Goal: Task Accomplishment & Management: Complete application form

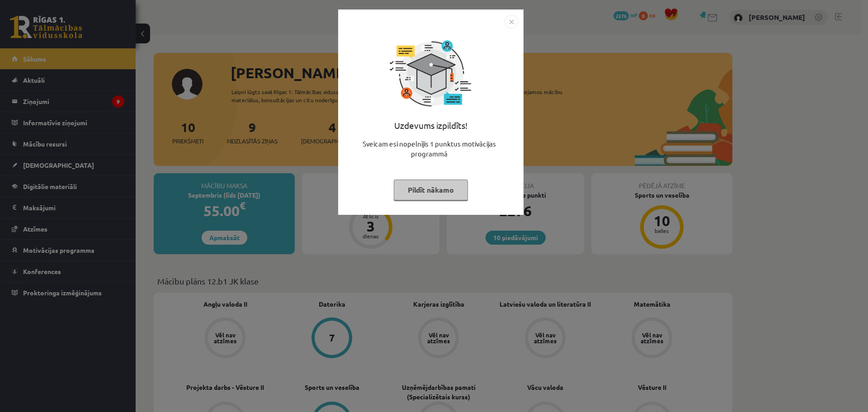
click at [443, 189] on button "Pildīt nākamo" at bounding box center [431, 189] width 74 height 21
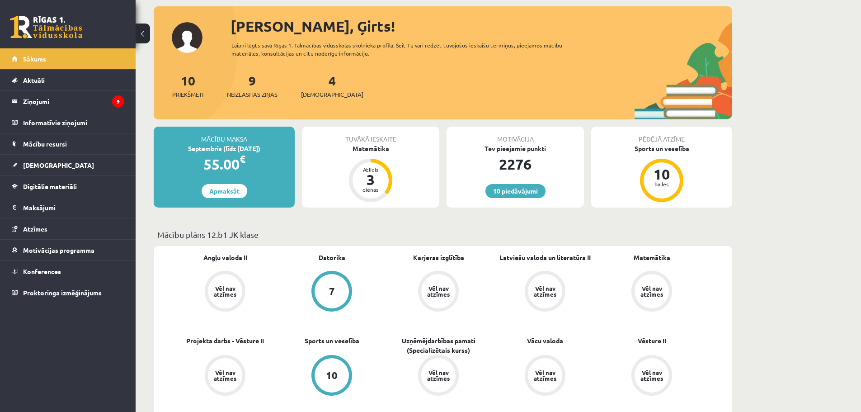
scroll to position [45, 0]
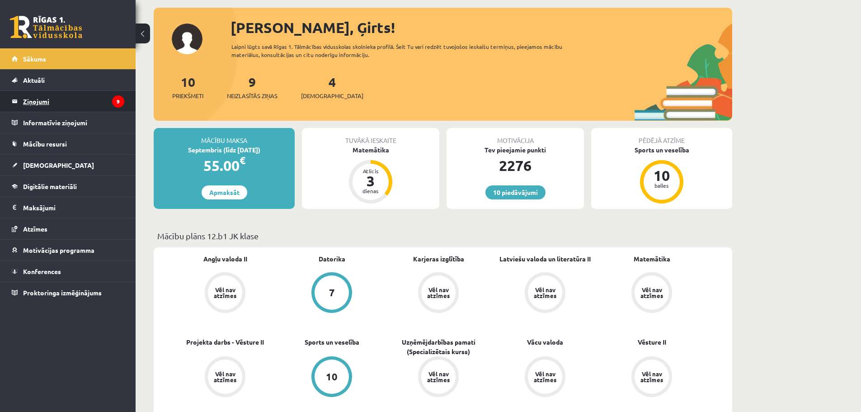
click at [32, 107] on legend "Ziņojumi 9" at bounding box center [73, 101] width 101 height 21
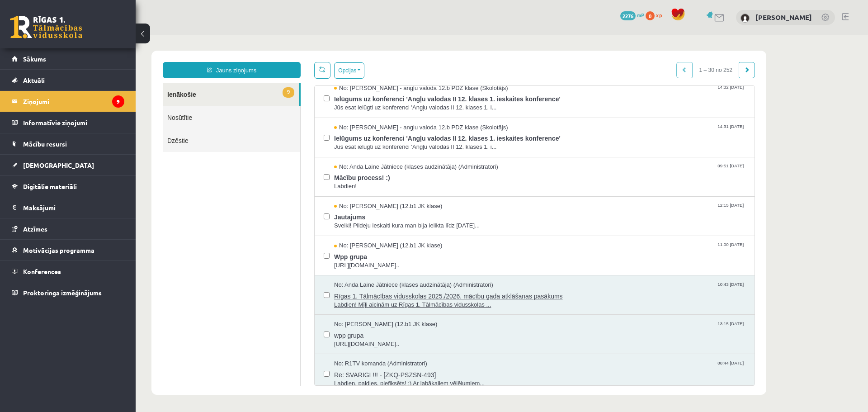
scroll to position [181, 0]
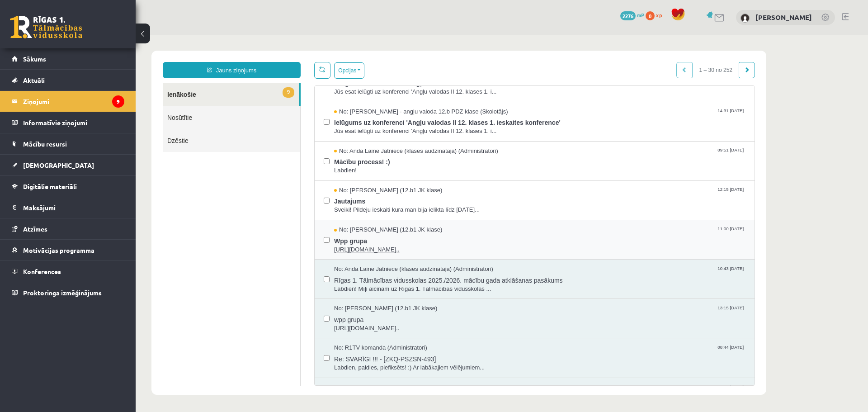
click at [352, 239] on span "Wpp grupa" at bounding box center [539, 239] width 411 height 11
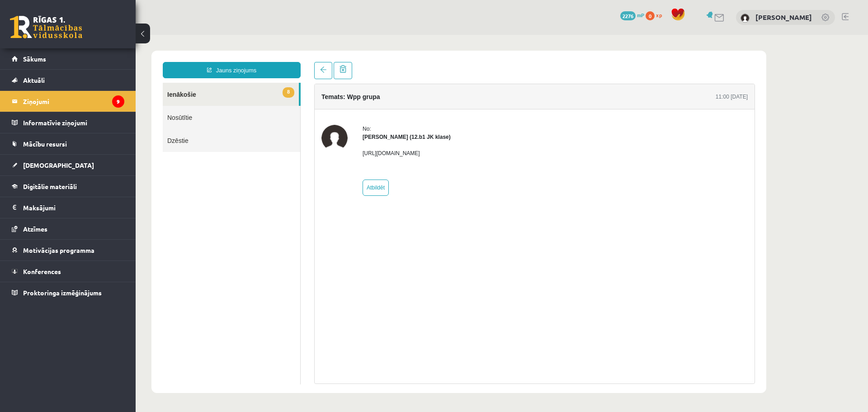
scroll to position [0, 0]
click at [325, 75] on link at bounding box center [323, 70] width 18 height 17
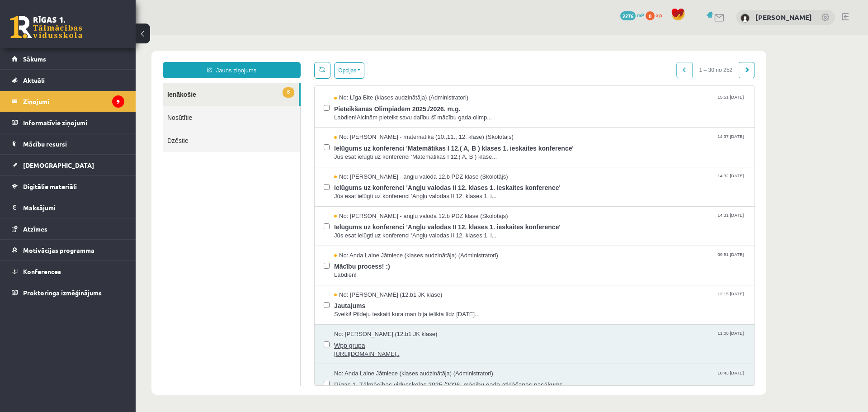
scroll to position [90, 0]
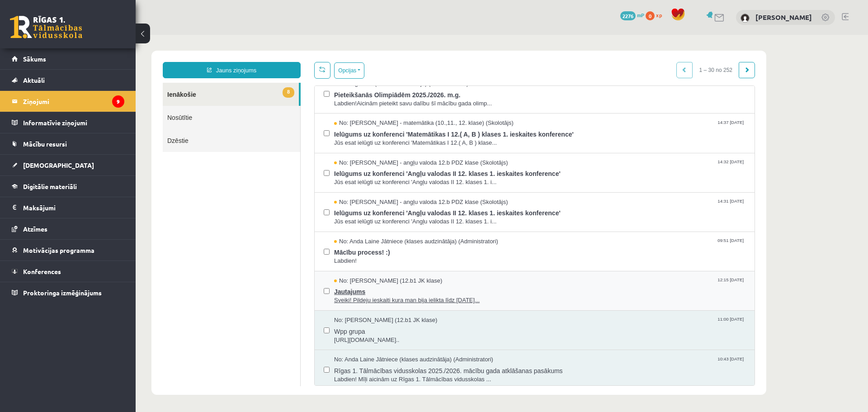
click at [358, 286] on span "Jautajums" at bounding box center [539, 290] width 411 height 11
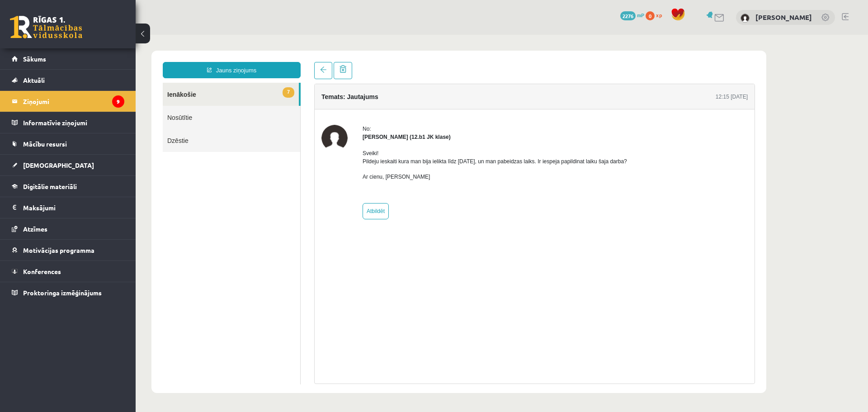
scroll to position [0, 0]
click at [321, 72] on span at bounding box center [323, 69] width 6 height 6
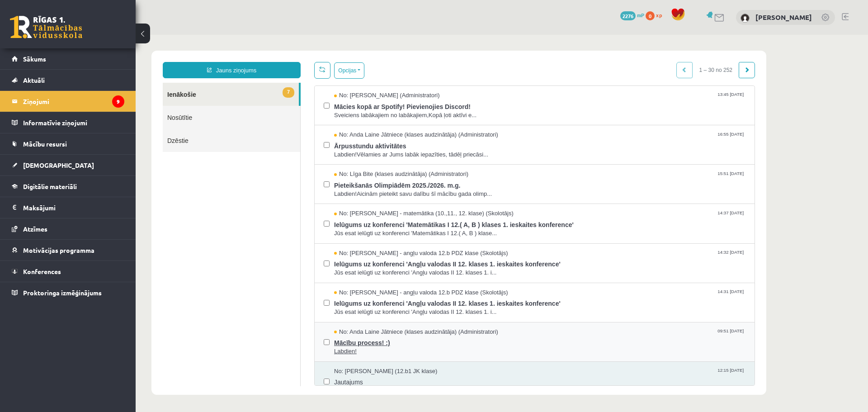
click at [363, 343] on span "Mācību process! :)" at bounding box center [539, 341] width 411 height 11
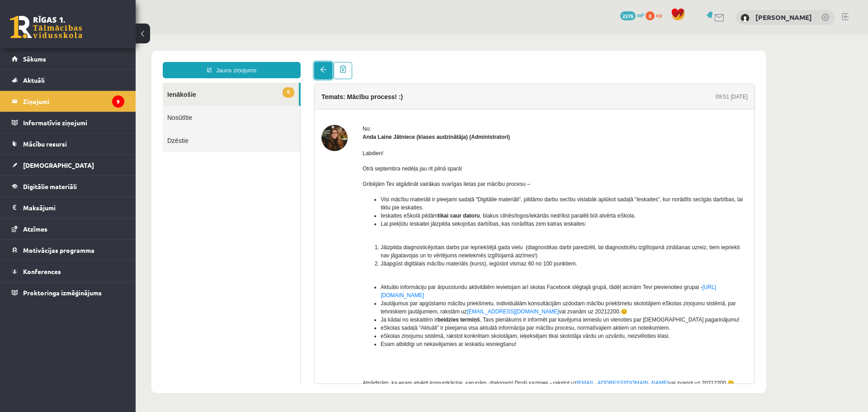
click at [330, 71] on link at bounding box center [323, 70] width 18 height 17
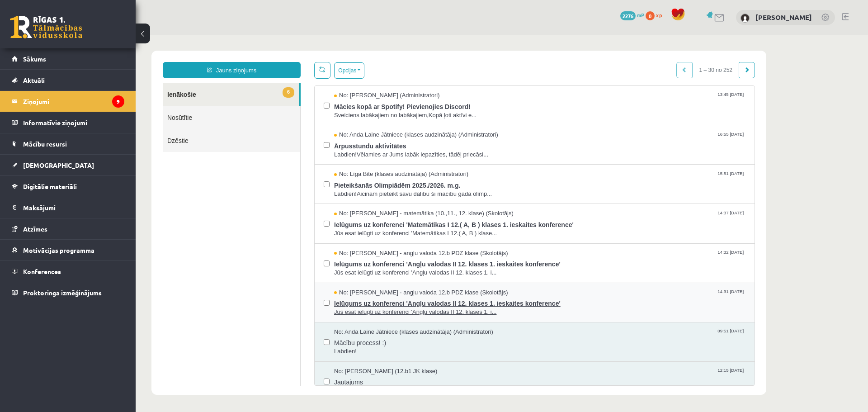
click at [398, 303] on span "Ielūgums uz konferenci 'Angļu valodas II 12. klases 1. ieskaites konference'" at bounding box center [539, 301] width 411 height 11
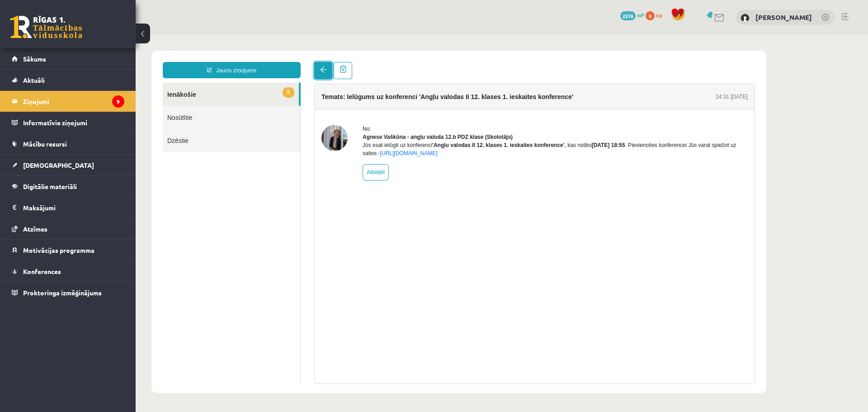
click at [322, 74] on link at bounding box center [323, 70] width 18 height 17
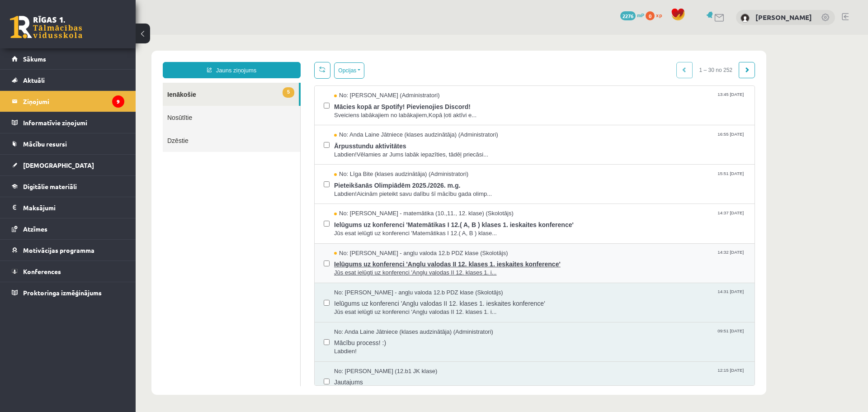
click at [399, 260] on span "Ielūgums uz konferenci 'Angļu valodas II 12. klases 1. ieskaites konference'" at bounding box center [539, 262] width 411 height 11
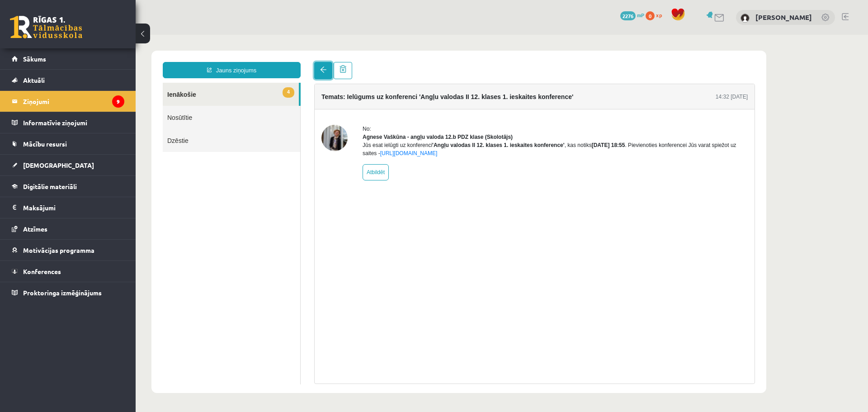
click at [326, 71] on link at bounding box center [323, 70] width 18 height 17
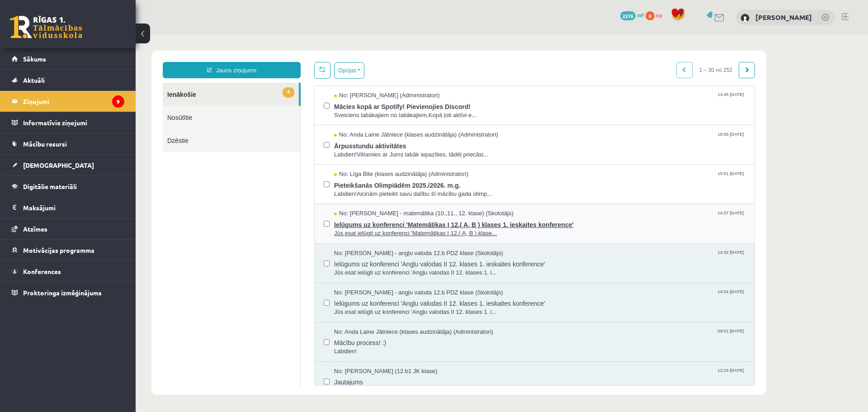
click at [385, 225] on span "Ielūgums uz konferenci 'Matemātikas I 12.( A, B ) klases 1. ieskaites konferenc…" at bounding box center [539, 223] width 411 height 11
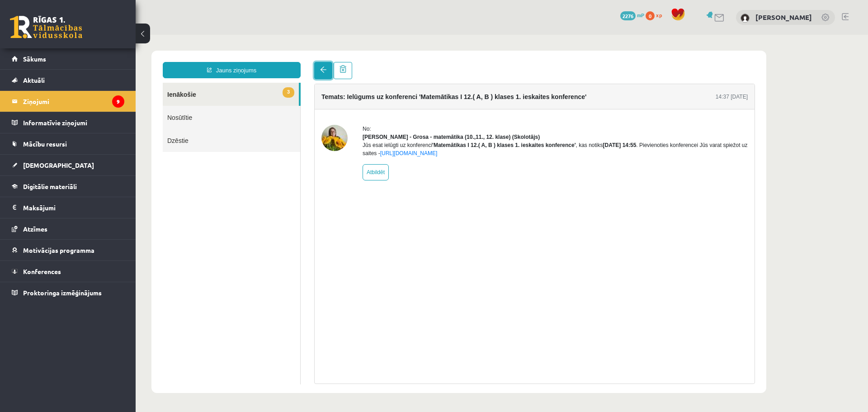
click at [318, 71] on link at bounding box center [323, 70] width 18 height 17
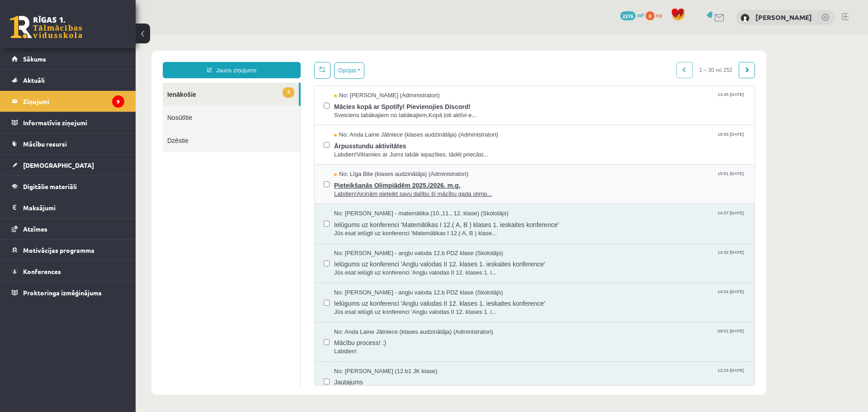
click at [379, 188] on span "Pieteikšanās Olimpiādēm 2025./2026. m.g." at bounding box center [539, 183] width 411 height 11
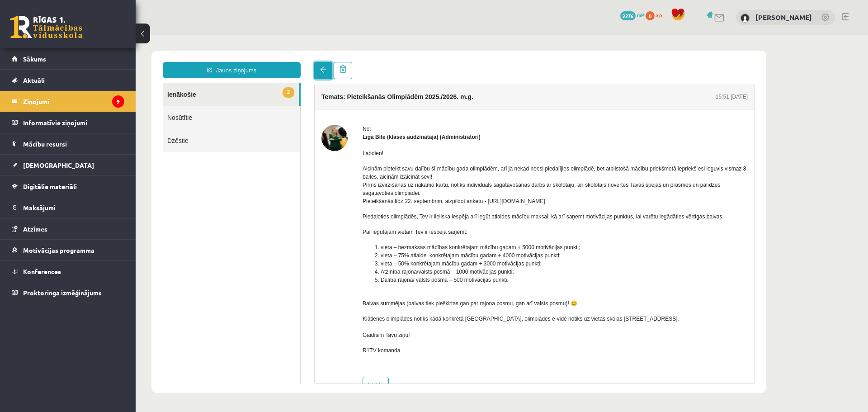
click at [324, 69] on span at bounding box center [323, 69] width 6 height 6
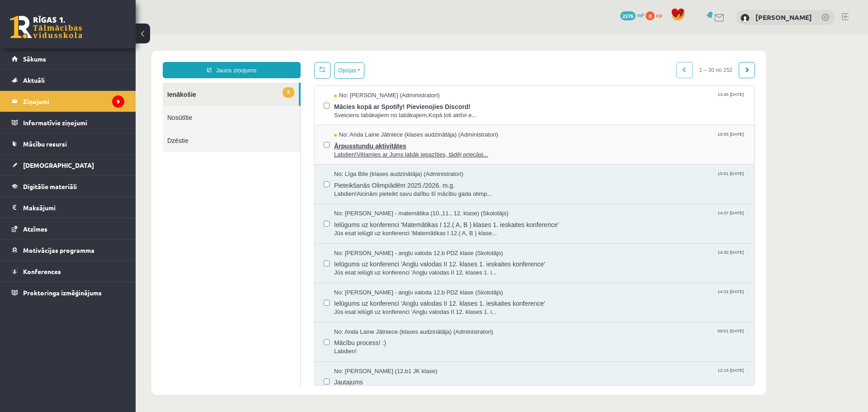
click at [361, 145] on span "Ārpusstundu aktivitātes" at bounding box center [539, 144] width 411 height 11
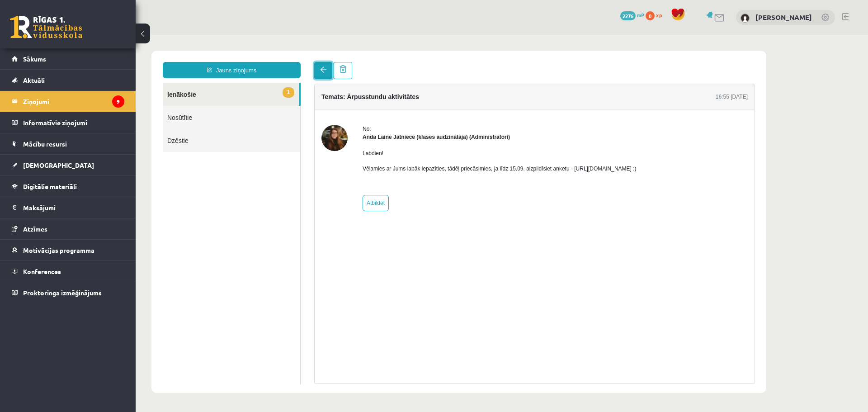
click at [322, 73] on span at bounding box center [323, 69] width 6 height 6
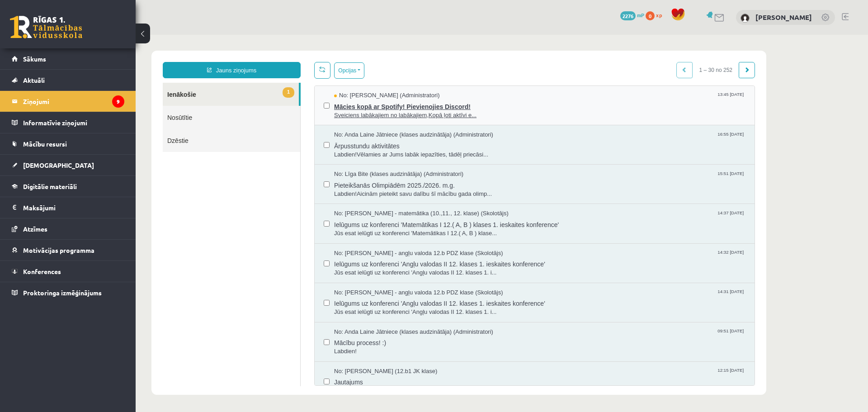
click at [371, 108] on span "Mācies kopā ar Spotify! Pievienojies Discord!" at bounding box center [539, 105] width 411 height 11
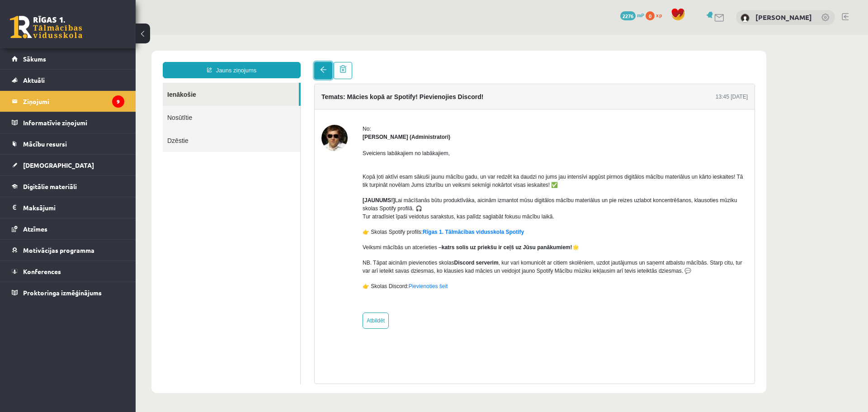
click at [326, 75] on link at bounding box center [323, 70] width 18 height 17
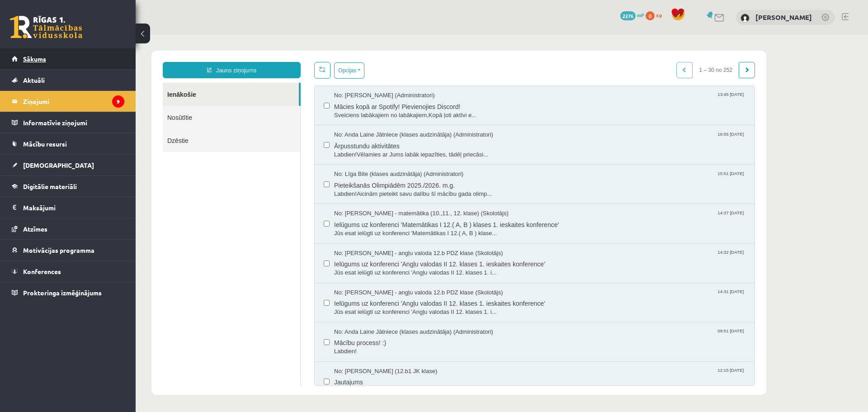
click at [33, 60] on span "Sākums" at bounding box center [34, 59] width 23 height 8
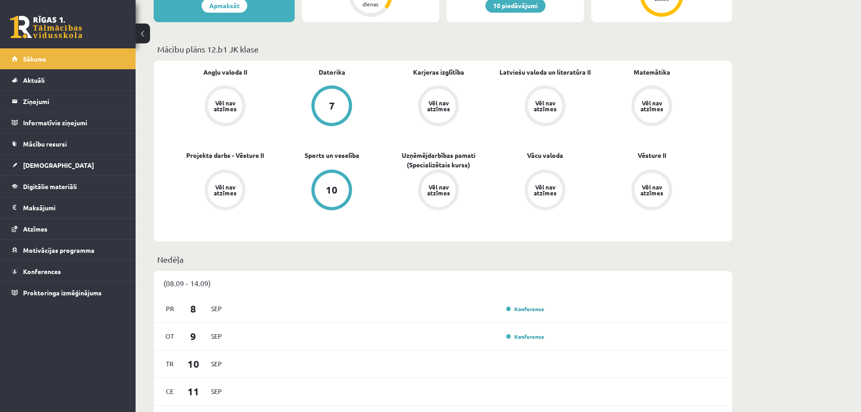
scroll to position [181, 0]
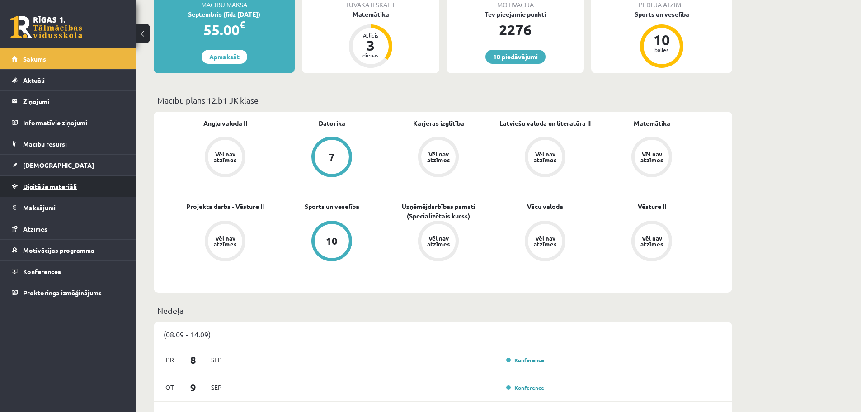
click at [52, 188] on span "Digitālie materiāli" at bounding box center [50, 186] width 54 height 8
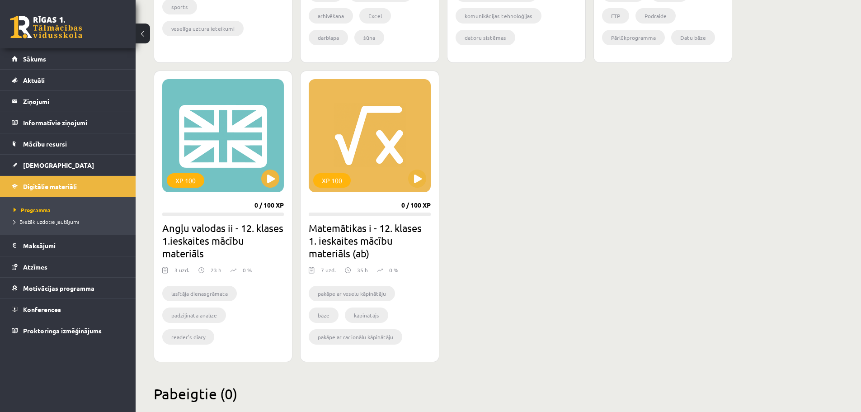
scroll to position [768, 0]
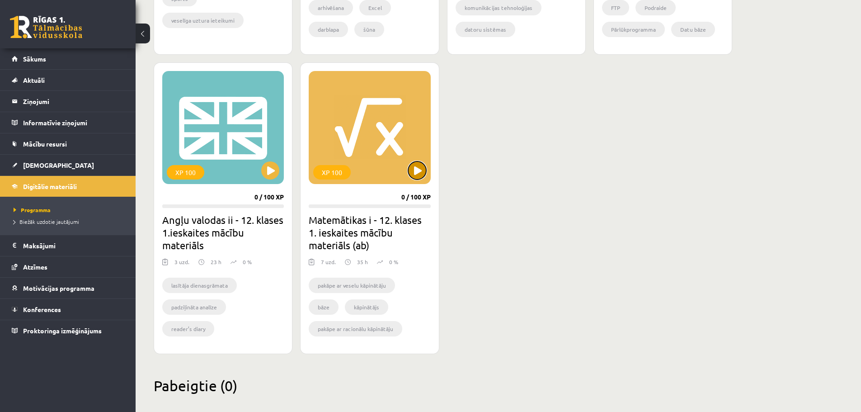
click at [417, 169] on button at bounding box center [417, 170] width 18 height 18
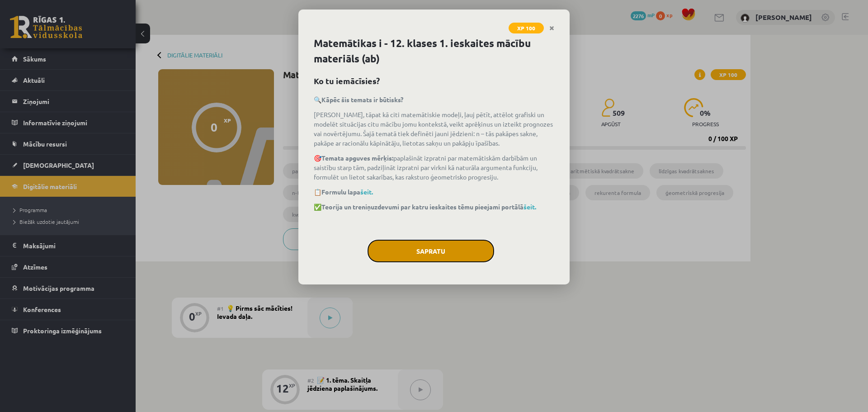
click at [432, 252] on button "Sapratu" at bounding box center [430, 250] width 127 height 23
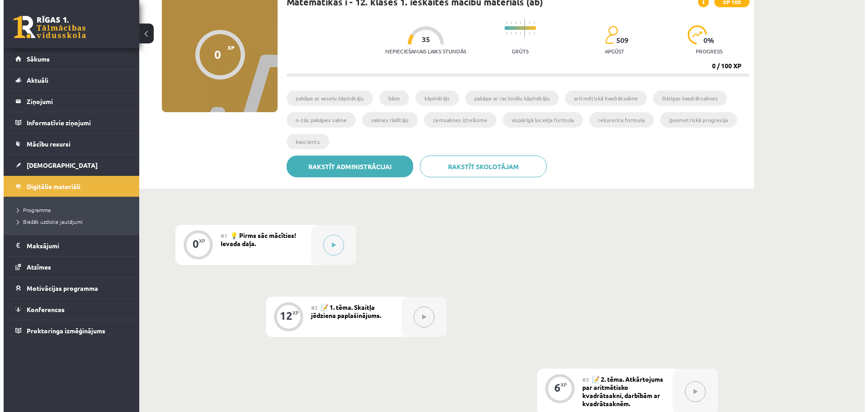
scroll to position [90, 0]
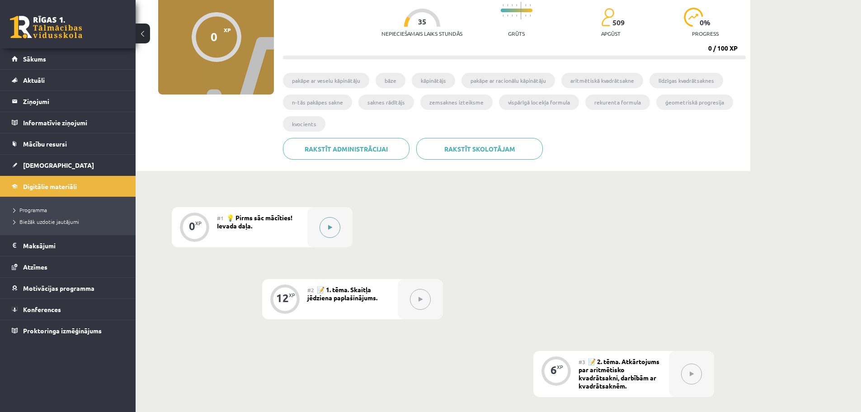
click at [329, 228] on icon at bounding box center [330, 227] width 4 height 5
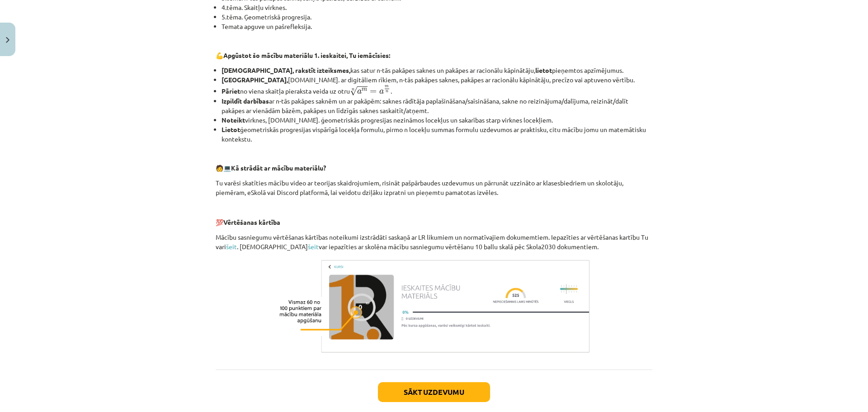
scroll to position [315, 0]
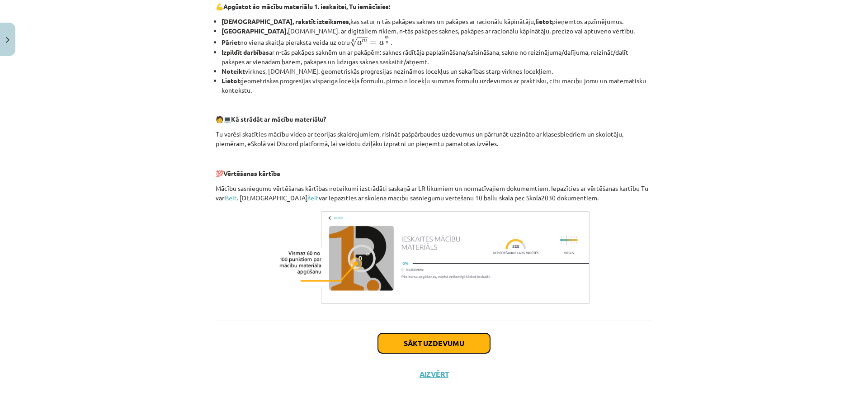
click at [440, 348] on button "Sākt uzdevumu" at bounding box center [434, 343] width 112 height 20
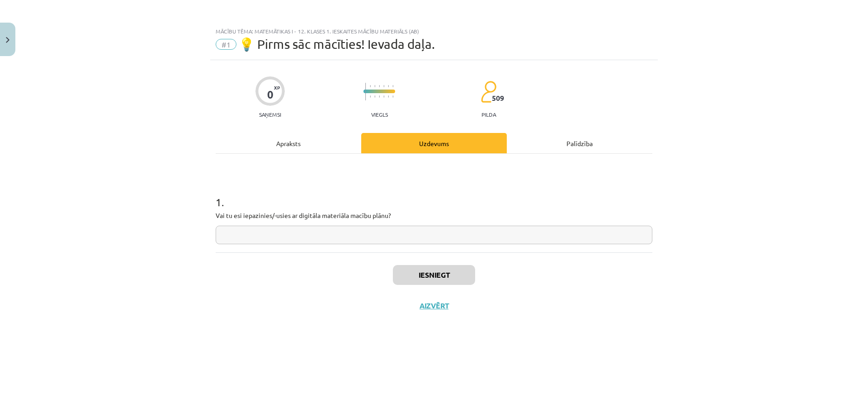
scroll to position [0, 0]
click at [266, 238] on input "text" at bounding box center [434, 234] width 436 height 19
type input "**"
click at [432, 275] on button "Iesniegt" at bounding box center [434, 275] width 82 height 20
click at [440, 313] on button "Nākamā nodarbība" at bounding box center [433, 311] width 89 height 21
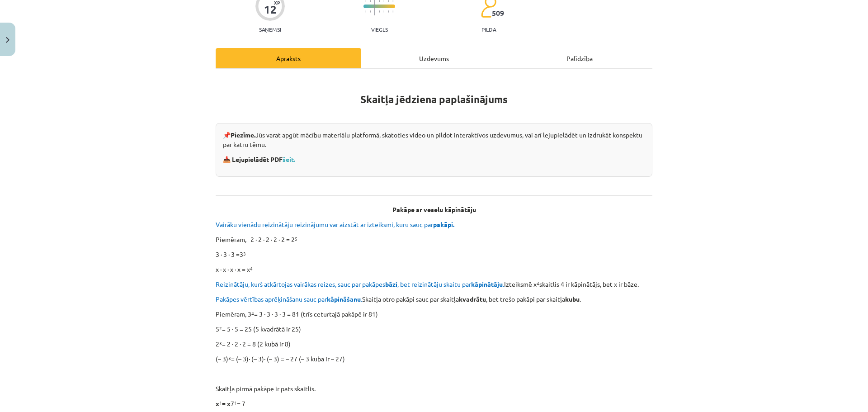
scroll to position [90, 0]
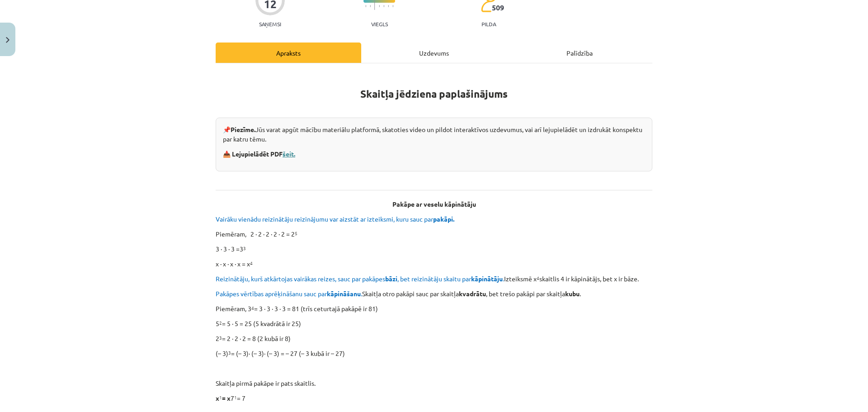
click at [289, 151] on link "šeit." at bounding box center [288, 154] width 13 height 8
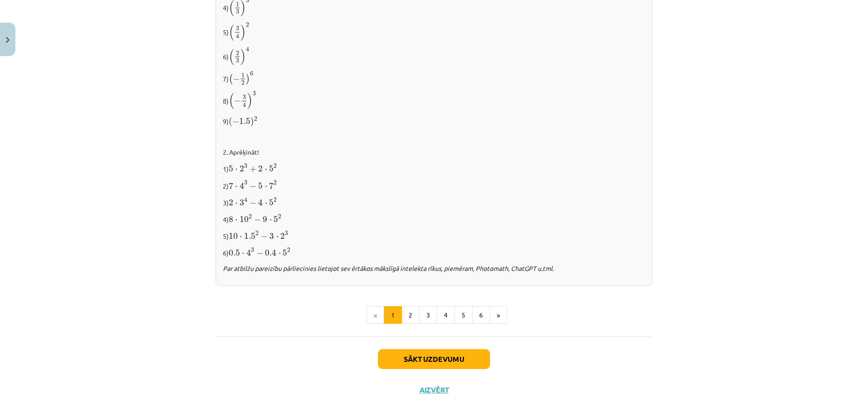
scroll to position [872, 0]
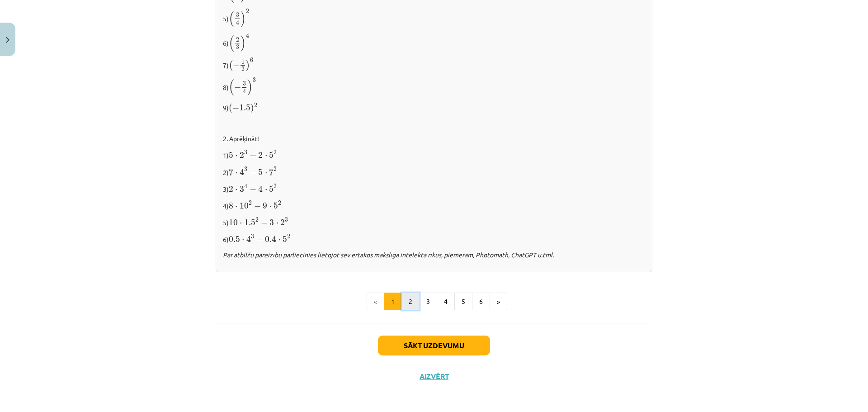
click at [406, 301] on button "2" at bounding box center [410, 301] width 18 height 18
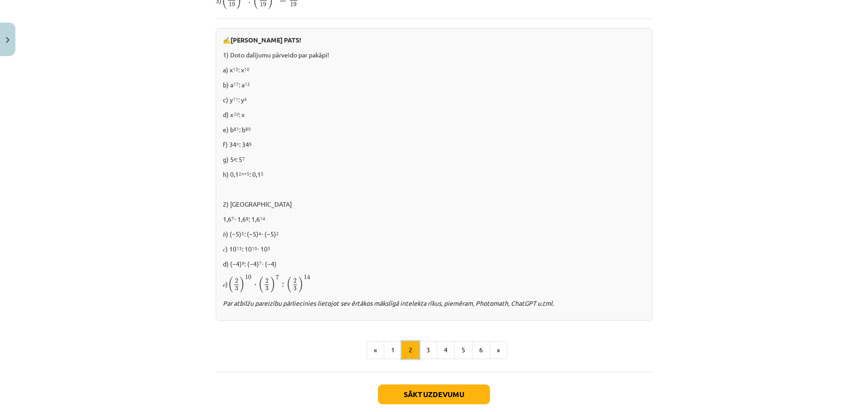
scroll to position [547, 0]
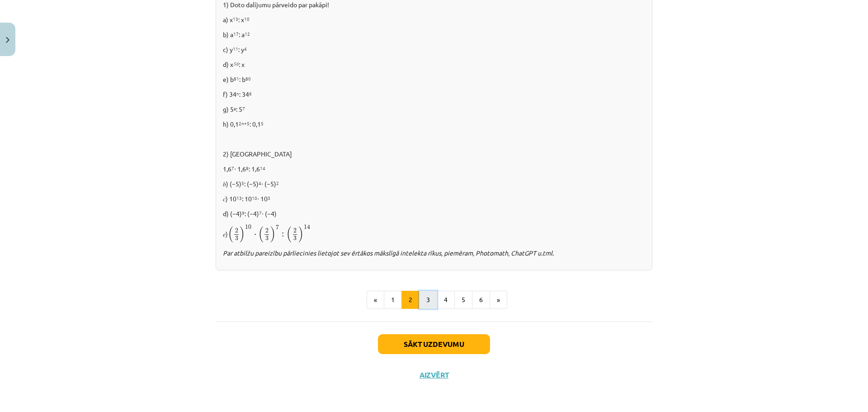
click at [429, 300] on button "3" at bounding box center [428, 300] width 18 height 18
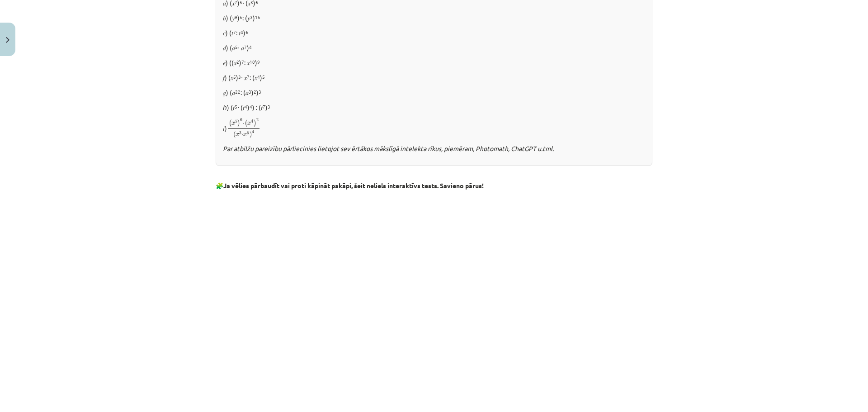
scroll to position [568, 0]
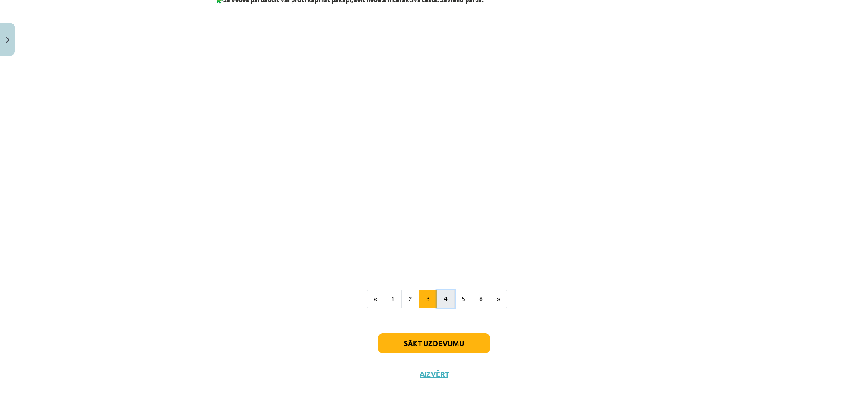
click at [446, 301] on button "4" at bounding box center [445, 299] width 18 height 18
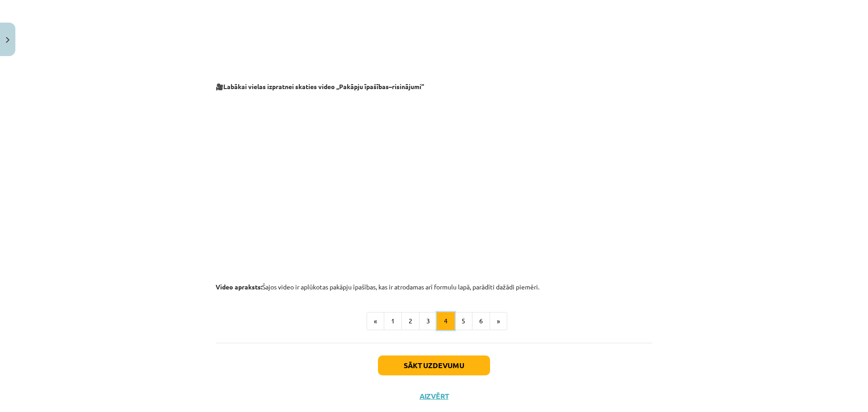
scroll to position [869, 0]
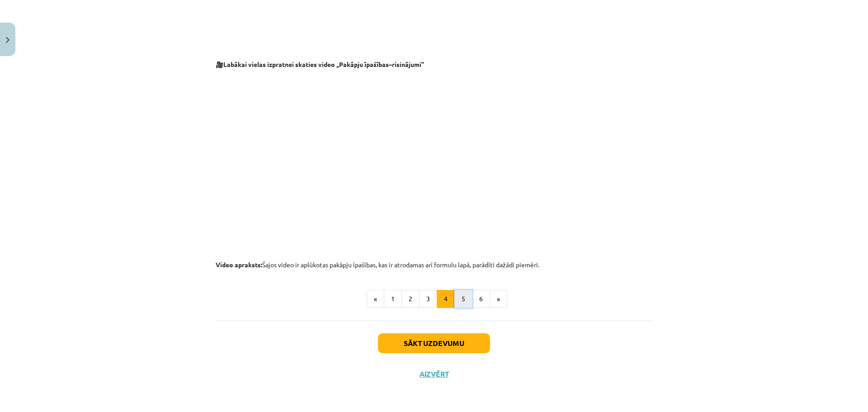
click at [464, 300] on button "5" at bounding box center [463, 299] width 18 height 18
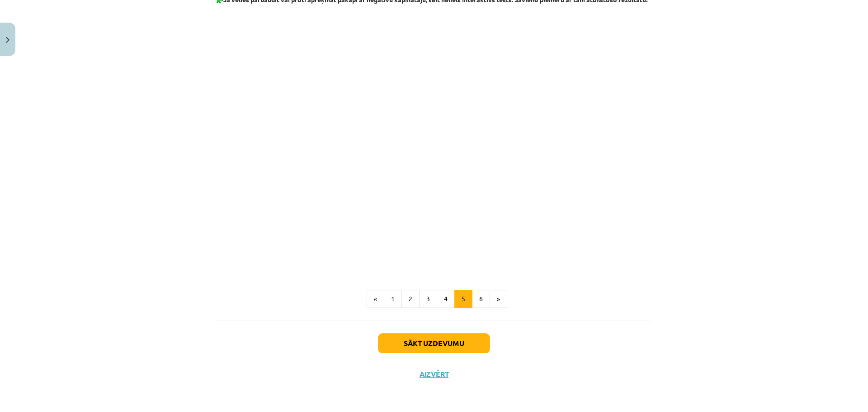
scroll to position [993, 0]
click at [481, 305] on button "6" at bounding box center [481, 299] width 18 height 18
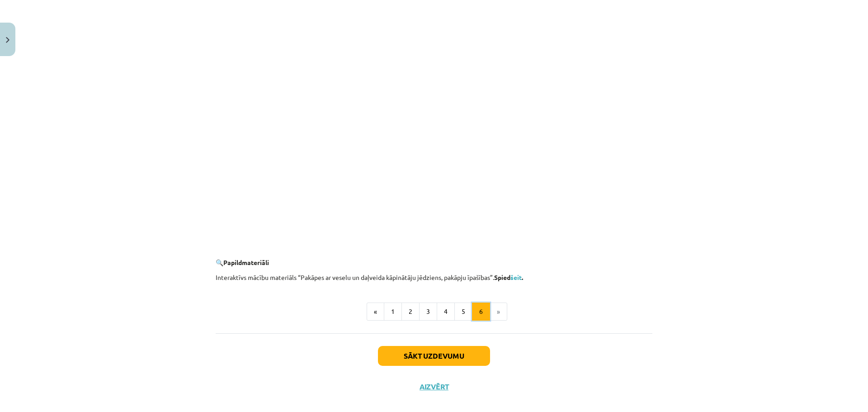
scroll to position [787, 0]
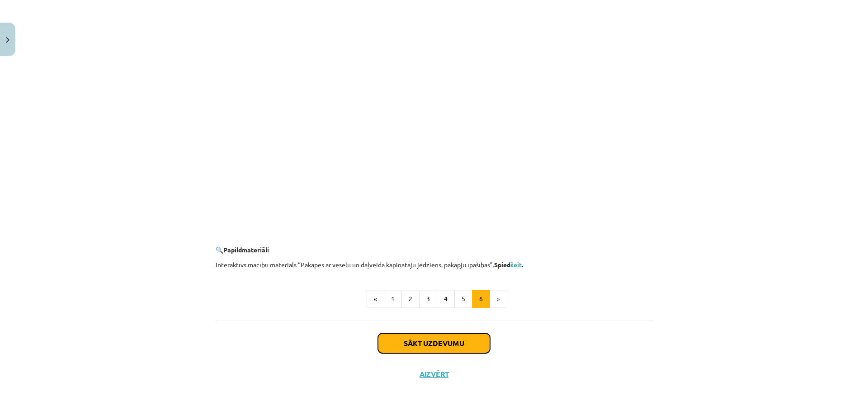
click at [432, 346] on button "Sākt uzdevumu" at bounding box center [434, 343] width 112 height 20
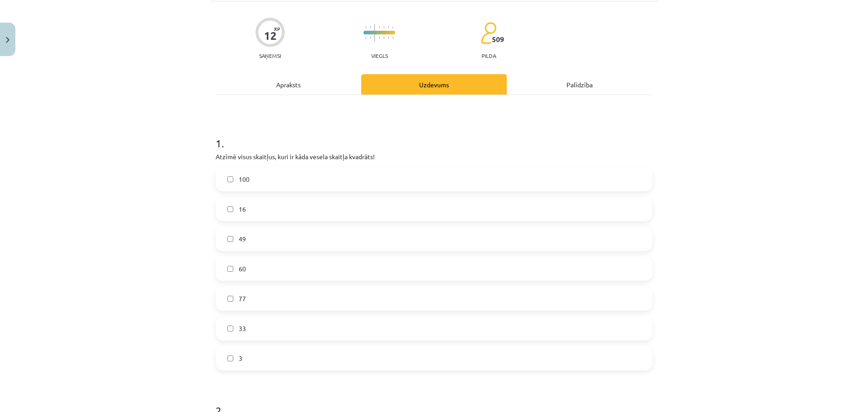
scroll to position [113, 0]
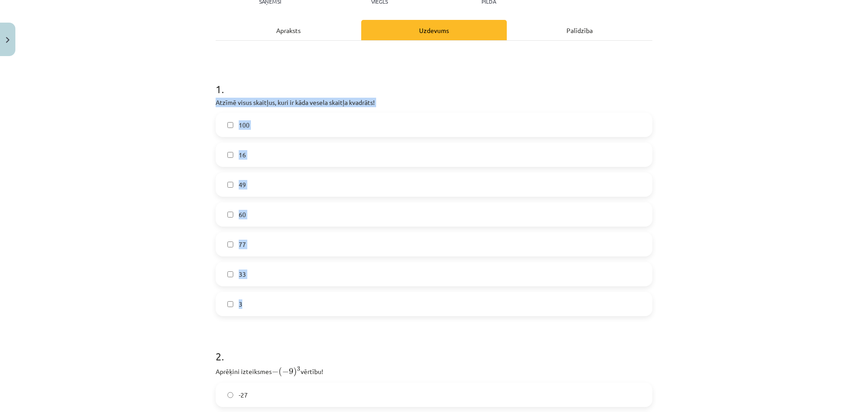
drag, startPoint x: 212, startPoint y: 99, endPoint x: 252, endPoint y: 315, distance: 219.6
click at [252, 315] on div "1 . Atzīmē visus skaitļus, kuri ir kāda vesela skaitļa kvadrāts! 100 16 49 60 7…" at bounding box center [434, 191] width 436 height 249
copy div "Atzīmē visus skaitļus, kuri ir kāda vesela skaitļa kvadrāts! 100 16 49 60 77 33…"
click at [624, 197] on div "100 16 49 60 77 33 3" at bounding box center [434, 214] width 436 height 203
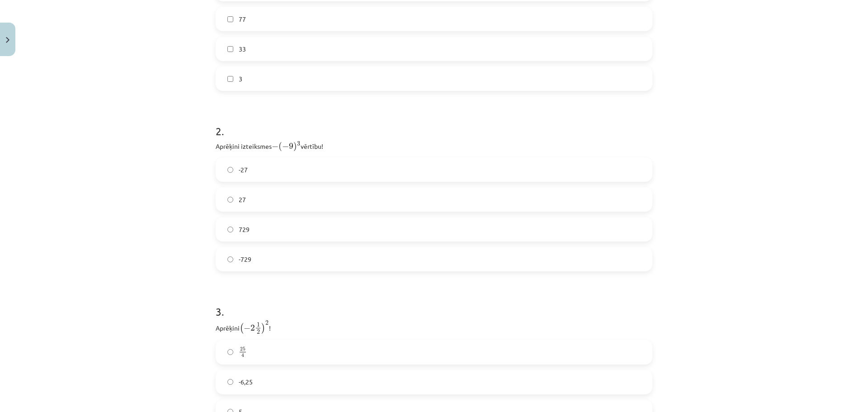
scroll to position [339, 0]
drag, startPoint x: 208, startPoint y: 143, endPoint x: 253, endPoint y: 233, distance: 100.8
click at [251, 252] on div "12 XP Saņemsi Viegls 509 pilda Apraksts Uzdevums Palīdzība 1 . Atzīmē visus ska…" at bounding box center [433, 113] width 447 height 784
copy div "Aprēķini izteiksmes − ( − 9 ) 3 − ( − 9 ) 3 vērtību! -27 27 729 -729"
click at [249, 232] on label "729" at bounding box center [433, 228] width 435 height 23
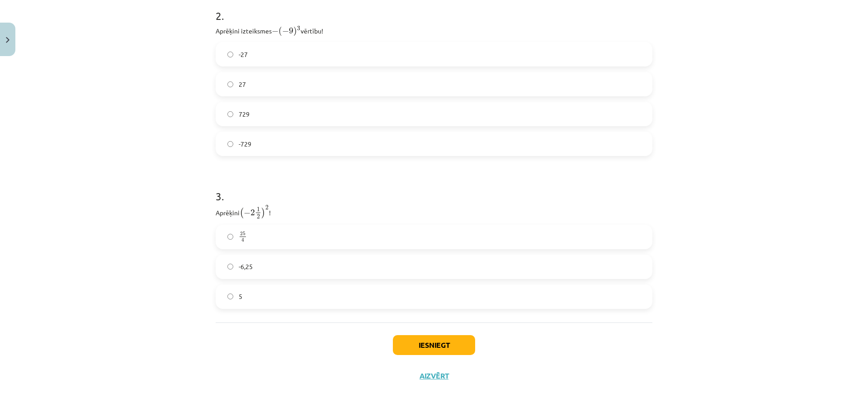
scroll to position [455, 0]
drag, startPoint x: 213, startPoint y: 210, endPoint x: 241, endPoint y: 296, distance: 90.3
click at [241, 296] on div "3 . Aprēķini ( − 2 1 2 ) 2 ( − 2 1 2 ) 2 ! 25 4 25 4 -6,25 5" at bounding box center [434, 240] width 436 height 135
copy div "Aprēķini ( − 2 1 2 ) 2 ( − 2 1 2 ) 2 ! 25 4 25 4 -6,25 5"
click at [315, 206] on p "Aprēķini ( − 2 1 2 ) 2 ( − 2 1 2 ) 2 !" at bounding box center [434, 210] width 436 height 14
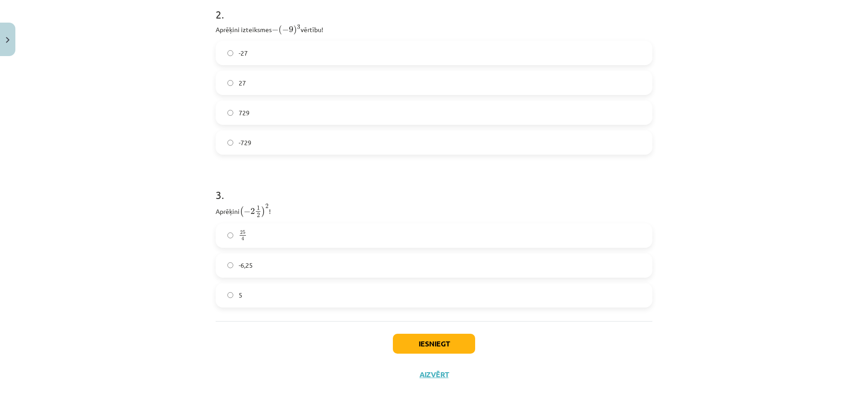
click at [243, 235] on span "25 4" at bounding box center [243, 235] width 8 height 10
click at [417, 346] on button "Iesniegt" at bounding box center [434, 343] width 82 height 20
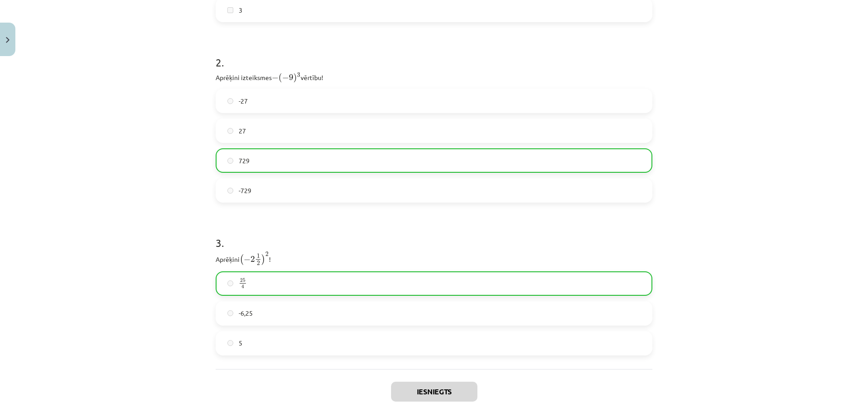
scroll to position [483, 0]
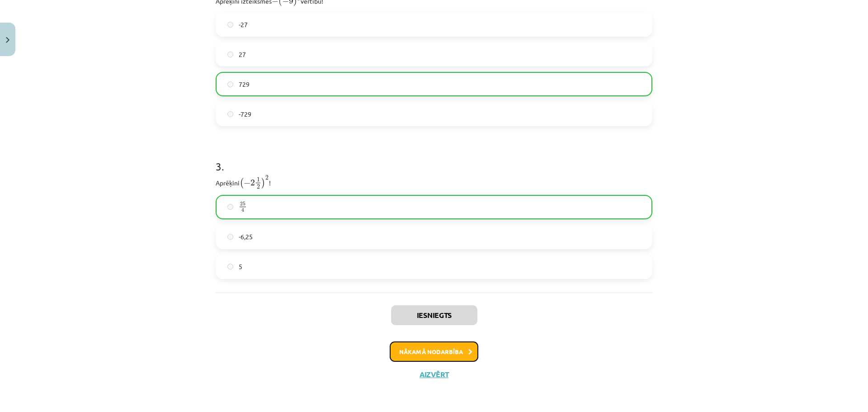
click at [432, 352] on button "Nākamā nodarbība" at bounding box center [433, 351] width 89 height 21
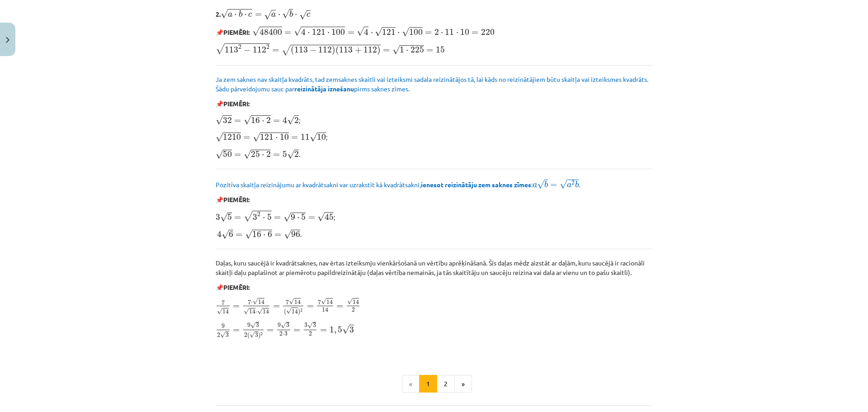
scroll to position [1003, 0]
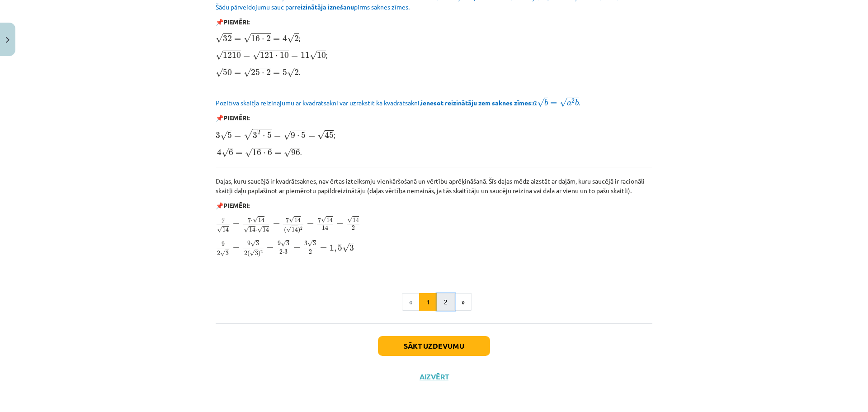
click at [438, 300] on button "2" at bounding box center [445, 302] width 18 height 18
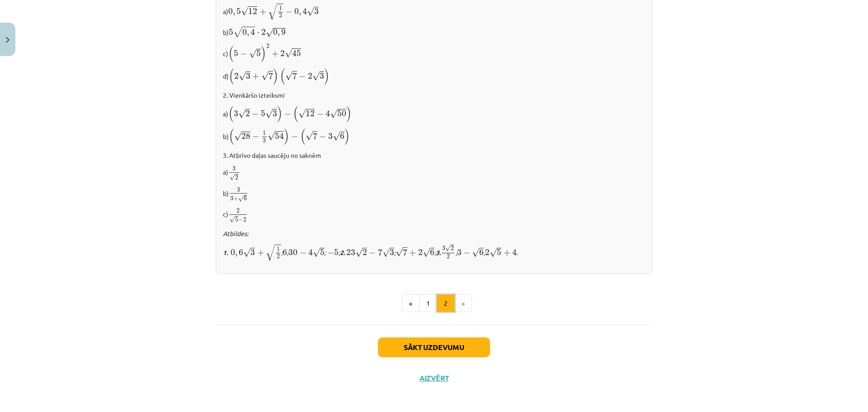
scroll to position [513, 0]
click at [437, 347] on button "Sākt uzdevumu" at bounding box center [434, 347] width 112 height 20
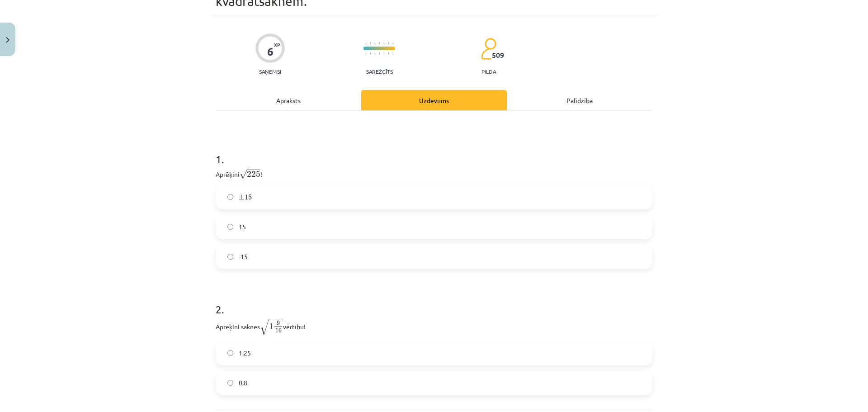
scroll to position [55, 0]
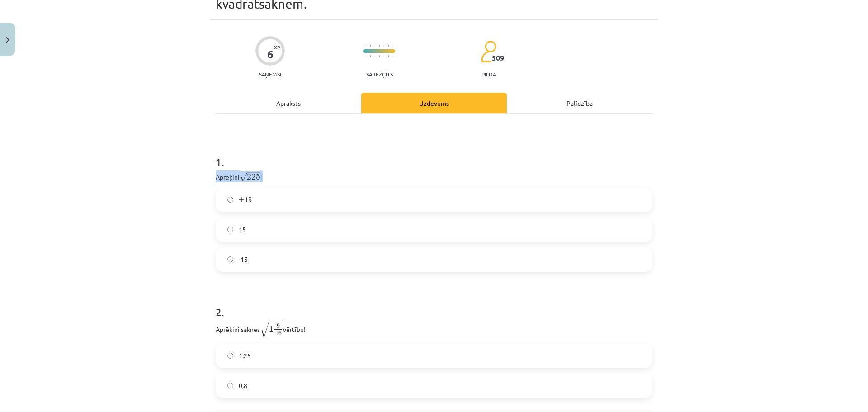
drag, startPoint x: 214, startPoint y: 173, endPoint x: 259, endPoint y: 174, distance: 45.7
click at [259, 174] on p "Aprēķini √ 225 225 !" at bounding box center [434, 176] width 436 height 12
click at [210, 172] on div "6 XP Saņemsi Sarežģīts 509 pilda Apraksts Uzdevums Palīdzība 1 . Aprēķini √ 225…" at bounding box center [433, 250] width 447 height 460
drag, startPoint x: 209, startPoint y: 172, endPoint x: 248, endPoint y: 258, distance: 94.5
click at [248, 258] on div "6 XP Saņemsi Sarežģīts 509 pilda Apraksts Uzdevums Palīdzība 1 . Aprēķini √ 225…" at bounding box center [433, 250] width 447 height 460
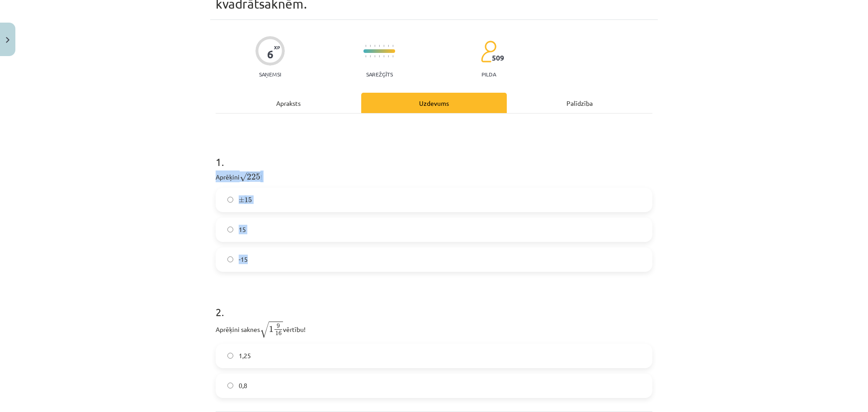
copy div "Aprēķini √ 225 225 ! ± 15 ± 15 15 -15"
click at [234, 231] on label "15" at bounding box center [433, 229] width 435 height 23
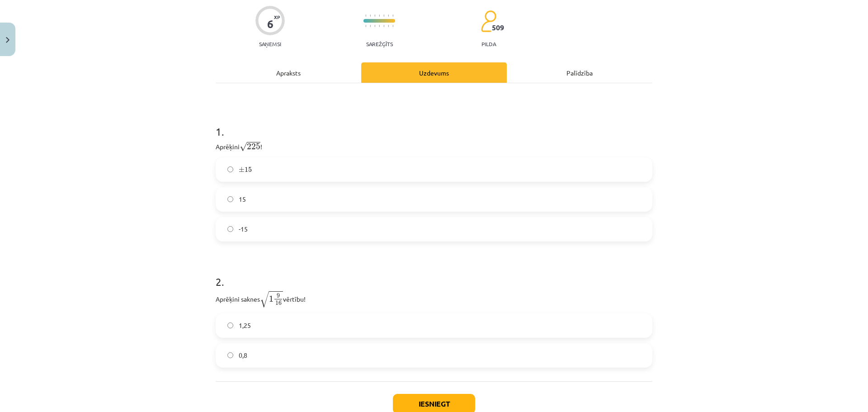
scroll to position [145, 0]
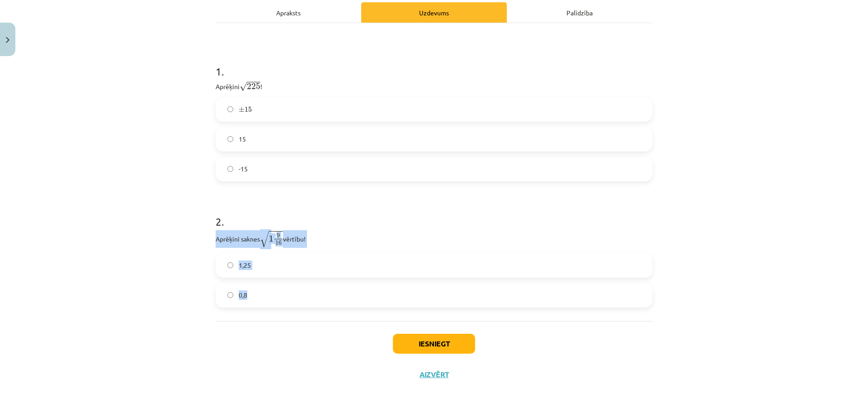
drag, startPoint x: 211, startPoint y: 237, endPoint x: 263, endPoint y: 303, distance: 83.7
click at [263, 303] on div "6 XP Saņemsi Sarežģīts 509 pilda Apraksts Uzdevums Palīdzība 1 . Aprēķini √ 225…" at bounding box center [433, 160] width 447 height 460
copy div "Aprēķini saknes √ 1 9 16 1 9 16 vērtību! 1,25 0,8"
click at [380, 222] on h1 "2 ." at bounding box center [434, 213] width 436 height 28
click at [250, 268] on label "1,25" at bounding box center [433, 265] width 435 height 23
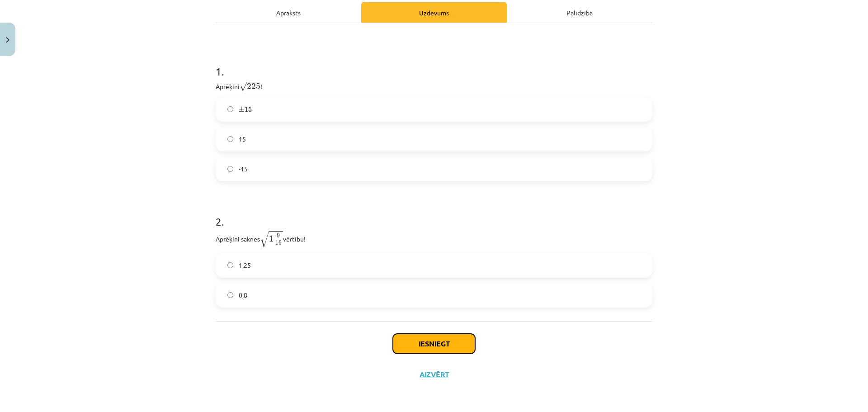
click at [419, 350] on button "Iesniegt" at bounding box center [434, 343] width 82 height 20
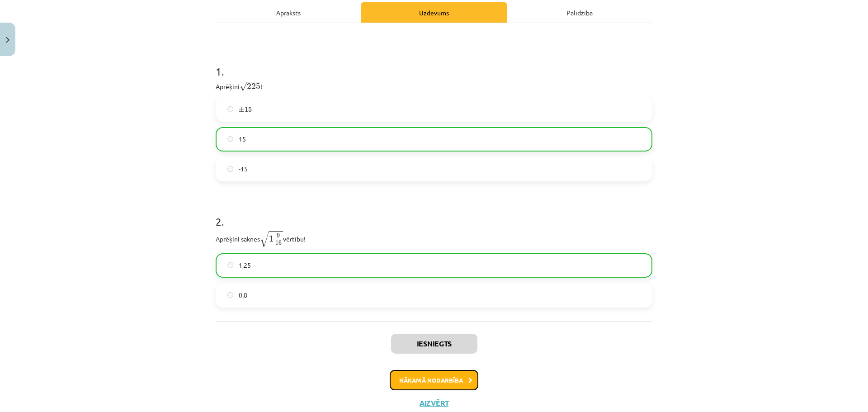
click at [416, 382] on button "Nākamā nodarbība" at bounding box center [433, 380] width 89 height 21
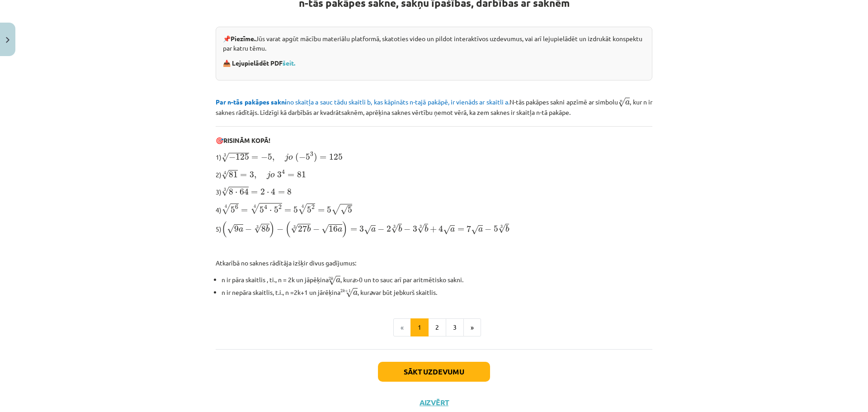
scroll to position [207, 0]
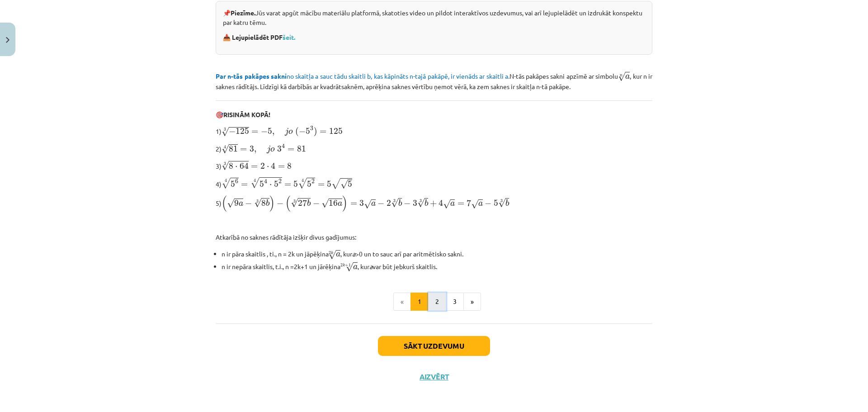
click at [435, 301] on button "2" at bounding box center [437, 301] width 18 height 18
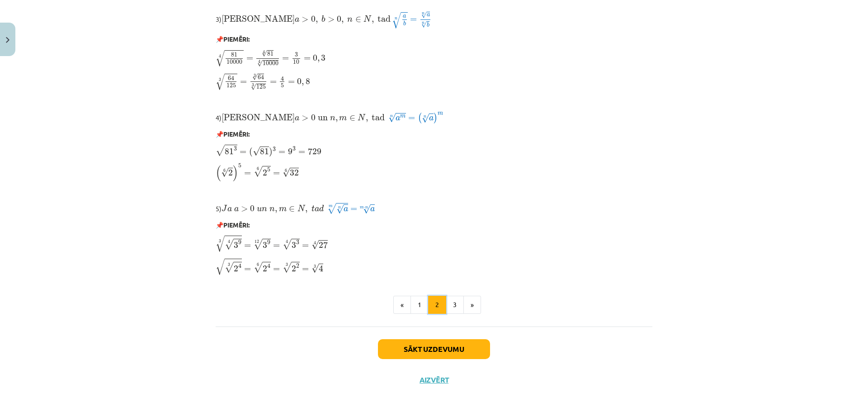
scroll to position [686, 0]
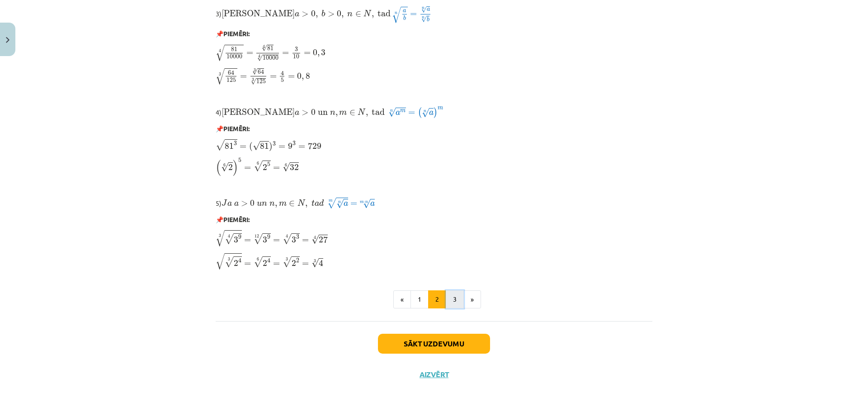
click at [453, 301] on button "3" at bounding box center [455, 299] width 18 height 18
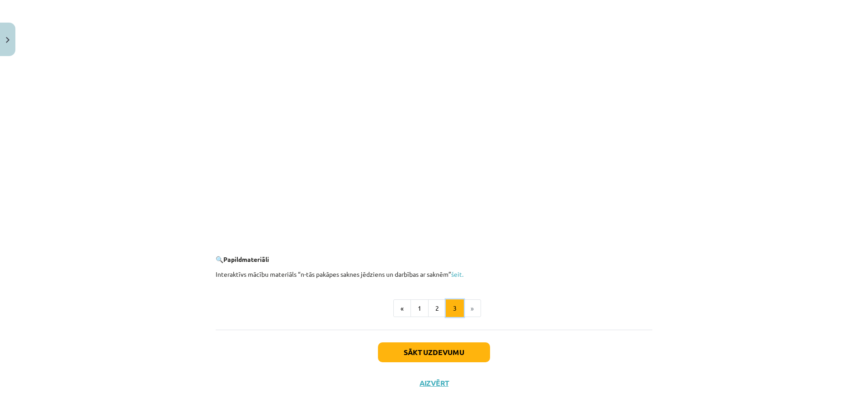
scroll to position [1559, 0]
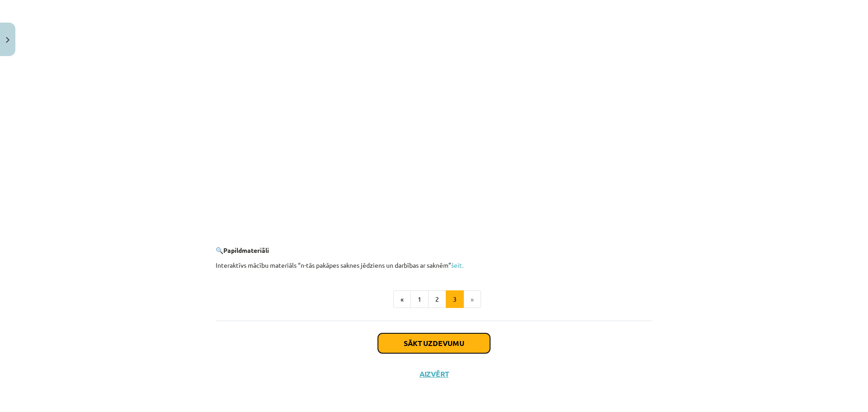
click at [439, 347] on button "Sākt uzdevumu" at bounding box center [434, 343] width 112 height 20
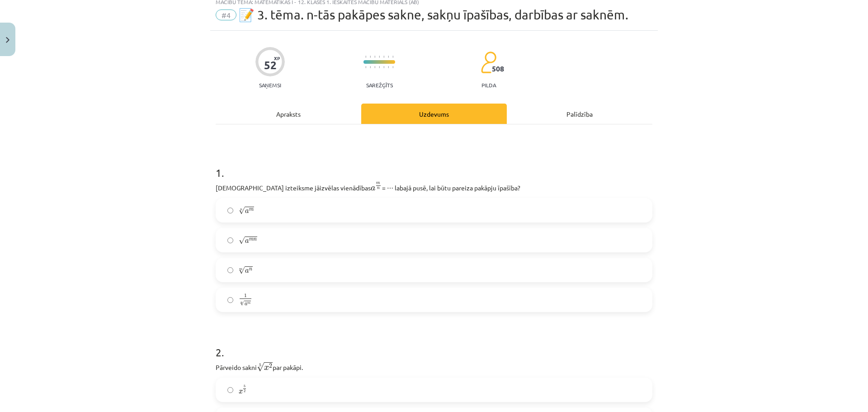
scroll to position [23, 0]
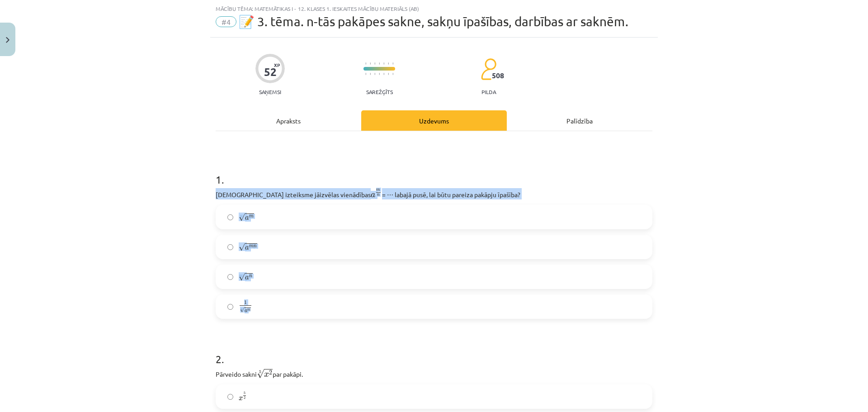
drag, startPoint x: 211, startPoint y: 192, endPoint x: 251, endPoint y: 311, distance: 125.7
copy div "Kura izteiksme jāizvēlas vienādības a m n a m n = ⋯ labajā pusē, lai būtu parei…"
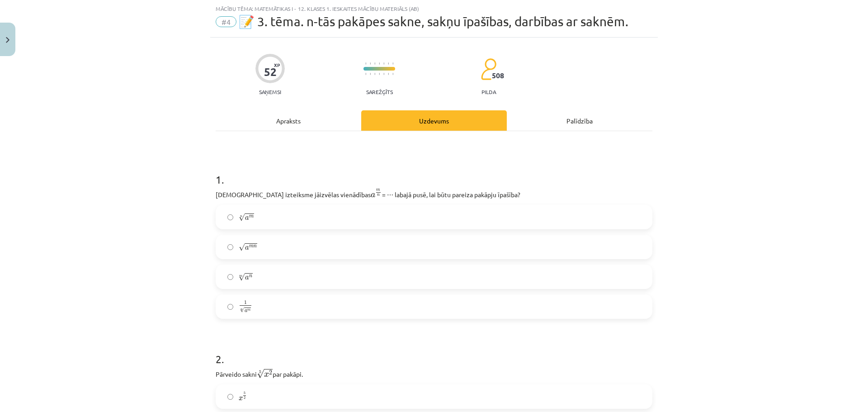
click at [522, 178] on h1 "1 ." at bounding box center [434, 171] width 436 height 28
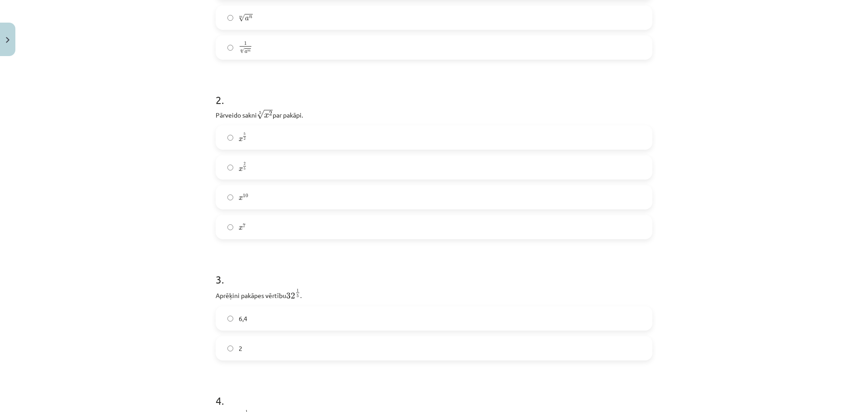
scroll to position [294, 0]
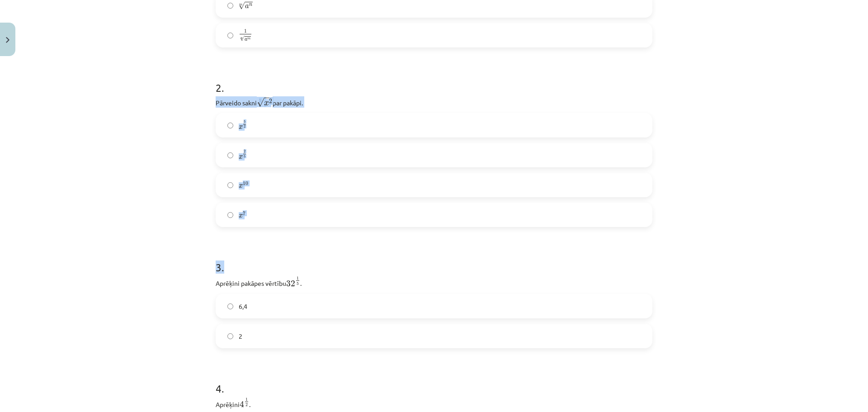
drag, startPoint x: 213, startPoint y: 99, endPoint x: 252, endPoint y: 230, distance: 136.2
click at [206, 104] on div "Mācību tēma: Matemātikas i - 12. klases 1. ieskaites mācību materiāls (ab) #4 📝…" at bounding box center [434, 206] width 868 height 412
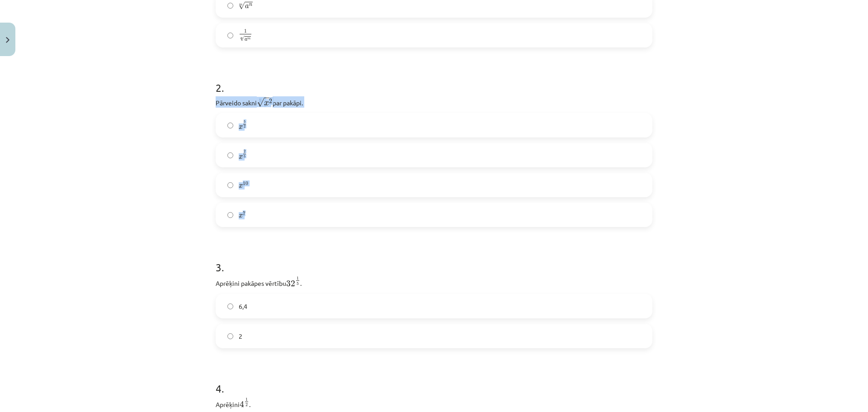
drag, startPoint x: 212, startPoint y: 101, endPoint x: 245, endPoint y: 213, distance: 116.2
click at [245, 213] on div "2 . Pārveido sakni 5 √ x 2 x 2 5 par pakāpi. x 5 2 x 5 2 x 2 5 x 2 5 x 10 x 10 …" at bounding box center [434, 146] width 436 height 161
copy div "Pārveido sakni 5 √ x 2 x 2 5 par pakāpi. x 5 2 x 5 2 x 2 5 x 2 5 x 10 x 10 x 7"
click at [681, 228] on div "Mācību tēma: Matemātikas i - 12. klases 1. ieskaites mācību materiāls (ab) #4 📝…" at bounding box center [434, 206] width 868 height 412
click at [239, 160] on span "x 2 5 x 2 5" at bounding box center [243, 155] width 8 height 11
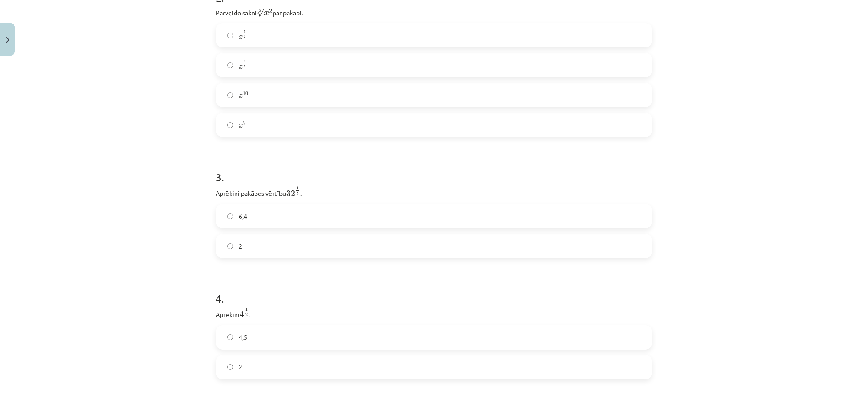
scroll to position [384, 0]
drag, startPoint x: 208, startPoint y: 192, endPoint x: 265, endPoint y: 243, distance: 76.8
copy div "Aprēķini pakāpes vērtību 32 1 5 32 1 5 . 6,4 2"
click at [291, 282] on h1 "4 ." at bounding box center [434, 290] width 436 height 28
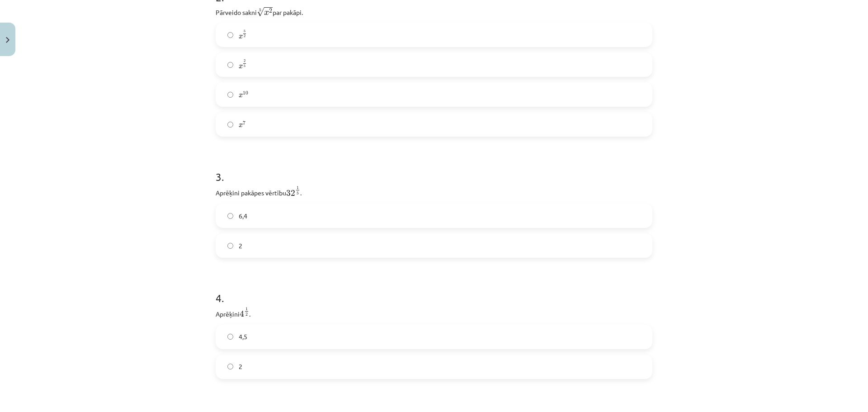
click at [231, 246] on label "2" at bounding box center [433, 245] width 435 height 23
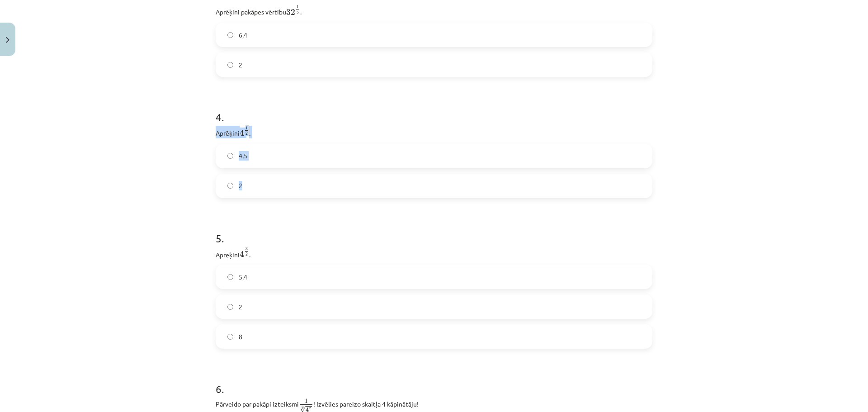
drag, startPoint x: 210, startPoint y: 131, endPoint x: 242, endPoint y: 190, distance: 67.5
copy div "Aprēķini 4 1 2 4 1 2 . 4,5 2"
click at [128, 181] on div "Mācību tēma: Matemātikas i - 12. klases 1. ieskaites mācību materiāls (ab) #4 📝…" at bounding box center [434, 206] width 868 height 412
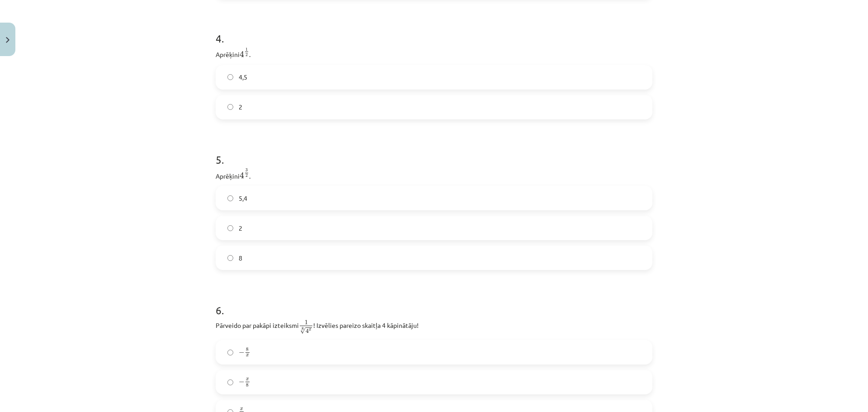
scroll to position [655, 0]
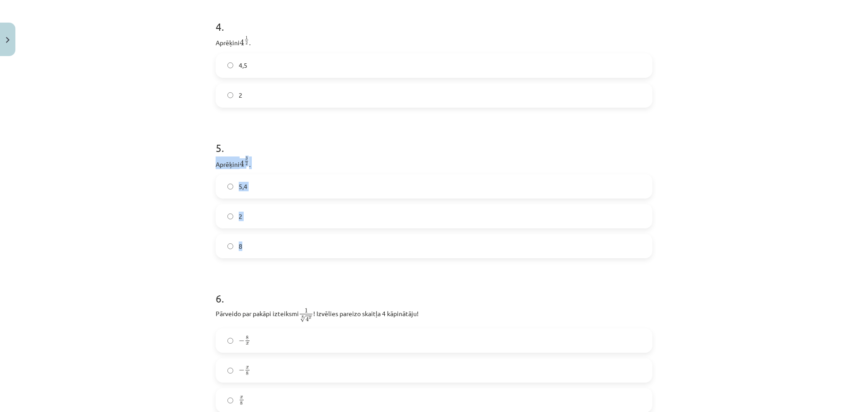
drag, startPoint x: 207, startPoint y: 164, endPoint x: 240, endPoint y: 247, distance: 88.4
copy div "Aprēķini 4 3 2 4 3 2 . 5,4 2 8"
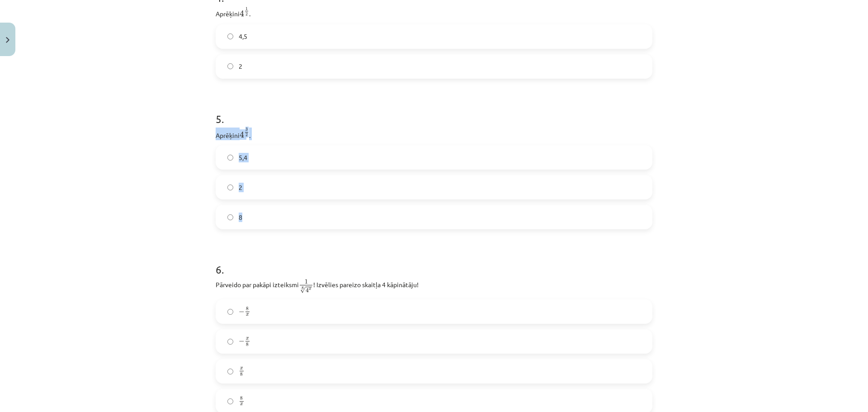
scroll to position [700, 0]
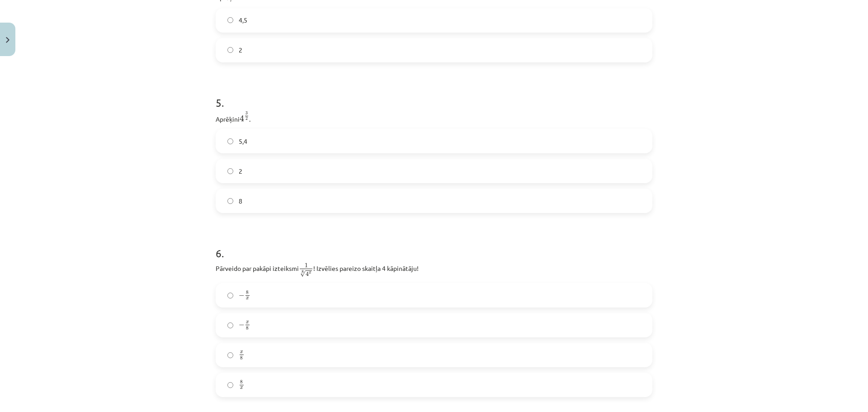
click at [771, 225] on div "Mācību tēma: Matemātikas i - 12. klases 1. ieskaites mācību materiāls (ab) #4 📝…" at bounding box center [434, 206] width 868 height 412
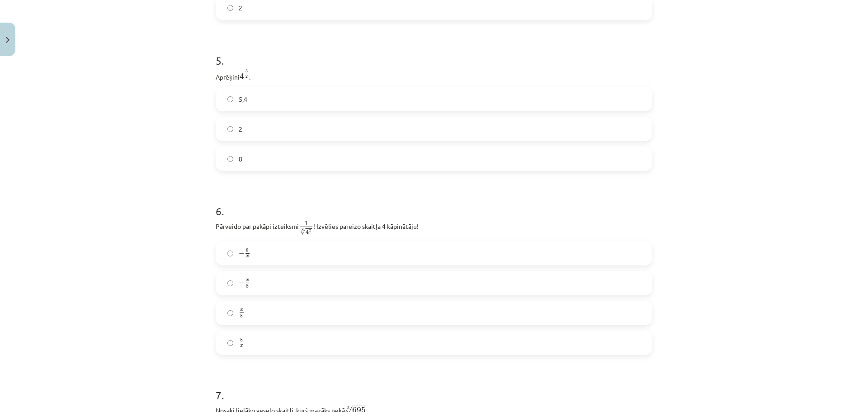
scroll to position [836, 0]
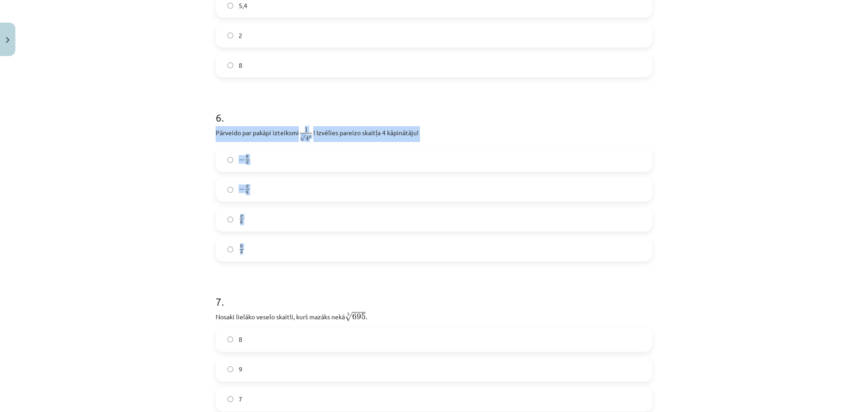
drag, startPoint x: 213, startPoint y: 131, endPoint x: 242, endPoint y: 248, distance: 120.2
click at [242, 248] on div "6 . Pārveido par pakāpi izteiksmi 1 8 √ 4 x 1 4 x 8 ! Izvēlies pareizo skaitļa …" at bounding box center [434, 178] width 436 height 166
click at [678, 192] on div "Mācību tēma: Matemātikas i - 12. klases 1. ieskaites mācību materiāls (ab) #4 📝…" at bounding box center [434, 206] width 868 height 412
click at [245, 220] on label "x 8 x 8" at bounding box center [433, 219] width 435 height 23
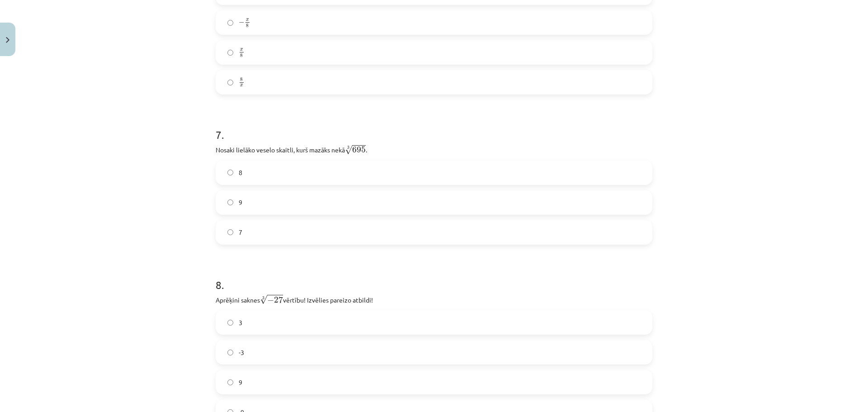
scroll to position [1062, 0]
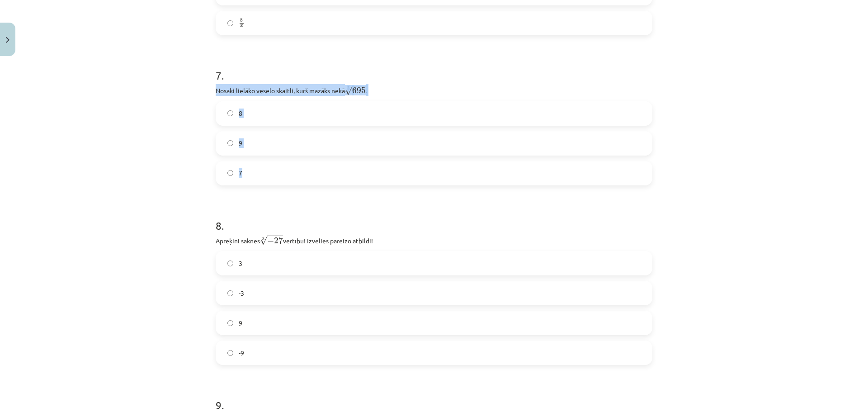
drag, startPoint x: 211, startPoint y: 87, endPoint x: 314, endPoint y: 122, distance: 108.2
click at [337, 173] on div "52 XP Saņemsi Sarežģīts 508 pilda Apraksts Uzdevums Palīdzība 1 . Kura izteiksm…" at bounding box center [433, 132] width 447 height 2268
click at [250, 112] on label "8" at bounding box center [433, 113] width 435 height 23
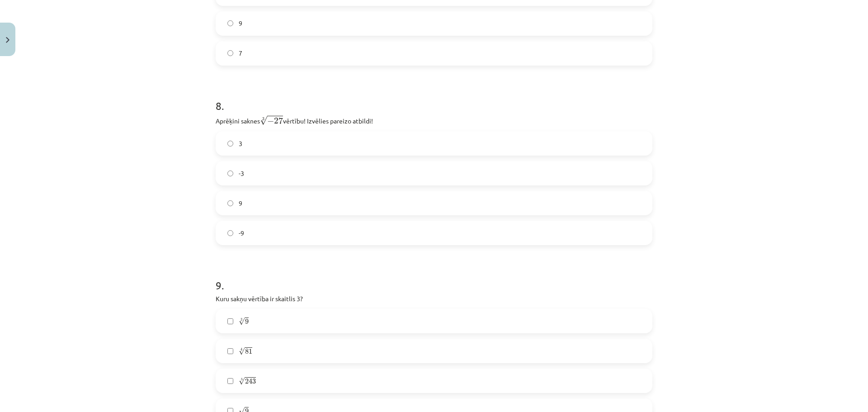
scroll to position [1197, 0]
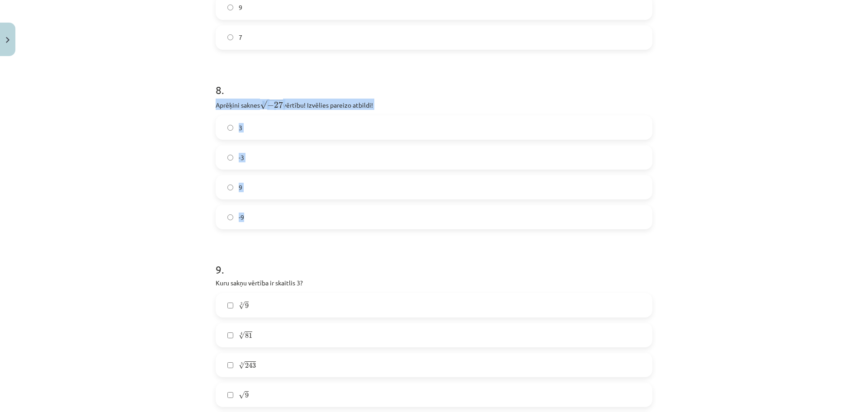
drag, startPoint x: 210, startPoint y: 100, endPoint x: 291, endPoint y: 227, distance: 150.5
click at [244, 155] on label "-3" at bounding box center [433, 157] width 435 height 23
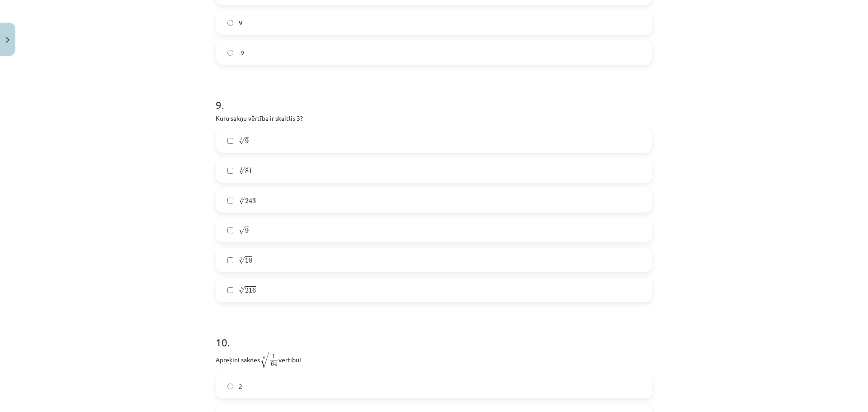
scroll to position [1378, 0]
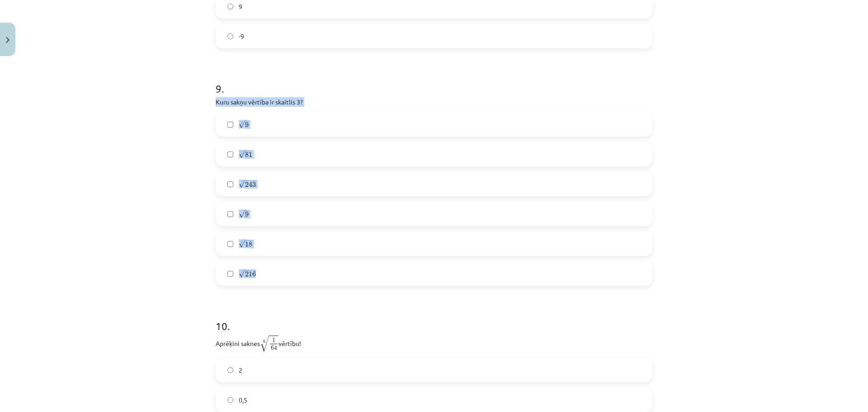
drag, startPoint x: 210, startPoint y: 101, endPoint x: 271, endPoint y: 281, distance: 190.8
click at [696, 211] on div "Mācību tēma: Matemātikas i - 12. klases 1. ieskaites mācību materiāls (ab) #4 📝…" at bounding box center [434, 206] width 868 height 412
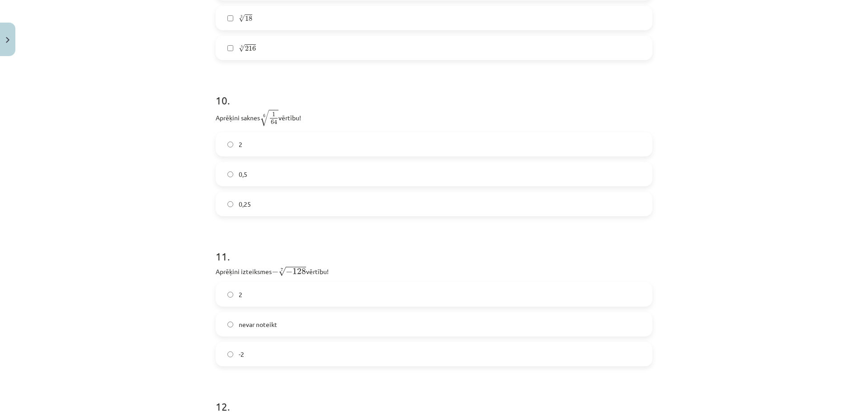
scroll to position [1604, 0]
drag, startPoint x: 208, startPoint y: 113, endPoint x: 293, endPoint y: 207, distance: 126.7
click at [697, 153] on div "Mācību tēma: Matemātikas i - 12. klases 1. ieskaites mācību materiāls (ab) #4 📝…" at bounding box center [434, 206] width 868 height 412
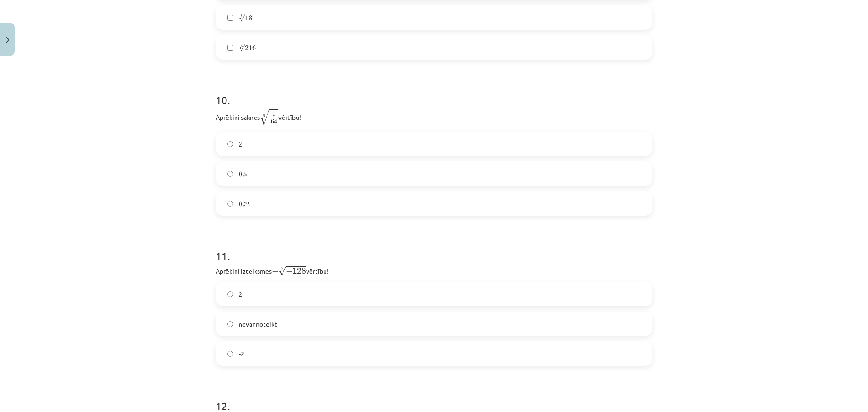
click at [240, 174] on span "0,5" at bounding box center [243, 173] width 9 height 9
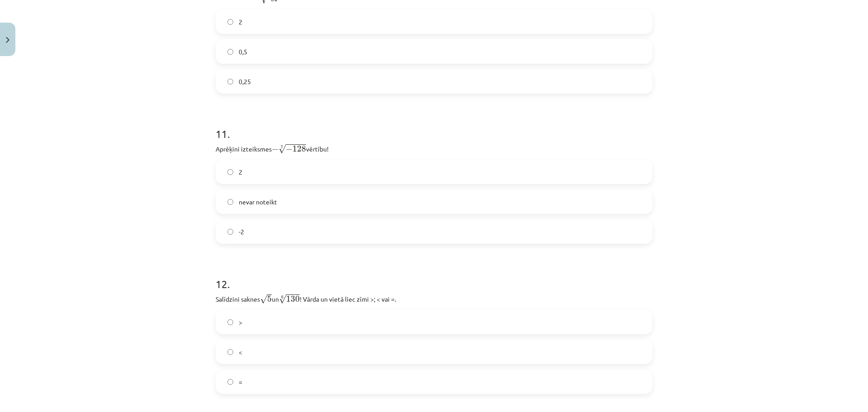
scroll to position [1740, 0]
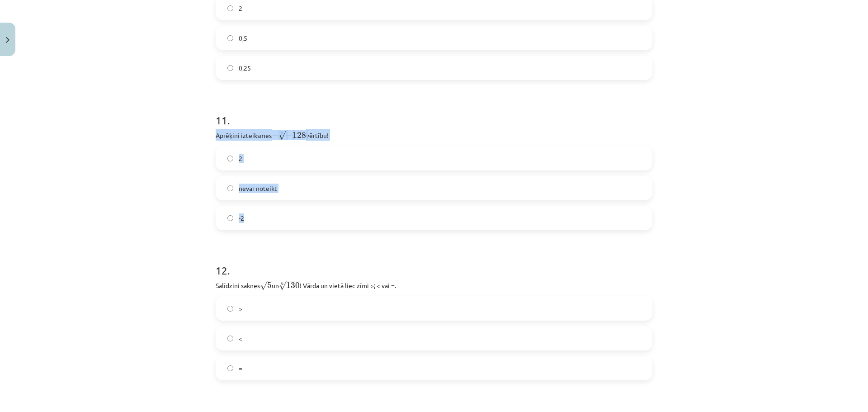
drag, startPoint x: 210, startPoint y: 132, endPoint x: 295, endPoint y: 216, distance: 119.8
click at [259, 219] on label "-2" at bounding box center [433, 217] width 435 height 23
click at [244, 160] on label "2" at bounding box center [433, 158] width 435 height 23
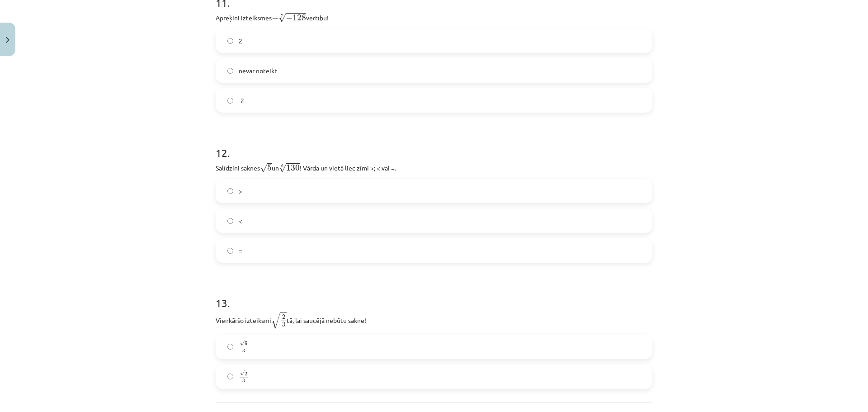
scroll to position [1875, 0]
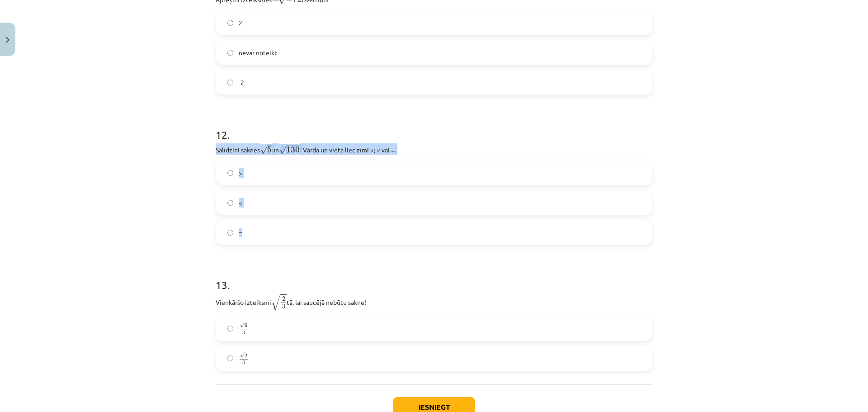
drag, startPoint x: 212, startPoint y: 145, endPoint x: 290, endPoint y: 229, distance: 114.4
click at [290, 229] on div "12 . Salīdzini saknes √ 5 5 un 6 √ 130 130 6 ! Vārda un vietā liec zīmi >; < va…" at bounding box center [434, 179] width 436 height 132
click at [262, 176] on label ">" at bounding box center [433, 172] width 435 height 23
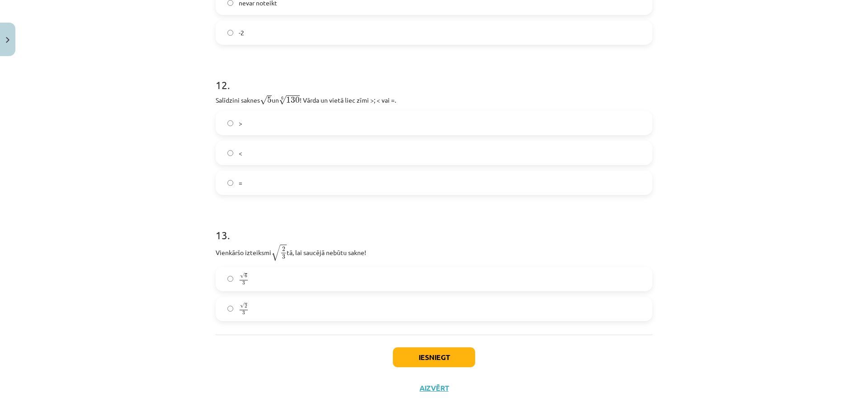
scroll to position [1939, 0]
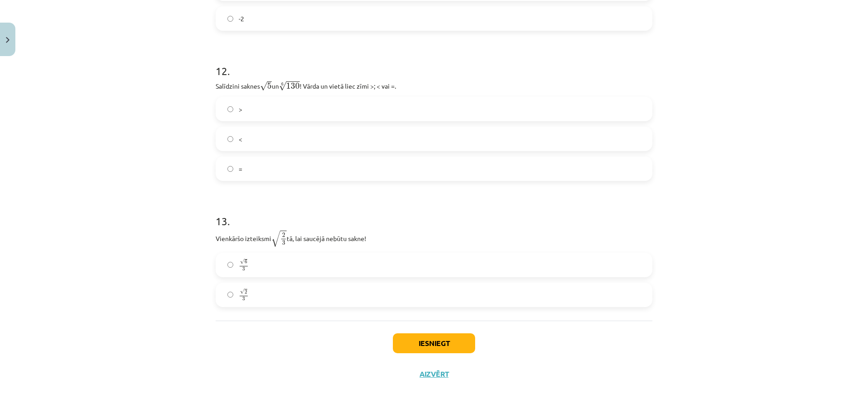
click at [229, 143] on label "<" at bounding box center [433, 138] width 435 height 23
drag, startPoint x: 209, startPoint y: 235, endPoint x: 306, endPoint y: 296, distance: 114.2
click at [729, 223] on div "Mācību tēma: Matemātikas i - 12. klases 1. ieskaites mācību materiāls (ab) #4 📝…" at bounding box center [434, 206] width 868 height 412
click at [256, 293] on label "√ 2 3 2 3" at bounding box center [433, 294] width 435 height 23
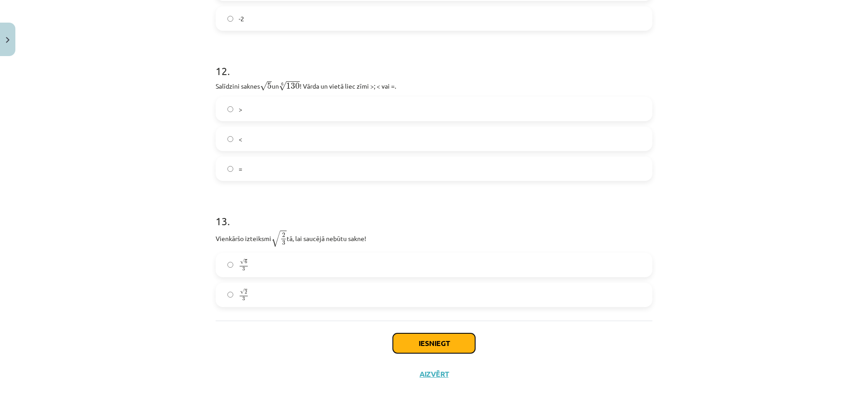
click at [433, 344] on button "Iesniegt" at bounding box center [434, 343] width 82 height 20
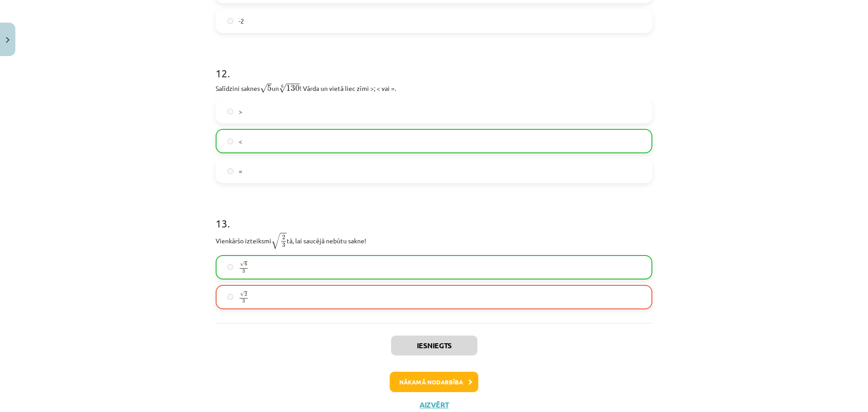
scroll to position [1968, 0]
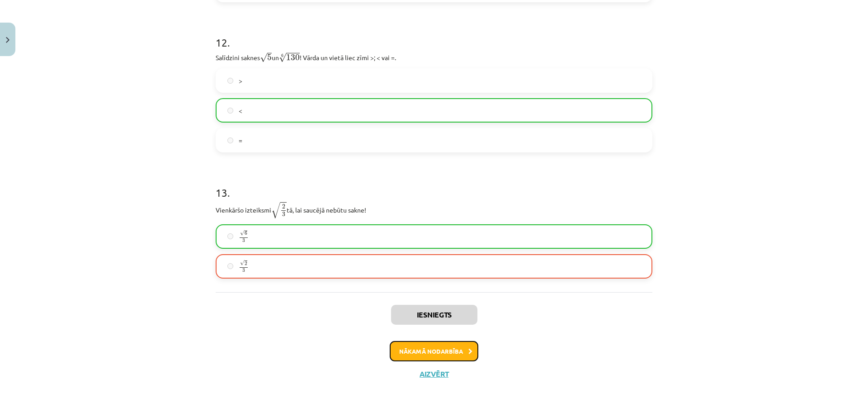
click at [425, 353] on button "Nākamā nodarbība" at bounding box center [433, 351] width 89 height 21
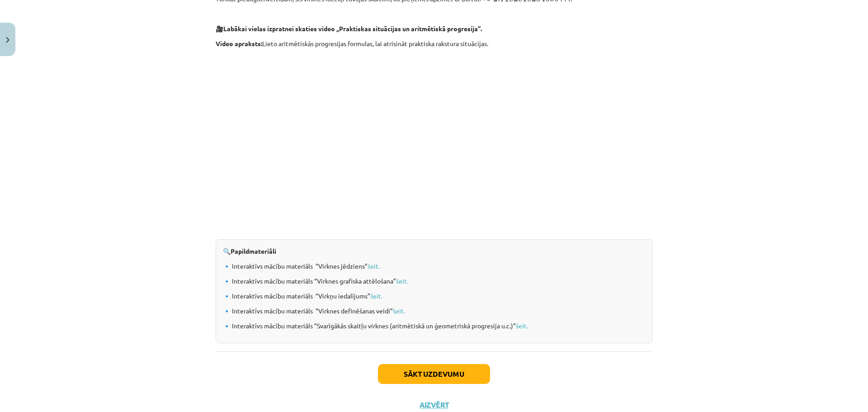
scroll to position [855, 0]
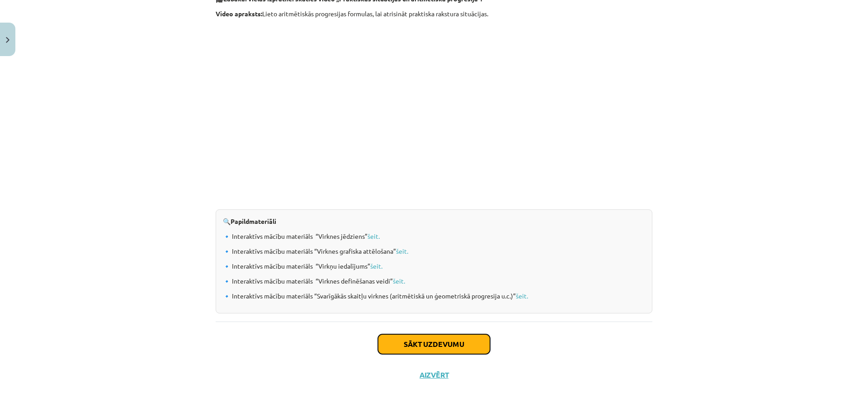
click at [429, 344] on button "Sākt uzdevumu" at bounding box center [434, 344] width 112 height 20
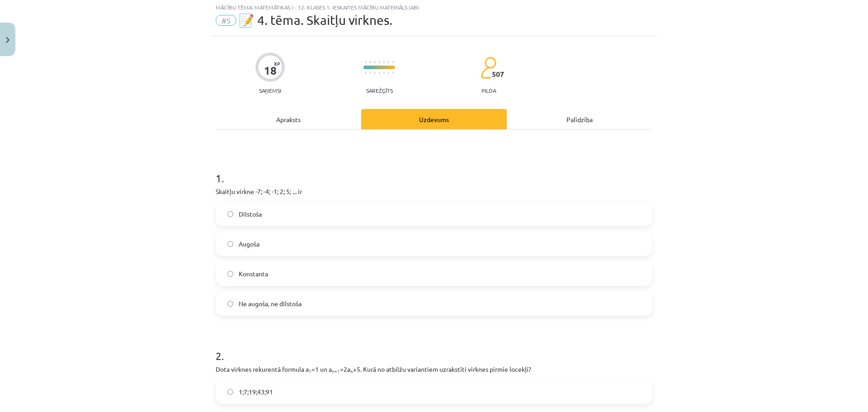
scroll to position [23, 0]
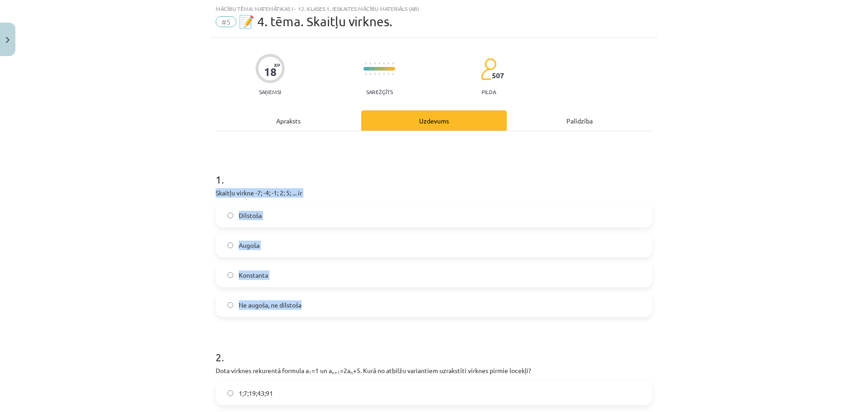
drag, startPoint x: 211, startPoint y: 190, endPoint x: 306, endPoint y: 303, distance: 147.5
click at [741, 258] on div "Mācību tēma: Matemātikas i - 12. klases 1. ieskaites mācību materiāls (ab) #5 📝…" at bounding box center [434, 206] width 868 height 412
click at [239, 247] on span "Augoša" at bounding box center [249, 244] width 21 height 9
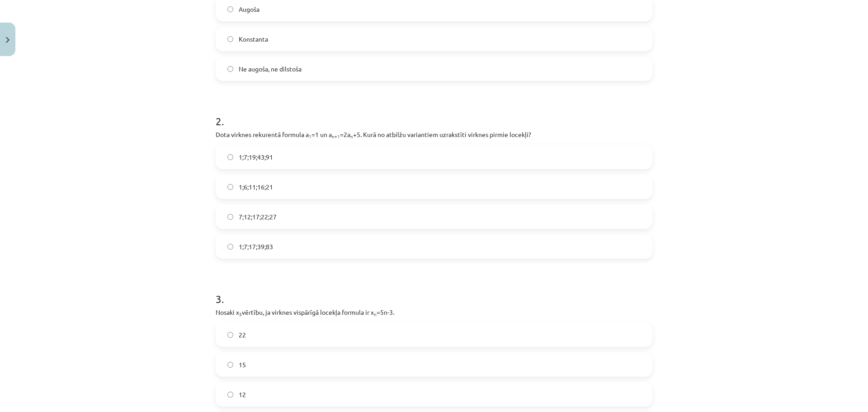
scroll to position [294, 0]
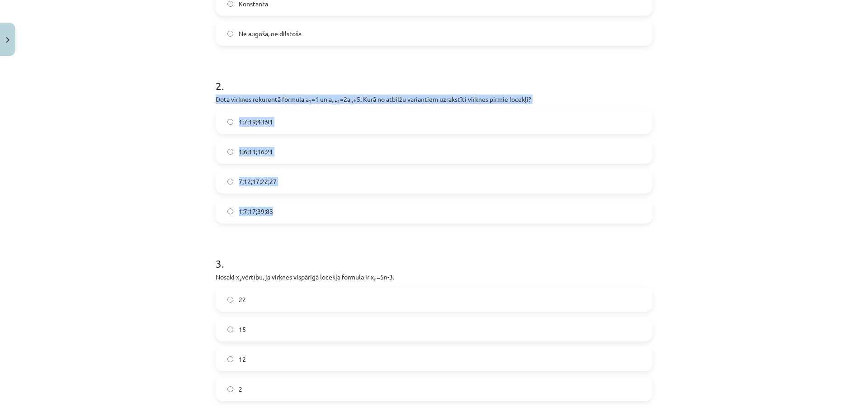
drag, startPoint x: 212, startPoint y: 95, endPoint x: 285, endPoint y: 205, distance: 131.5
click at [285, 205] on div "2 . Dota virknes rekurentā formula a 1 =1 un a n+1 =2a n +5. Kurā no atbilžu va…" at bounding box center [434, 143] width 436 height 159
click at [696, 189] on div "Mācību tēma: Matemātikas i - 12. klases 1. ieskaites mācību materiāls (ab) #5 📝…" at bounding box center [434, 206] width 868 height 412
click at [690, 211] on div "Mācību tēma: Matemātikas i - 12. klases 1. ieskaites mācību materiāls (ab) #5 📝…" at bounding box center [434, 206] width 868 height 412
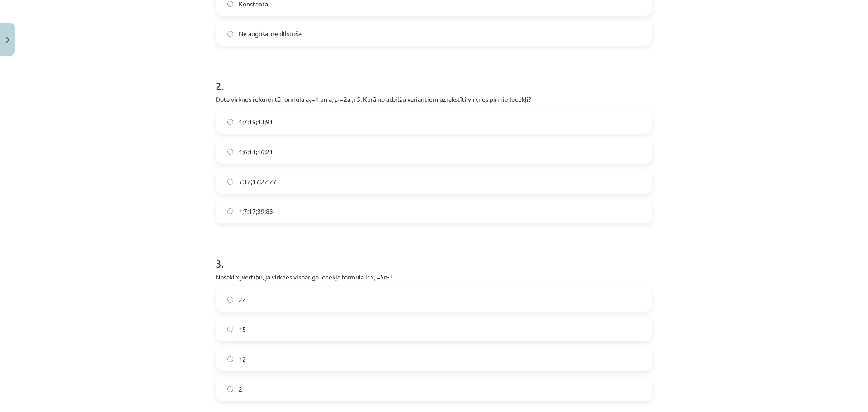
click at [267, 122] on span "1;7;19;43;91" at bounding box center [256, 121] width 34 height 9
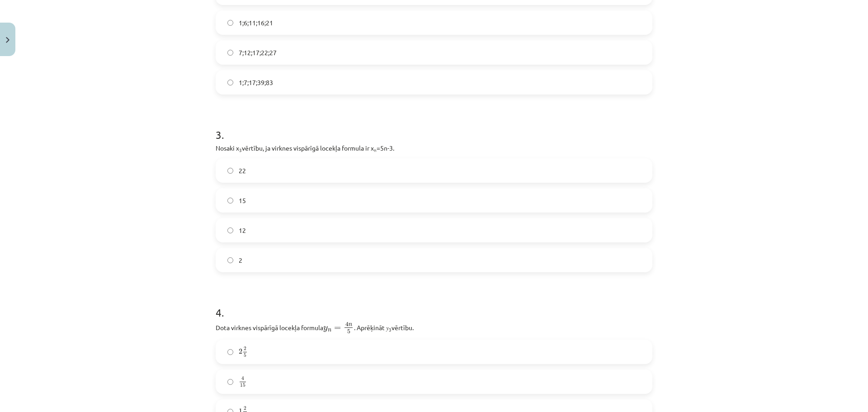
scroll to position [429, 0]
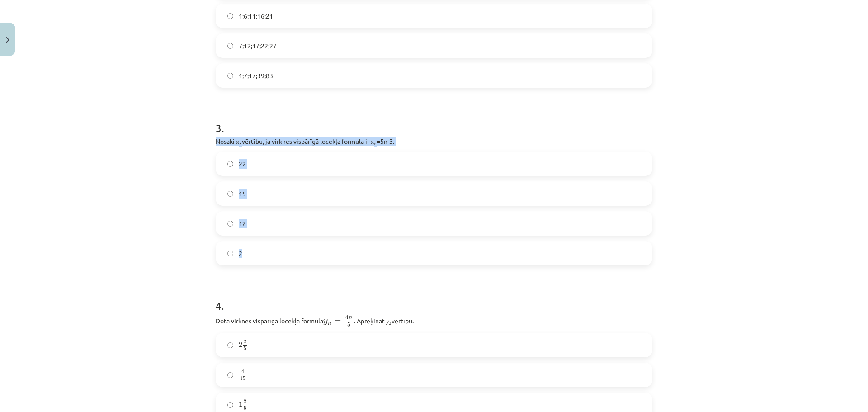
drag, startPoint x: 206, startPoint y: 139, endPoint x: 251, endPoint y: 249, distance: 118.9
click at [251, 249] on div "Mācību tēma: Matemātikas i - 12. klases 1. ieskaites mācību materiāls (ab) #5 📝…" at bounding box center [434, 206] width 868 height 412
click at [251, 225] on label "12" at bounding box center [433, 223] width 435 height 23
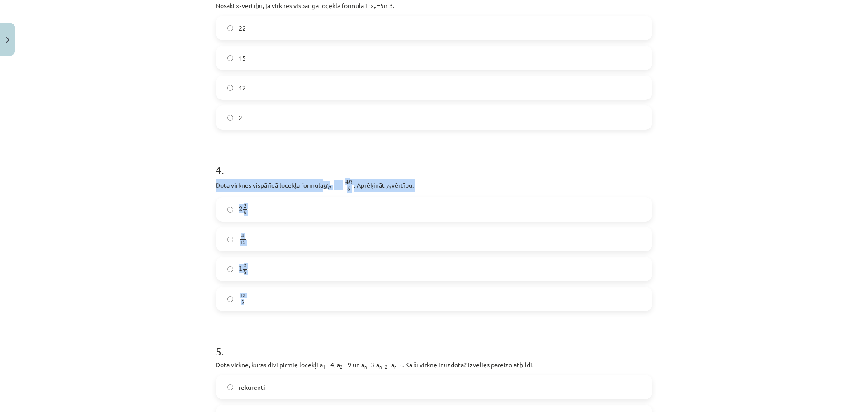
drag, startPoint x: 212, startPoint y: 181, endPoint x: 300, endPoint y: 293, distance: 142.5
click at [300, 293] on div "4 . Dota virknes vispārīgā locekļa formula y n = 4 n 5 y n = 4 n 5 . Aprēķināt …" at bounding box center [434, 229] width 436 height 163
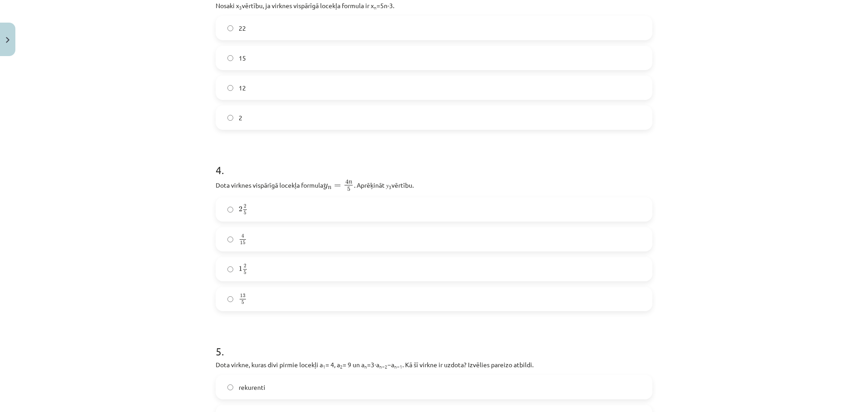
click at [679, 303] on div "Mācību tēma: Matemātikas i - 12. klases 1. ieskaites mācību materiāls (ab) #5 📝…" at bounding box center [434, 206] width 868 height 412
click at [255, 208] on label "2 2 5 2 2 5" at bounding box center [433, 209] width 435 height 23
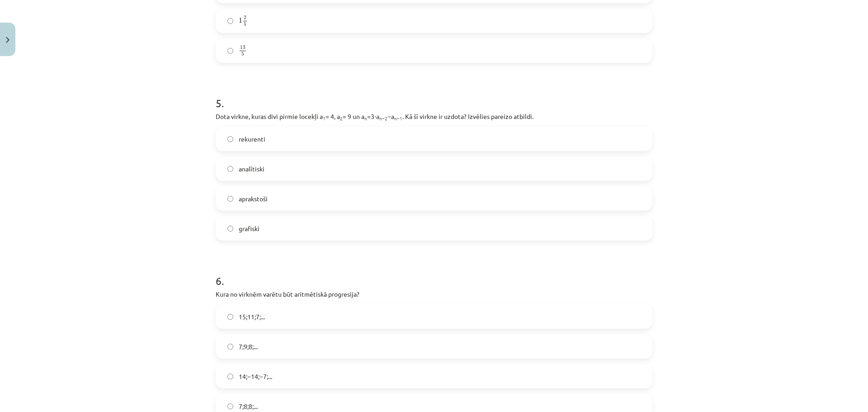
scroll to position [836, 0]
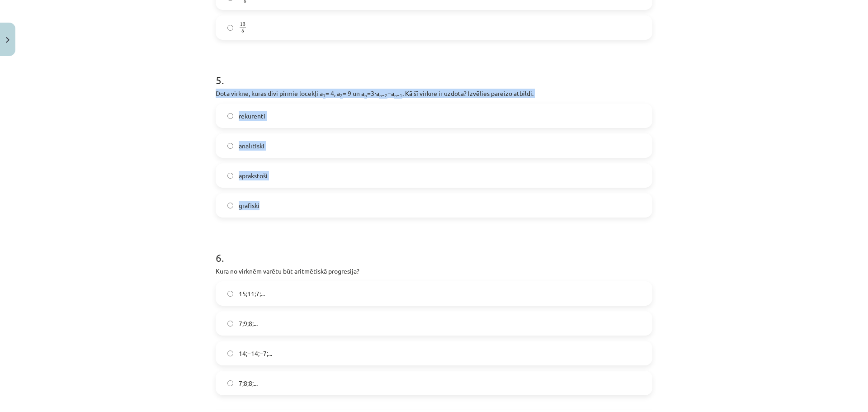
drag, startPoint x: 207, startPoint y: 89, endPoint x: 265, endPoint y: 204, distance: 128.7
click at [253, 119] on span "rekurenti" at bounding box center [252, 115] width 27 height 9
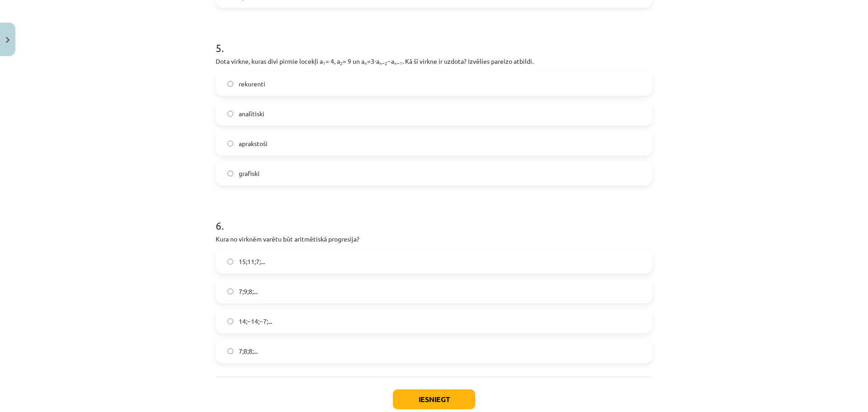
scroll to position [924, 0]
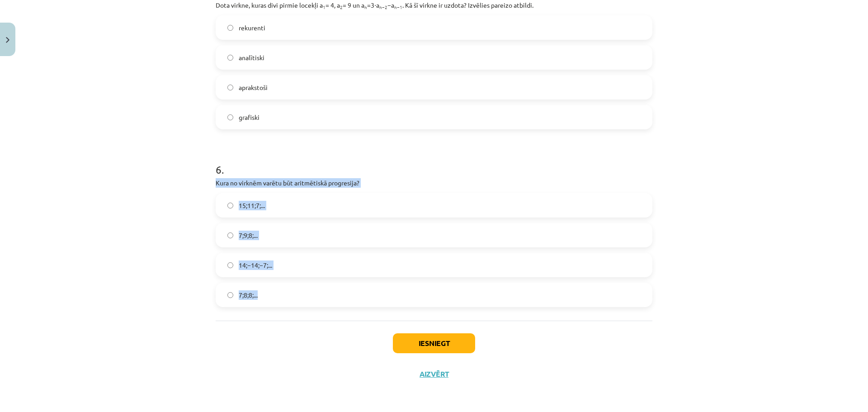
drag, startPoint x: 212, startPoint y: 182, endPoint x: 263, endPoint y: 287, distance: 117.2
click at [705, 278] on div "Mācību tēma: Matemātikas i - 12. klases 1. ieskaites mācību materiāls (ab) #5 📝…" at bounding box center [434, 206] width 868 height 412
click at [251, 208] on span "15;11;7;..." at bounding box center [252, 205] width 26 height 9
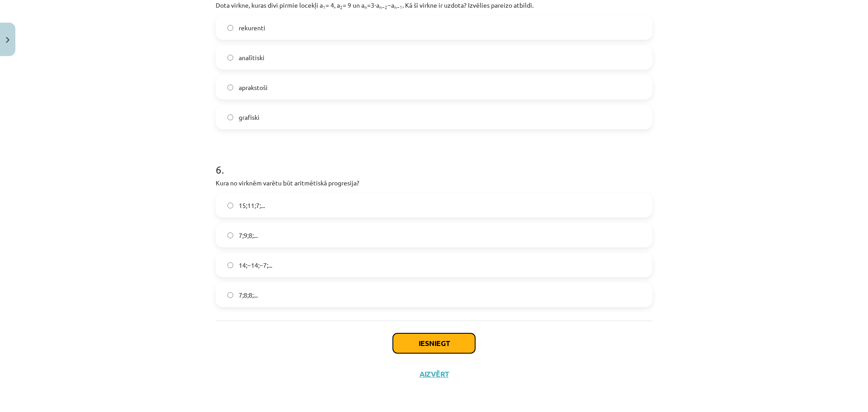
click at [436, 343] on button "Iesniegt" at bounding box center [434, 343] width 82 height 20
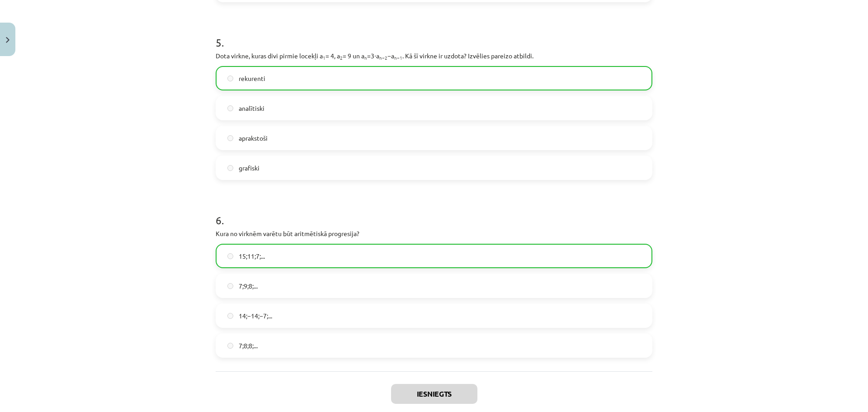
scroll to position [952, 0]
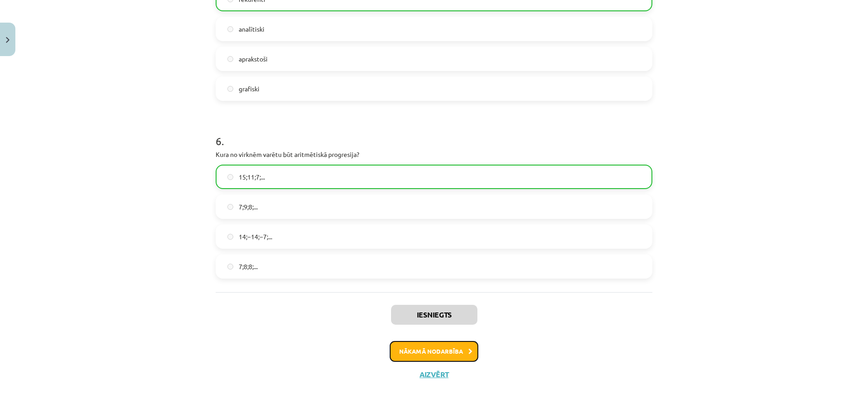
click at [433, 356] on button "Nākamā nodarbība" at bounding box center [433, 351] width 89 height 21
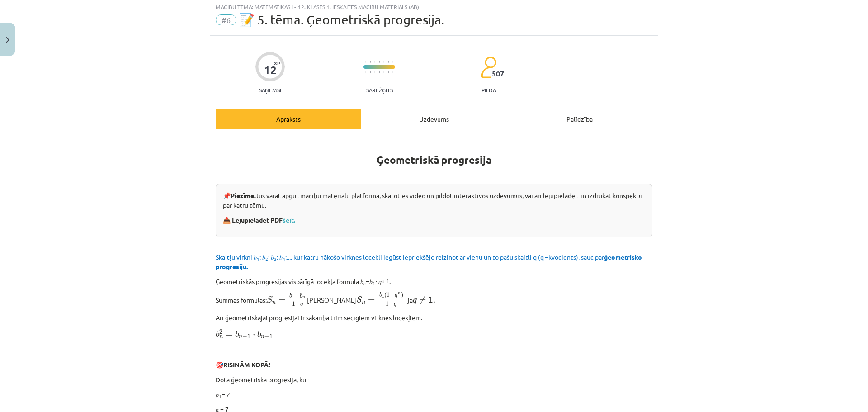
scroll to position [23, 0]
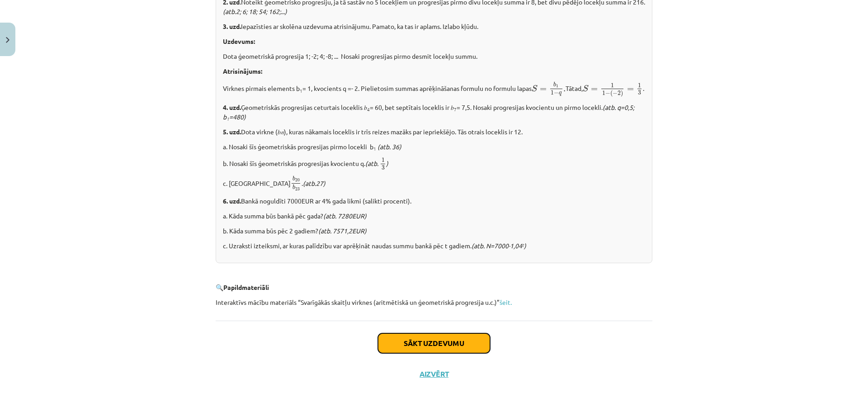
click at [423, 346] on button "Sākt uzdevumu" at bounding box center [434, 343] width 112 height 20
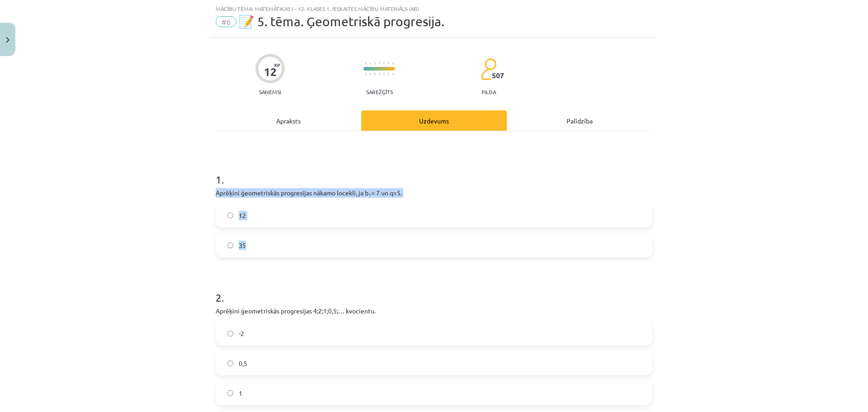
drag, startPoint x: 214, startPoint y: 190, endPoint x: 254, endPoint y: 237, distance: 61.5
click at [254, 237] on div "1 . Aprēķini ģeometriskās progresijas nākamo locekli, ja b 1 = 7 un q=5. 12 35" at bounding box center [434, 207] width 436 height 100
click at [271, 249] on label "35" at bounding box center [433, 245] width 435 height 23
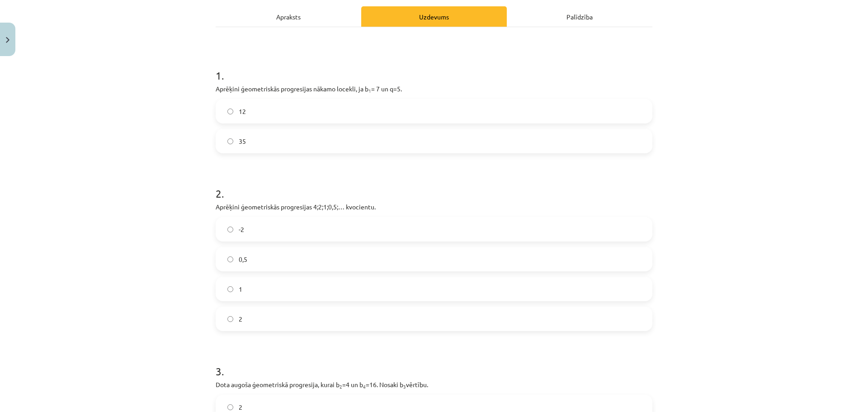
scroll to position [158, 0]
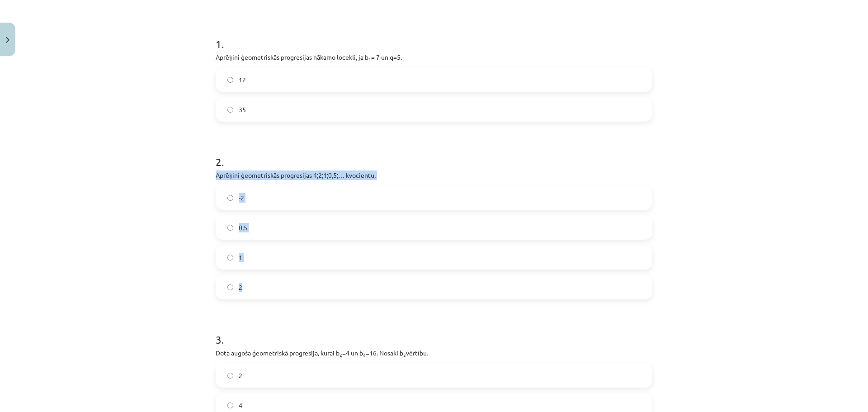
drag, startPoint x: 213, startPoint y: 174, endPoint x: 265, endPoint y: 293, distance: 129.9
click at [265, 293] on div "2 . Aprēķini ģeometriskās progresijas 4;2;1;0,5;… kvocientu. -2 0,5 1 2" at bounding box center [434, 219] width 436 height 159
click at [245, 229] on label "0,5" at bounding box center [433, 227] width 435 height 23
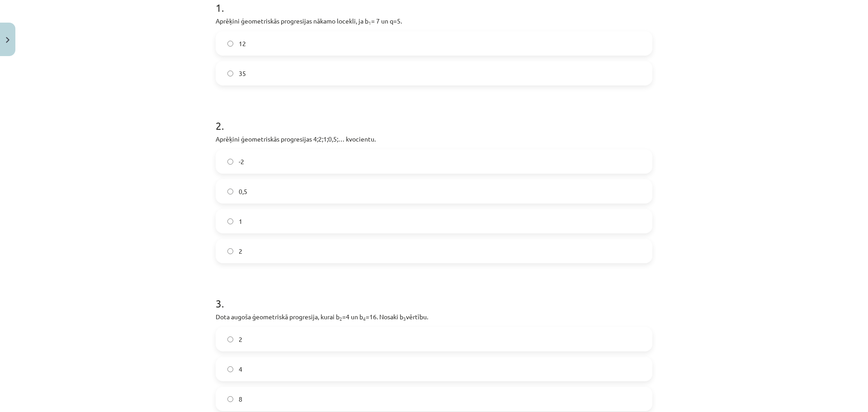
scroll to position [294, 0]
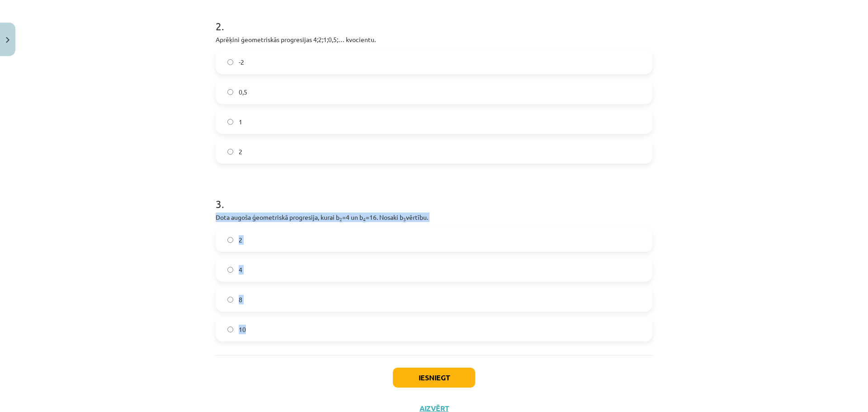
drag, startPoint x: 213, startPoint y: 215, endPoint x: 251, endPoint y: 327, distance: 118.0
click at [251, 327] on div "3 . Dota augoša ģeometriskā progresija, kurai b 2 =4 un b 4 =16. Nosaki b 3 vēr…" at bounding box center [434, 261] width 436 height 159
click at [259, 300] on label "8" at bounding box center [433, 299] width 435 height 23
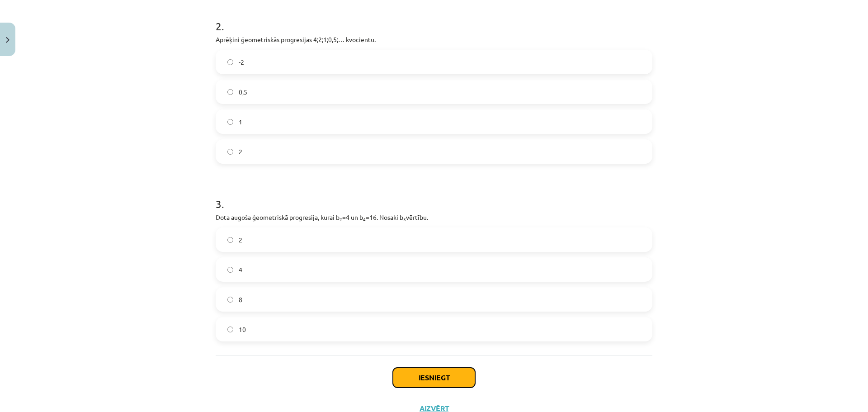
click at [442, 378] on button "Iesniegt" at bounding box center [434, 377] width 82 height 20
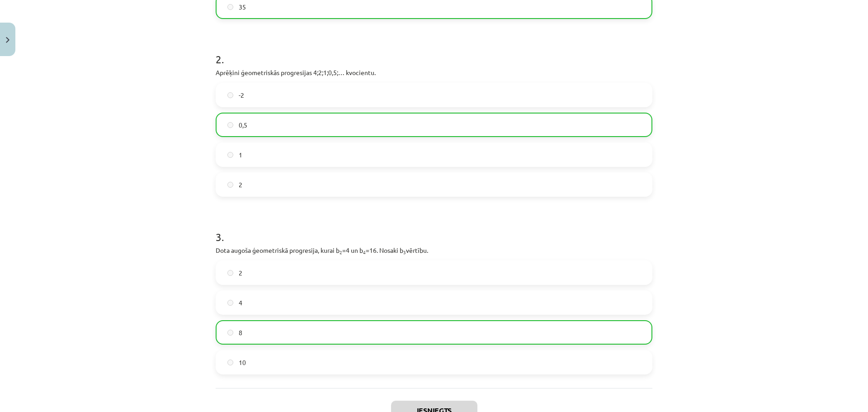
scroll to position [357, 0]
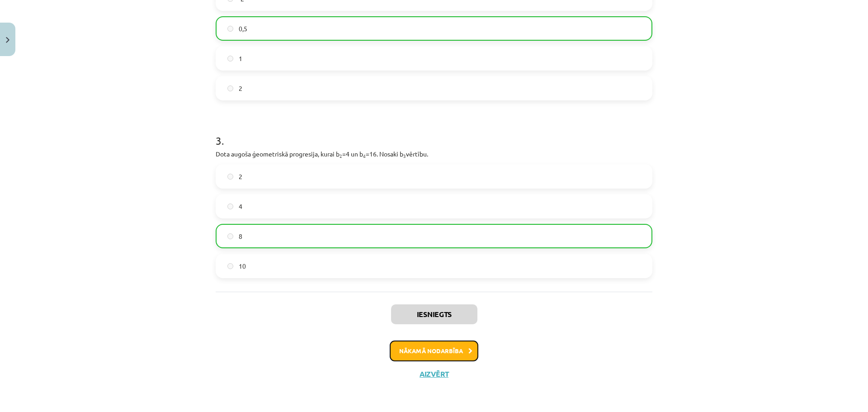
click at [434, 354] on button "Nākamā nodarbība" at bounding box center [433, 350] width 89 height 21
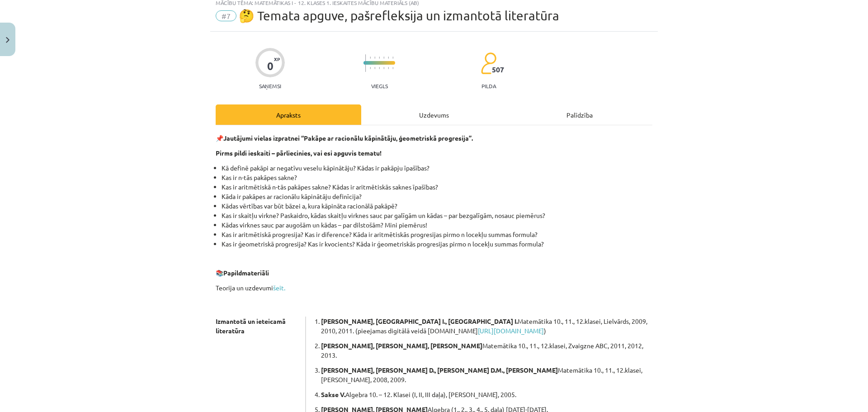
scroll to position [23, 0]
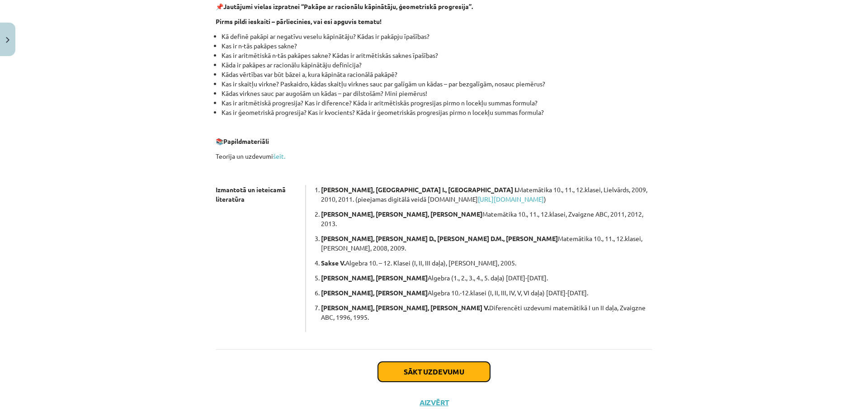
click at [423, 361] on button "Sākt uzdevumu" at bounding box center [434, 371] width 112 height 20
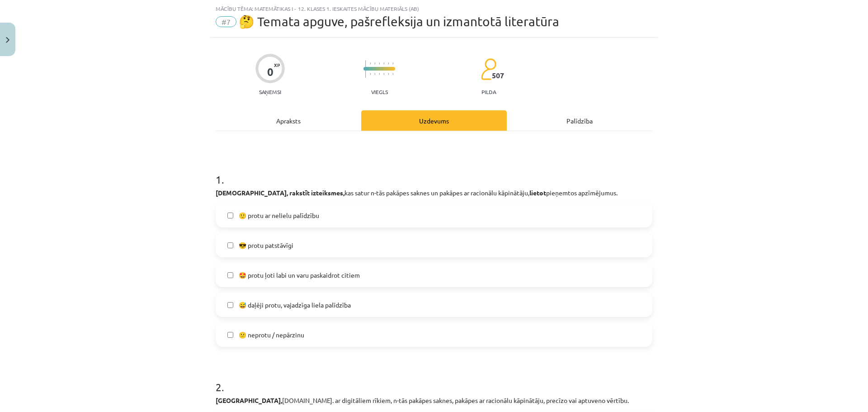
click at [250, 220] on label "🙂 protu ar nelielu palīdzību" at bounding box center [433, 215] width 435 height 23
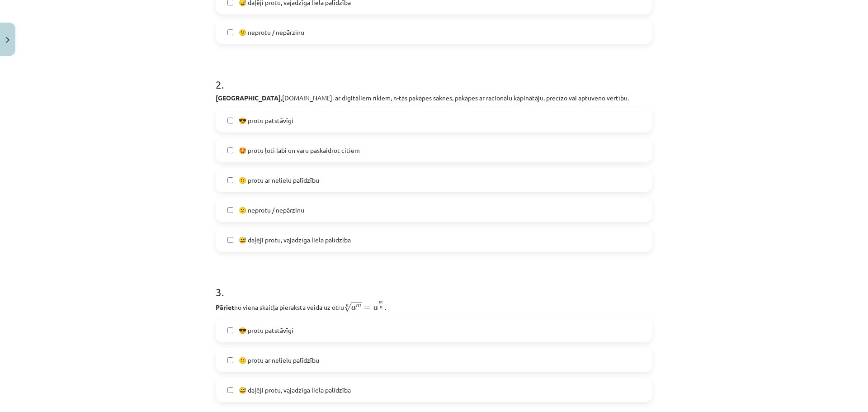
scroll to position [339, 0]
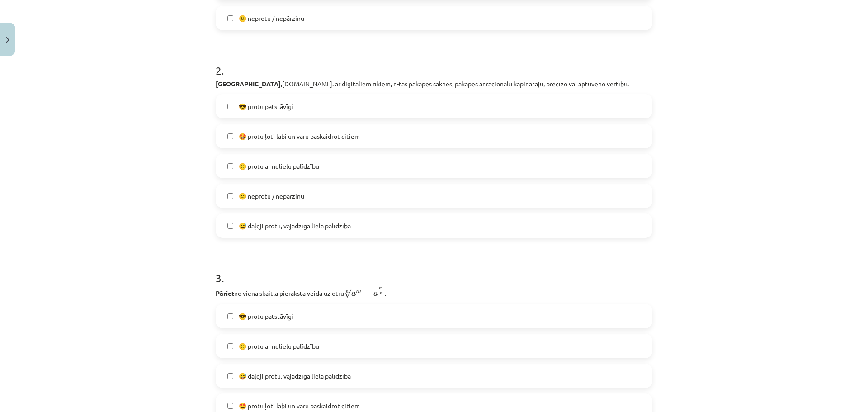
click at [277, 169] on span "🙂 protu ar nelielu palīdzību" at bounding box center [279, 165] width 80 height 9
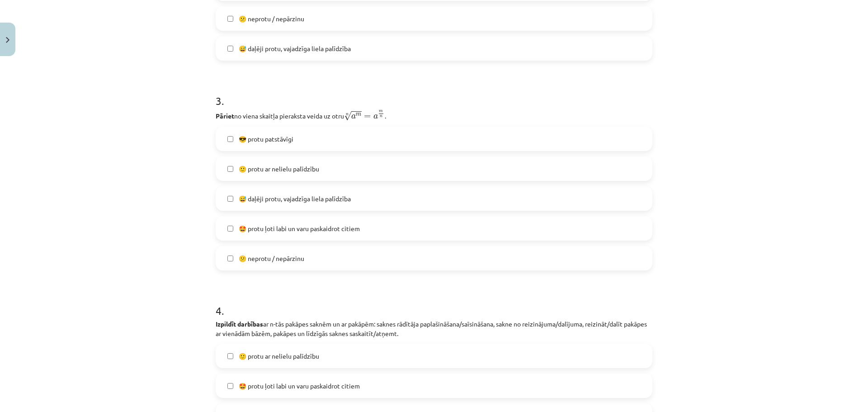
scroll to position [520, 0]
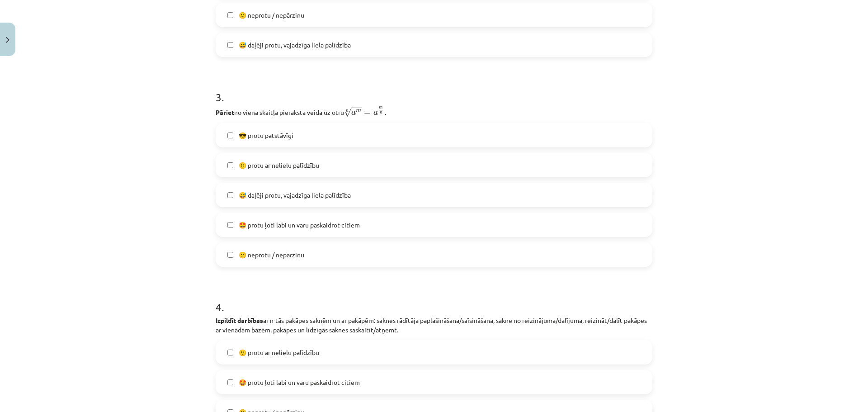
click at [277, 165] on span "🙂 protu ar nelielu palīdzību" at bounding box center [279, 164] width 80 height 9
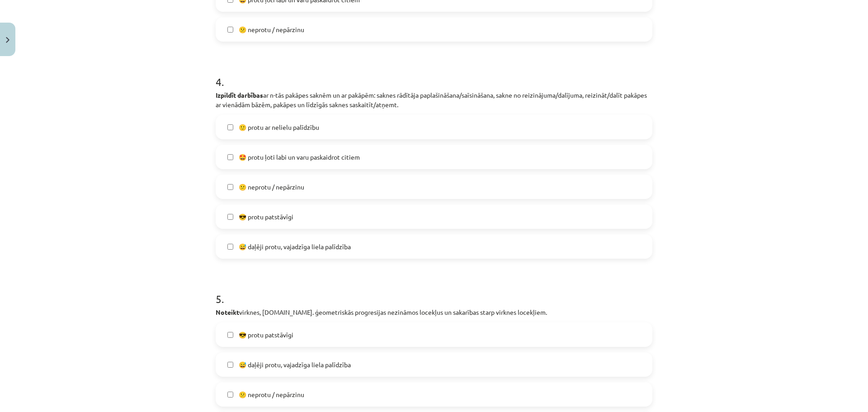
scroll to position [746, 0]
click at [275, 127] on span "🙂 protu ar nelielu palīdzību" at bounding box center [279, 126] width 80 height 9
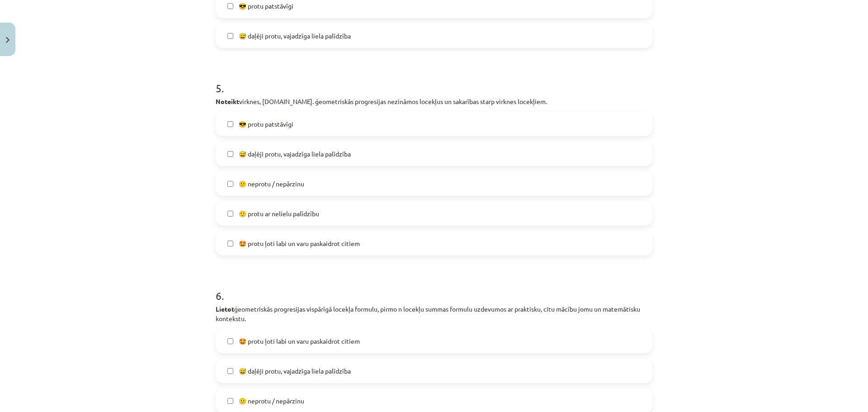
scroll to position [971, 0]
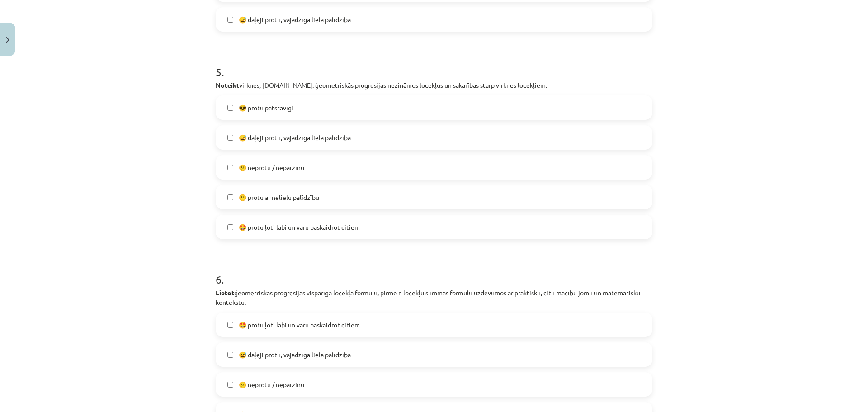
click at [278, 201] on span "🙂 protu ar nelielu palīdzību" at bounding box center [279, 196] width 80 height 9
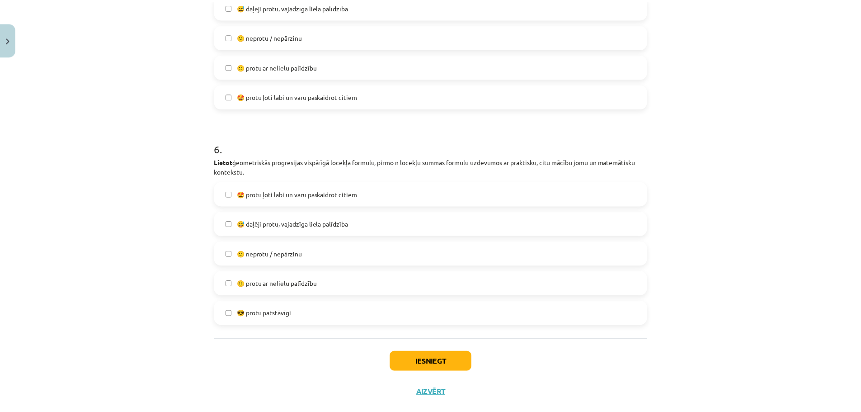
scroll to position [1107, 0]
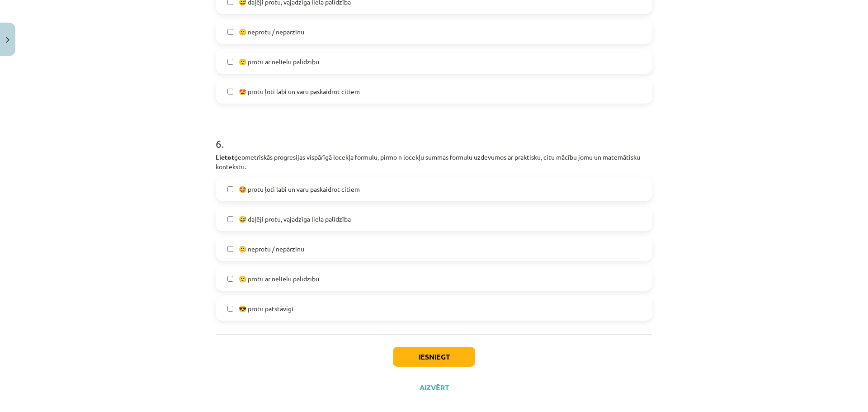
click at [276, 221] on span "😅 daļēji protu, vajadzīga liela palīdzība" at bounding box center [295, 218] width 112 height 9
click at [433, 361] on button "Iesniegt" at bounding box center [434, 357] width 82 height 20
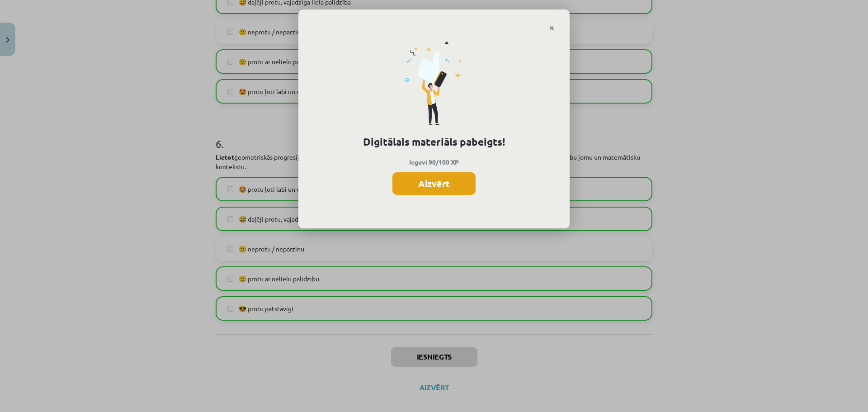
click at [433, 186] on button "Aizvērt" at bounding box center [433, 183] width 83 height 23
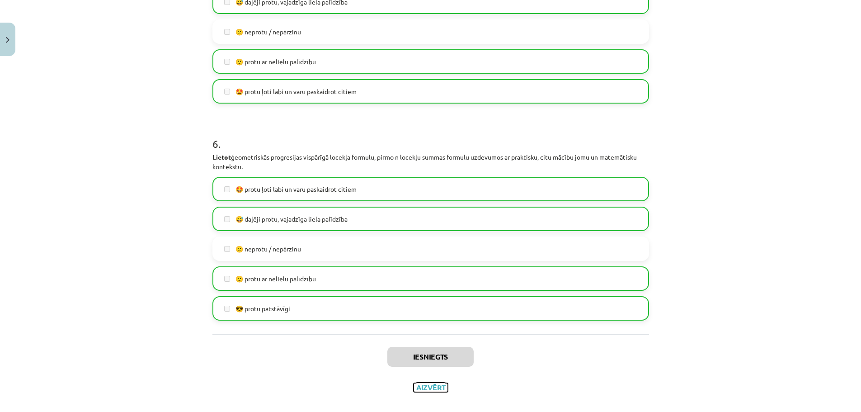
click at [426, 388] on button "Aizvērt" at bounding box center [430, 387] width 34 height 9
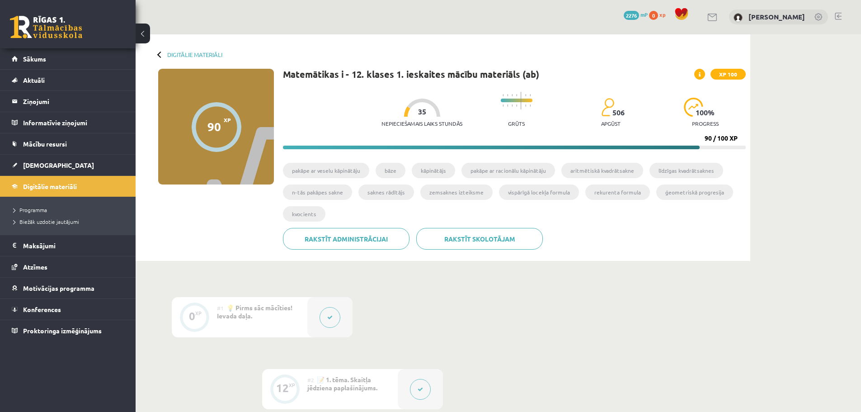
scroll to position [0, 0]
click at [34, 171] on link "[DEMOGRAPHIC_DATA]" at bounding box center [68, 165] width 113 height 21
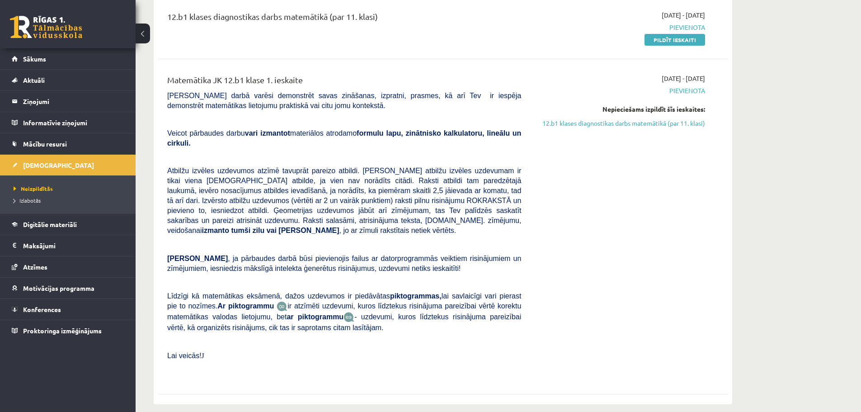
scroll to position [45, 0]
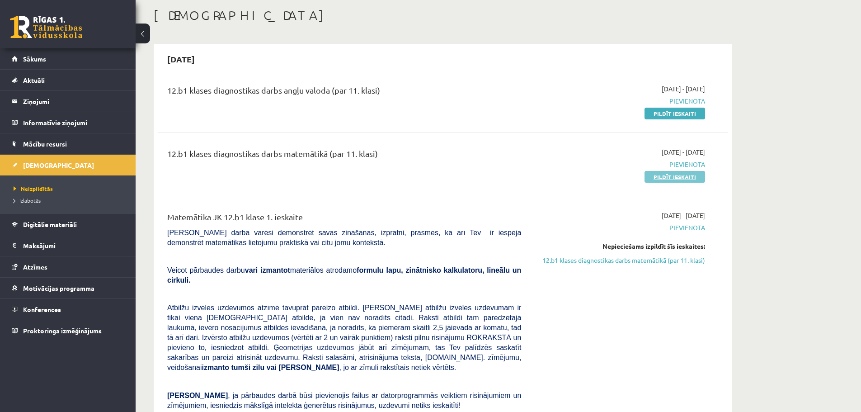
click at [681, 176] on link "Pildīt ieskaiti" at bounding box center [674, 177] width 61 height 12
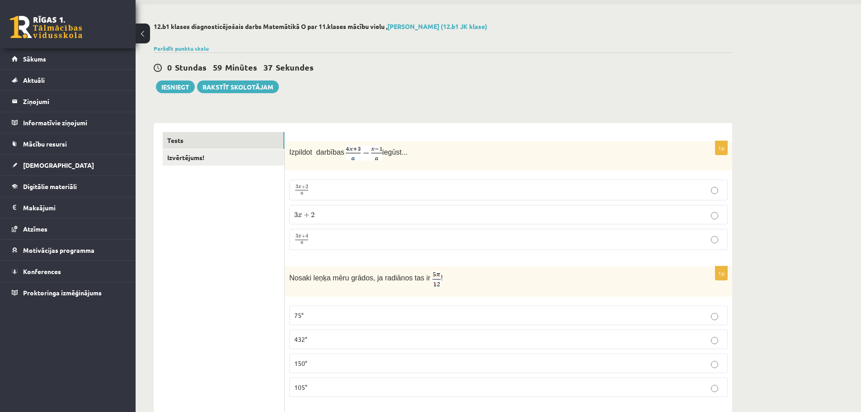
scroll to position [45, 0]
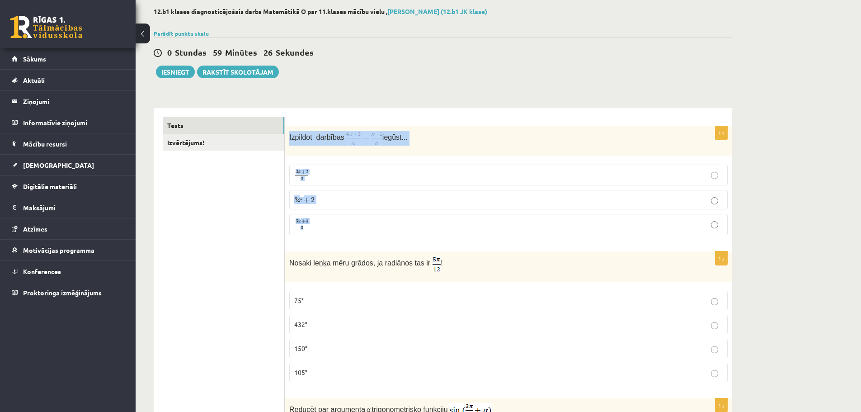
drag, startPoint x: 289, startPoint y: 136, endPoint x: 328, endPoint y: 230, distance: 101.9
click at [328, 230] on div "1p Izpildot darbības iegūst... 3 x + 2 a 3 x + 2 a 3 x + 2 3 x + 2 3 x + 4 a 3 …" at bounding box center [508, 184] width 447 height 116
copy div "Izpildot darbības iegūst... 3 x + 2 a 3 x + 2 a 3 x + 2 3 x + 2 3 x + 4 a"
click at [312, 202] on span "2" at bounding box center [313, 199] width 4 height 5
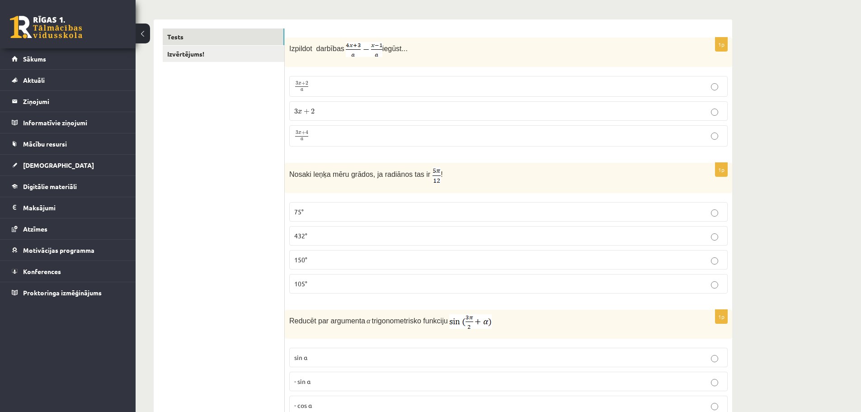
scroll to position [136, 0]
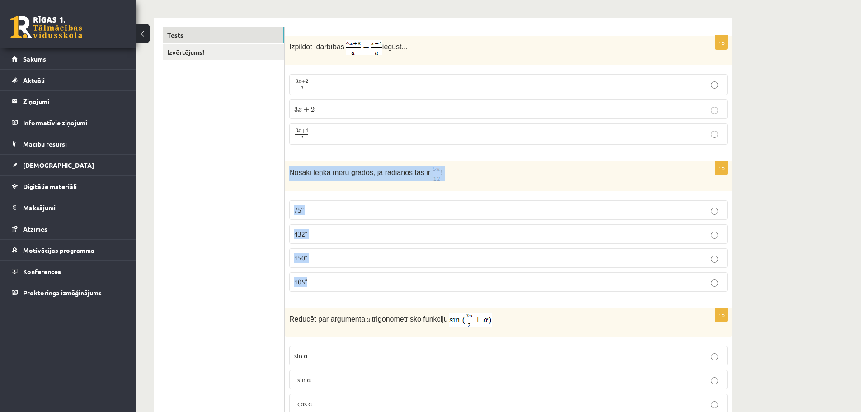
drag, startPoint x: 290, startPoint y: 170, endPoint x: 340, endPoint y: 278, distance: 119.3
click at [340, 278] on div "1p Nosaki leņķa mēru grādos, ja radiānos tas ir ! 75° 432° 150° 105°" at bounding box center [508, 230] width 447 height 138
copy div "Nosaki leņķa mēru grādos, ja radiānos tas ir ! 75° 432° 150° 105°"
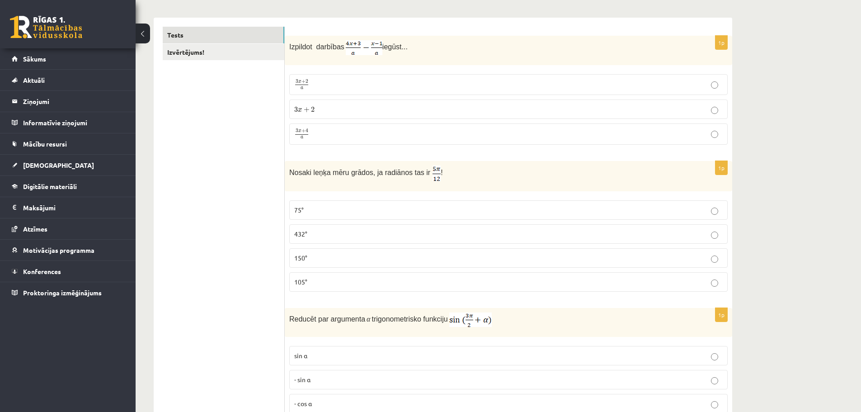
click at [303, 136] on span "3 x + 4 a" at bounding box center [301, 134] width 15 height 10
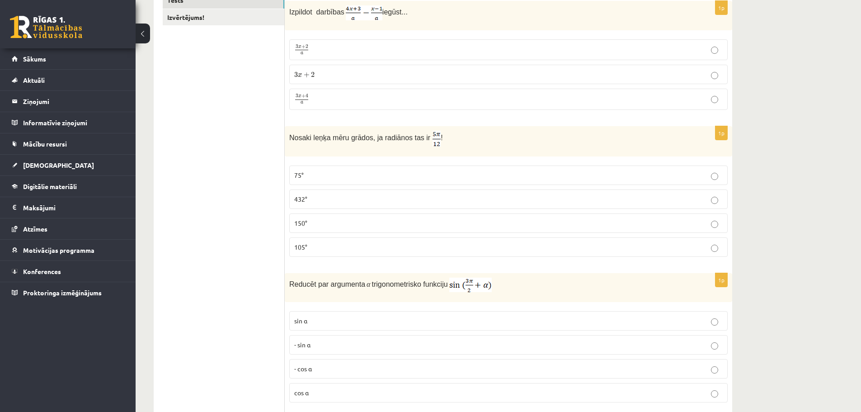
scroll to position [181, 0]
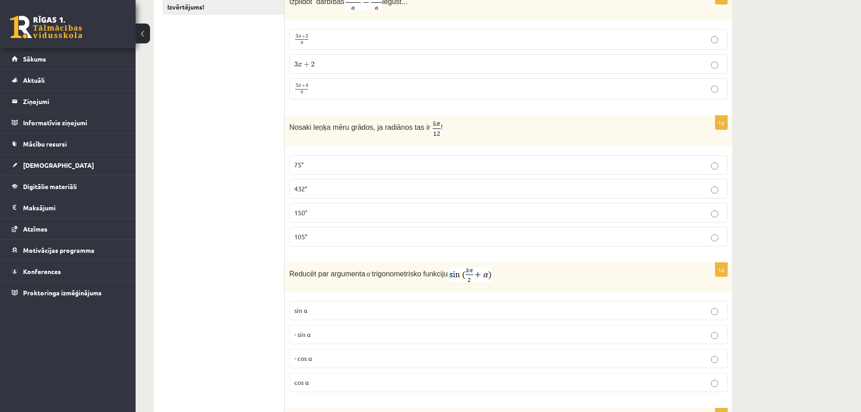
click at [311, 170] on label "75°" at bounding box center [508, 164] width 438 height 19
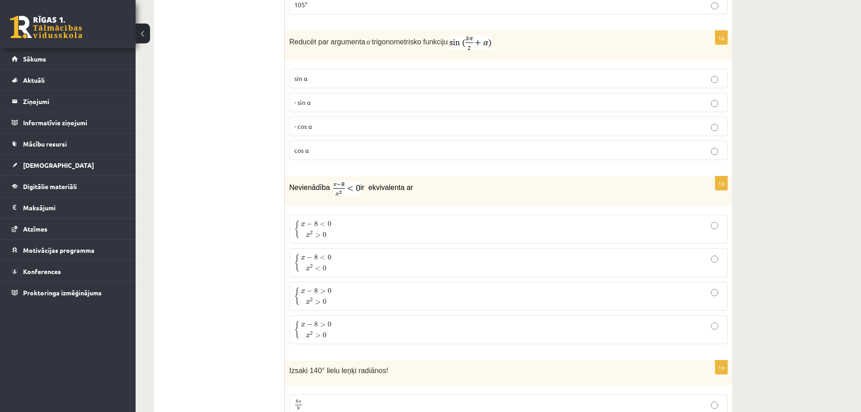
scroll to position [407, 0]
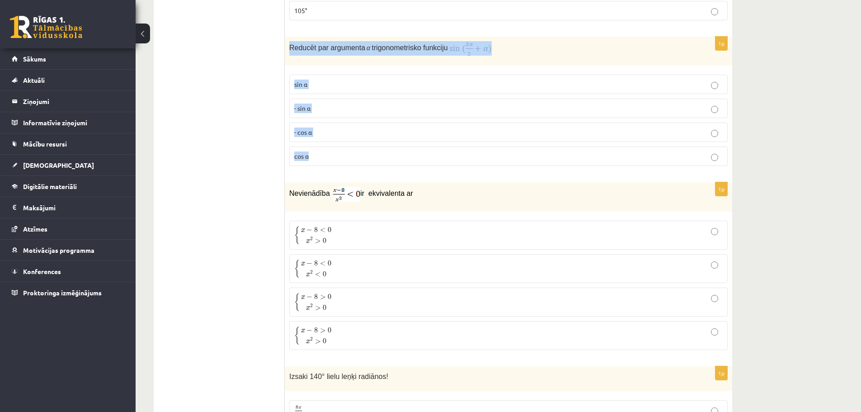
drag, startPoint x: 293, startPoint y: 47, endPoint x: 335, endPoint y: 154, distance: 115.3
click at [335, 154] on div "1p Reducēt par argumenta α trigonometrisko funkciju sin⁡ α - sin ⁡α - cos ⁡α co…" at bounding box center [508, 105] width 447 height 136
copy div "Reducēt par argumenta α trigonometrisko funkciju sin⁡ α - sin ⁡α - cos ⁡α cos⁡ α"
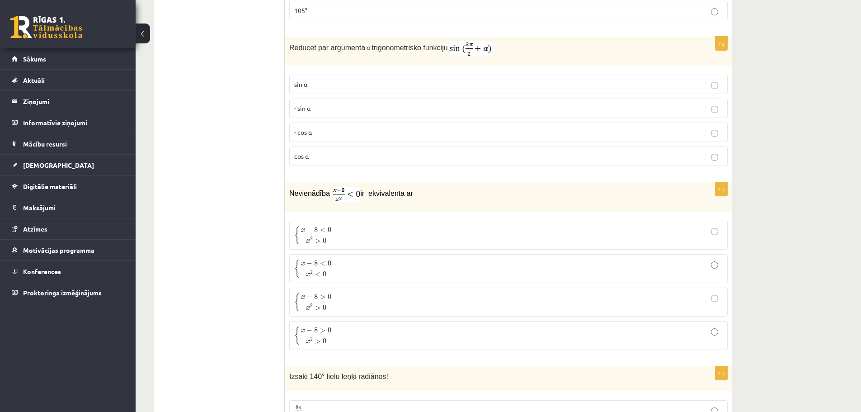
click at [312, 131] on p "- cos ⁡α" at bounding box center [508, 131] width 428 height 9
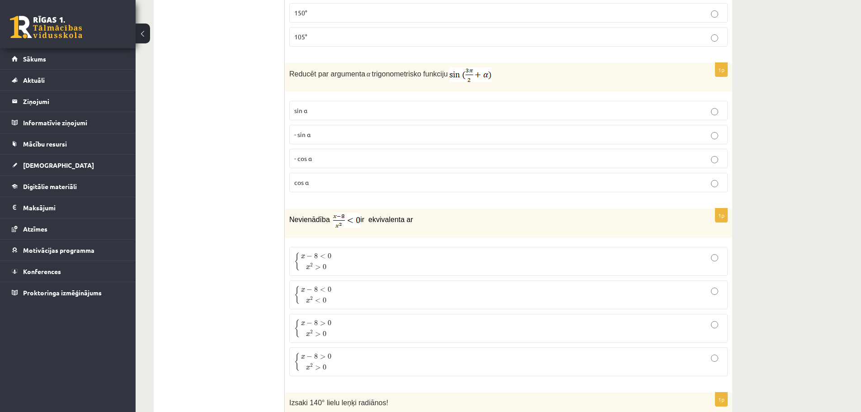
scroll to position [452, 0]
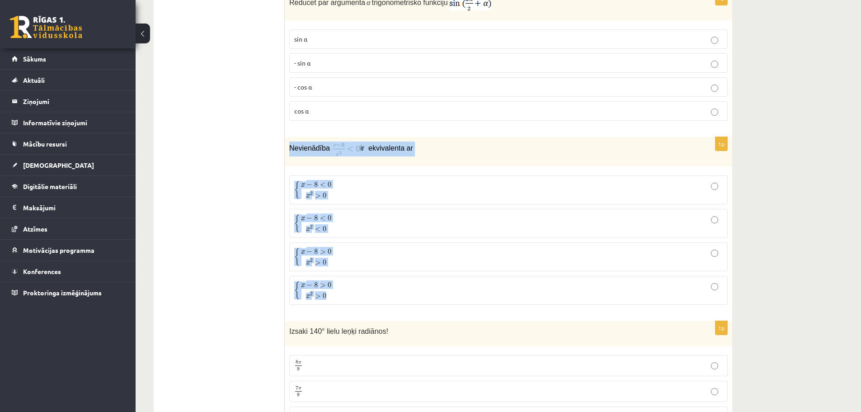
drag, startPoint x: 289, startPoint y: 144, endPoint x: 347, endPoint y: 287, distance: 154.0
click at [347, 287] on div "1p Nevienādība ir ekvivalenta ar { x − 8 < 0 x 2 > 0 { x − 8 < 0 x 2 > 0 { x − …" at bounding box center [508, 224] width 447 height 175
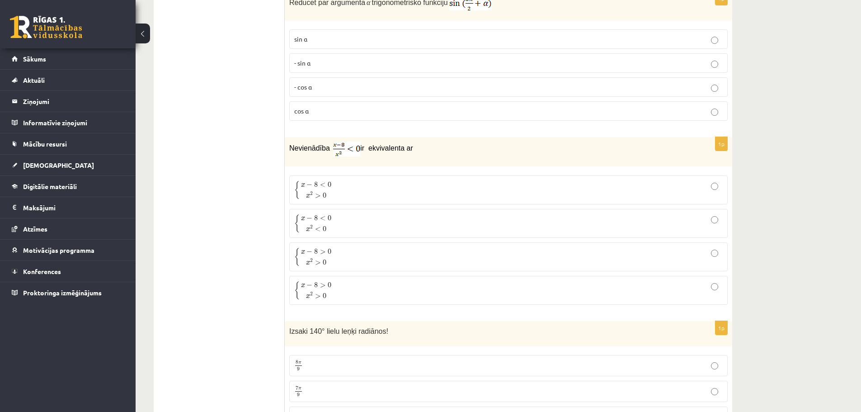
click at [334, 191] on p "{ x − 8 < 0 x 2 > 0 { x − 8 < 0 x 2 > 0" at bounding box center [508, 189] width 428 height 19
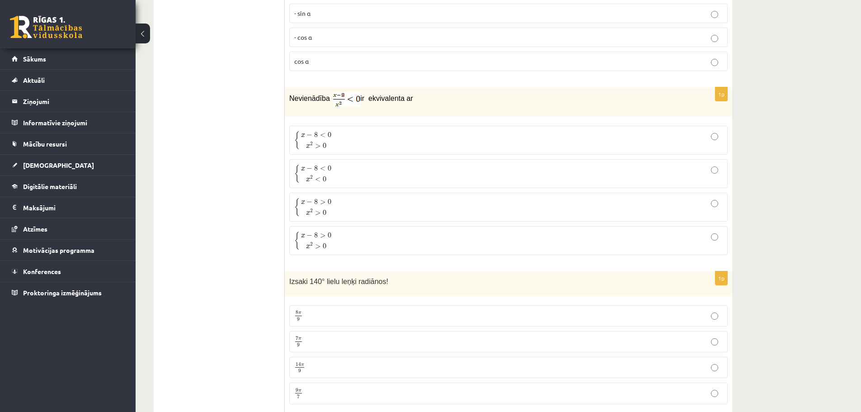
scroll to position [633, 0]
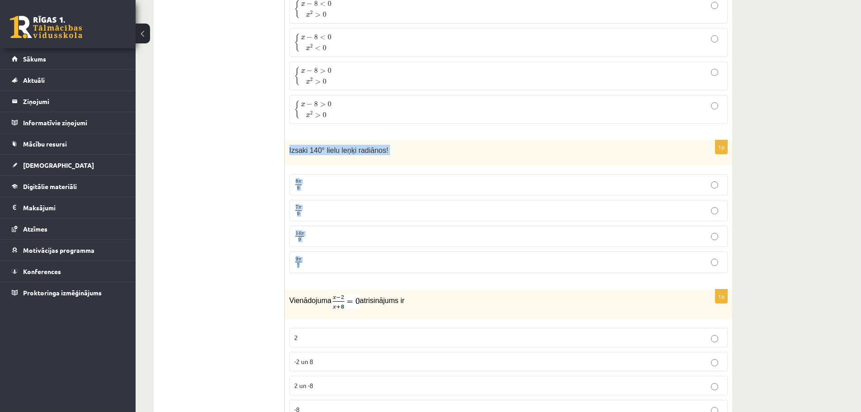
drag, startPoint x: 288, startPoint y: 148, endPoint x: 315, endPoint y: 238, distance: 94.3
click at [325, 274] on div "1p Izsaki 140° lielu leņķi radiānos! 8 π 9 8 π 9 7 π 9 7 π 9 14 π 9 14 π 9 9 π …" at bounding box center [508, 210] width 447 height 140
copy div "Izsaki 140° lielu leņķi radiānos! 8 π 9 8 π 9 7 π 9 7 π 9 14 π 9 14 π 9 9 π 7"
click at [311, 214] on p "7 π 9 7 π 9" at bounding box center [508, 210] width 428 height 11
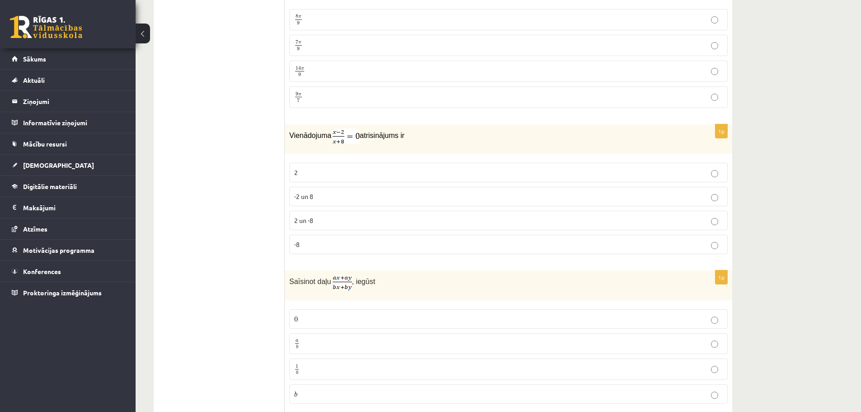
scroll to position [813, 0]
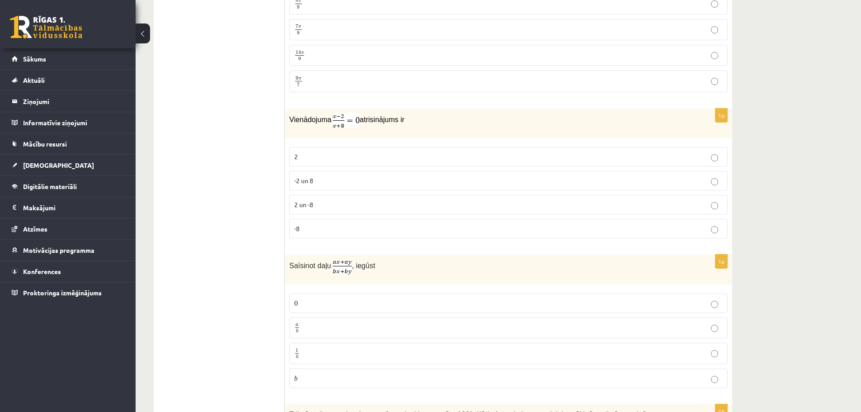
click at [304, 159] on p "2" at bounding box center [508, 156] width 428 height 9
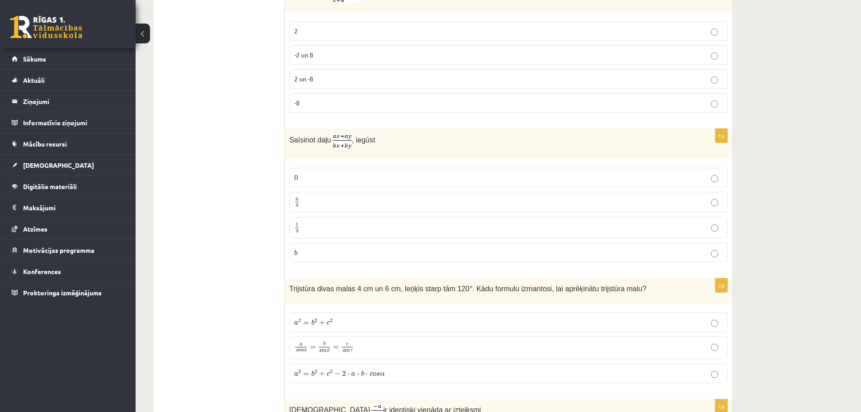
scroll to position [949, 0]
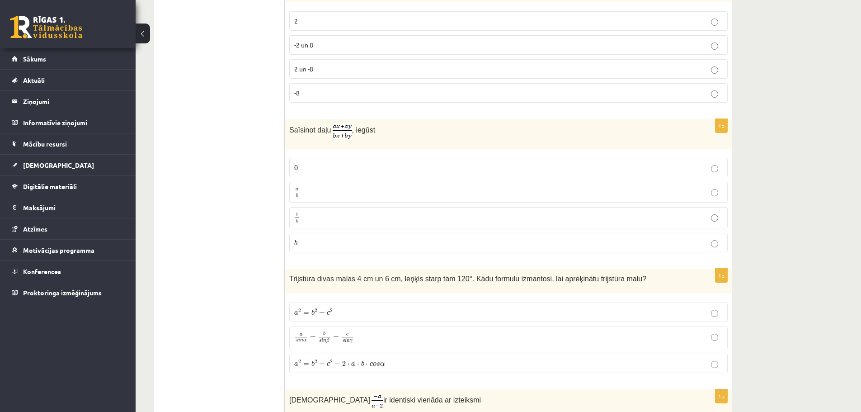
click at [326, 190] on p "a b a b" at bounding box center [508, 192] width 428 height 11
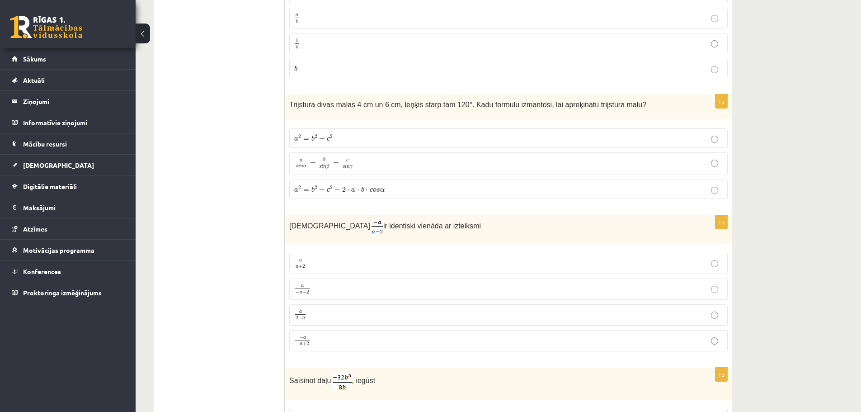
scroll to position [1130, 0]
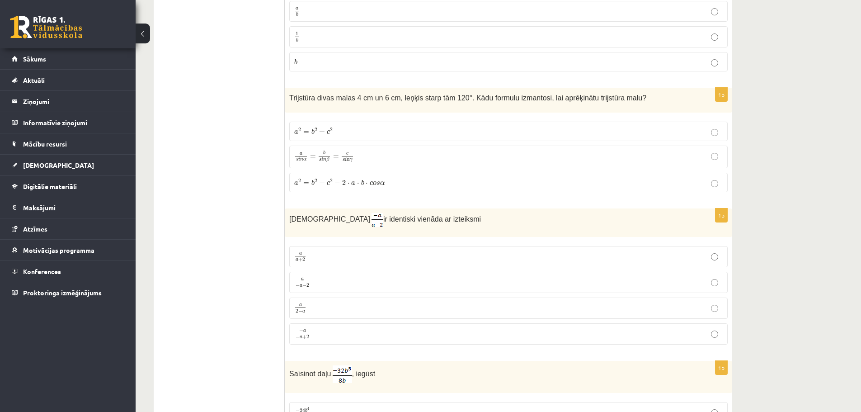
click at [380, 184] on span "α" at bounding box center [382, 183] width 5 height 4
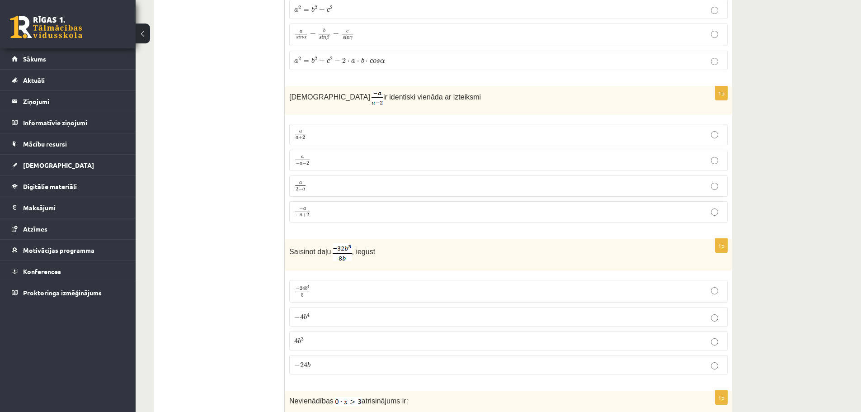
scroll to position [1265, 0]
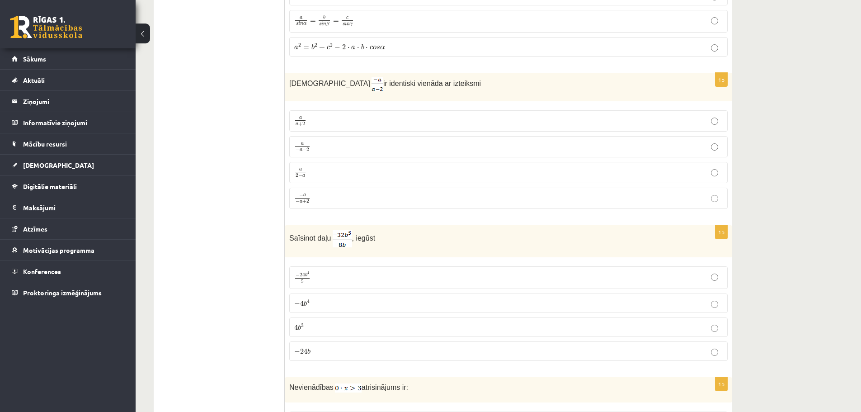
click at [334, 173] on p "a 2 − a a 2 − a" at bounding box center [508, 172] width 428 height 11
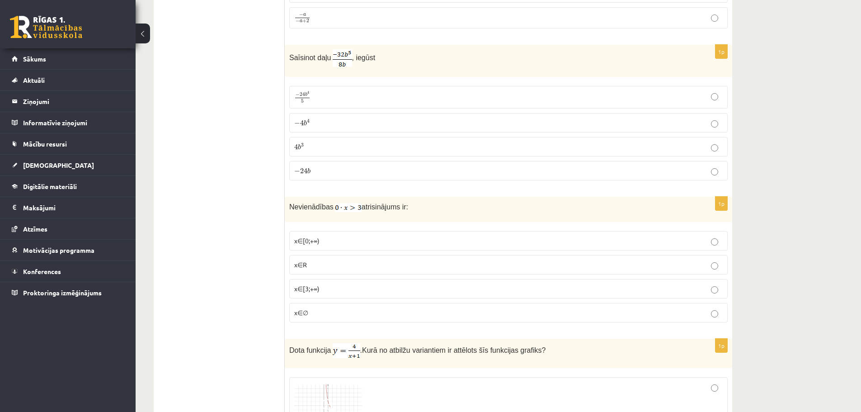
scroll to position [1446, 0]
click at [340, 122] on p "− 4 b 4 − 4 b 4" at bounding box center [508, 121] width 428 height 9
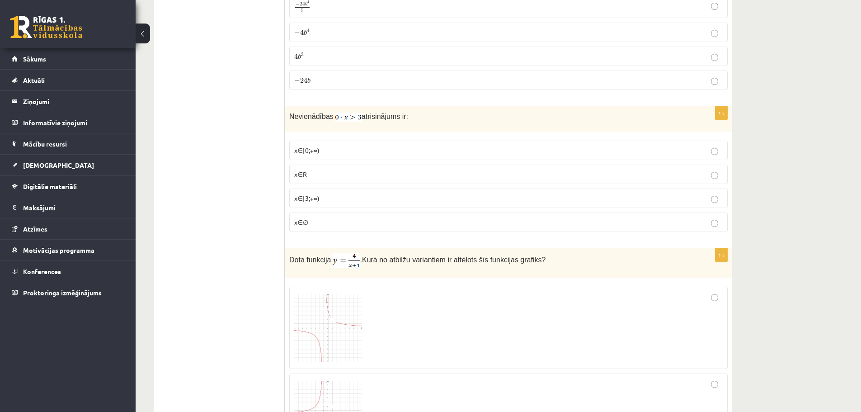
scroll to position [1536, 0]
click at [333, 220] on p "x∈∅" at bounding box center [508, 221] width 428 height 9
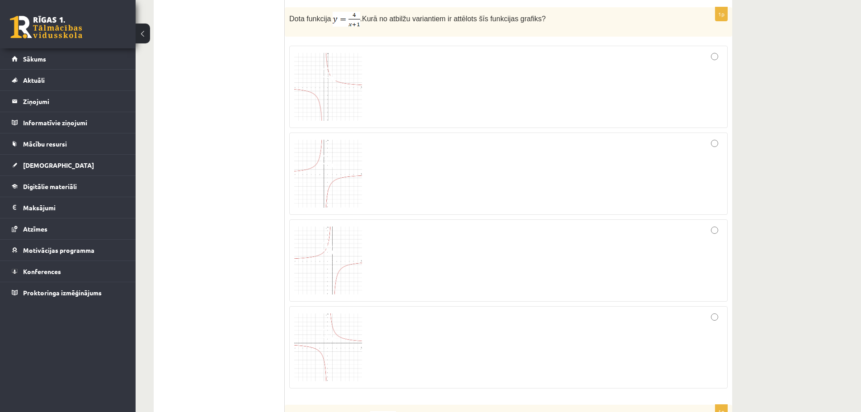
scroll to position [1762, 0]
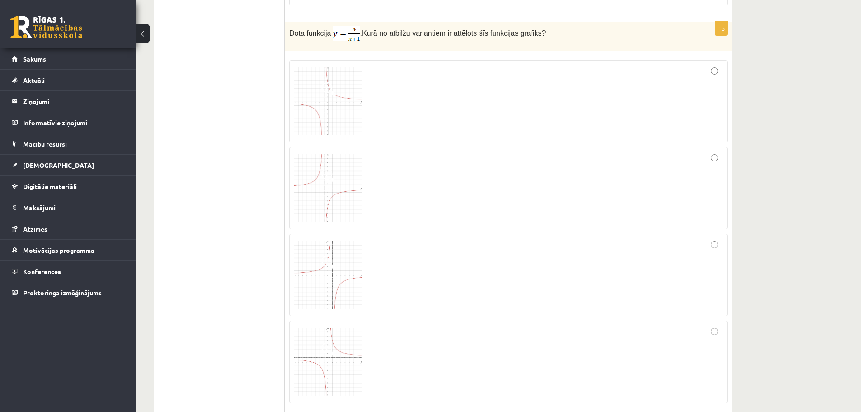
click at [584, 98] on div at bounding box center [508, 101] width 428 height 72
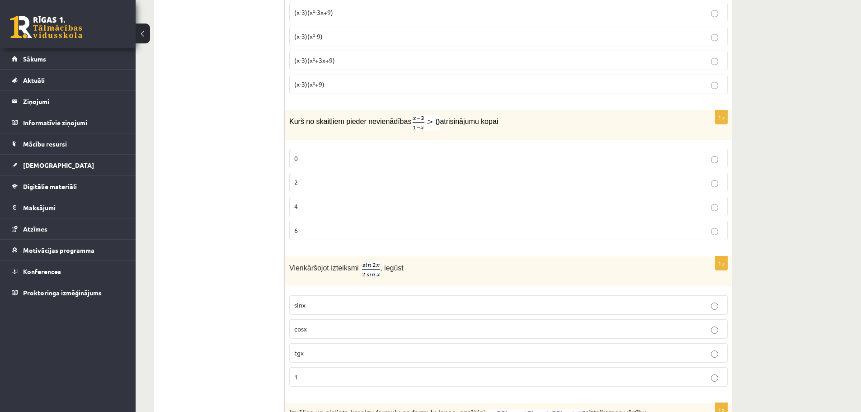
scroll to position [2214, 0]
click at [333, 59] on span "(x-3)(x²+3x+9)" at bounding box center [314, 59] width 41 height 8
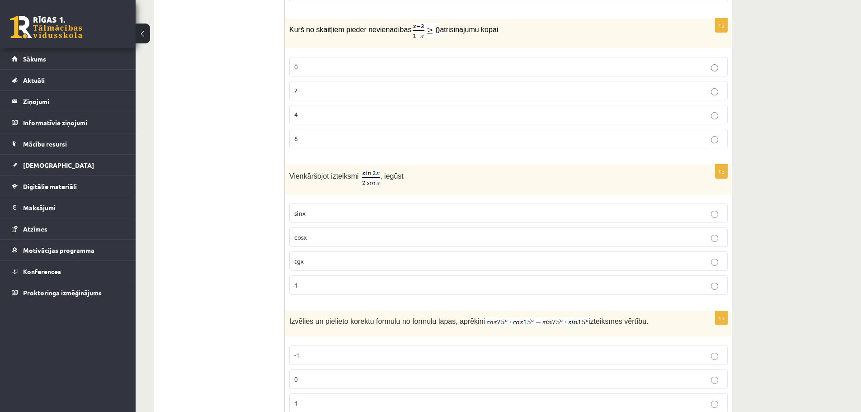
scroll to position [2259, 0]
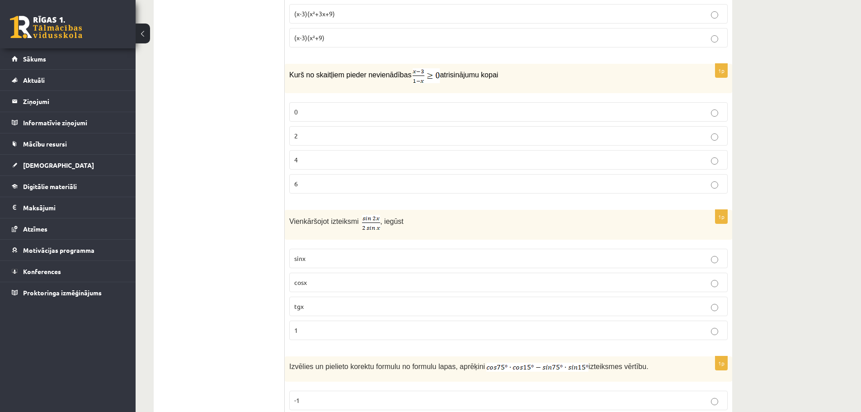
click at [337, 137] on p "2" at bounding box center [508, 135] width 428 height 9
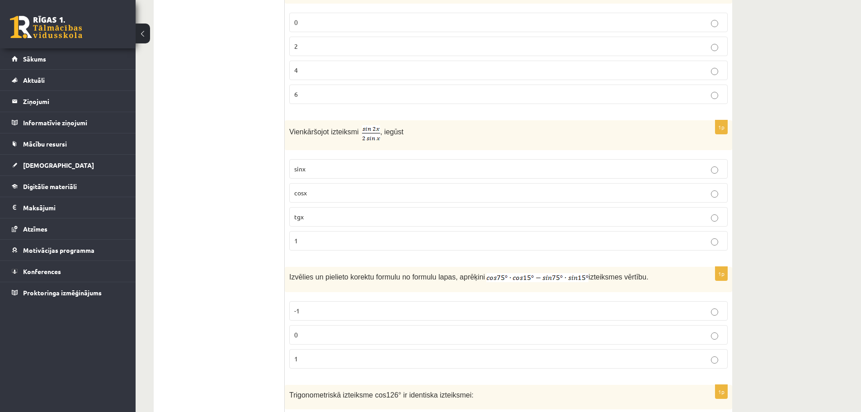
scroll to position [2350, 0]
click at [319, 193] on p "cosx" at bounding box center [508, 191] width 428 height 9
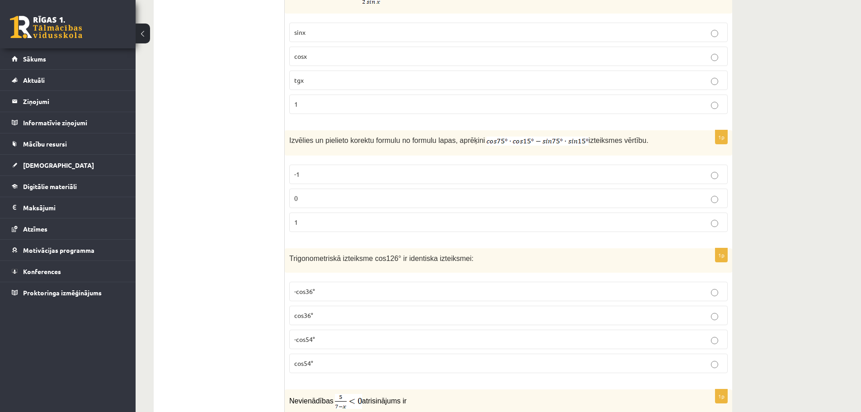
click at [343, 202] on label "0" at bounding box center [508, 197] width 438 height 19
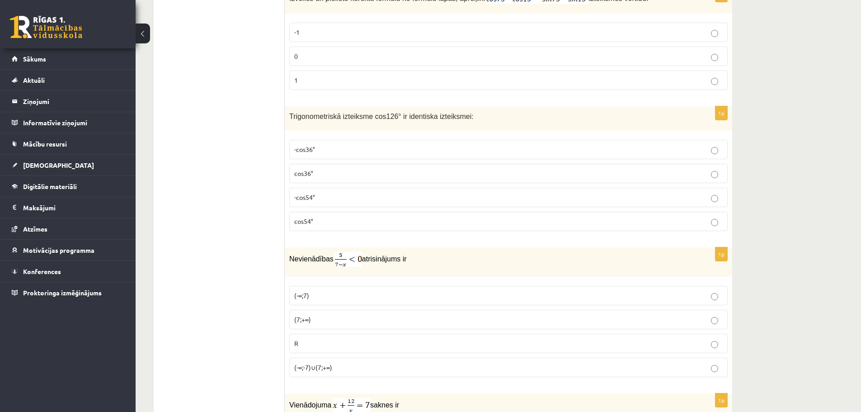
scroll to position [2666, 0]
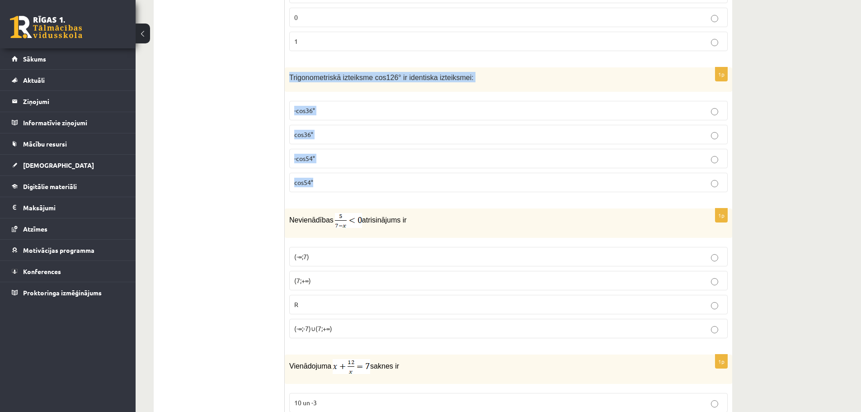
drag, startPoint x: 289, startPoint y: 71, endPoint x: 439, endPoint y: 174, distance: 182.4
click at [439, 174] on div "1p Trigonometriskā izteiksme cos126° ir identiska izteiksmei: -cos36° cos36° -c…" at bounding box center [508, 133] width 447 height 132
copy div "Trigonometriskā izteiksme cos126° ir identiska izteiksmei: -cos36° cos36° -cos5…"
click at [339, 158] on p "-cos54°" at bounding box center [508, 158] width 428 height 9
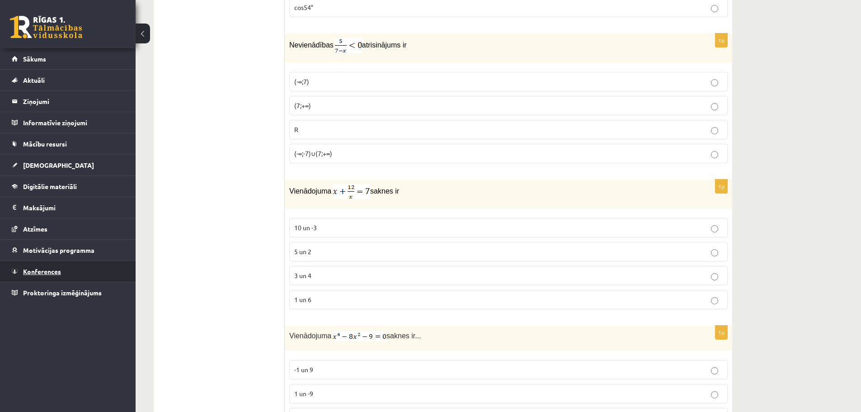
scroll to position [2847, 0]
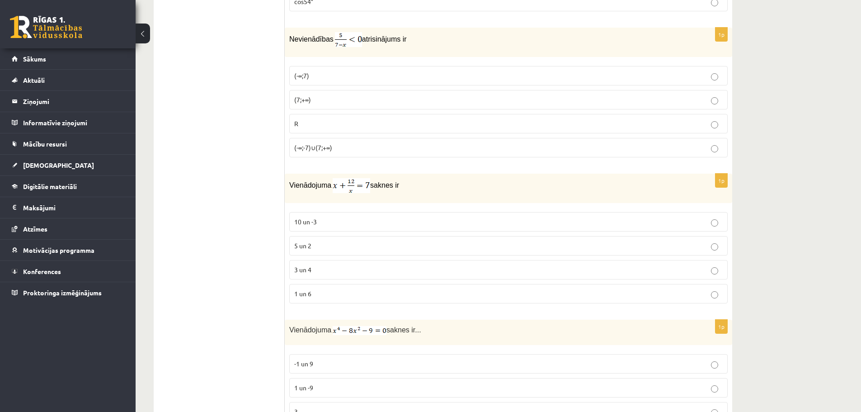
click at [328, 101] on p "(7;+∞)" at bounding box center [508, 99] width 428 height 9
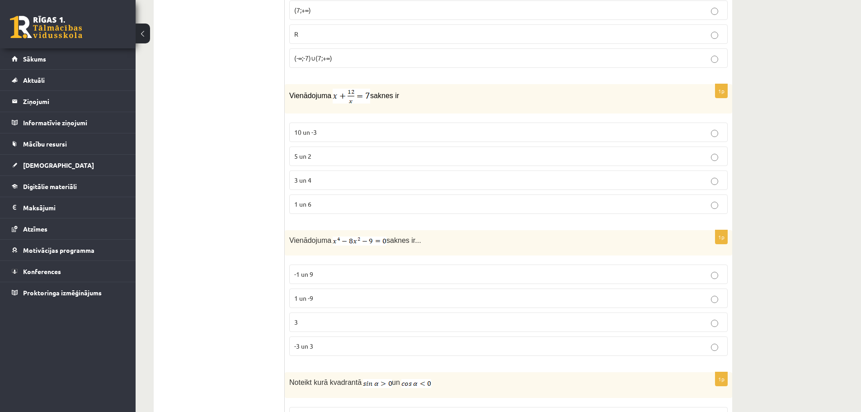
scroll to position [2937, 0]
click at [337, 177] on p "3 un 4" at bounding box center [508, 178] width 428 height 9
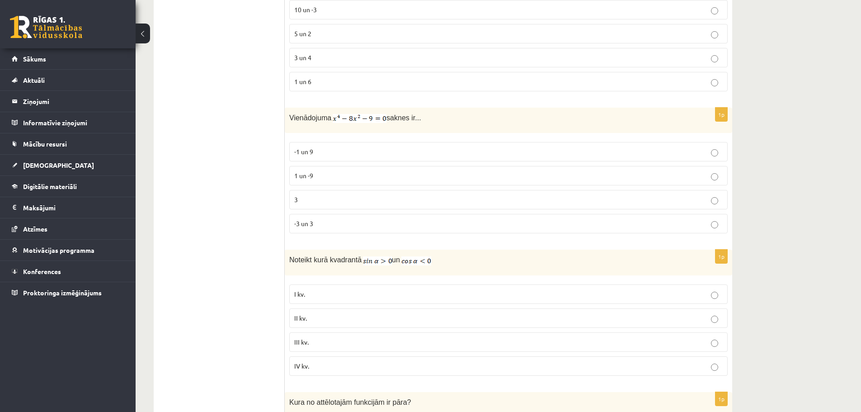
scroll to position [3072, 0]
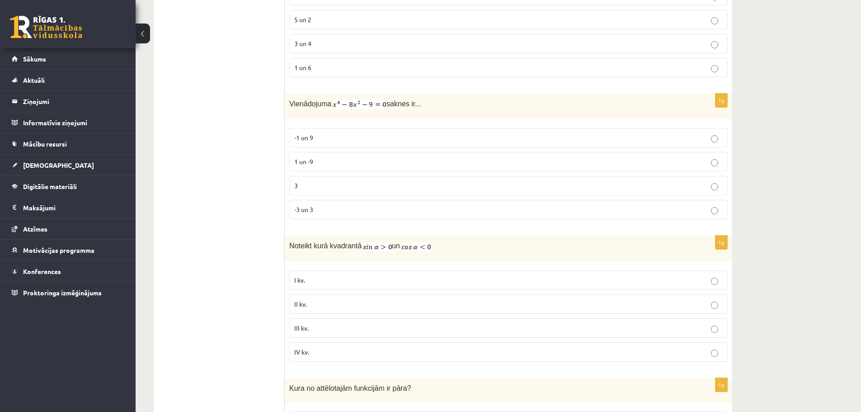
click at [352, 210] on p "-3 un 3" at bounding box center [508, 209] width 428 height 9
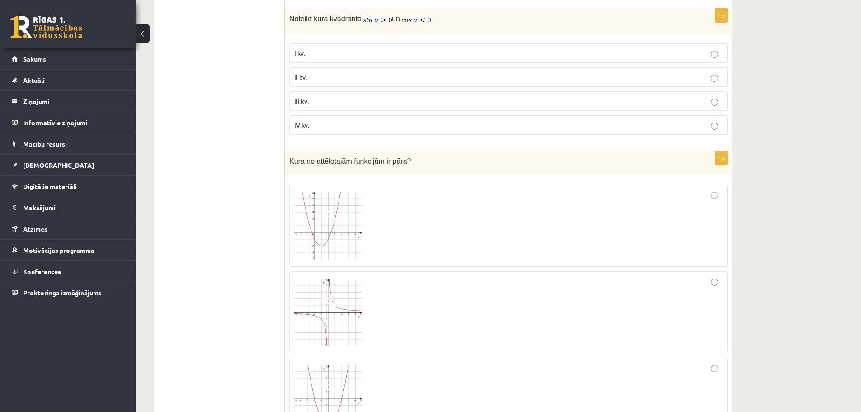
scroll to position [3298, 0]
click at [329, 73] on p "II kv." at bounding box center [508, 77] width 428 height 9
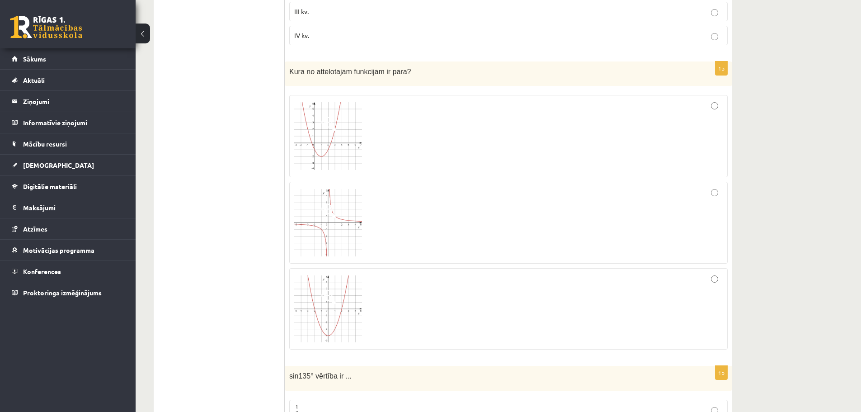
click at [431, 155] on div at bounding box center [508, 136] width 428 height 72
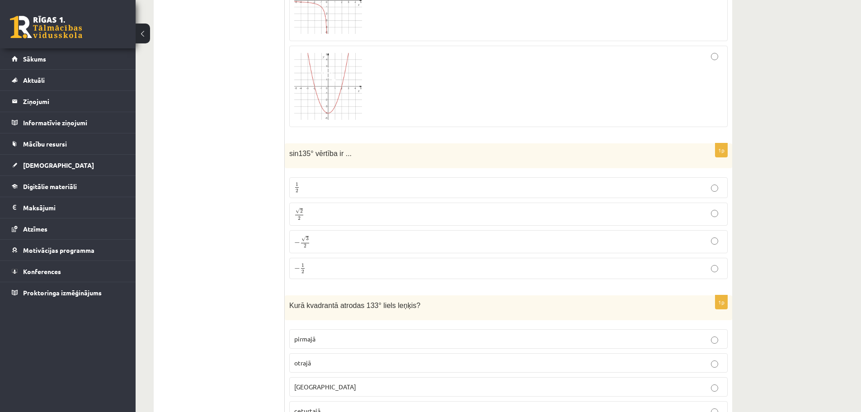
scroll to position [3615, 0]
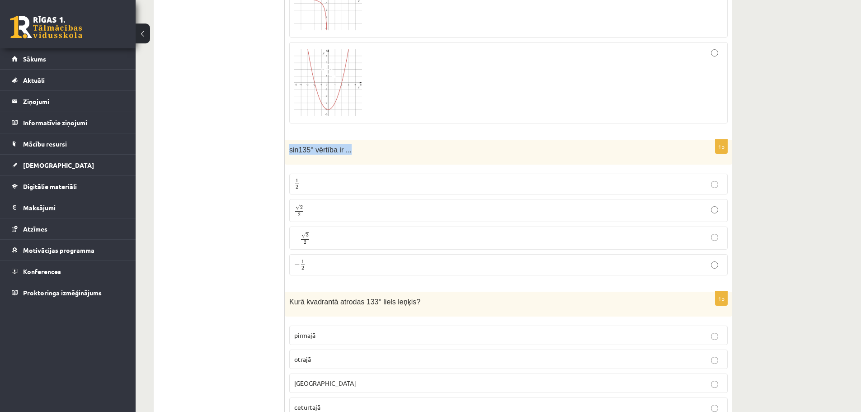
drag, startPoint x: 288, startPoint y: 144, endPoint x: 365, endPoint y: 153, distance: 77.4
click at [365, 153] on div "sin135° vērtība ir ..." at bounding box center [508, 152] width 447 height 25
copy span "sin135° vērtība ir ..."
click at [326, 210] on p "√ 2 2 2 2" at bounding box center [508, 210] width 428 height 13
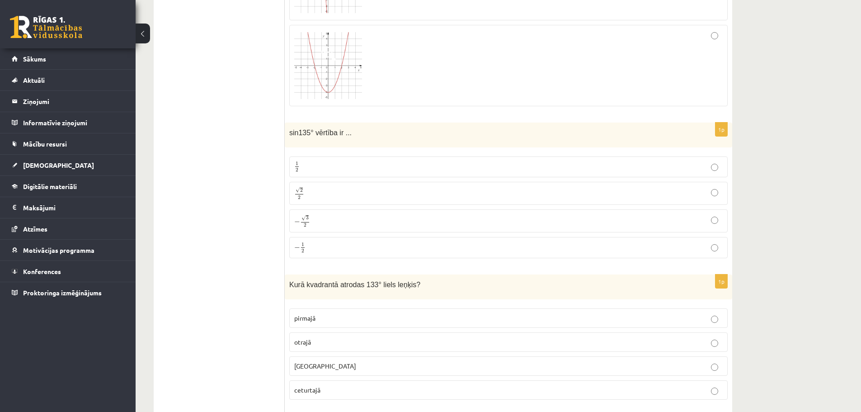
scroll to position [3750, 0]
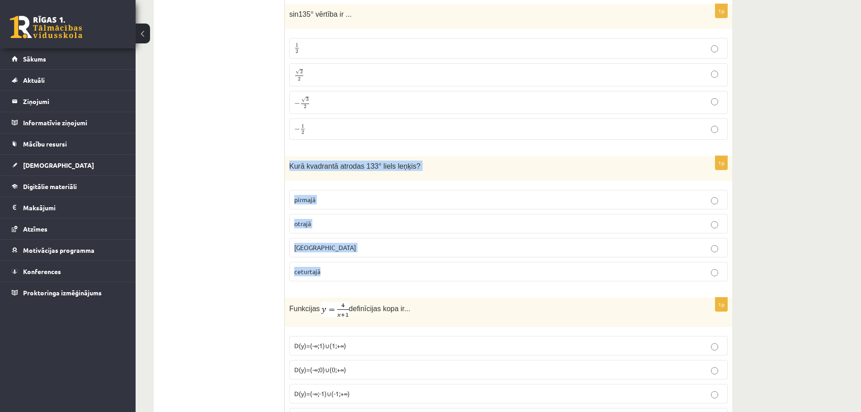
drag, startPoint x: 289, startPoint y: 160, endPoint x: 402, endPoint y: 270, distance: 157.5
click at [402, 270] on div "1p Kurā kvadrantā atrodas 133° liels leņķis? pirmajā otrajā trešajā ceturtajā" at bounding box center [508, 222] width 447 height 132
copy div "Kurā kvadrantā atrodas 133° liels leņķis? pirmajā otrajā trešajā ceturtajā"
click at [329, 219] on p "otrajā" at bounding box center [508, 223] width 428 height 9
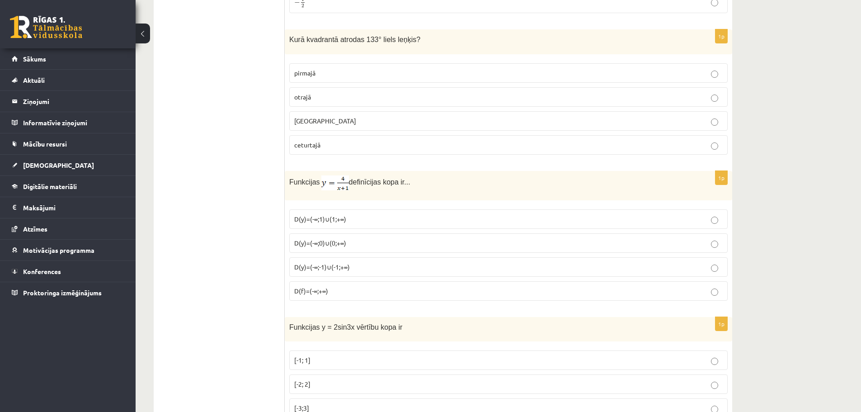
scroll to position [3886, 0]
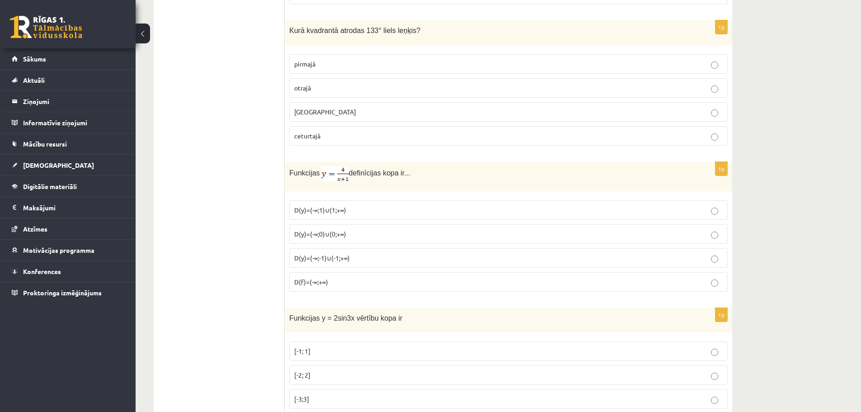
click at [325, 230] on span "D(y)=(-∞;0)∪(0;+∞)" at bounding box center [320, 234] width 52 height 8
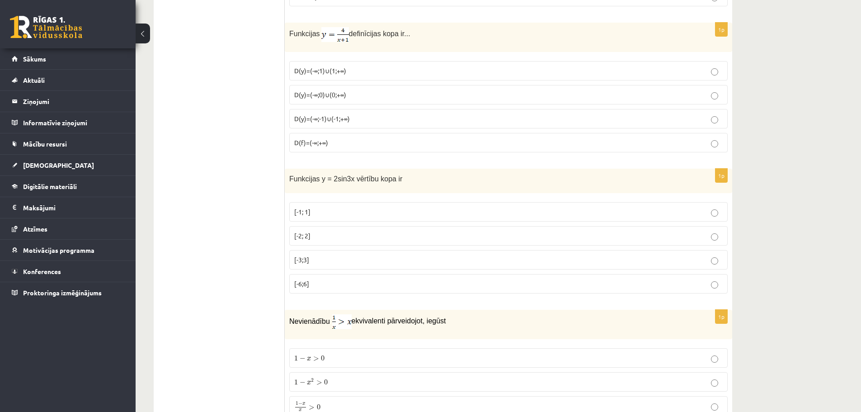
scroll to position [4067, 0]
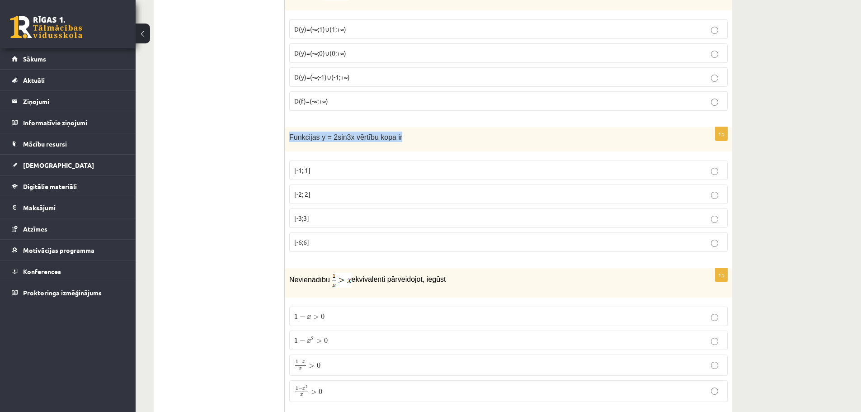
drag, startPoint x: 288, startPoint y: 132, endPoint x: 406, endPoint y: 133, distance: 117.5
click at [406, 133] on div "Funkcijas y = 2sin3x vērtību kopa ir" at bounding box center [508, 139] width 447 height 25
copy span "Funkcijas y = 2sin3x vērtību kopa ir"
click at [311, 194] on p "[-2; 2]" at bounding box center [508, 193] width 428 height 9
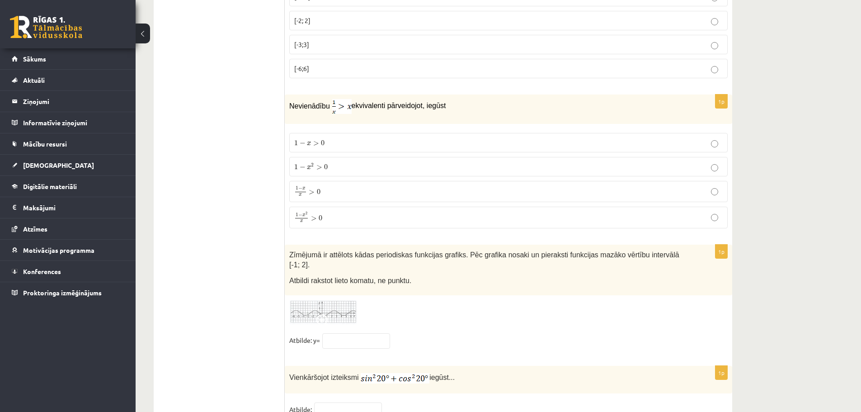
scroll to position [4292, 0]
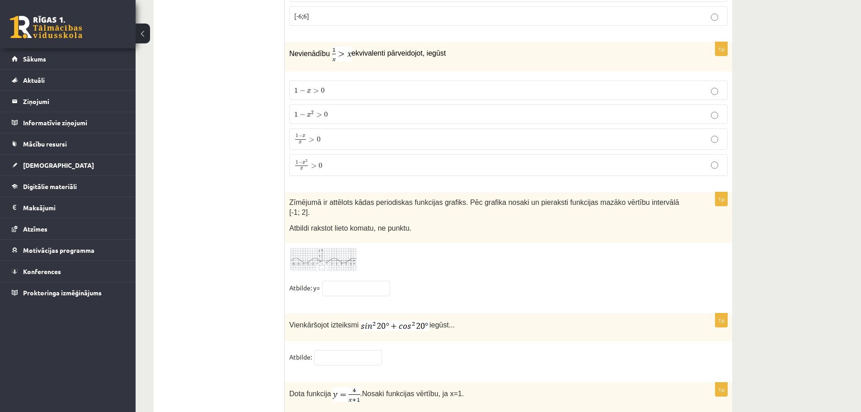
click at [327, 137] on p "1 − x x > 0 1 − x x > 0" at bounding box center [508, 138] width 428 height 11
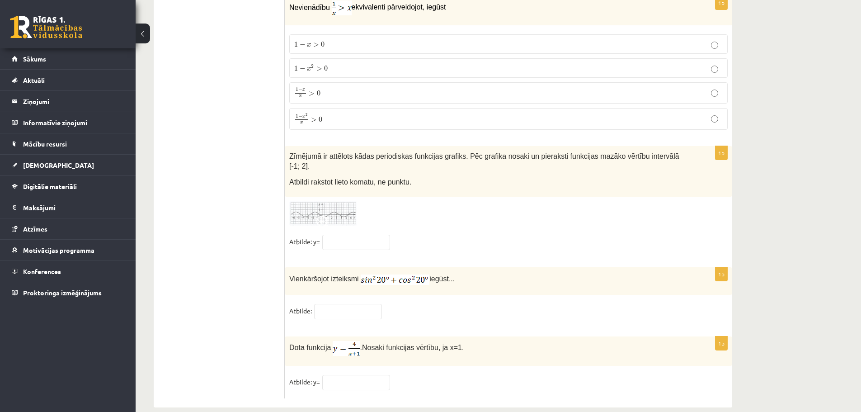
scroll to position [4341, 0]
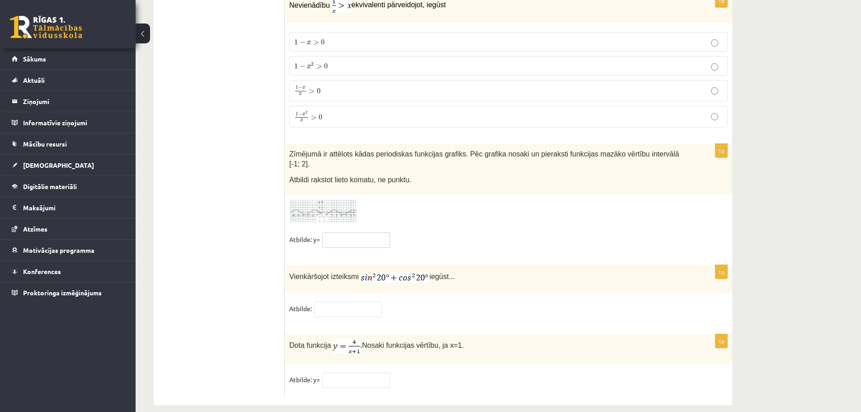
click at [344, 232] on input "text" at bounding box center [356, 239] width 68 height 15
type input "**"
click at [333, 301] on input "text" at bounding box center [348, 308] width 68 height 15
type input "*"
click at [345, 372] on input "text" at bounding box center [356, 379] width 68 height 15
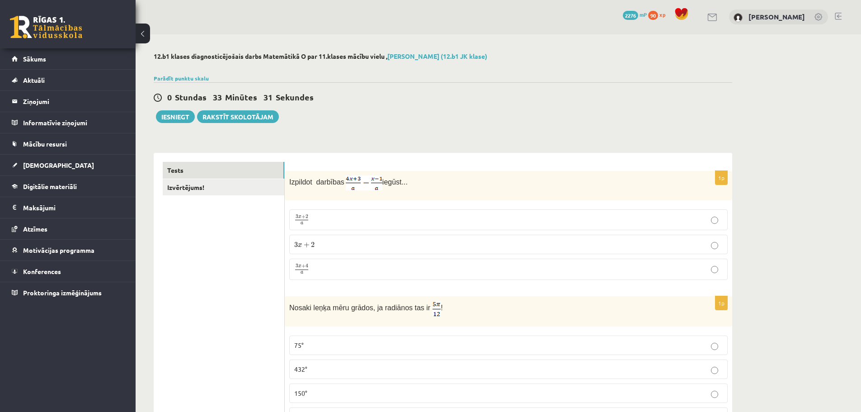
scroll to position [0, 0]
type input "*"
click at [188, 189] on link "Izvērtējums!" at bounding box center [224, 187] width 122 height 17
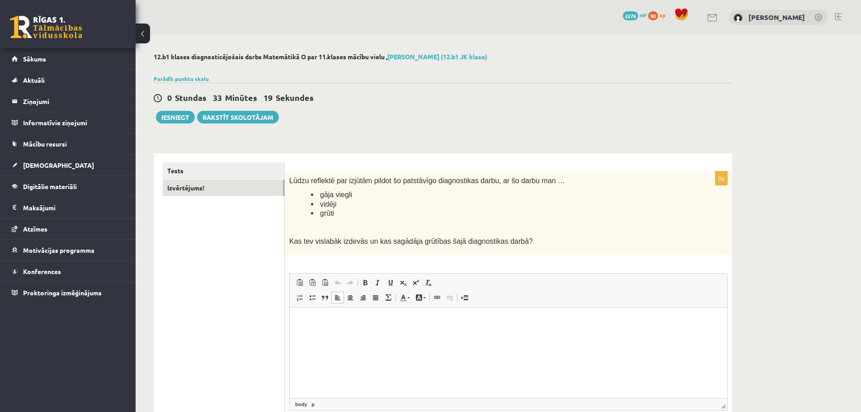
click at [355, 334] on html at bounding box center [508, 321] width 437 height 28
drag, startPoint x: 332, startPoint y: 317, endPoint x: 330, endPoint y: 336, distance: 19.0
click at [331, 317] on p "**********" at bounding box center [508, 320] width 419 height 9
click at [404, 320] on p "**********" at bounding box center [508, 320] width 419 height 9
click at [179, 171] on link "Tests" at bounding box center [224, 170] width 122 height 17
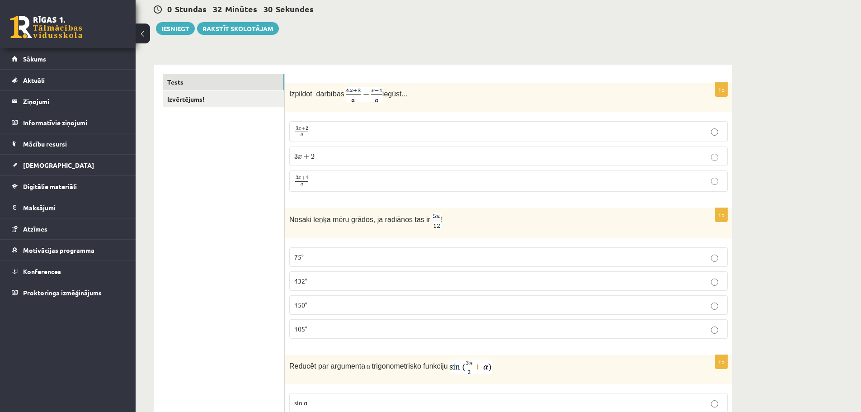
scroll to position [51, 0]
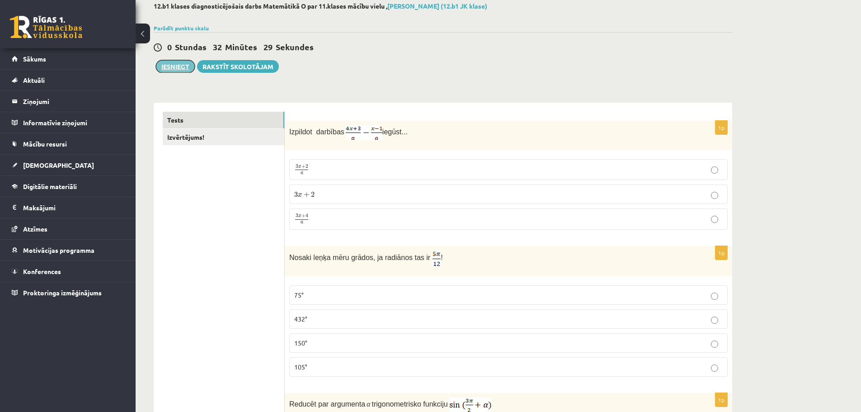
click at [174, 70] on button "Iesniegt" at bounding box center [175, 66] width 39 height 13
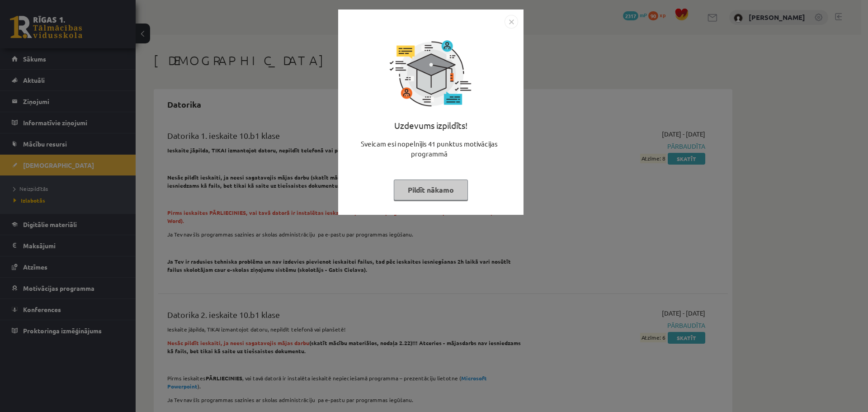
click at [437, 191] on button "Pildīt nākamo" at bounding box center [431, 189] width 74 height 21
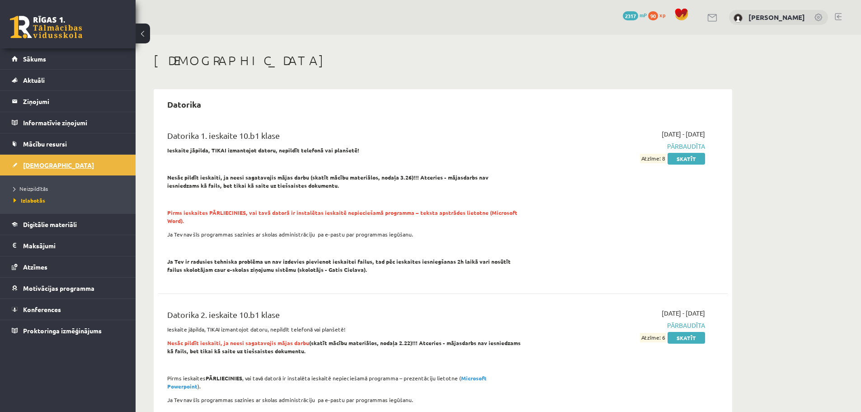
click at [38, 163] on span "[DEMOGRAPHIC_DATA]" at bounding box center [58, 165] width 71 height 8
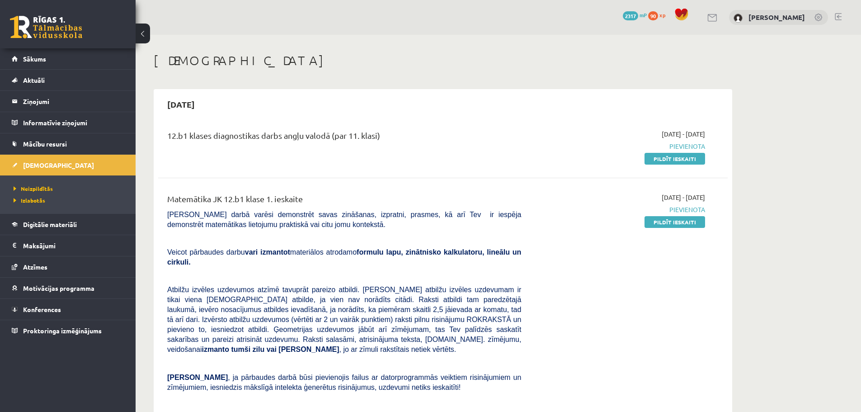
click at [633, 18] on span "2317" at bounding box center [630, 15] width 15 height 9
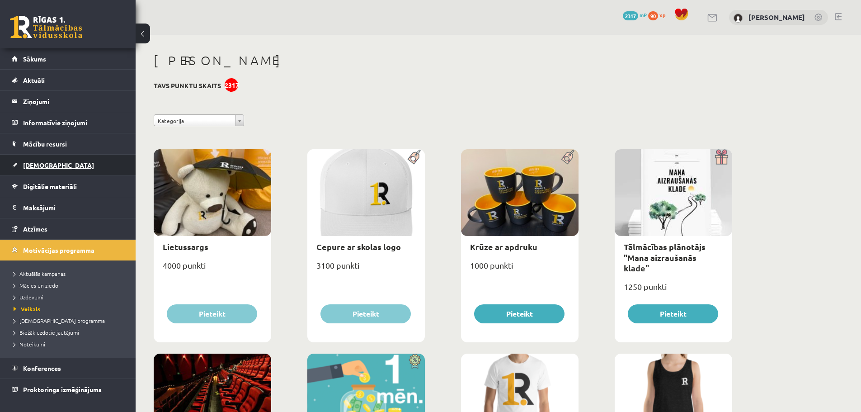
click at [39, 164] on span "[DEMOGRAPHIC_DATA]" at bounding box center [58, 165] width 71 height 8
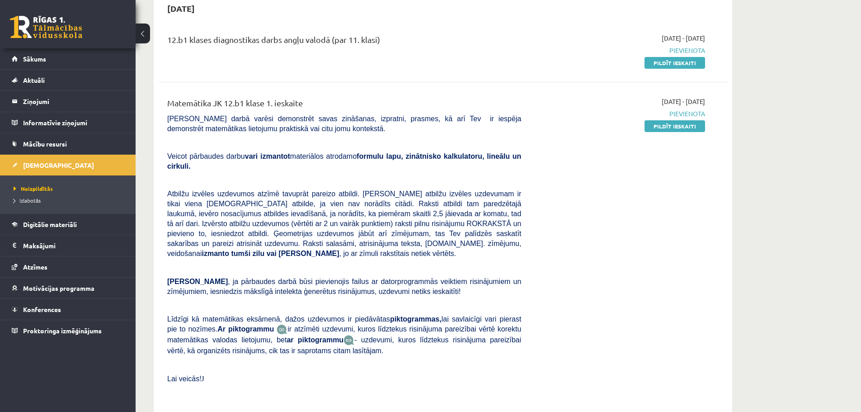
scroll to position [45, 0]
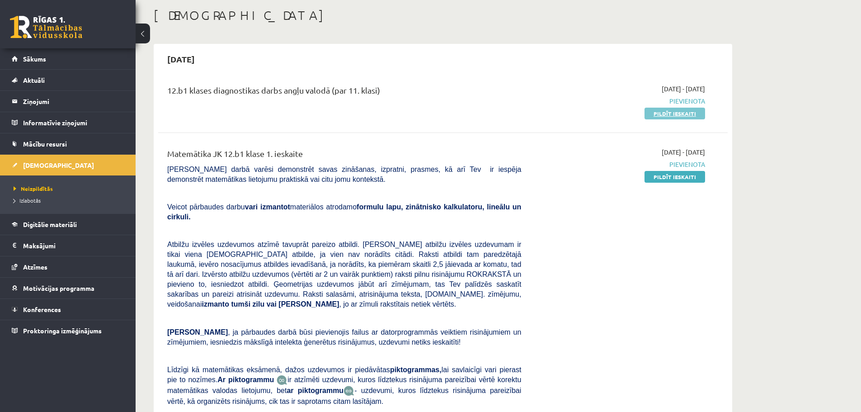
click at [677, 115] on link "Pildīt ieskaiti" at bounding box center [674, 114] width 61 height 12
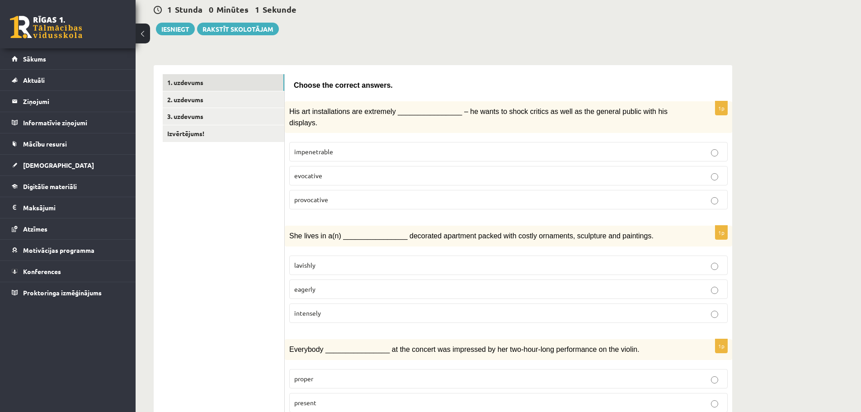
scroll to position [90, 0]
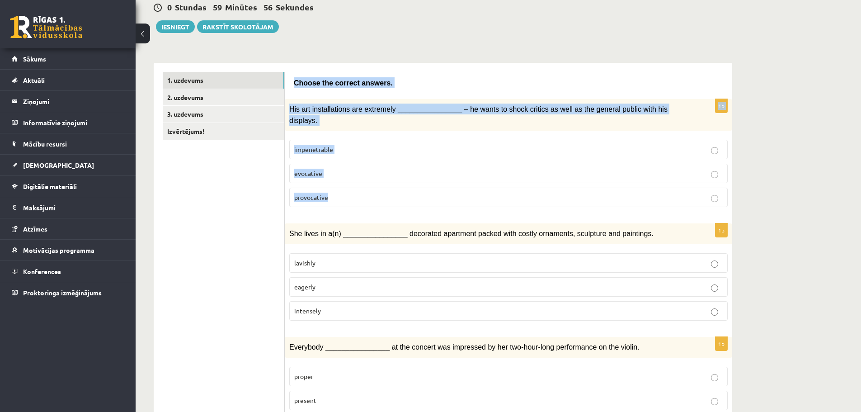
drag, startPoint x: 293, startPoint y: 81, endPoint x: 466, endPoint y: 185, distance: 201.5
copy form "Choose the correct answers. 1p His art installations are extremely ____________…"
click at [369, 192] on p "provocative" at bounding box center [508, 196] width 428 height 9
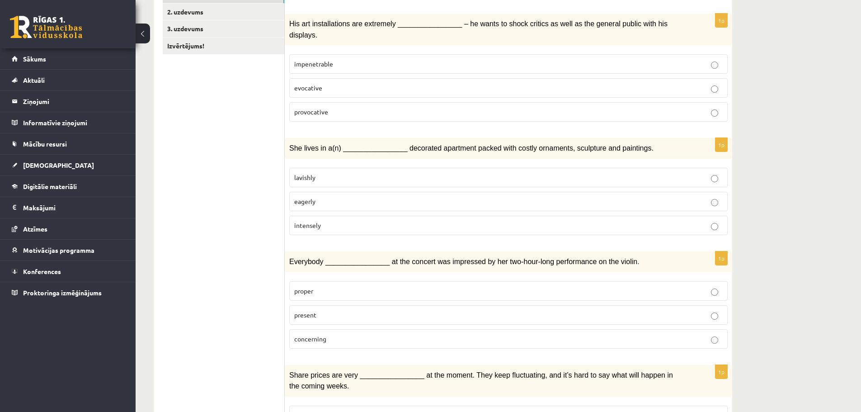
scroll to position [181, 0]
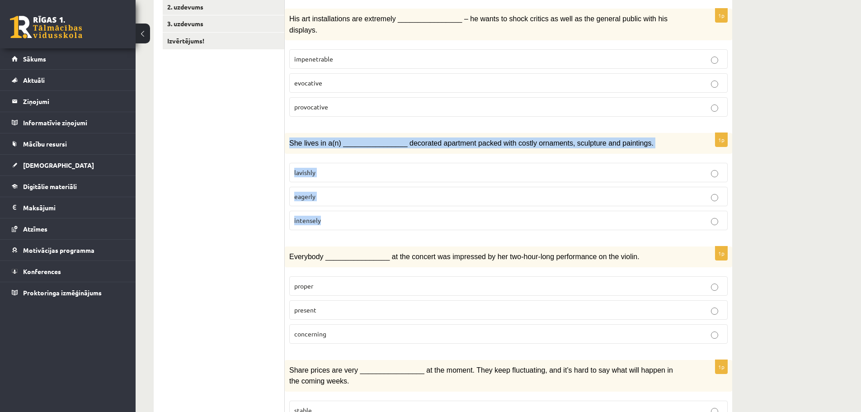
drag, startPoint x: 288, startPoint y: 130, endPoint x: 377, endPoint y: 215, distance: 122.7
click at [377, 215] on div "1p She lives in a(n) ________________ decorated apartment packed with costly or…" at bounding box center [508, 185] width 447 height 104
copy div "She lives in a(n) ________________ decorated apartment packed with costly ornam…"
click at [318, 168] on p "lavishly" at bounding box center [508, 172] width 428 height 9
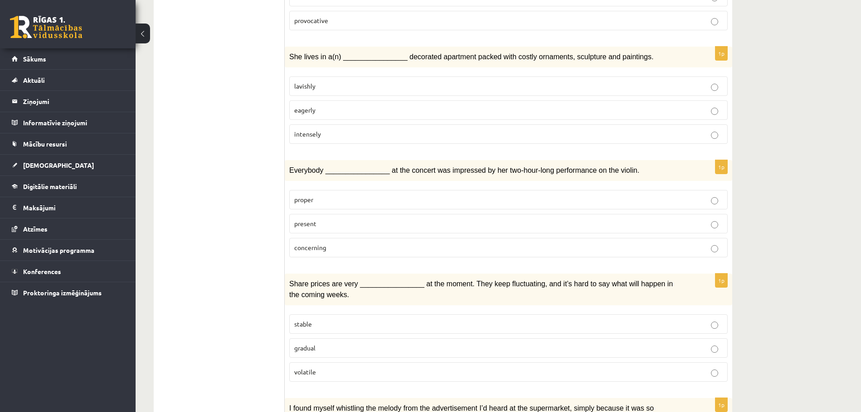
scroll to position [271, 0]
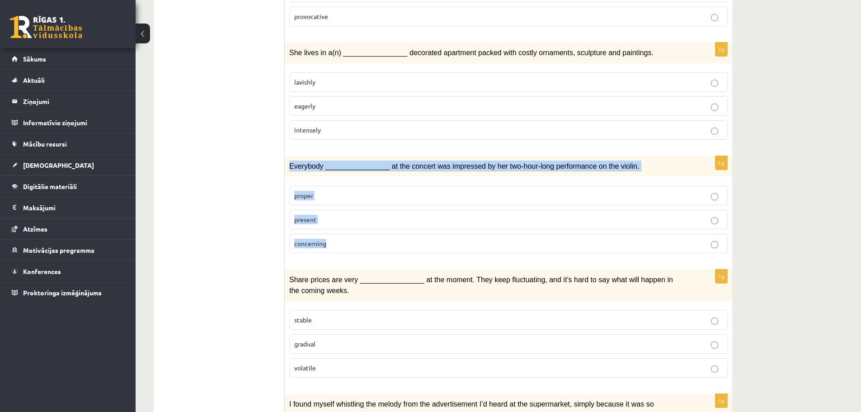
drag, startPoint x: 287, startPoint y: 151, endPoint x: 357, endPoint y: 230, distance: 104.7
click at [357, 230] on div "1p Everybody ________________ at the concert was impressed by her two-hour-long…" at bounding box center [508, 208] width 447 height 104
click at [336, 215] on p "present" at bounding box center [508, 219] width 428 height 9
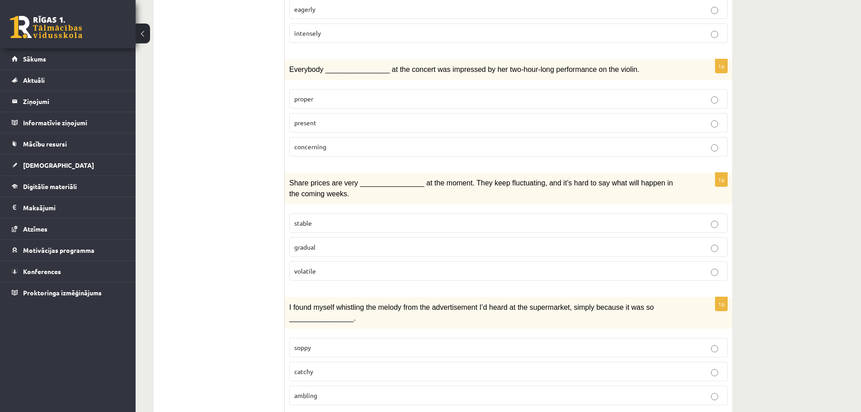
scroll to position [407, 0]
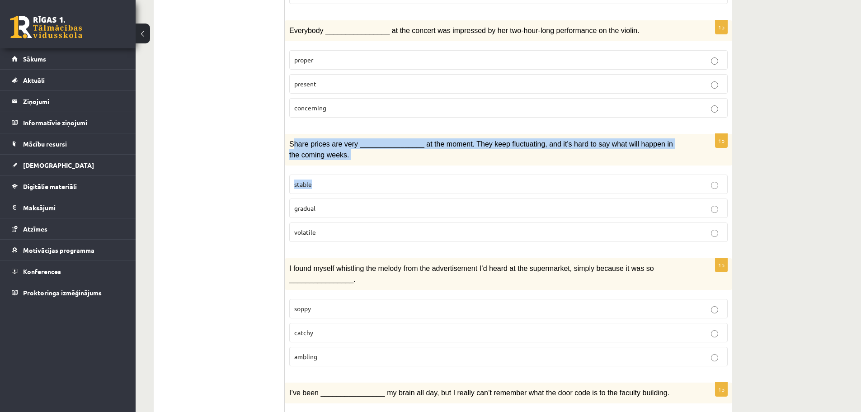
drag, startPoint x: 291, startPoint y: 127, endPoint x: 338, endPoint y: 171, distance: 64.3
click at [338, 171] on div "1p Share prices are very ________________ at the moment. They keep fluctuating,…" at bounding box center [508, 191] width 447 height 115
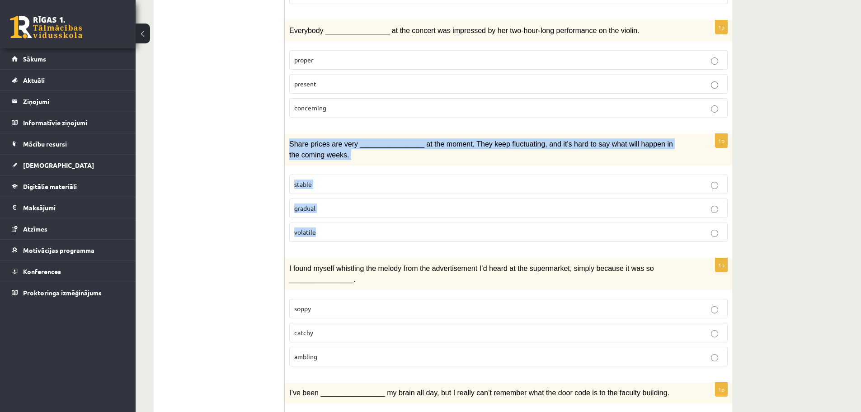
drag, startPoint x: 289, startPoint y: 129, endPoint x: 328, endPoint y: 219, distance: 98.0
click at [328, 219] on div "1p Share prices are very ________________ at the moment. They keep fluctuating,…" at bounding box center [508, 191] width 447 height 115
copy div "Share prices are very ________________ at the moment. They keep fluctuating, an…"
click at [361, 227] on p "volatile" at bounding box center [508, 231] width 428 height 9
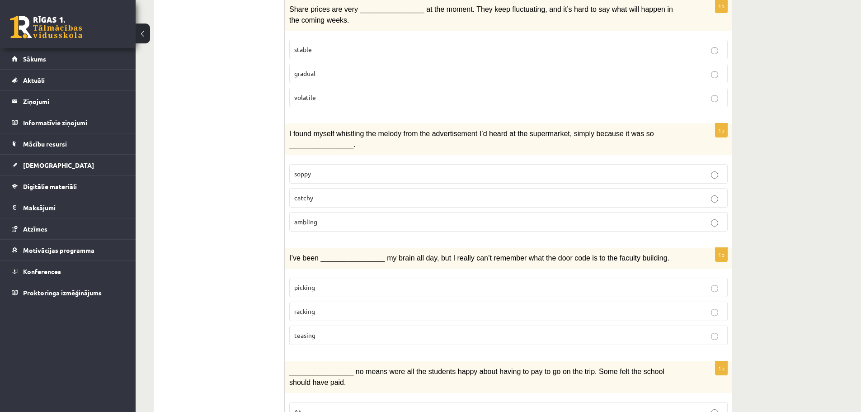
scroll to position [542, 0]
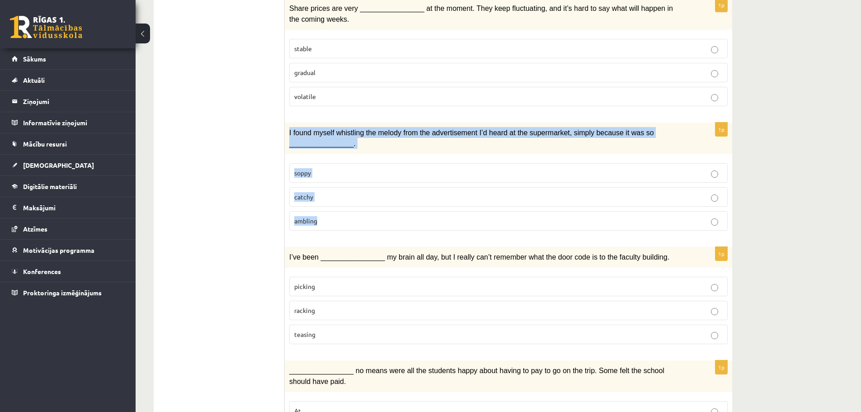
drag, startPoint x: 288, startPoint y: 114, endPoint x: 348, endPoint y: 150, distance: 69.7
click at [337, 216] on div "1p I found myself whistling the melody from the advertisement I’d heard at the …" at bounding box center [508, 179] width 447 height 115
copy div "I found myself whistling the melody from the advertisement I’d heard at the sup…"
click at [330, 192] on p "catchy" at bounding box center [508, 196] width 428 height 9
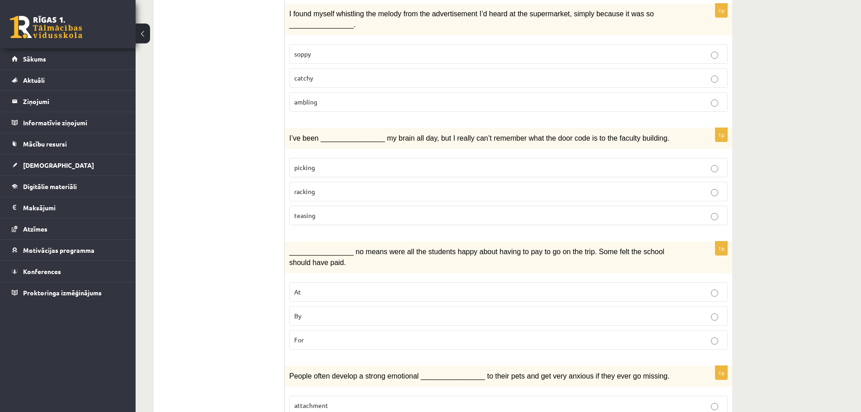
scroll to position [678, 0]
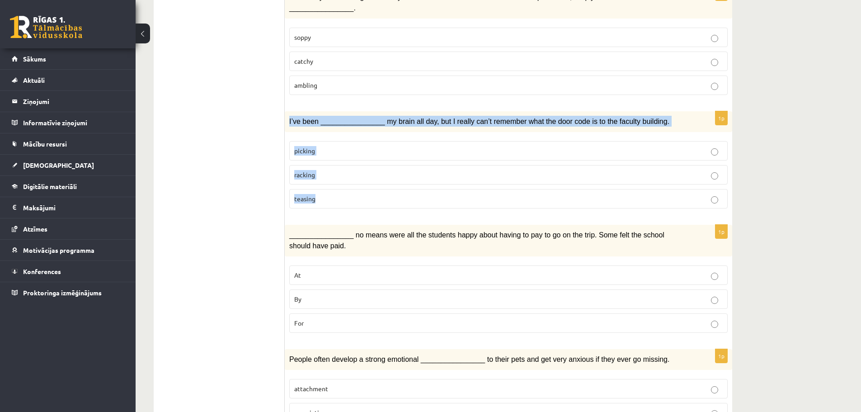
drag, startPoint x: 287, startPoint y: 105, endPoint x: 338, endPoint y: 201, distance: 108.5
click at [338, 201] on div "1p I’ve been ________________ my brain all day, but I really can’t remember wha…" at bounding box center [508, 163] width 447 height 104
copy div "I’ve been ________________ my brain all day, but I really can’t remember what t…"
click at [334, 170] on p "racking" at bounding box center [508, 174] width 428 height 9
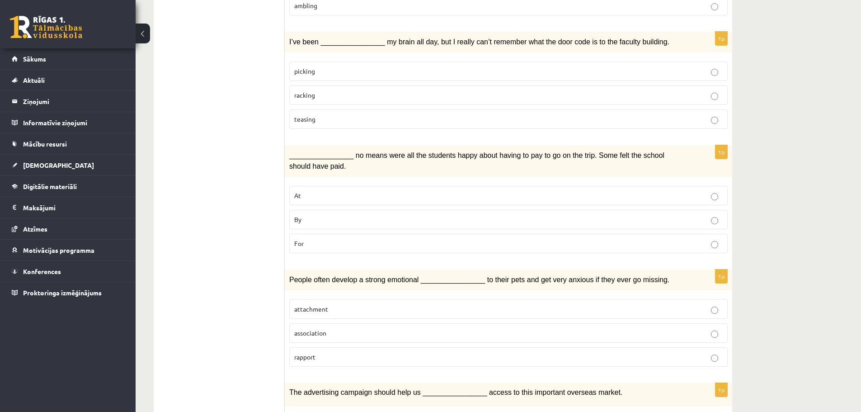
scroll to position [768, 0]
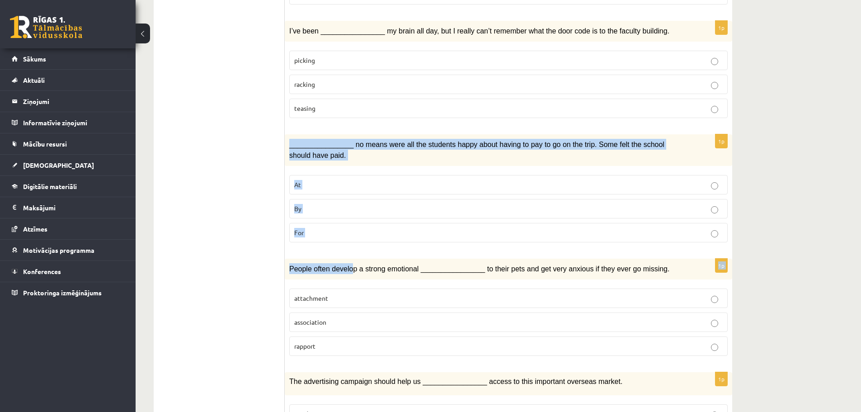
drag, startPoint x: 287, startPoint y: 128, endPoint x: 365, endPoint y: 159, distance: 83.6
click at [347, 235] on form "Choose the correct answers. 1p His art installations are extremely ____________…" at bounding box center [508, 144] width 429 height 1500
click at [290, 141] on span "________________ no means were all the students happy about having to pay to go…" at bounding box center [476, 150] width 375 height 19
drag, startPoint x: 289, startPoint y: 126, endPoint x: 342, endPoint y: 166, distance: 67.1
click at [316, 212] on div "1p ________________ no means were all the students happy about having to pay to…" at bounding box center [508, 191] width 447 height 115
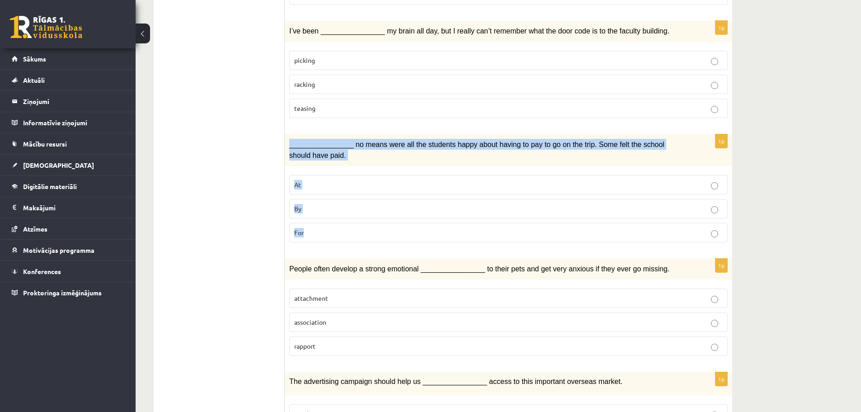
copy div "________________ no means were all the students happy about having to pay to go…"
click at [321, 204] on p "By" at bounding box center [508, 208] width 428 height 9
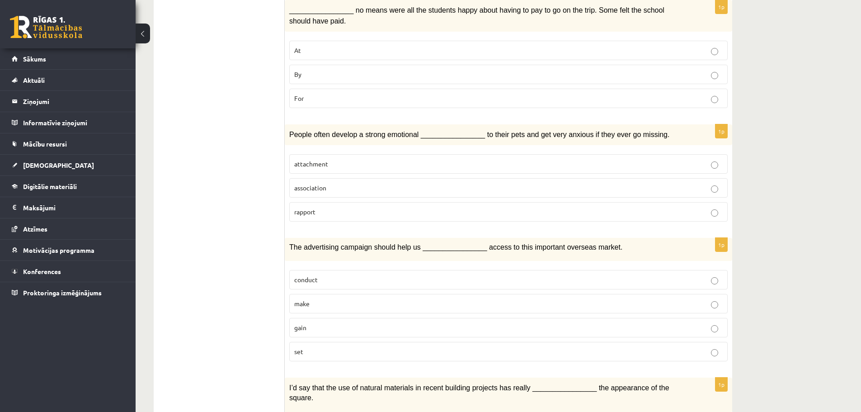
scroll to position [904, 0]
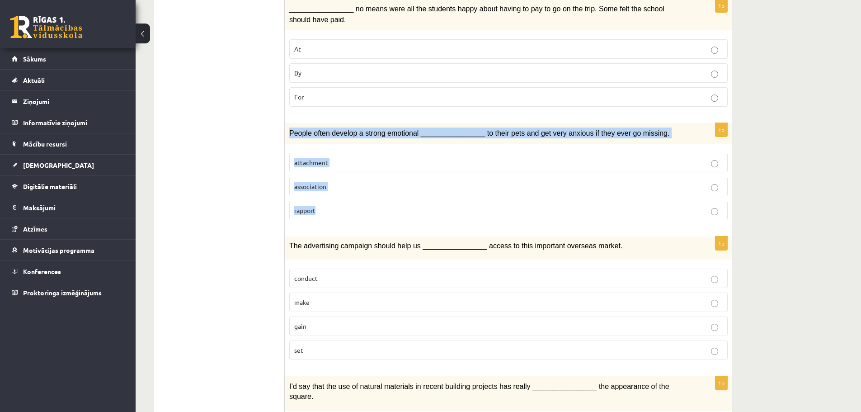
drag, startPoint x: 289, startPoint y: 115, endPoint x: 328, endPoint y: 190, distance: 84.1
click at [328, 190] on div "1p People often develop a strong emotional ________________ to their pets and g…" at bounding box center [508, 175] width 447 height 104
copy div "People often develop a strong emotional ________________ to their pets and get …"
click at [325, 158] on span "attachment" at bounding box center [311, 162] width 34 height 8
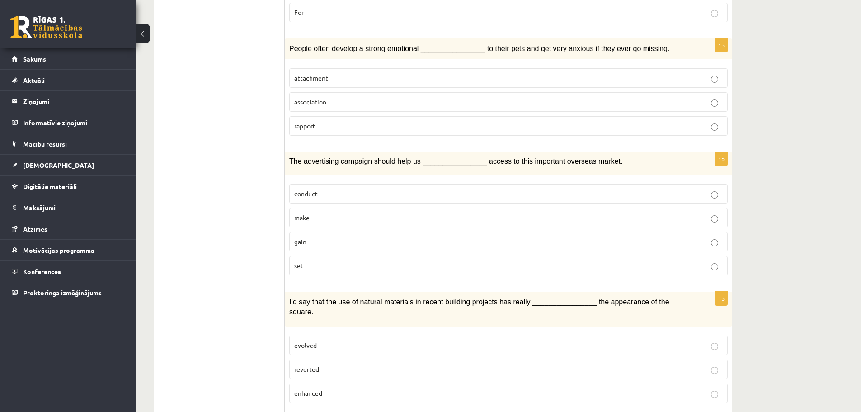
scroll to position [994, 0]
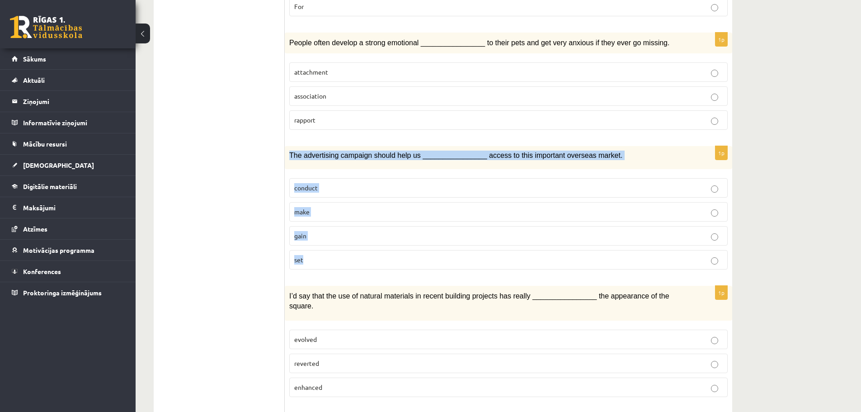
drag, startPoint x: 290, startPoint y: 136, endPoint x: 317, endPoint y: 191, distance: 61.4
click at [318, 243] on div "1p The advertising campaign should help us ________________ access to this impo…" at bounding box center [508, 211] width 447 height 131
copy div "The advertising campaign should help us ________________ access to this importa…"
click at [326, 255] on p "set" at bounding box center [508, 259] width 428 height 9
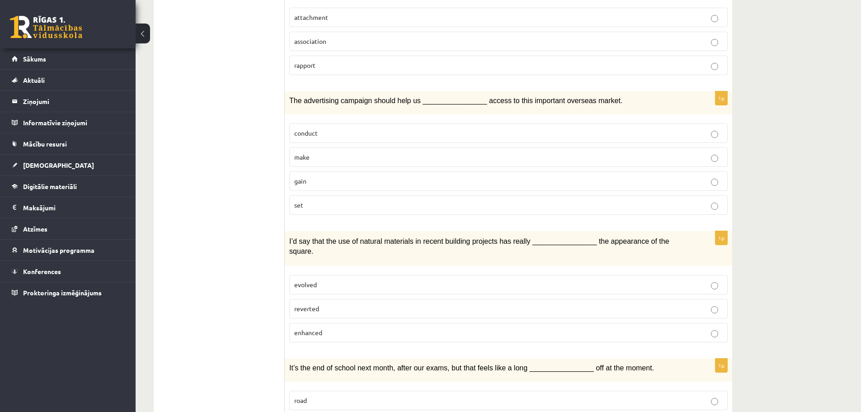
scroll to position [1130, 0]
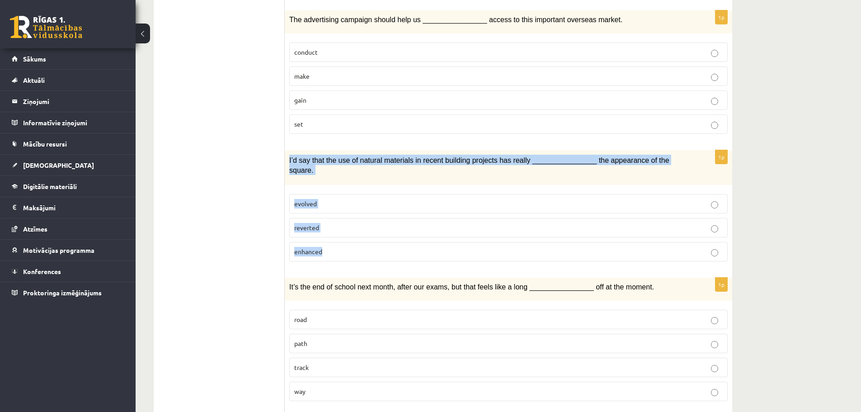
drag, startPoint x: 286, startPoint y: 142, endPoint x: 336, endPoint y: 227, distance: 98.3
click at [336, 227] on div "1p I’d say that the use of natural materials in recent building projects has re…" at bounding box center [508, 209] width 447 height 118
copy div "I’d say that the use of natural materials in recent building projects has reall…"
click at [335, 247] on p "enhanced" at bounding box center [508, 251] width 428 height 9
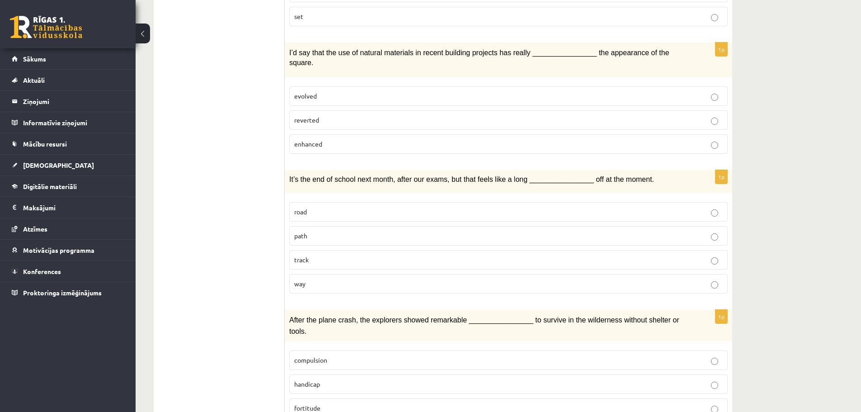
scroll to position [1240, 0]
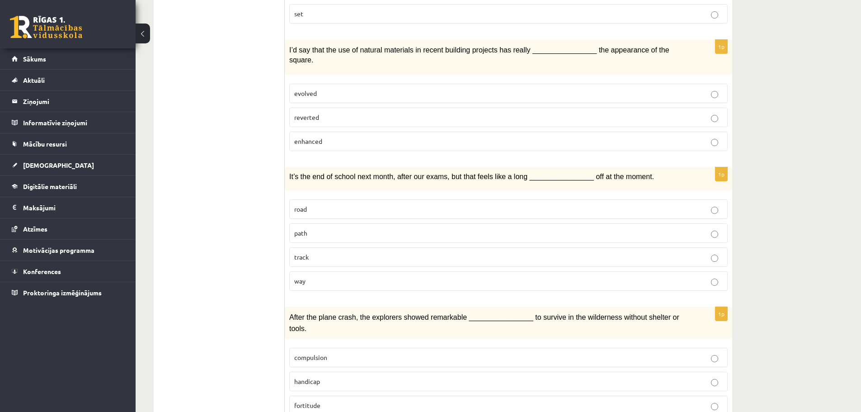
click at [326, 204] on p "road" at bounding box center [508, 208] width 428 height 9
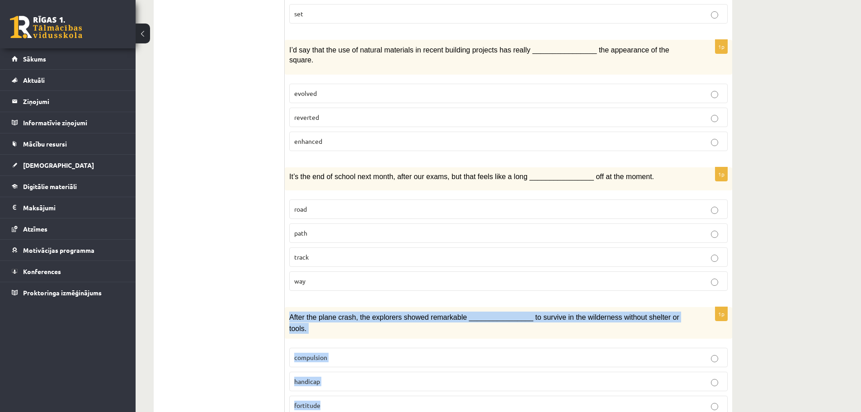
drag, startPoint x: 286, startPoint y: 291, endPoint x: 343, endPoint y: 365, distance: 93.1
click at [343, 365] on div "1p After the plane crash, the explorers showed remarkable ________________ to s…" at bounding box center [508, 364] width 447 height 115
click at [361, 400] on p "fortitude" at bounding box center [508, 404] width 428 height 9
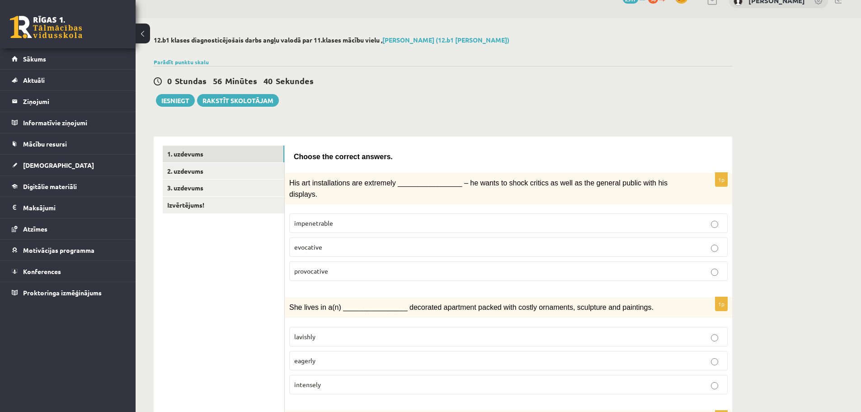
scroll to position [0, 0]
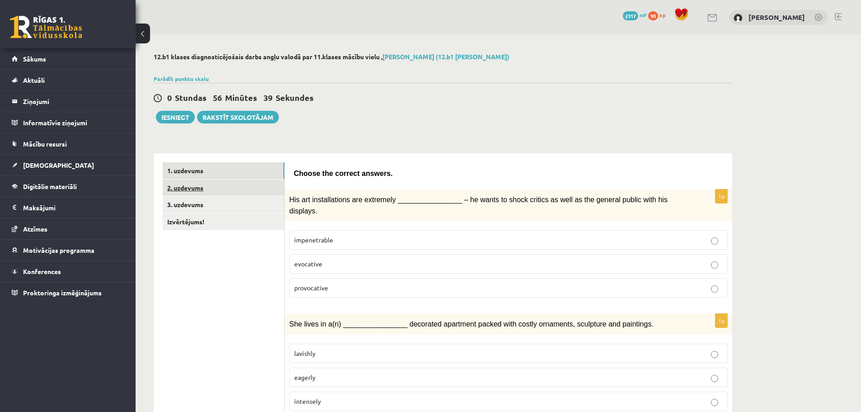
click at [188, 194] on link "2. uzdevums" at bounding box center [224, 187] width 122 height 17
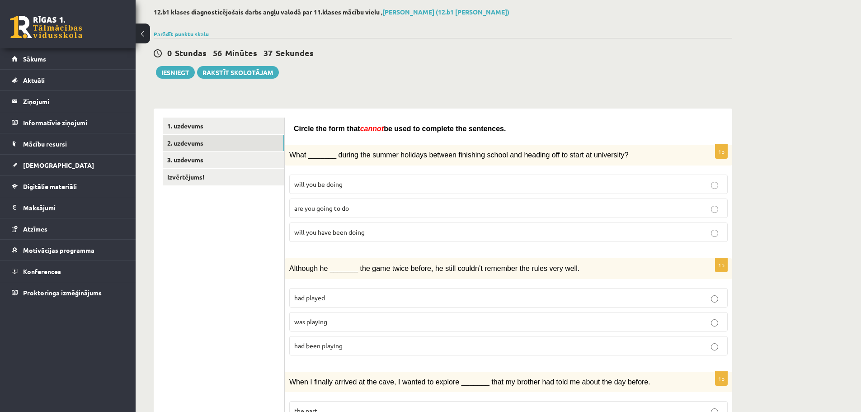
scroll to position [45, 0]
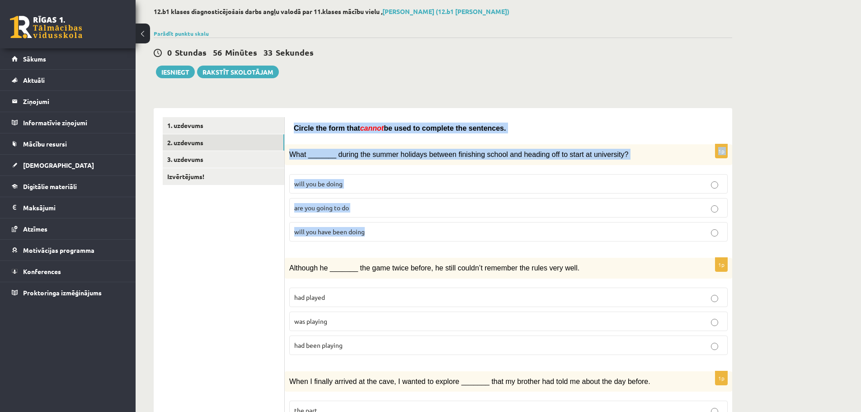
drag, startPoint x: 291, startPoint y: 126, endPoint x: 381, endPoint y: 230, distance: 137.4
click at [368, 232] on p "will you have been doing" at bounding box center [508, 231] width 428 height 9
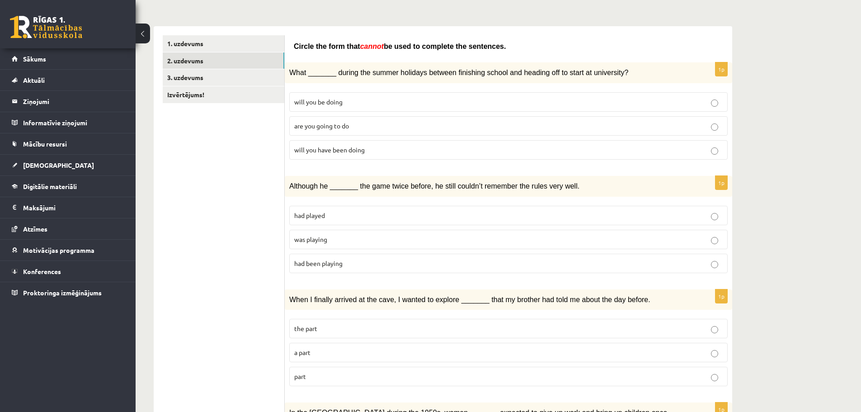
scroll to position [136, 0]
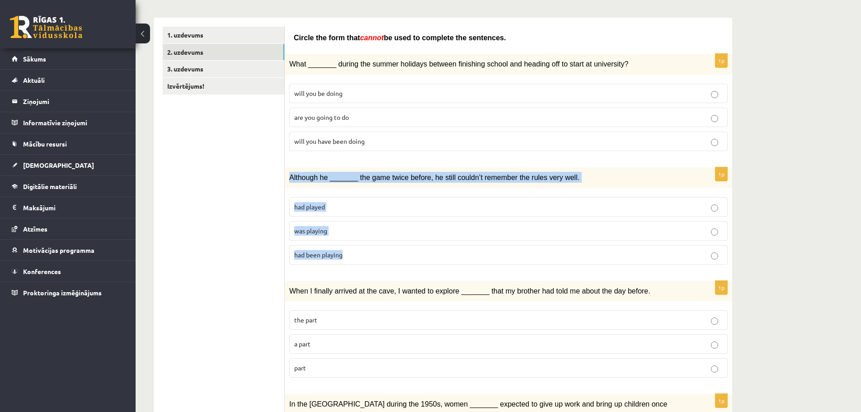
drag, startPoint x: 285, startPoint y: 176, endPoint x: 380, endPoint y: 250, distance: 120.0
click at [380, 250] on div "1p Although he _______ the game twice before, he still couldn’t remember the ru…" at bounding box center [508, 219] width 447 height 104
click at [328, 209] on p "had played" at bounding box center [508, 206] width 428 height 9
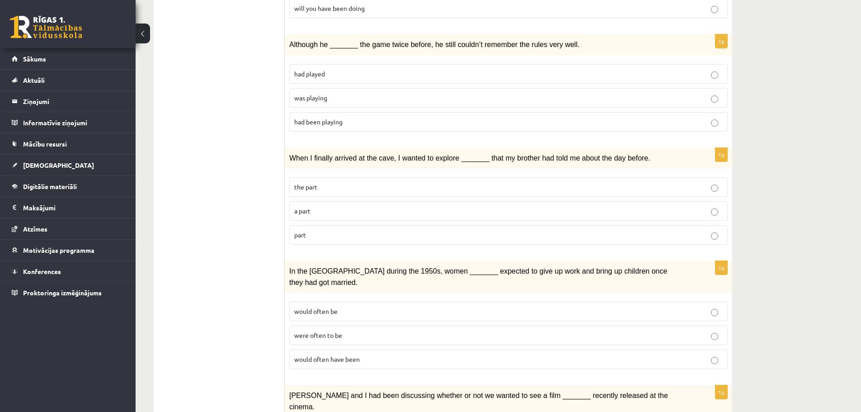
scroll to position [271, 0]
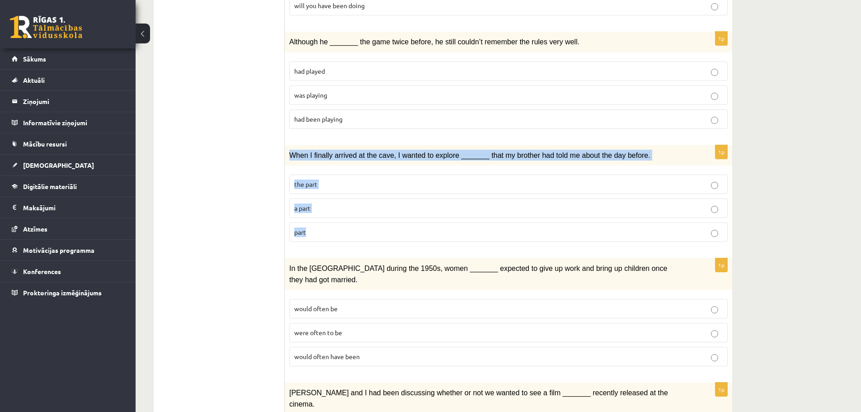
drag, startPoint x: 288, startPoint y: 151, endPoint x: 334, endPoint y: 230, distance: 91.4
click at [334, 230] on div "1p When I finally arrived at the cave, I wanted to explore _______ that my brot…" at bounding box center [508, 197] width 447 height 104
click at [326, 187] on p "the part" at bounding box center [508, 183] width 428 height 9
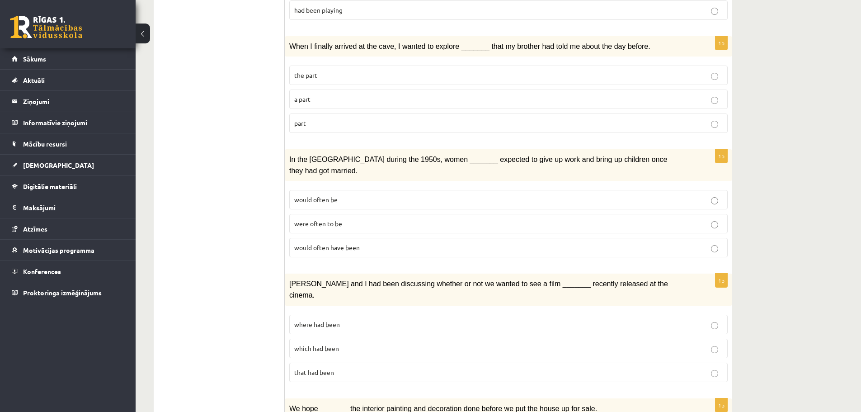
scroll to position [407, 0]
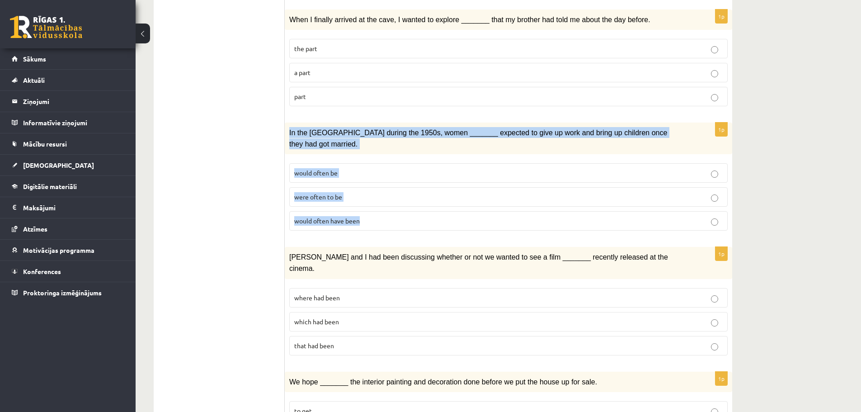
drag, startPoint x: 288, startPoint y: 131, endPoint x: 360, endPoint y: 204, distance: 102.9
click at [360, 204] on div "1p In the [GEOGRAPHIC_DATA] during the 1950s, women _______ expected to give up…" at bounding box center [508, 179] width 447 height 115
click at [329, 169] on span "would often be" at bounding box center [315, 173] width 43 height 8
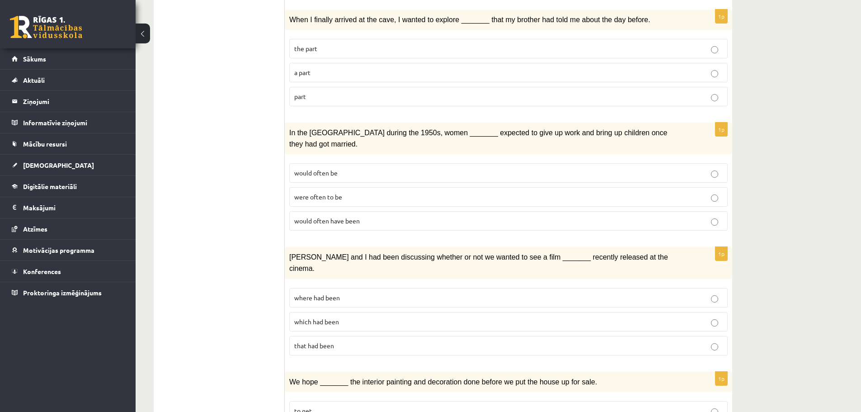
click at [340, 216] on span "would often have been" at bounding box center [327, 220] width 66 height 8
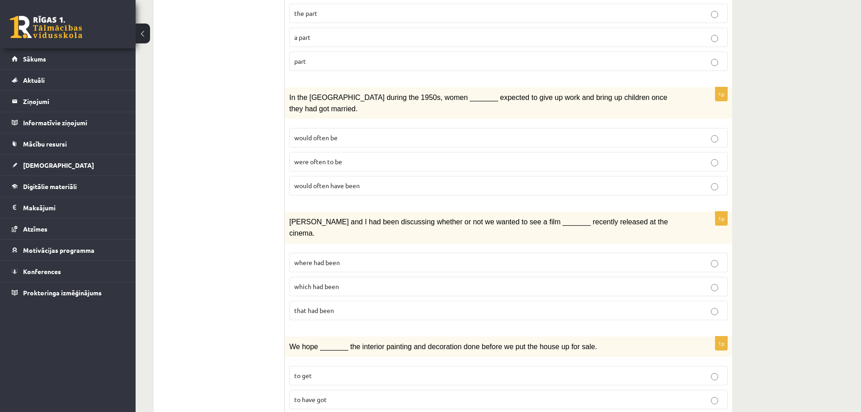
scroll to position [497, 0]
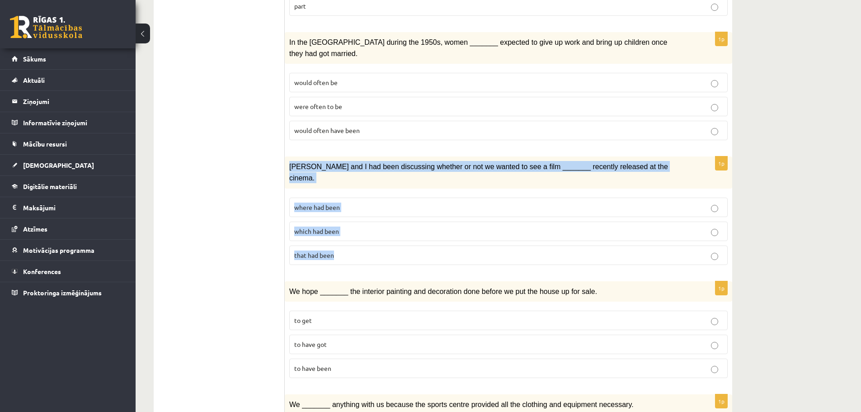
drag, startPoint x: 289, startPoint y: 151, endPoint x: 326, endPoint y: 175, distance: 44.0
click at [356, 232] on div "1p [PERSON_NAME] and I had been discussing whether or not we wanted to see a fi…" at bounding box center [508, 213] width 447 height 115
click at [337, 203] on span "where had been" at bounding box center [317, 207] width 46 height 8
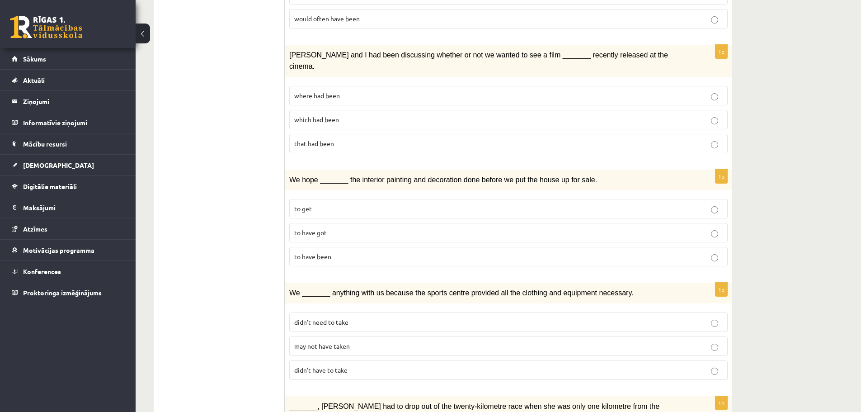
scroll to position [633, 0]
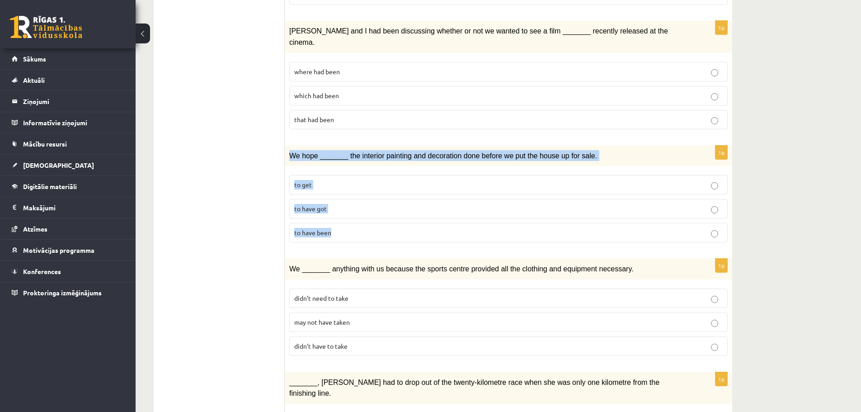
drag, startPoint x: 289, startPoint y: 129, endPoint x: 342, endPoint y: 158, distance: 60.5
click at [342, 214] on div "1p We hope _______ the interior painting and decoration done before we put the …" at bounding box center [508, 197] width 447 height 104
click at [318, 204] on span "to have got" at bounding box center [310, 208] width 33 height 8
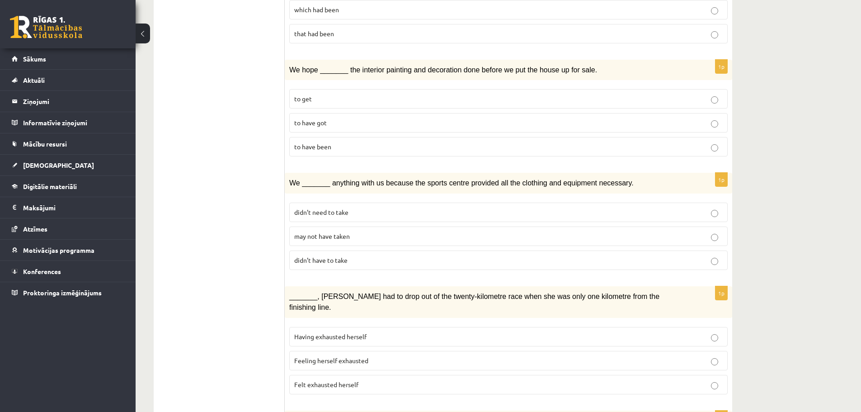
scroll to position [723, 0]
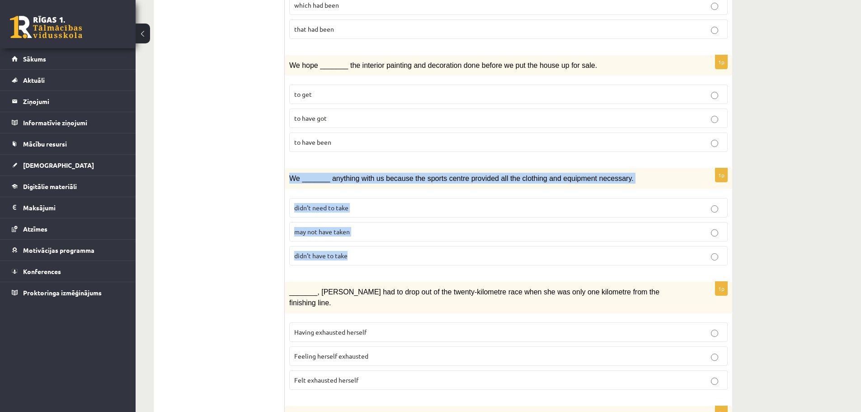
drag, startPoint x: 289, startPoint y: 151, endPoint x: 360, endPoint y: 194, distance: 82.8
click at [360, 225] on div "1p We _______ anything with us because the sports centre provided all the cloth…" at bounding box center [508, 220] width 447 height 104
click at [379, 222] on label "may not have taken" at bounding box center [508, 231] width 438 height 19
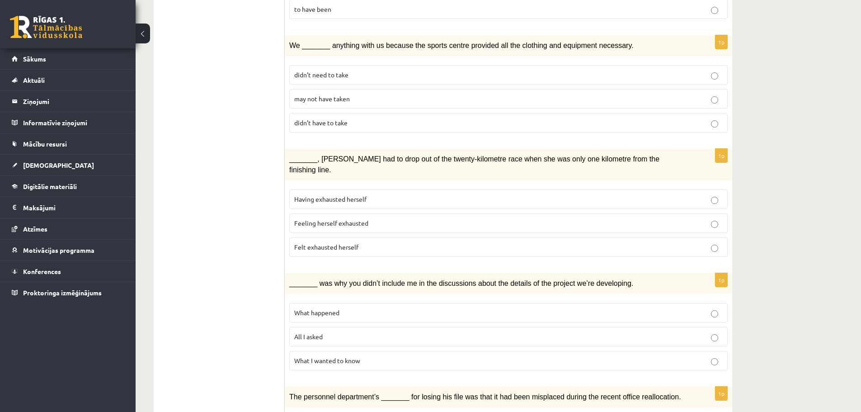
scroll to position [858, 0]
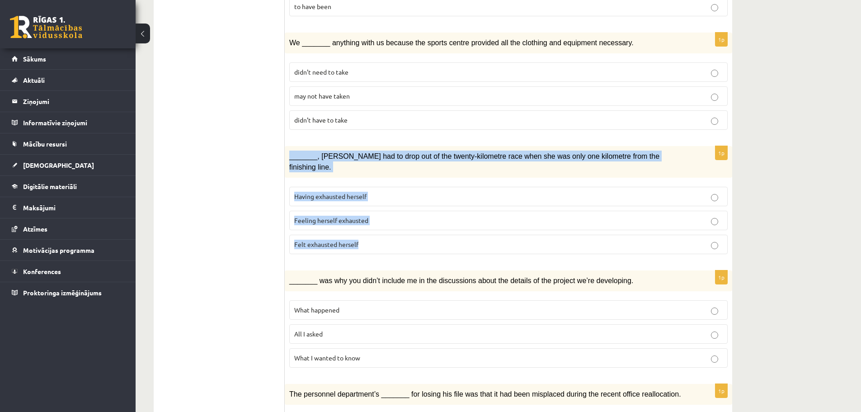
drag, startPoint x: 286, startPoint y: 128, endPoint x: 382, endPoint y: 206, distance: 123.0
click at [382, 206] on div "1p _______, [PERSON_NAME] had to drop out of the twenty-kilometre race when she…" at bounding box center [508, 203] width 447 height 115
click at [347, 235] on label "Felt exhausted herself" at bounding box center [508, 244] width 438 height 19
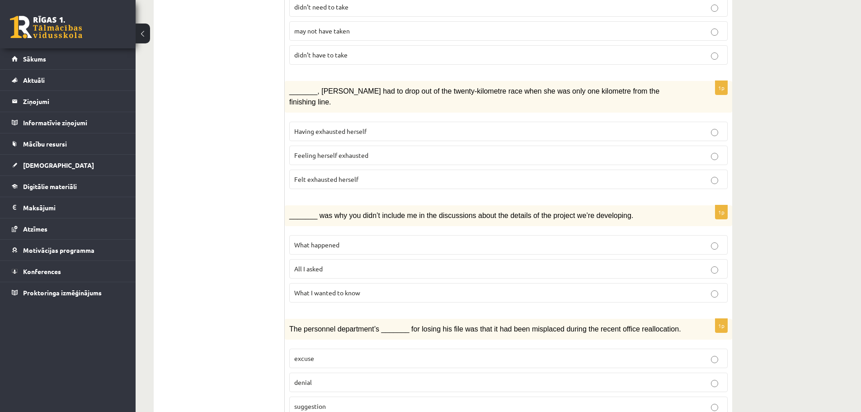
scroll to position [924, 0]
click at [288, 205] on div "_______ was why you didn’t include me in the discussions about the details of t…" at bounding box center [508, 215] width 447 height 21
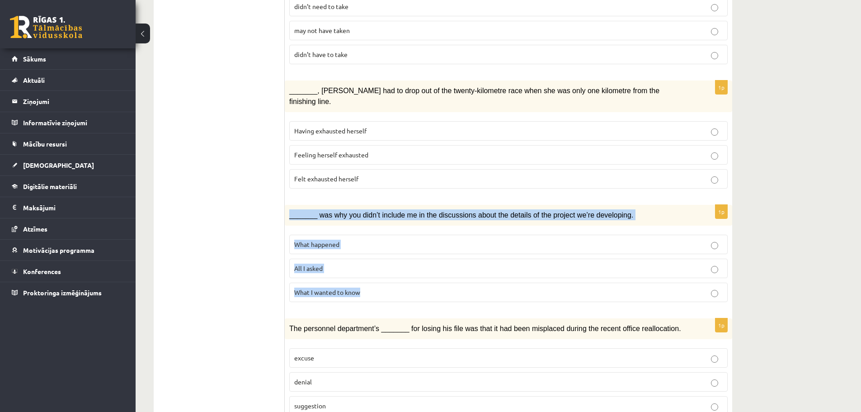
drag, startPoint x: 290, startPoint y: 178, endPoint x: 374, endPoint y: 254, distance: 113.9
click at [374, 254] on div "1p _______ was why you didn’t include me in the discussions about the details o…" at bounding box center [508, 257] width 447 height 104
click at [352, 239] on p "What happened" at bounding box center [508, 243] width 428 height 9
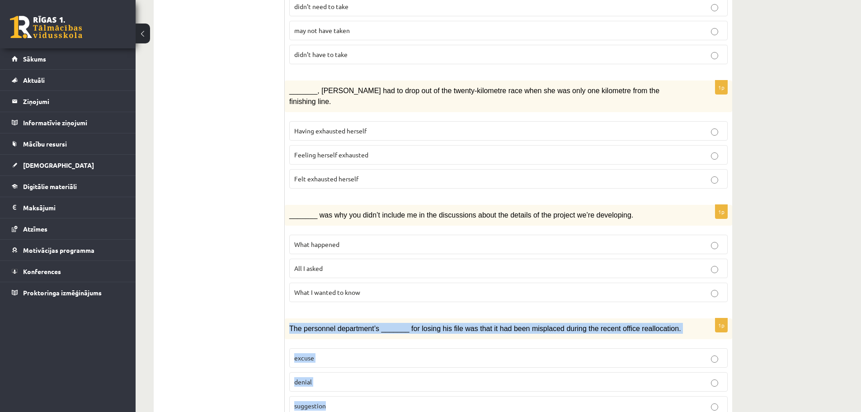
drag, startPoint x: 291, startPoint y: 288, endPoint x: 335, endPoint y: 363, distance: 87.1
click at [335, 363] on div "1p The personnel department’s _______ for losing his file was that it had been …" at bounding box center [508, 370] width 447 height 104
click at [328, 372] on label "denial" at bounding box center [508, 381] width 438 height 19
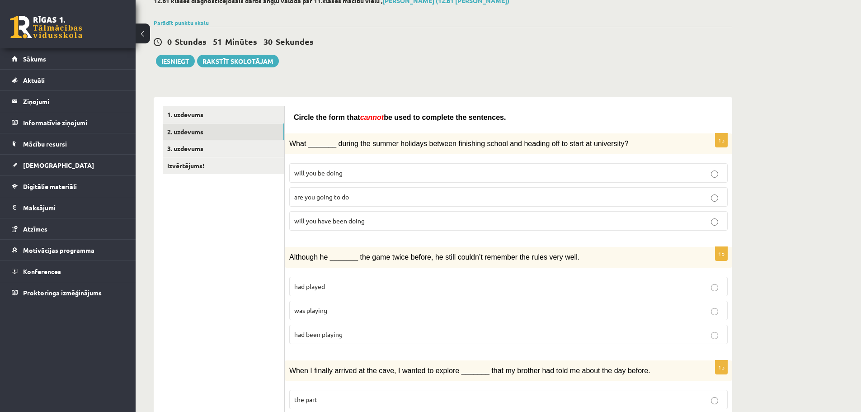
scroll to position [0, 0]
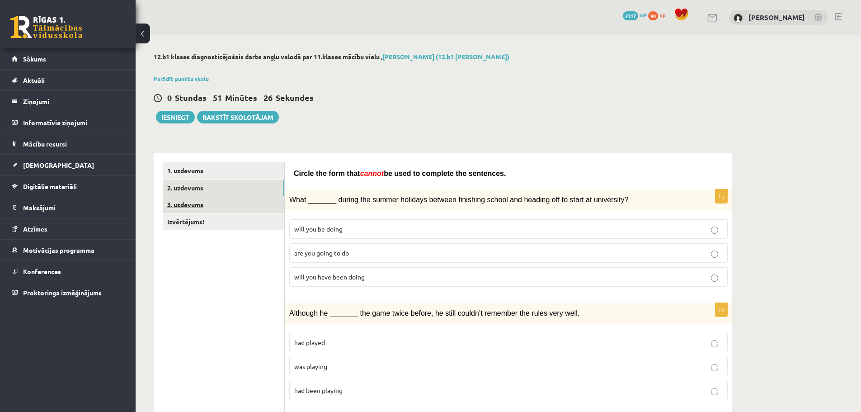
click at [195, 207] on link "3. uzdevums" at bounding box center [224, 204] width 122 height 17
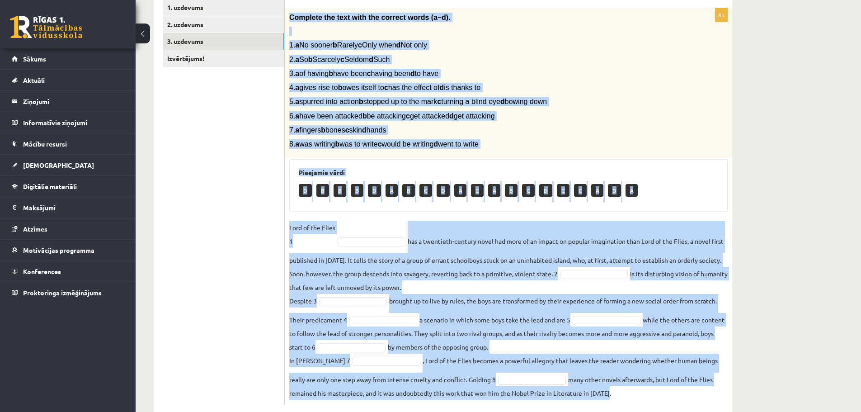
scroll to position [183, 0]
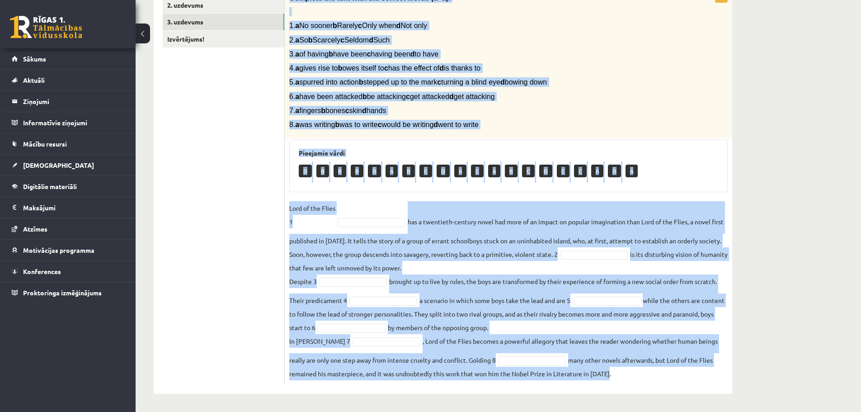
drag, startPoint x: 288, startPoint y: 89, endPoint x: 702, endPoint y: 394, distance: 514.3
click at [702, 394] on div "12.b1 klases diagnosticējošais darbs angļu valodā par 11.klases mācību vielu , …" at bounding box center [443, 131] width 614 height 559
click at [644, 91] on div "Complete the text with the correct words (a–d). 1. a No sooner b Rarely c Only …" at bounding box center [508, 64] width 447 height 150
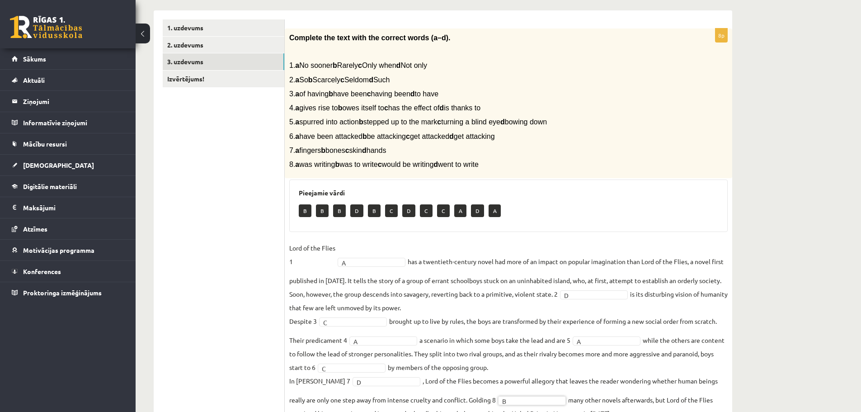
scroll to position [0, 0]
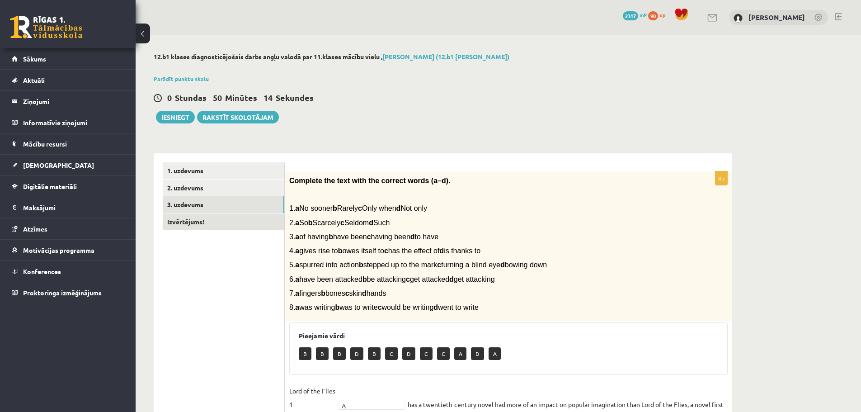
click at [180, 218] on link "Izvērtējums!" at bounding box center [224, 221] width 122 height 17
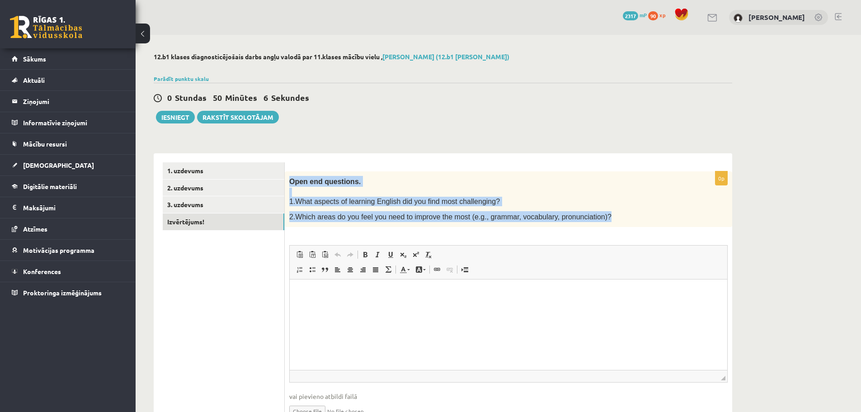
drag, startPoint x: 288, startPoint y: 179, endPoint x: 595, endPoint y: 213, distance: 308.6
click at [595, 213] on div "Open end questions. 1.What aspects of learning English did you find most challe…" at bounding box center [508, 199] width 447 height 56
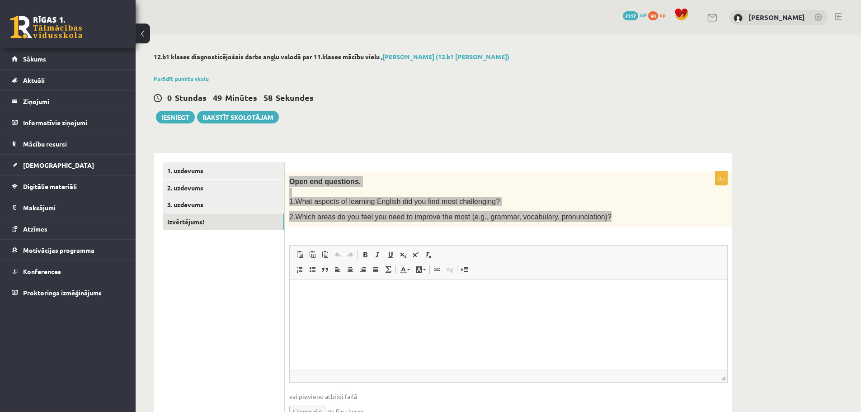
click at [348, 307] on html at bounding box center [508, 293] width 437 height 28
click at [468, 307] on html "**" at bounding box center [508, 293] width 437 height 28
click at [366, 305] on html "**" at bounding box center [508, 293] width 437 height 28
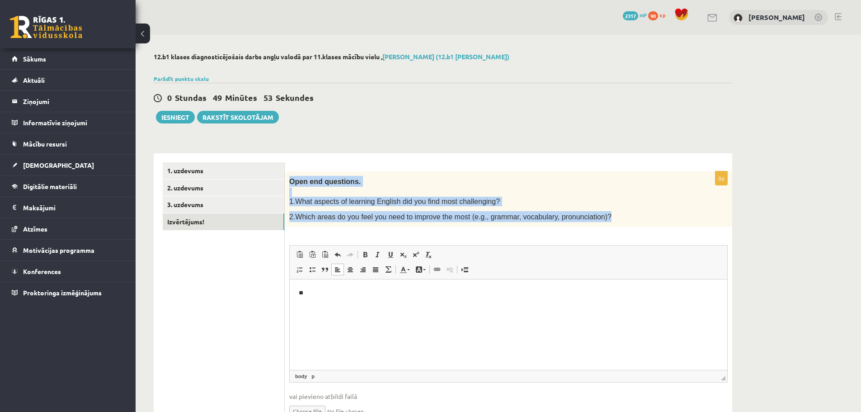
click at [551, 178] on p "Open end questions." at bounding box center [485, 181] width 393 height 11
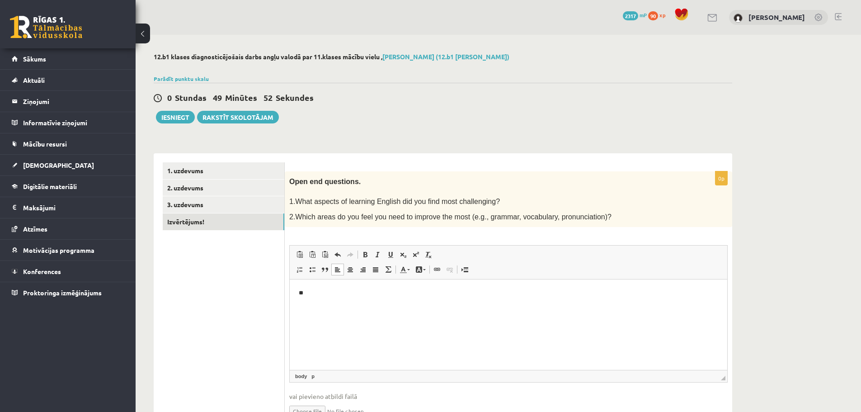
click at [552, 183] on p "Open end questions." at bounding box center [485, 181] width 393 height 11
click at [314, 293] on p "**" at bounding box center [508, 292] width 419 height 9
click at [343, 300] on span "Ielīmēt" at bounding box center [337, 299] width 25 height 13
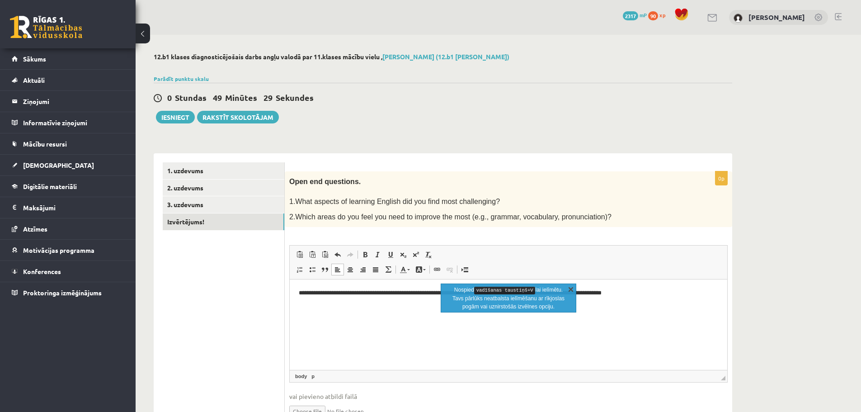
drag, startPoint x: 568, startPoint y: 289, endPoint x: 280, endPoint y: 9, distance: 401.3
click at [568, 288] on link "X" at bounding box center [570, 288] width 9 height 9
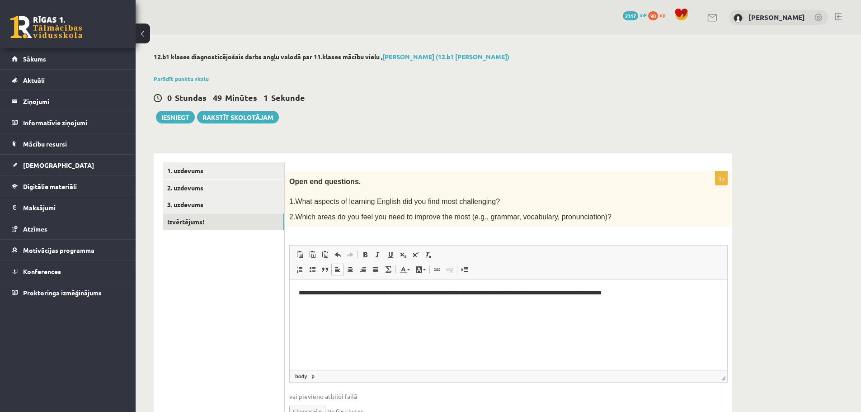
click at [316, 307] on p "Bagātinātā teksta redaktors, wiswyg-editor-user-answer-47024959011060" at bounding box center [508, 308] width 419 height 9
click at [310, 307] on p "**" at bounding box center [508, 308] width 419 height 9
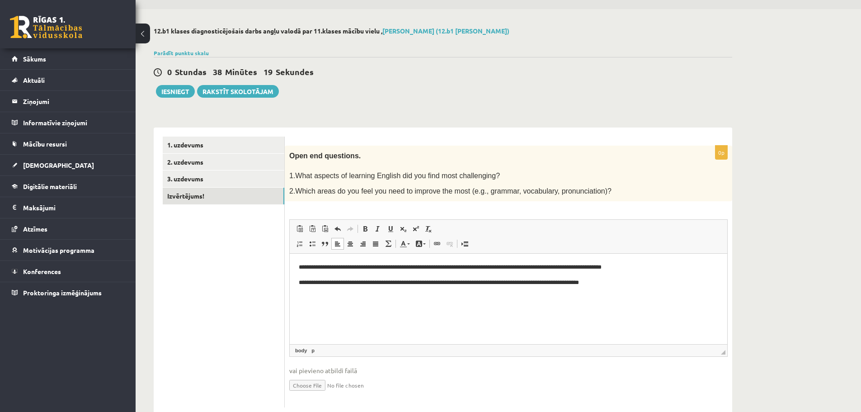
scroll to position [48, 0]
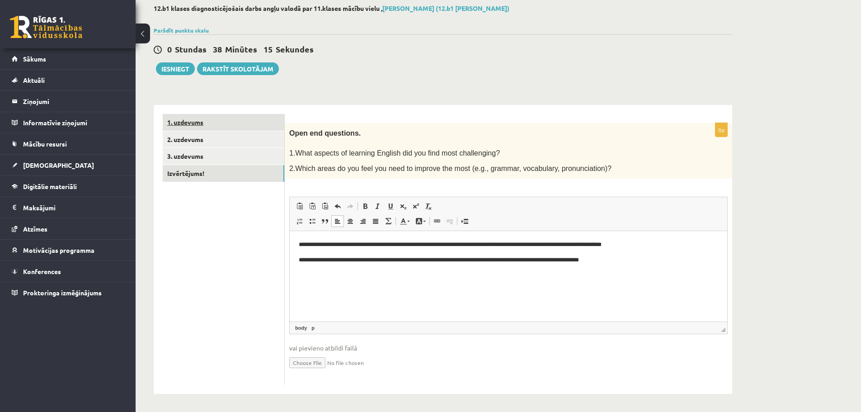
click at [175, 126] on link "1. uzdevums" at bounding box center [224, 122] width 122 height 17
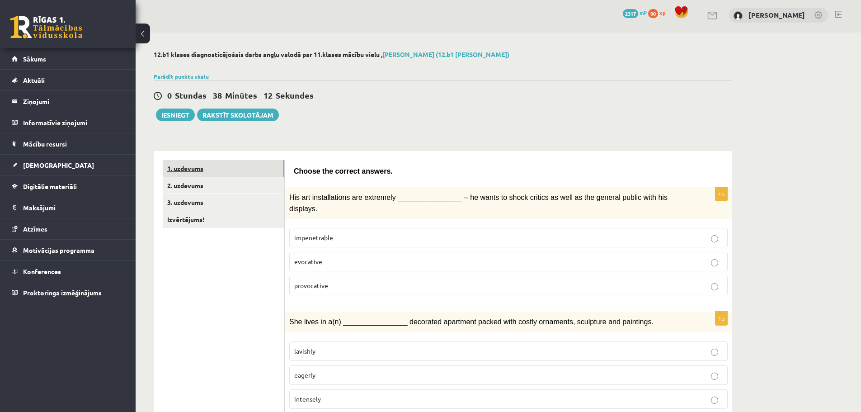
scroll to position [0, 0]
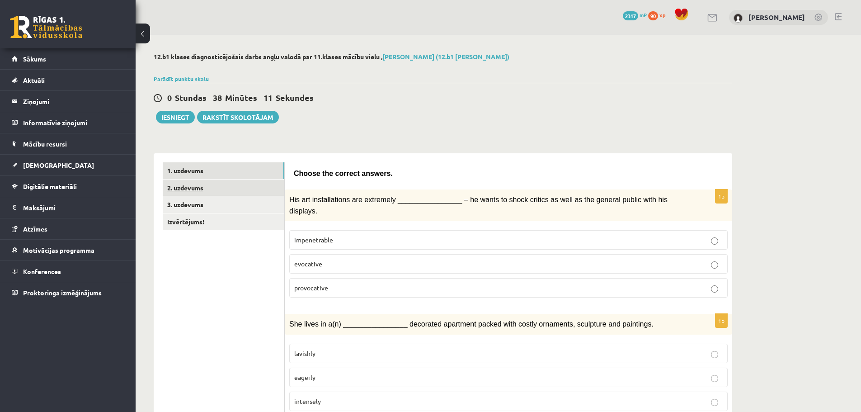
click at [179, 189] on link "2. uzdevums" at bounding box center [224, 187] width 122 height 17
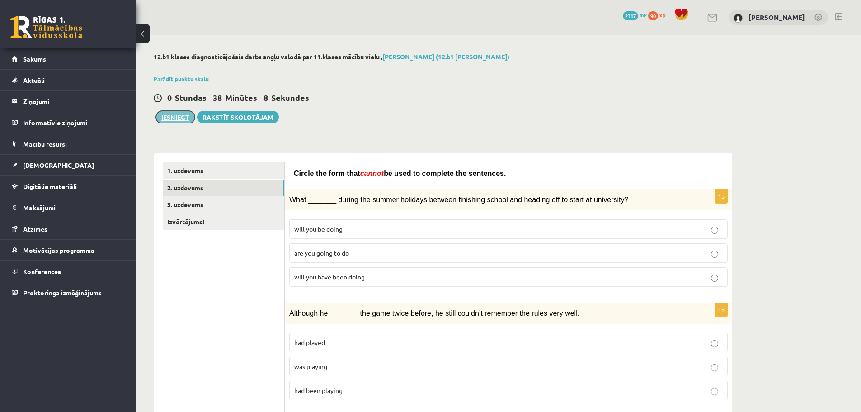
click at [175, 121] on button "Iesniegt" at bounding box center [175, 117] width 39 height 13
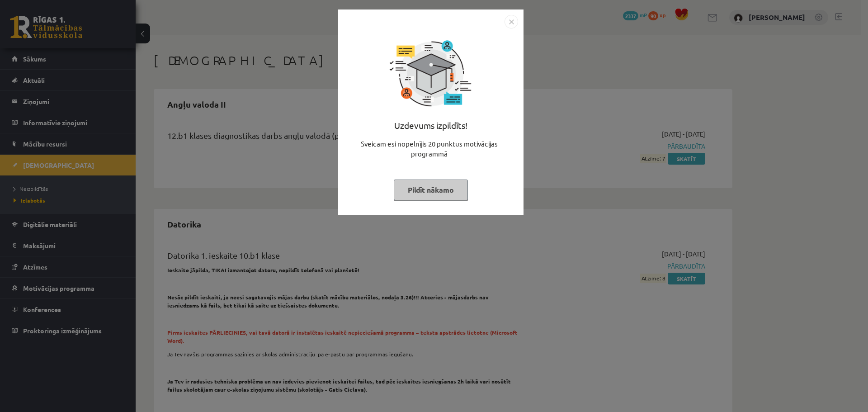
click at [435, 192] on button "Pildīt nākamo" at bounding box center [431, 189] width 74 height 21
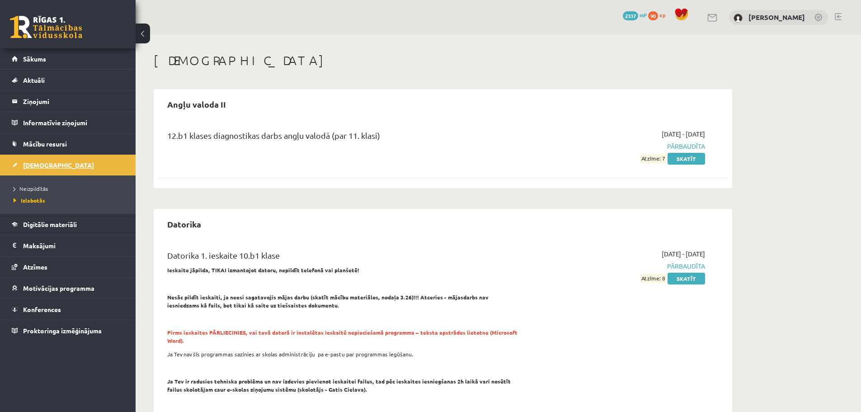
click at [42, 172] on link "[DEMOGRAPHIC_DATA]" at bounding box center [68, 165] width 113 height 21
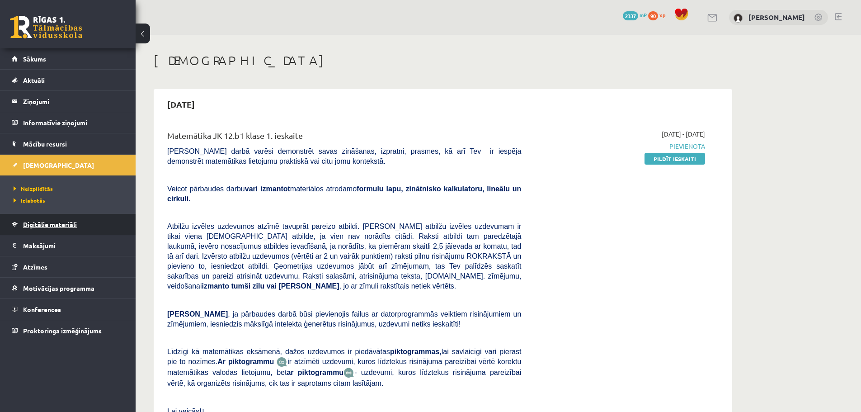
click at [47, 227] on span "Digitālie materiāli" at bounding box center [50, 224] width 54 height 8
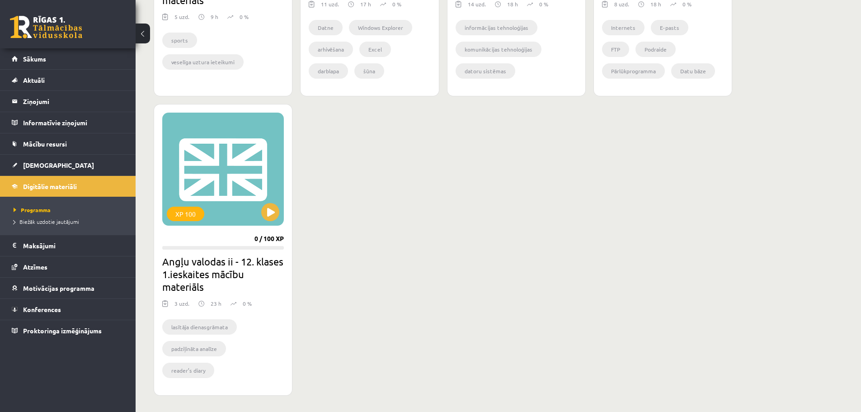
scroll to position [709, 0]
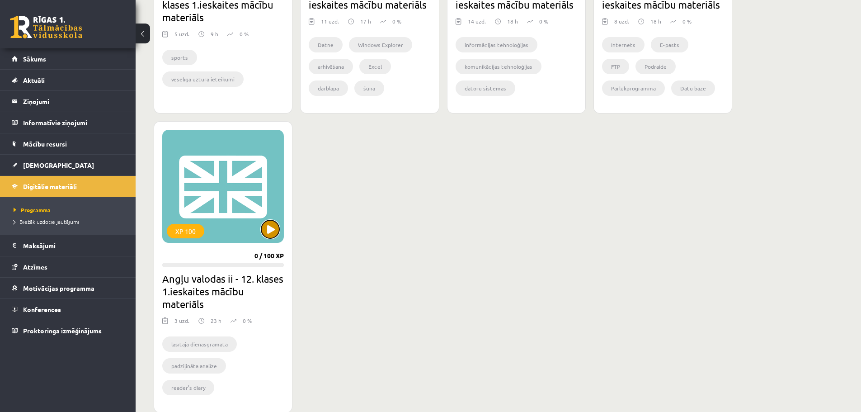
click at [270, 232] on button at bounding box center [270, 229] width 18 height 18
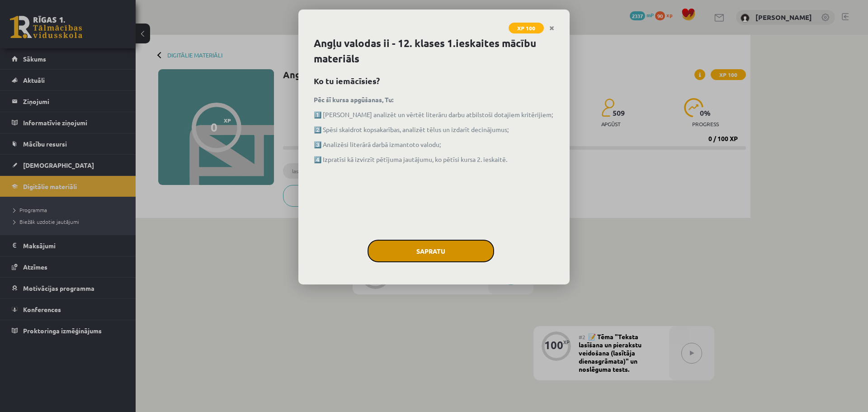
click at [446, 253] on button "Sapratu" at bounding box center [430, 250] width 127 height 23
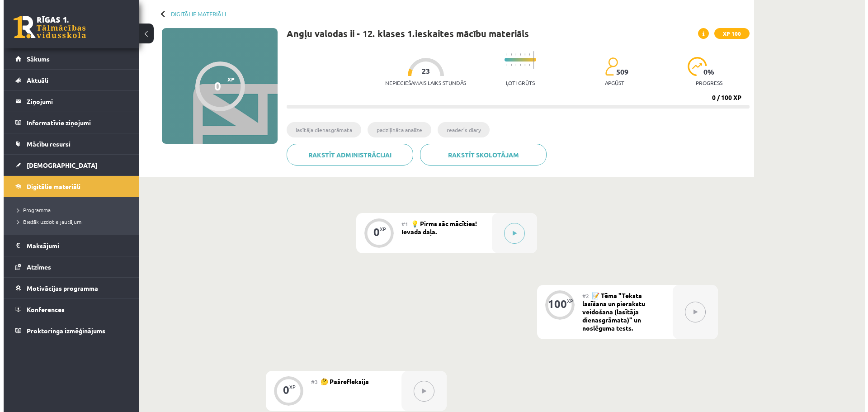
scroll to position [136, 0]
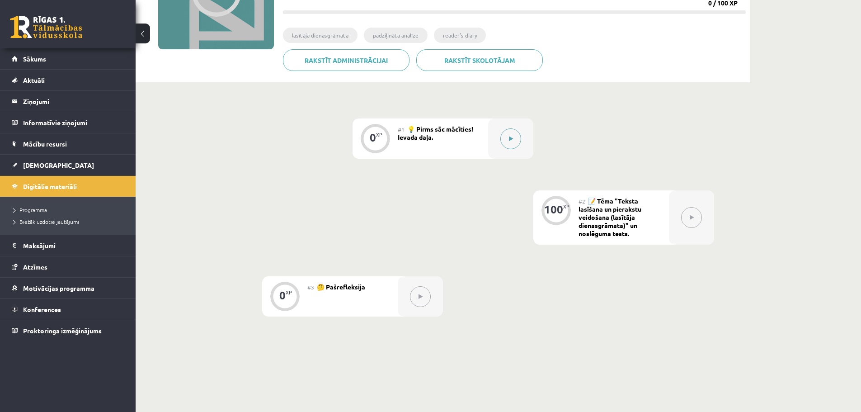
click at [511, 140] on icon at bounding box center [511, 138] width 4 height 5
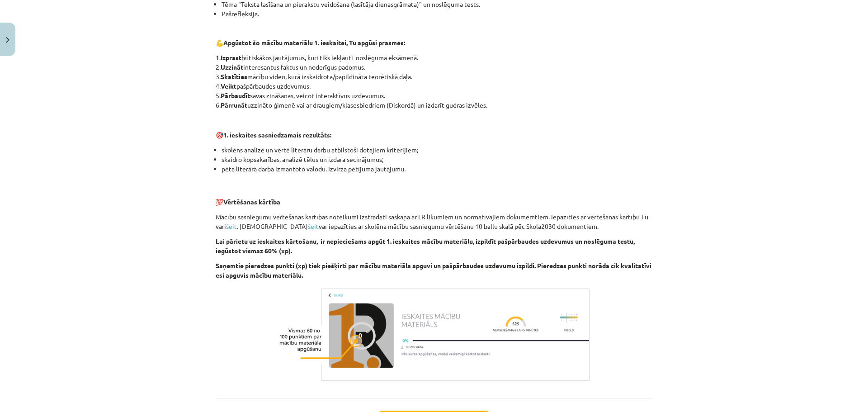
scroll to position [540, 0]
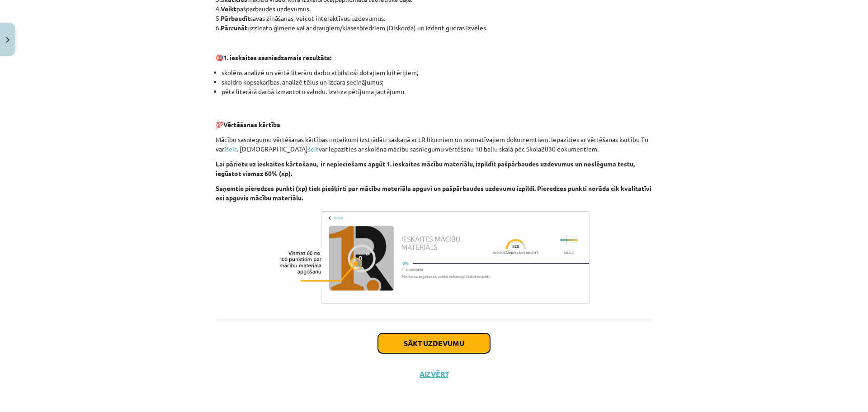
click at [426, 342] on button "Sākt uzdevumu" at bounding box center [434, 343] width 112 height 20
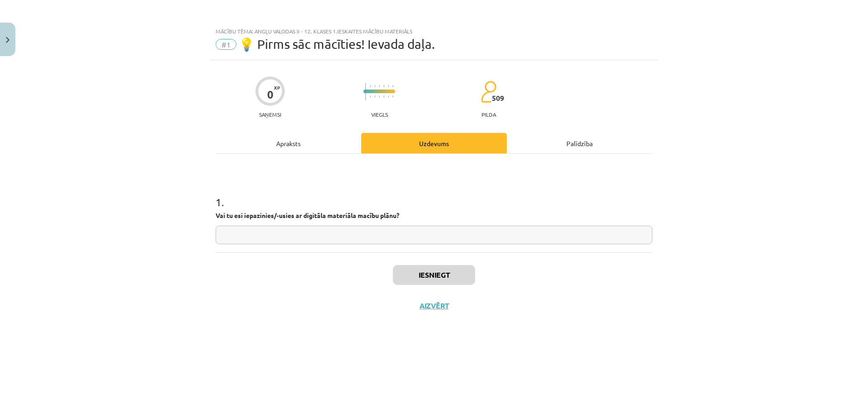
scroll to position [0, 0]
click at [251, 232] on input "text" at bounding box center [434, 234] width 436 height 19
type input "**"
click at [423, 277] on button "Iesniegt" at bounding box center [434, 275] width 82 height 20
click at [421, 308] on button "Nākamā nodarbība" at bounding box center [433, 311] width 89 height 21
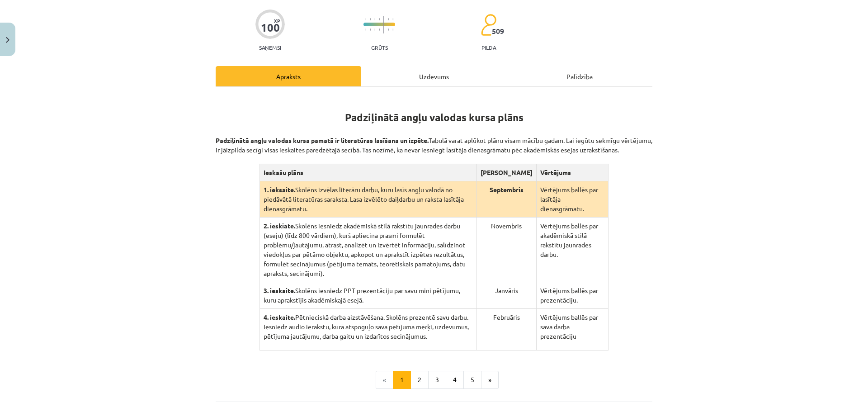
scroll to position [90, 0]
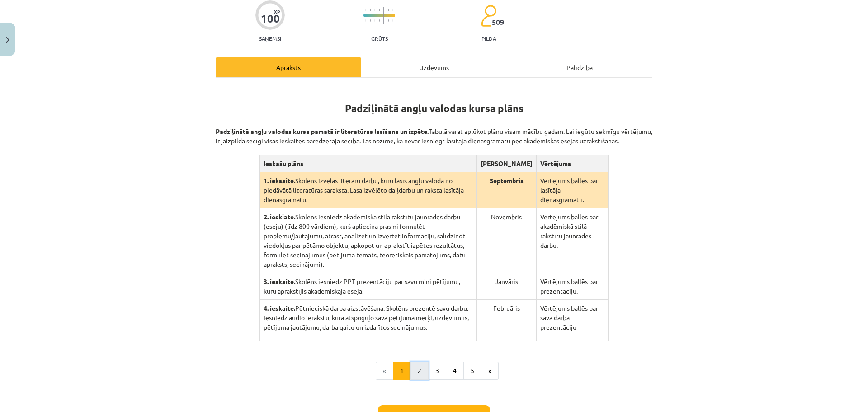
click at [418, 362] on button "2" at bounding box center [419, 370] width 18 height 18
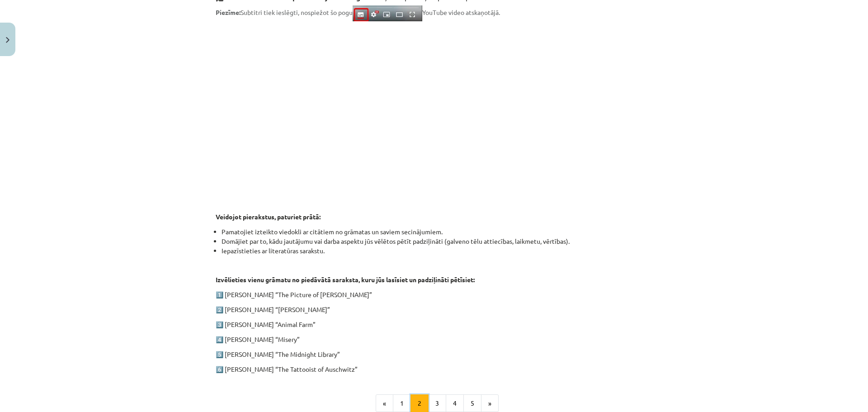
scroll to position [288, 0]
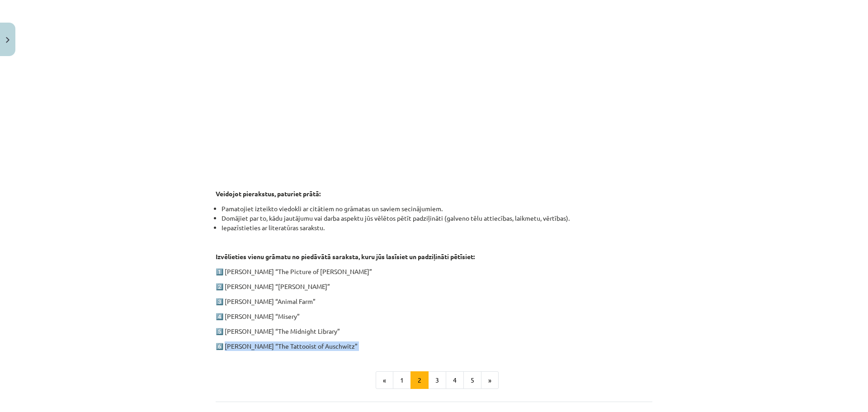
drag, startPoint x: 224, startPoint y: 344, endPoint x: 350, endPoint y: 351, distance: 126.2
click at [350, 351] on div "1. ieskaite angļu valodā Pirmās ieskaites pamatā ir lasītāja dienasgrāmatas vei…" at bounding box center [434, 138] width 436 height 500
copy p "[PERSON_NAME] “The Tattooist of Auschwitz”"
click at [432, 383] on button "3" at bounding box center [437, 380] width 18 height 18
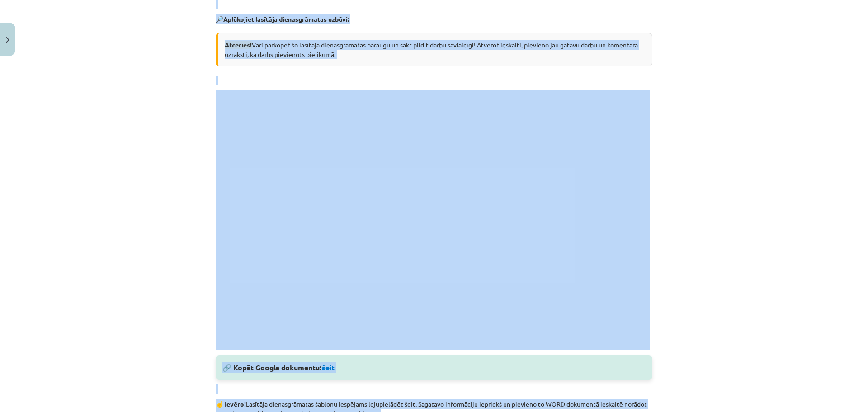
scroll to position [176, 0]
click at [704, 255] on div "Mācību tēma: Angļu valodas ii - 12. klases 1.ieskaites mācību materiāls #2 📝 Tē…" at bounding box center [434, 206] width 868 height 412
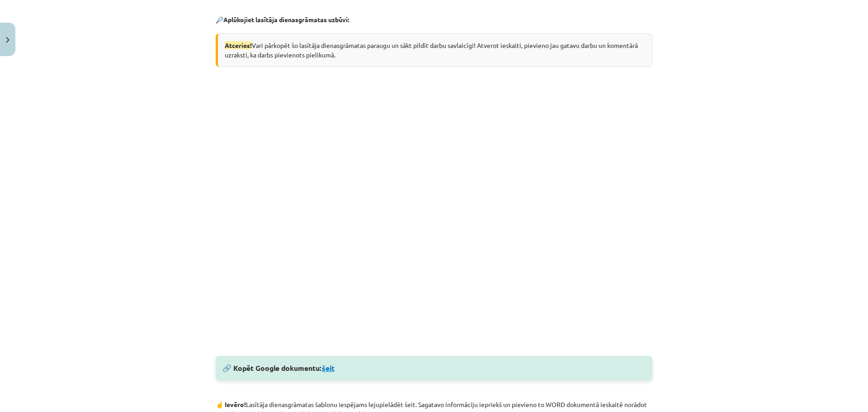
click at [328, 368] on link "šeit" at bounding box center [328, 367] width 13 height 9
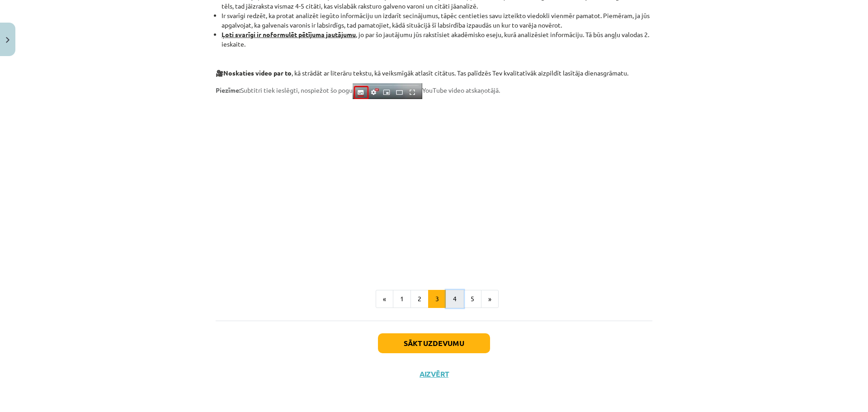
click at [446, 298] on button "4" at bounding box center [455, 299] width 18 height 18
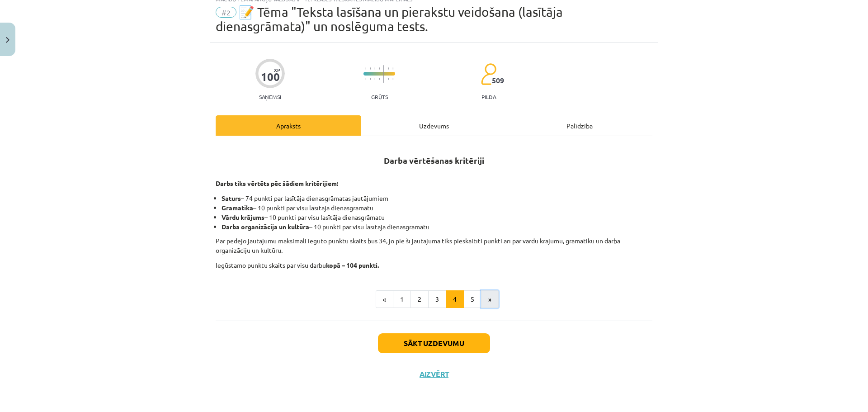
click at [481, 294] on button "»" at bounding box center [490, 299] width 18 height 18
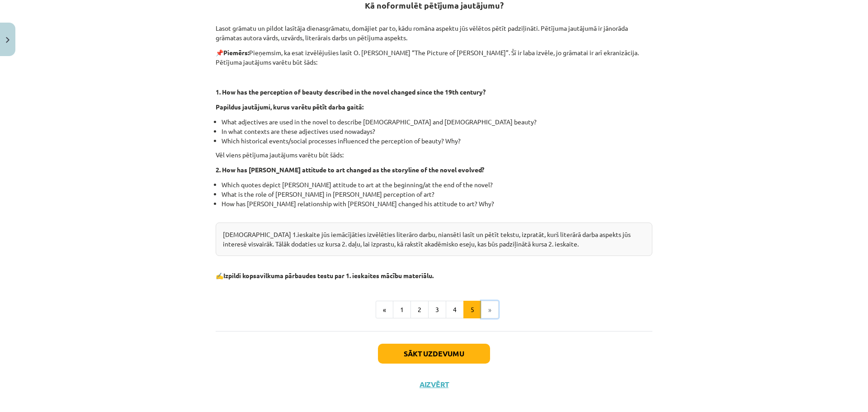
scroll to position [197, 0]
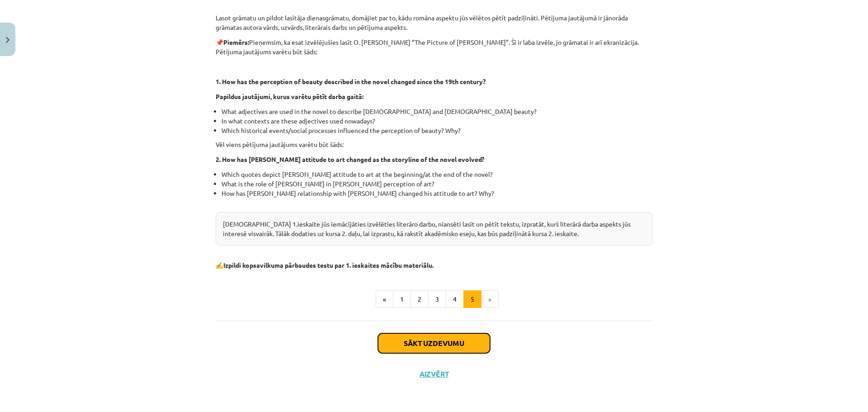
click at [432, 343] on button "Sākt uzdevumu" at bounding box center [434, 343] width 112 height 20
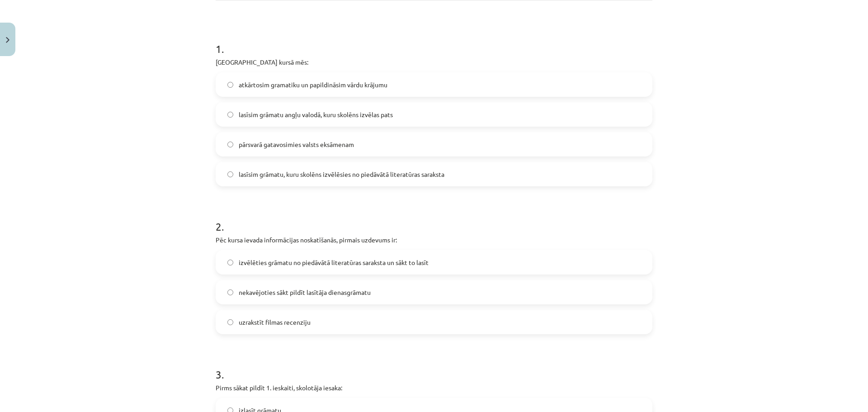
scroll to position [203, 0]
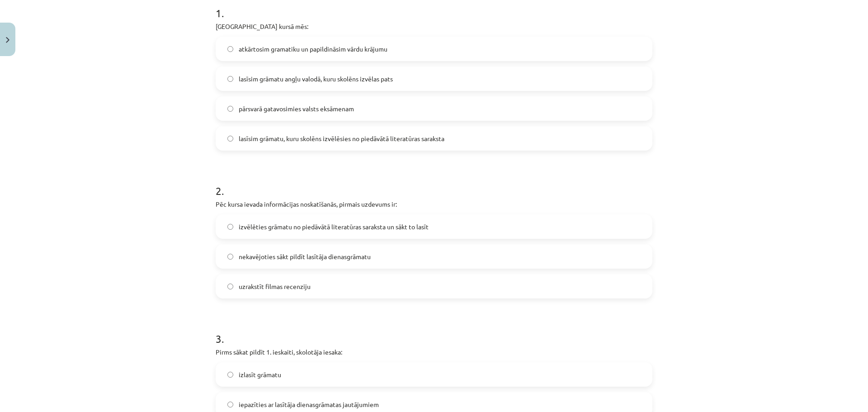
click at [312, 229] on span "izvēlēties grāmatu no piedāvātā literatūras saraksta un sākt to lasīt" at bounding box center [334, 226] width 190 height 9
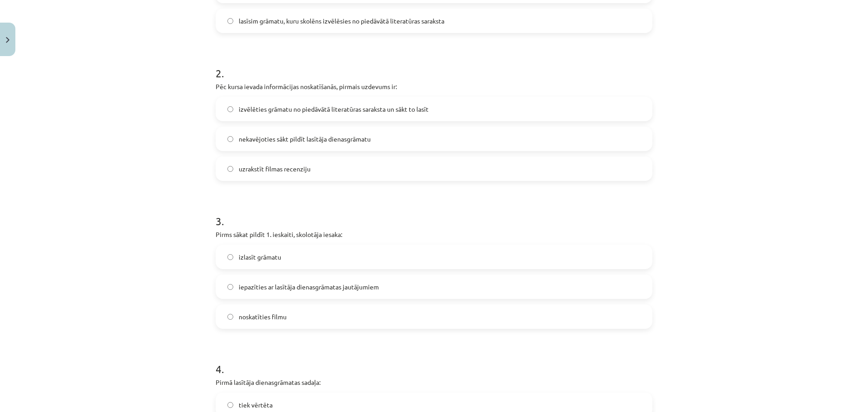
scroll to position [339, 0]
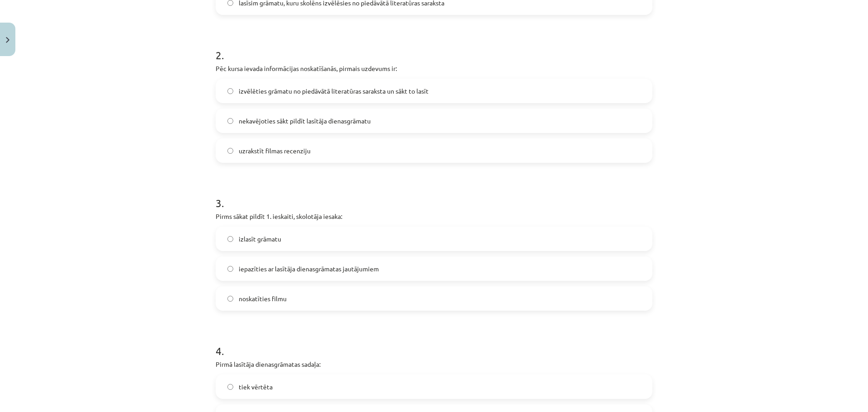
click at [263, 272] on span "iepazīties ar lasītāja dienasgrāmatas jautājumiem" at bounding box center [309, 268] width 140 height 9
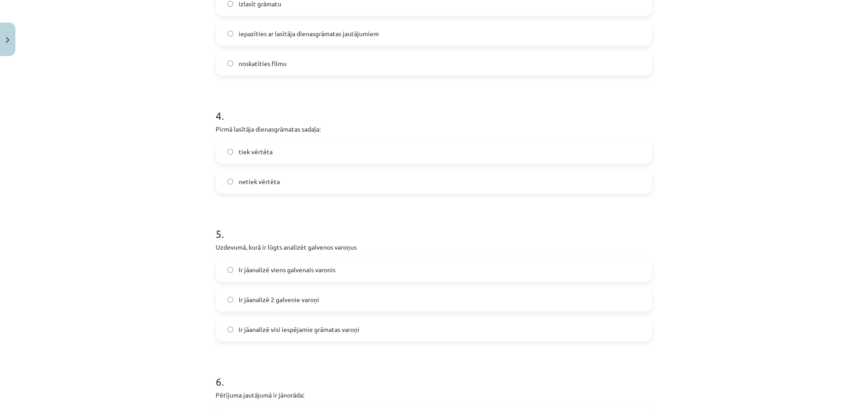
scroll to position [587, 0]
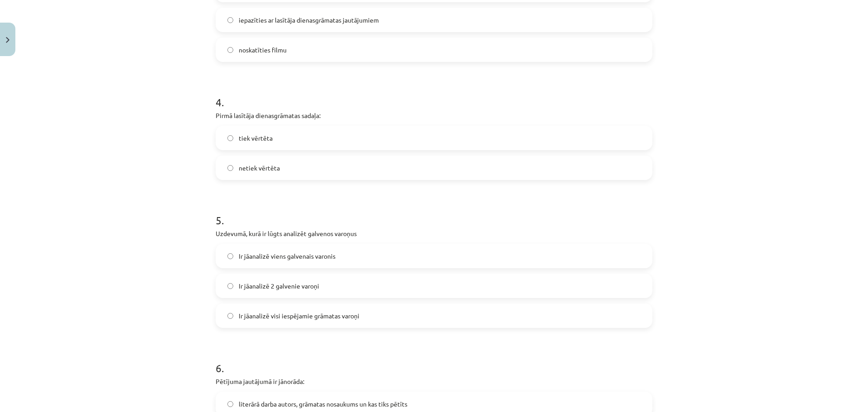
click at [253, 285] on span "Ir jāanalizē 2 galvenie varoņi" at bounding box center [279, 285] width 80 height 9
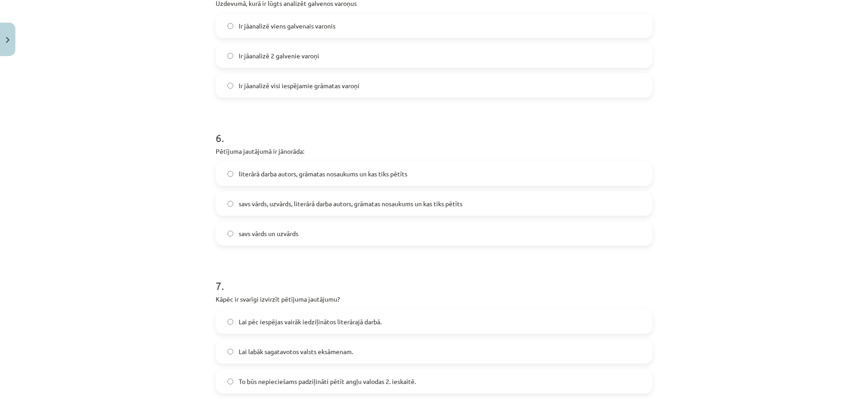
scroll to position [858, 0]
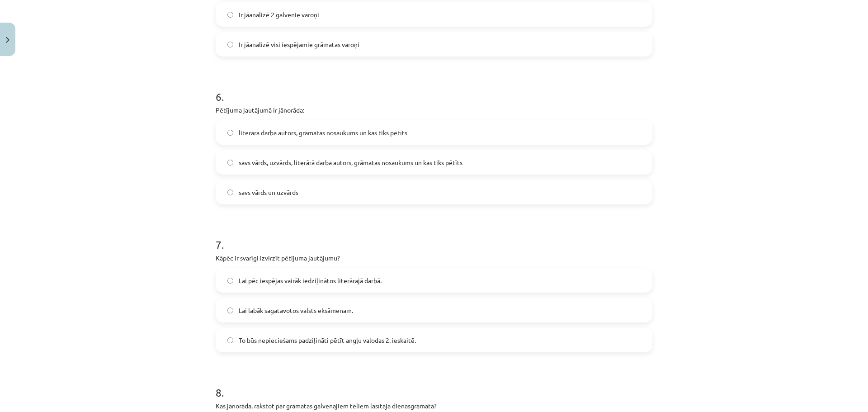
click at [252, 282] on span "Lai pēc iespējas vairāk iedziļinātos literārajā darbā." at bounding box center [310, 280] width 143 height 9
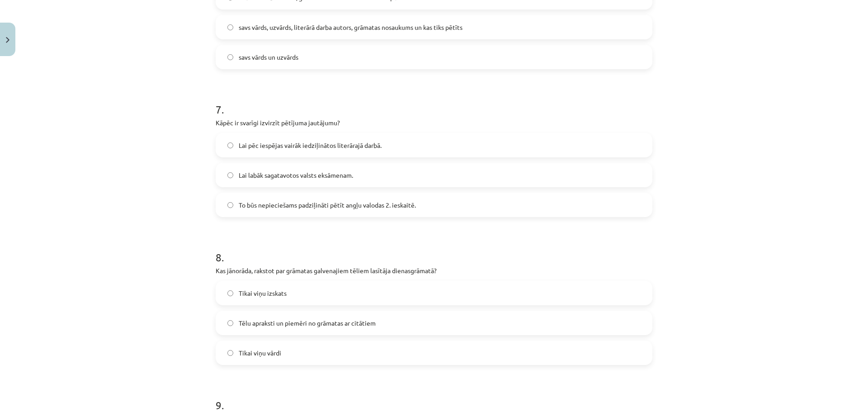
scroll to position [994, 0]
click at [274, 324] on span "Tēlu apraksti un piemēri no grāmatas ar citātiem" at bounding box center [307, 322] width 137 height 9
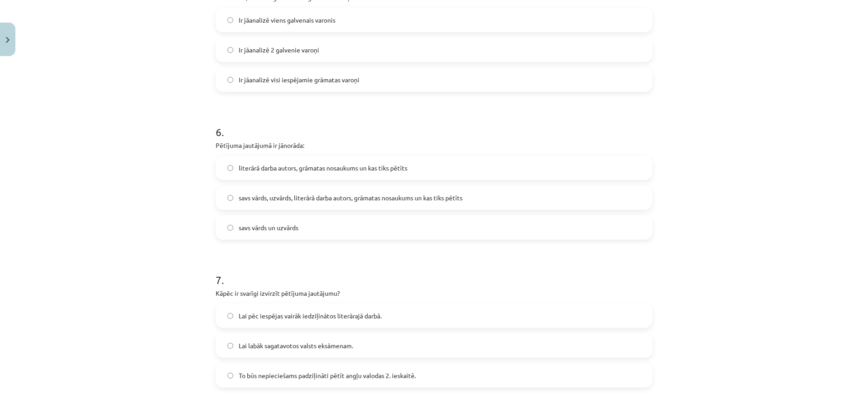
scroll to position [859, 0]
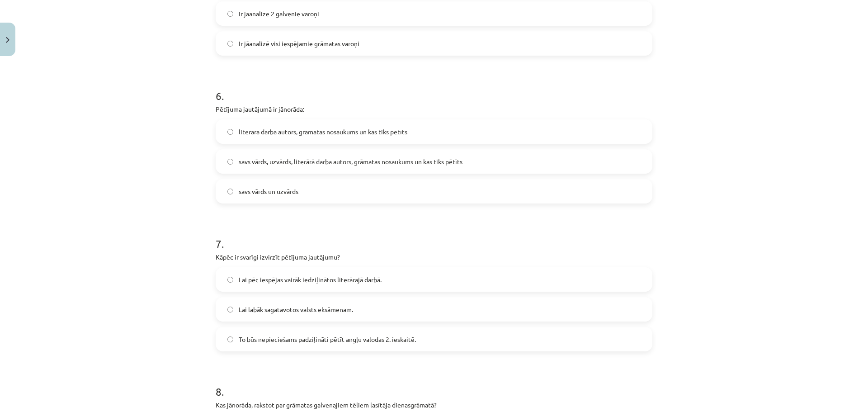
click at [239, 132] on span "literārā darba autors, grāmatas nosaukums un kas tiks pētīts" at bounding box center [323, 131] width 169 height 9
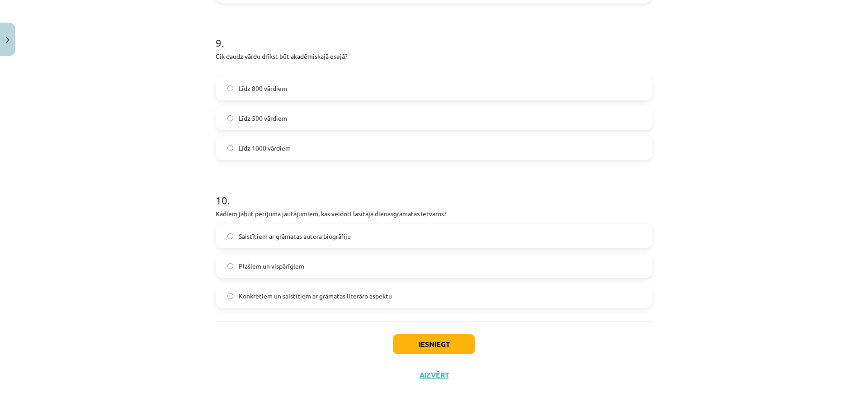
scroll to position [1356, 0]
click at [444, 342] on button "Iesniegt" at bounding box center [434, 343] width 82 height 20
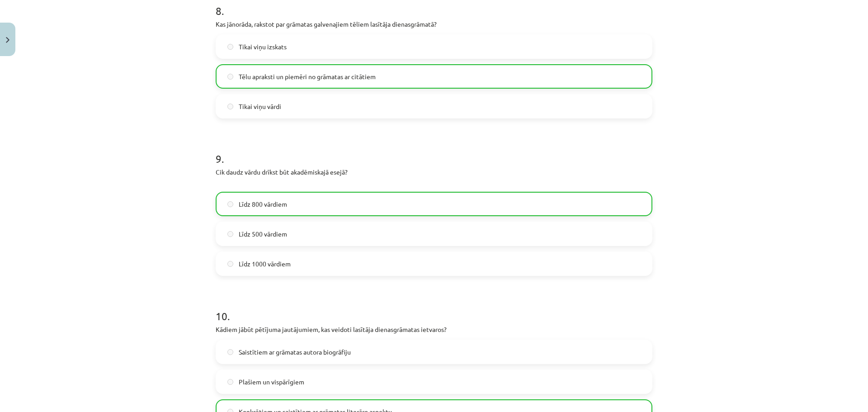
scroll to position [1385, 0]
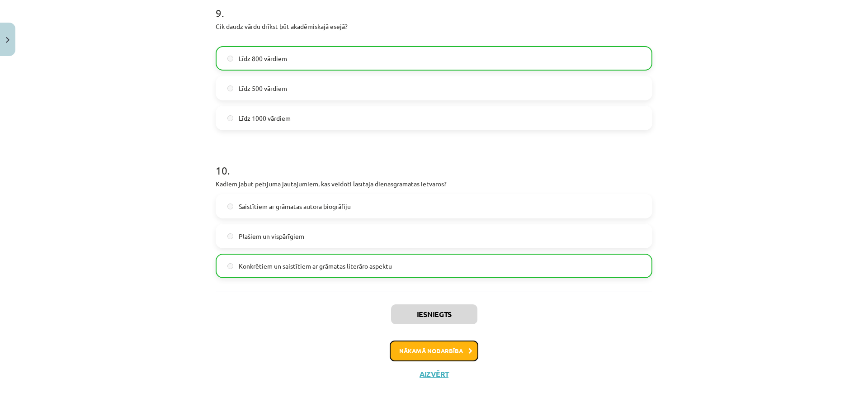
click at [432, 357] on button "Nākamā nodarbība" at bounding box center [433, 350] width 89 height 21
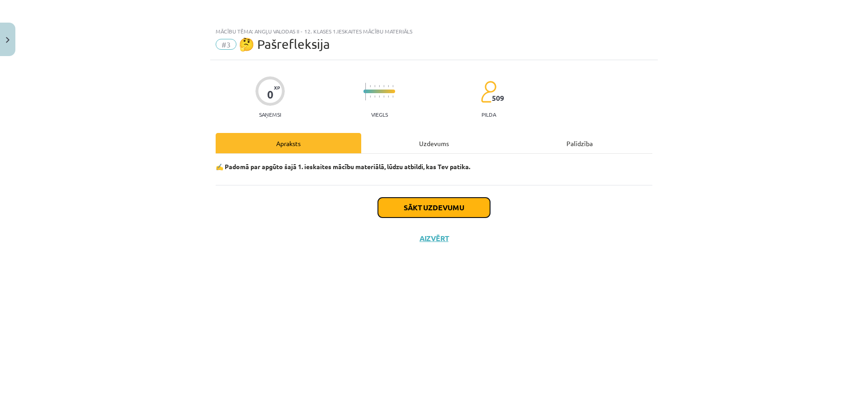
click at [432, 212] on button "Sākt uzdevumu" at bounding box center [434, 207] width 112 height 20
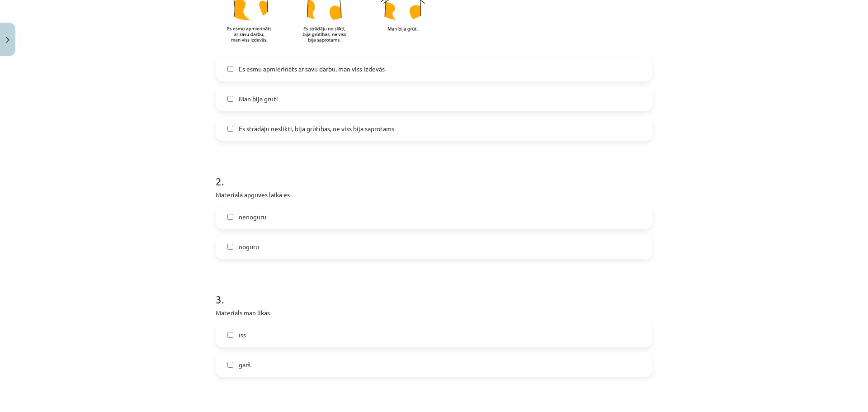
scroll to position [271, 0]
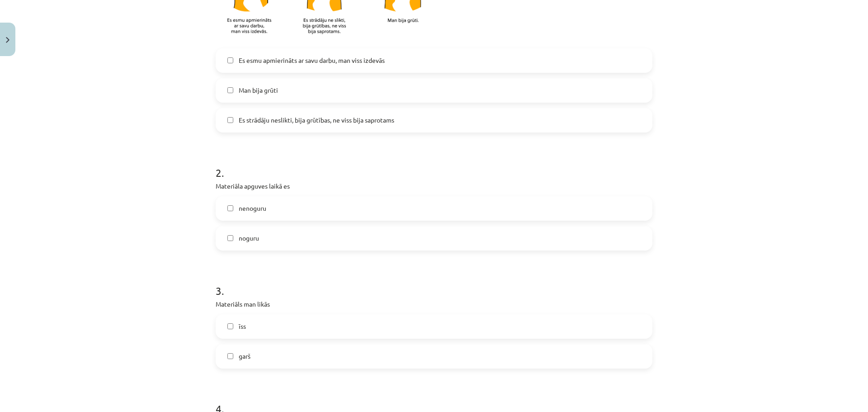
click at [222, 210] on label "nenoguru" at bounding box center [433, 208] width 435 height 23
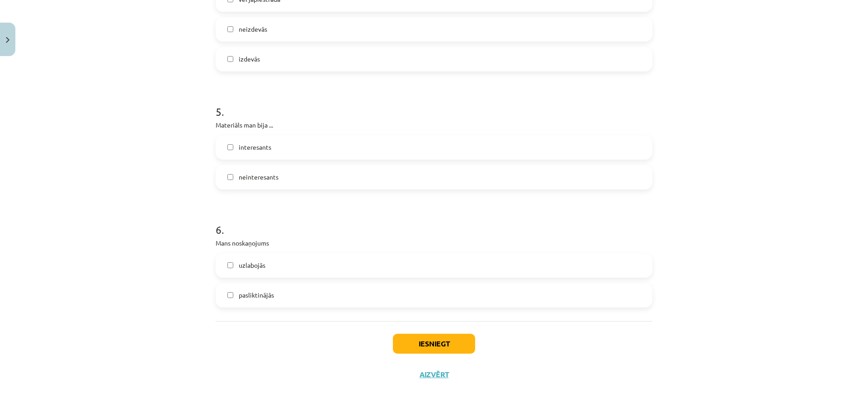
scroll to position [716, 0]
click at [425, 341] on button "Iesniegt" at bounding box center [434, 343] width 82 height 20
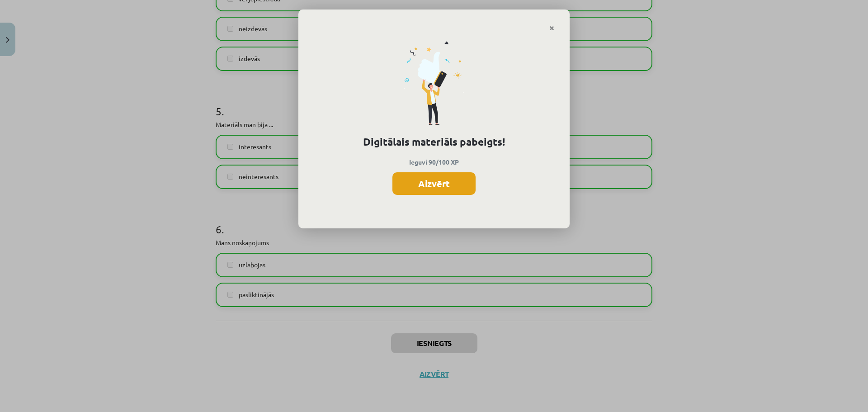
click at [439, 186] on button "Aizvērt" at bounding box center [433, 183] width 83 height 23
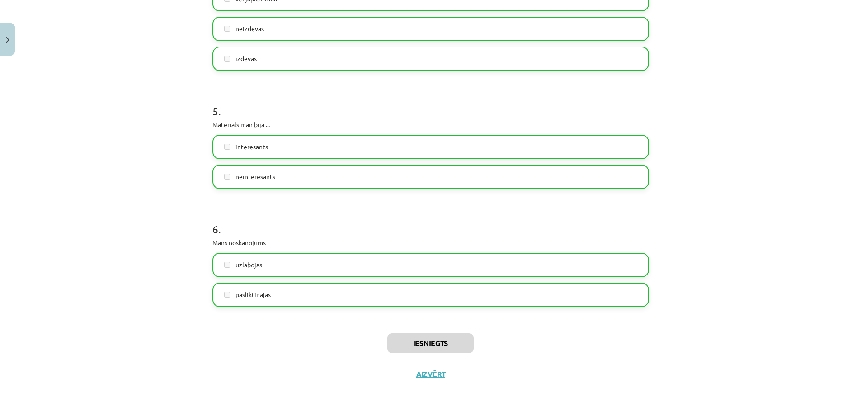
scroll to position [181, 0]
click at [434, 374] on button "Aizvērt" at bounding box center [430, 373] width 34 height 9
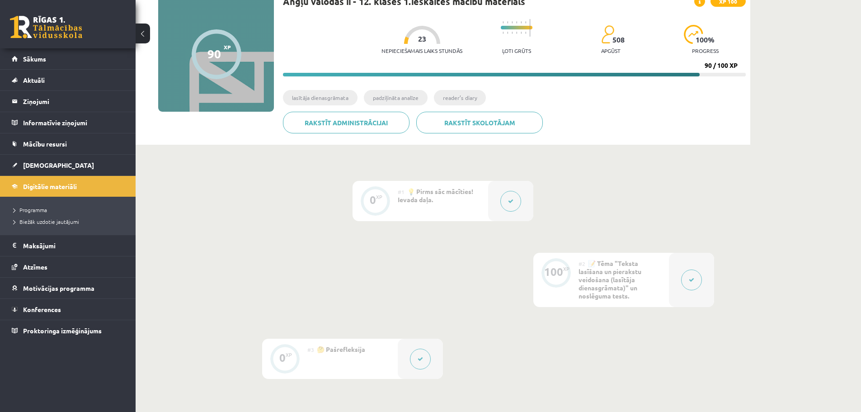
scroll to position [0, 0]
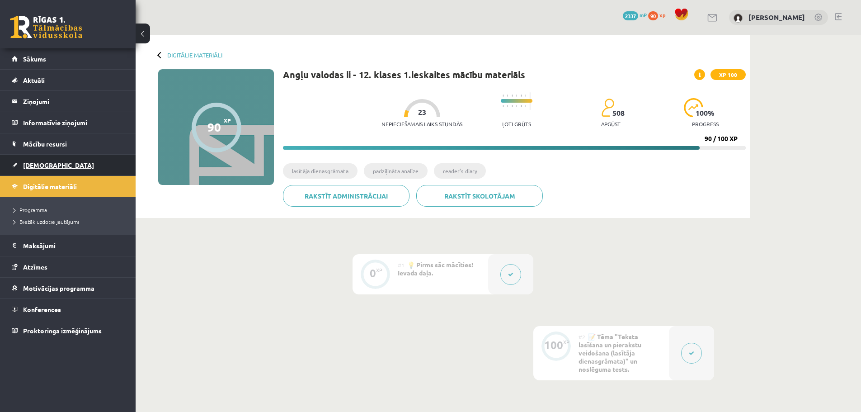
click at [35, 166] on span "[DEMOGRAPHIC_DATA]" at bounding box center [58, 165] width 71 height 8
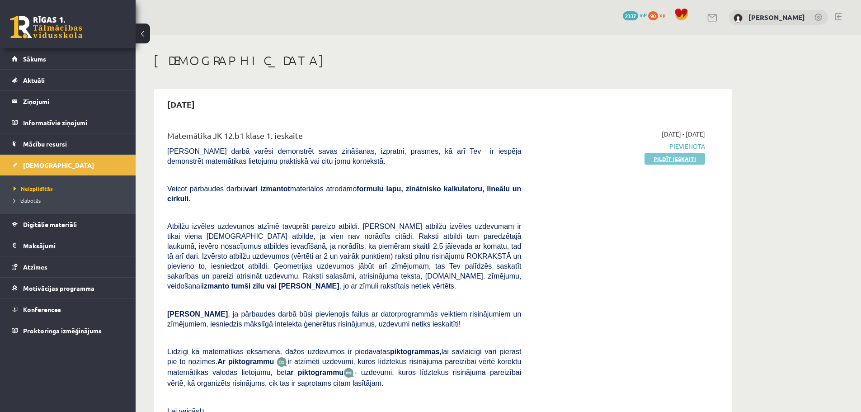
click at [670, 159] on link "Pildīt ieskaiti" at bounding box center [674, 159] width 61 height 12
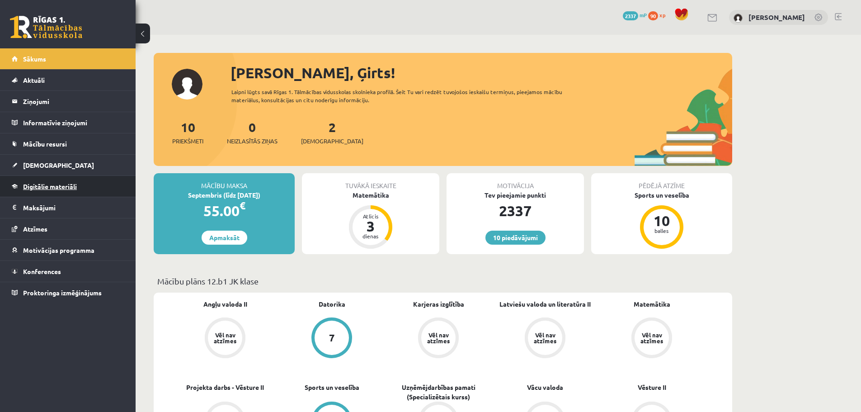
click at [52, 187] on span "Digitālie materiāli" at bounding box center [50, 186] width 54 height 8
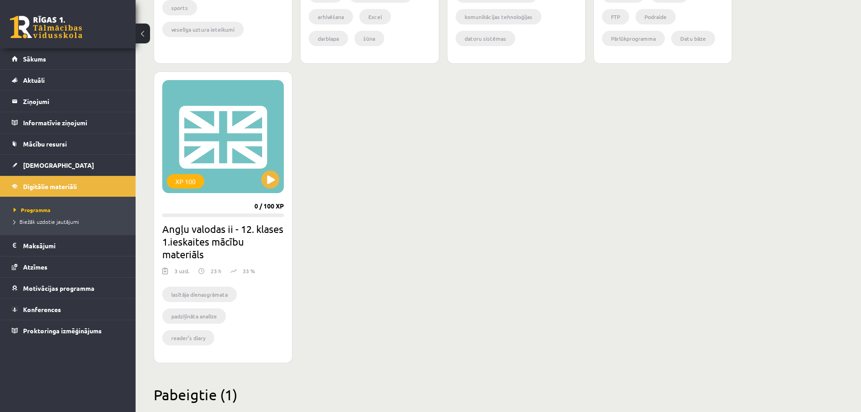
scroll to position [768, 0]
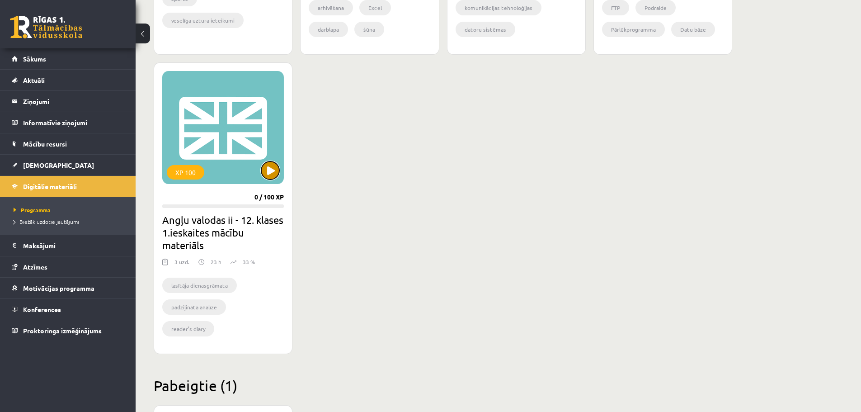
click at [270, 171] on button at bounding box center [270, 170] width 18 height 18
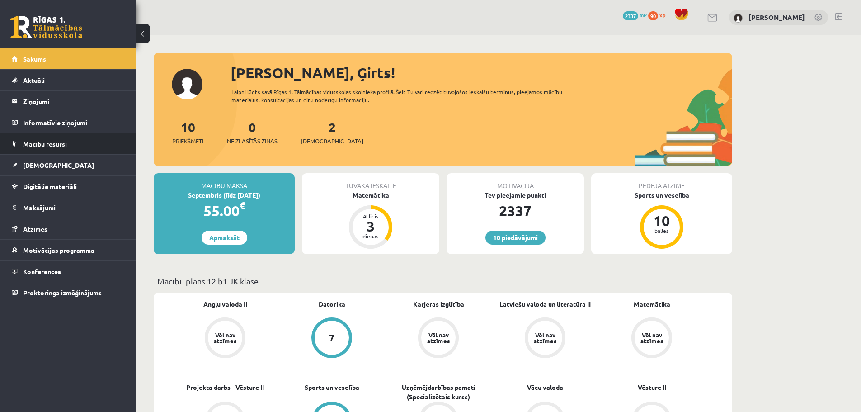
click at [42, 146] on span "Mācību resursi" at bounding box center [45, 144] width 44 height 8
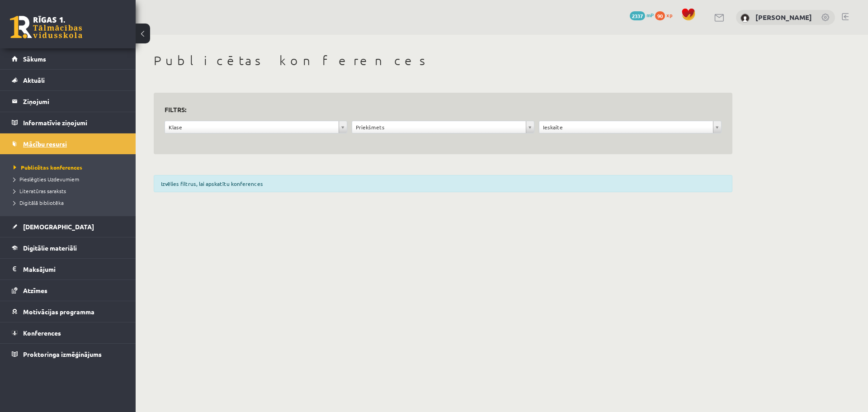
click at [52, 145] on span "Mācību resursi" at bounding box center [45, 144] width 44 height 8
click at [39, 227] on span "[DEMOGRAPHIC_DATA]" at bounding box center [58, 226] width 71 height 8
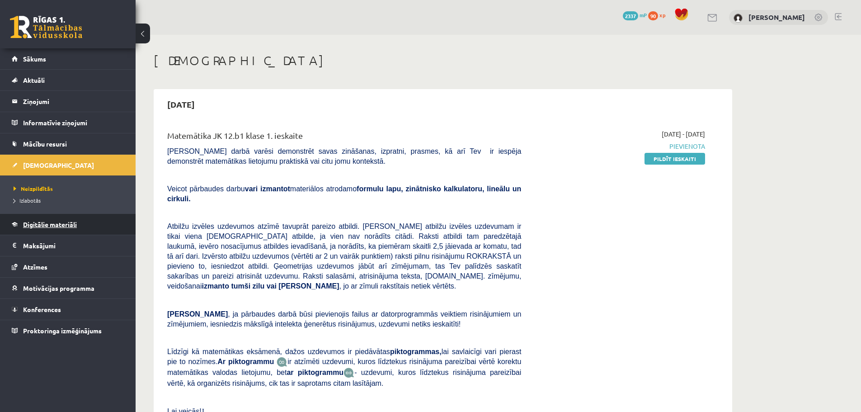
click at [50, 226] on span "Digitālie materiāli" at bounding box center [50, 224] width 54 height 8
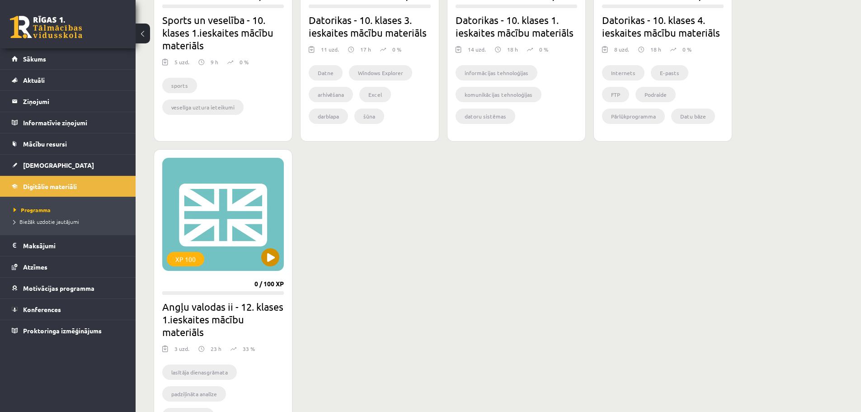
scroll to position [723, 0]
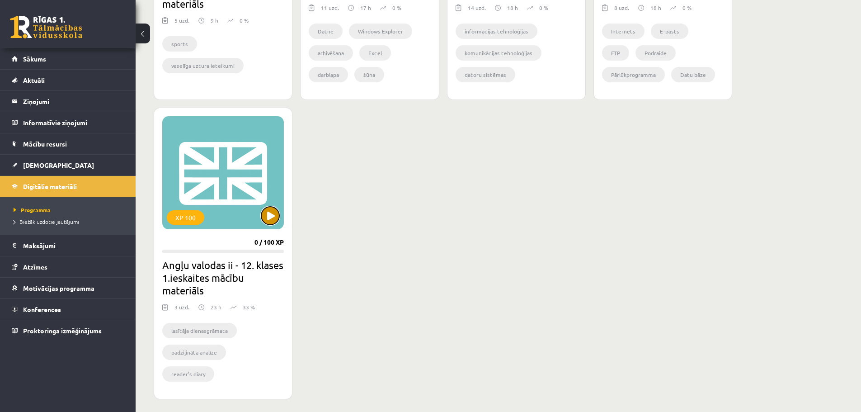
click at [270, 221] on button at bounding box center [270, 215] width 18 height 18
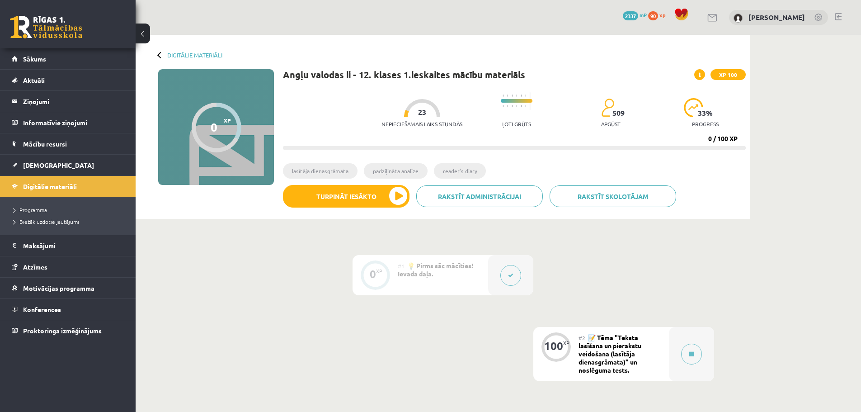
click at [308, 170] on li "lasītāja dienasgrāmata" at bounding box center [320, 170] width 75 height 15
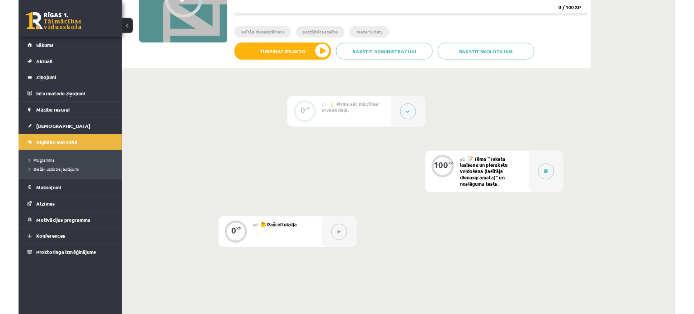
scroll to position [136, 0]
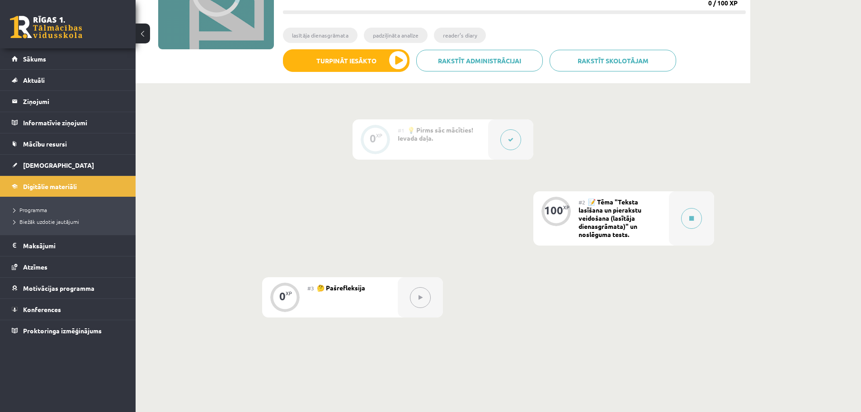
click at [593, 210] on span "📝 Tēma "Teksta lasīšana un pierakstu veidošana (lasītāja dienasgrāmata)" un nos…" at bounding box center [609, 217] width 63 height 41
click at [502, 138] on button at bounding box center [510, 139] width 21 height 21
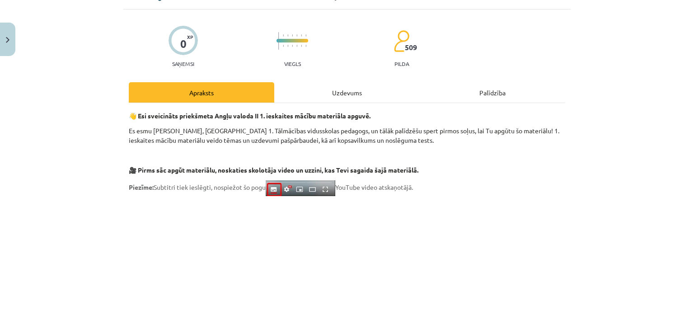
scroll to position [0, 0]
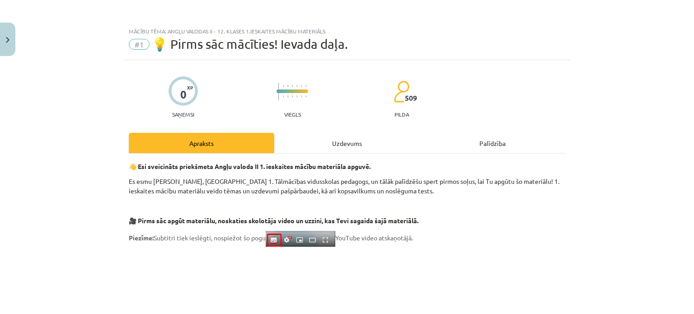
click at [341, 144] on div "Uzdevums" at bounding box center [346, 143] width 145 height 20
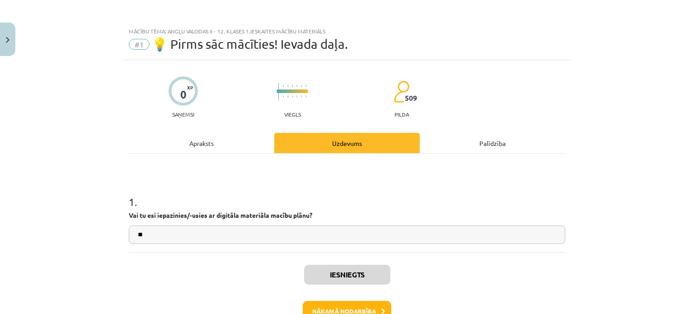
click at [199, 142] on div "Apraksts" at bounding box center [201, 143] width 145 height 20
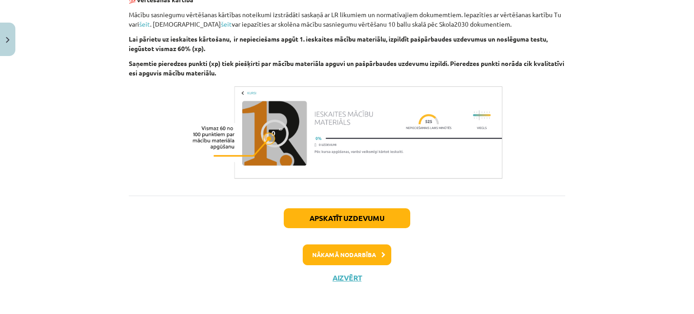
scroll to position [665, 0]
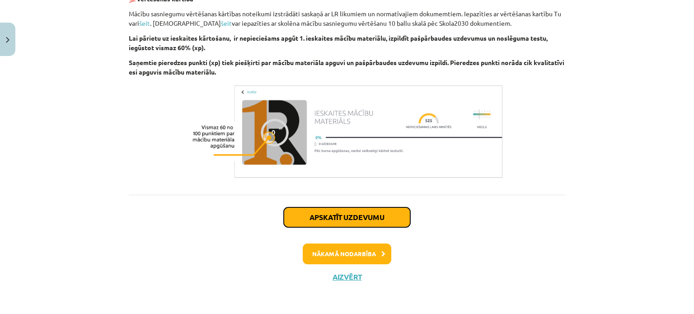
click at [349, 220] on button "Apskatīt uzdevumu" at bounding box center [347, 217] width 127 height 20
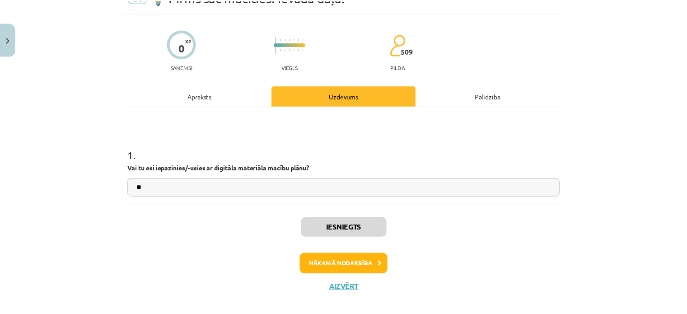
scroll to position [57, 0]
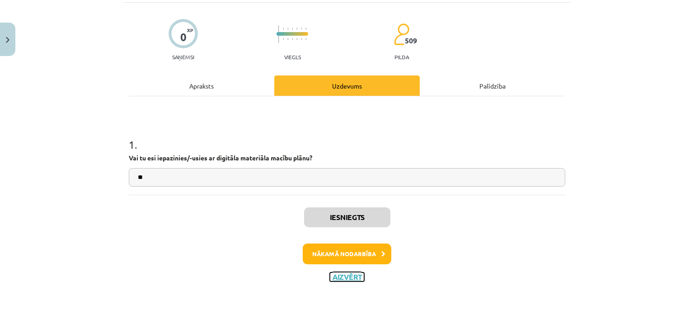
click at [344, 278] on button "Aizvērt" at bounding box center [347, 276] width 34 height 9
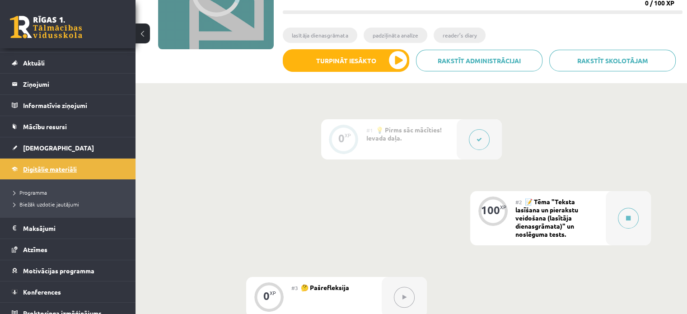
scroll to position [25, 0]
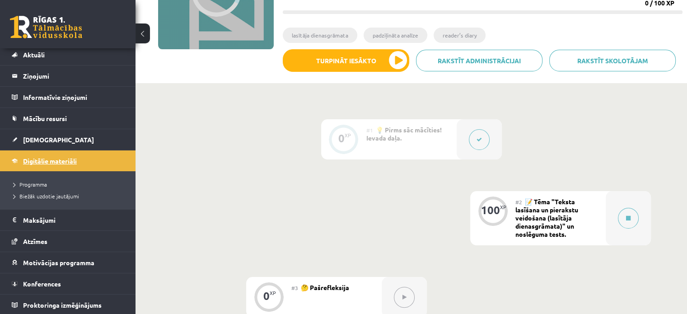
click at [47, 161] on span "Digitālie materiāli" at bounding box center [50, 161] width 54 height 8
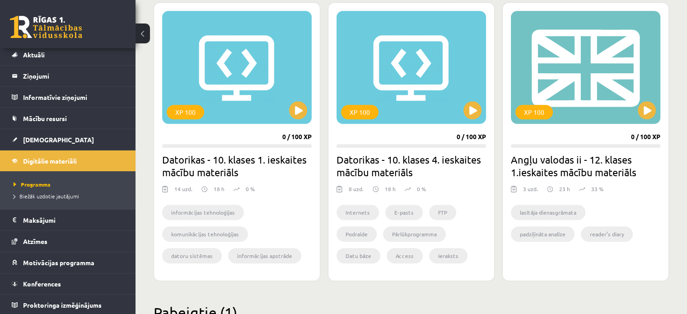
scroll to position [813, 0]
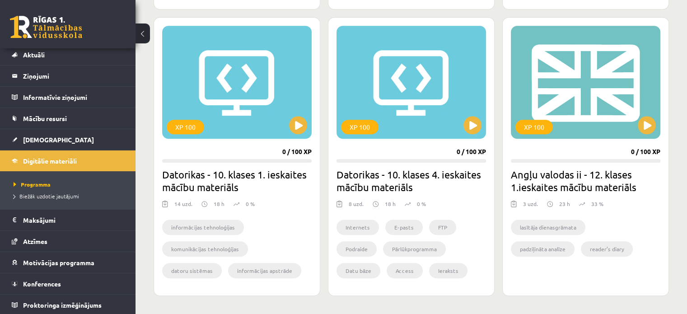
click at [575, 241] on li "padziļināta analīze" at bounding box center [543, 248] width 64 height 15
click at [644, 123] on button at bounding box center [647, 125] width 18 height 18
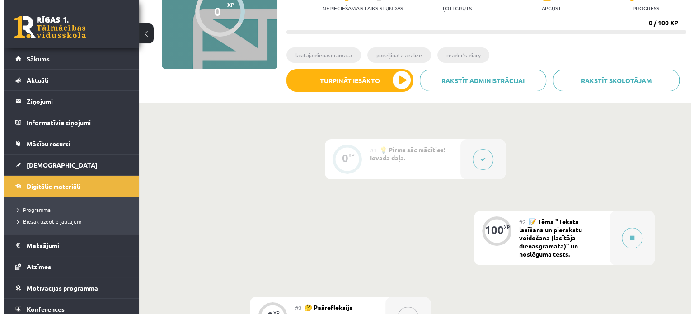
scroll to position [161, 0]
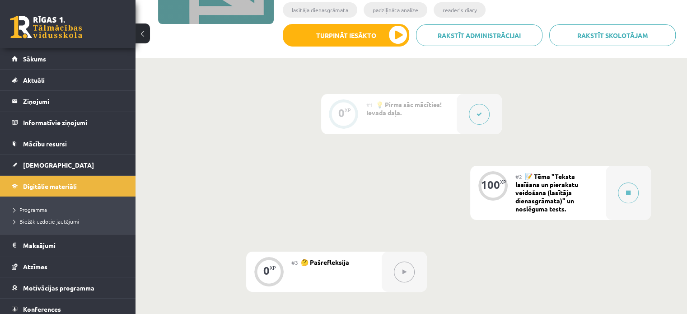
click at [531, 190] on span "📝 Tēma "Teksta lasīšana un pierakstu veidošana (lasītāja dienasgrāmata)" un nos…" at bounding box center [547, 192] width 63 height 41
click at [481, 112] on icon at bounding box center [479, 114] width 5 height 5
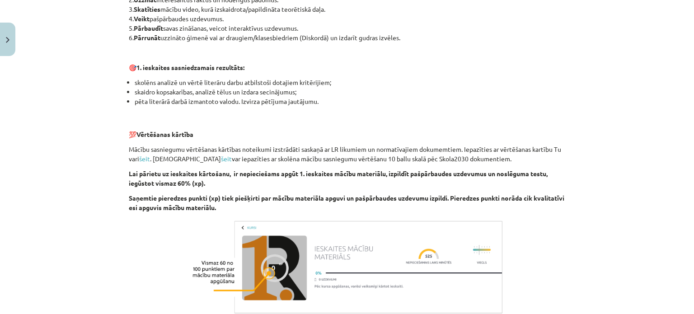
scroll to position [665, 0]
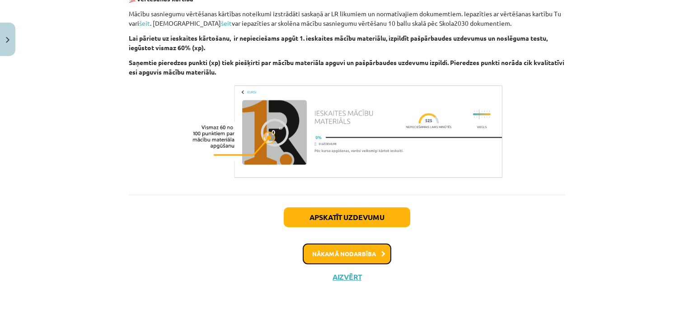
click at [345, 260] on button "Nākamā nodarbība" at bounding box center [347, 254] width 89 height 21
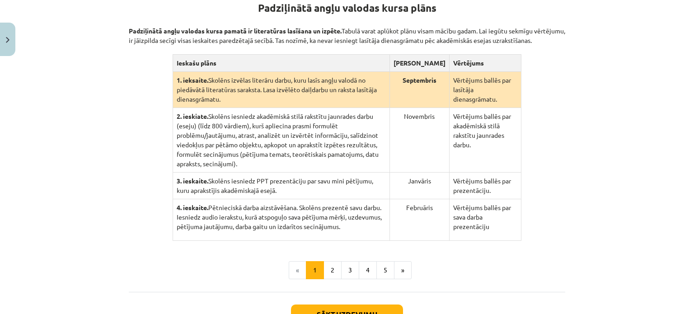
scroll to position [203, 0]
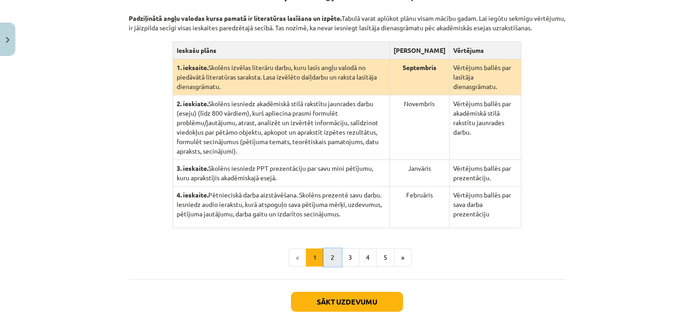
click at [326, 249] on button "2" at bounding box center [333, 258] width 18 height 18
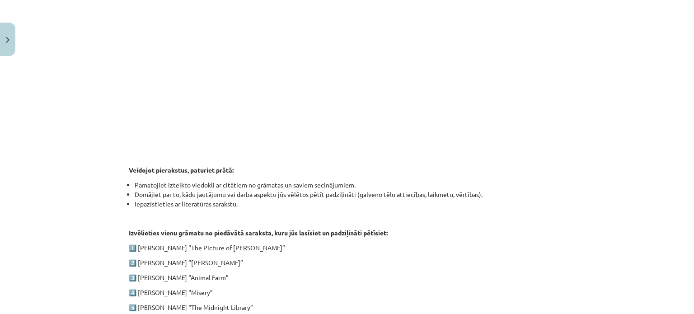
scroll to position [266, 0]
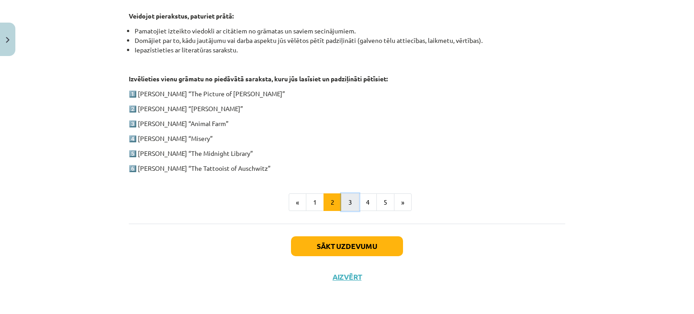
click at [344, 203] on button "3" at bounding box center [350, 202] width 18 height 18
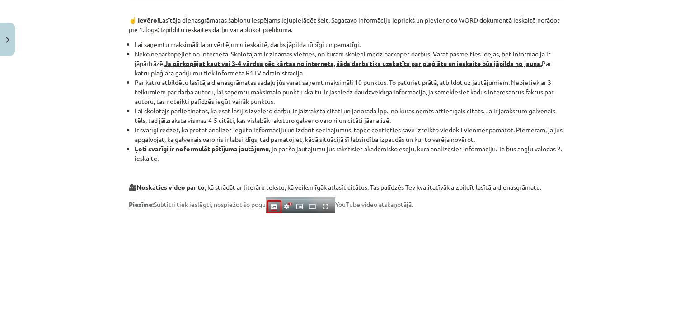
scroll to position [673, 0]
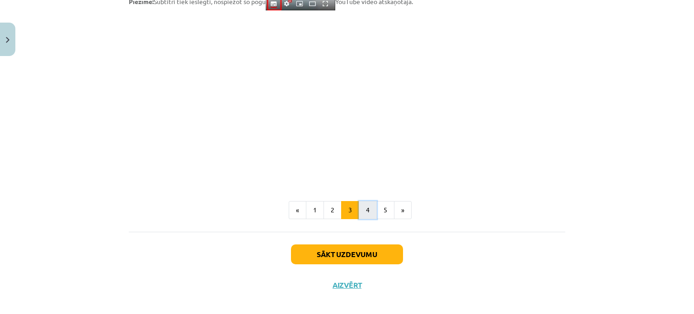
click at [367, 211] on button "4" at bounding box center [368, 210] width 18 height 18
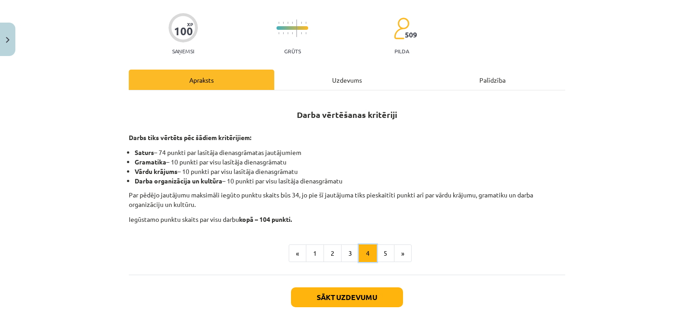
scroll to position [90, 0]
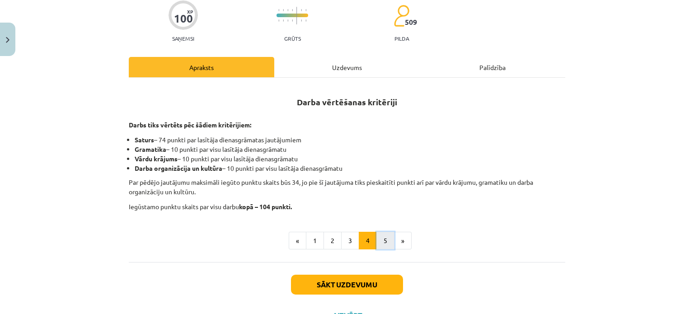
click at [380, 239] on button "5" at bounding box center [385, 241] width 18 height 18
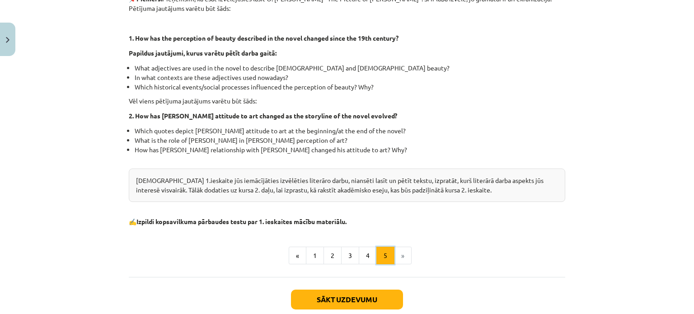
scroll to position [294, 0]
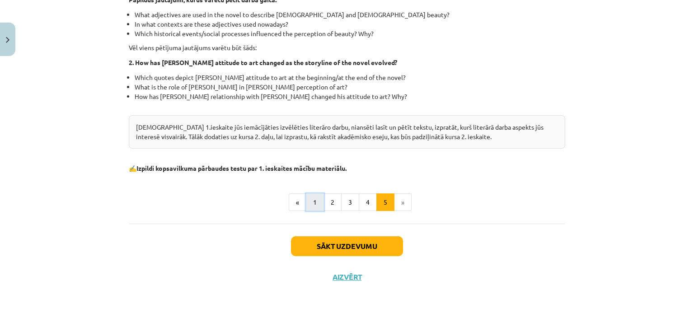
click at [316, 203] on button "1" at bounding box center [315, 202] width 18 height 18
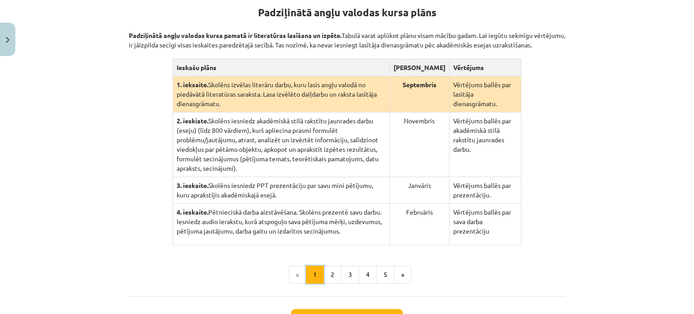
scroll to position [176, 0]
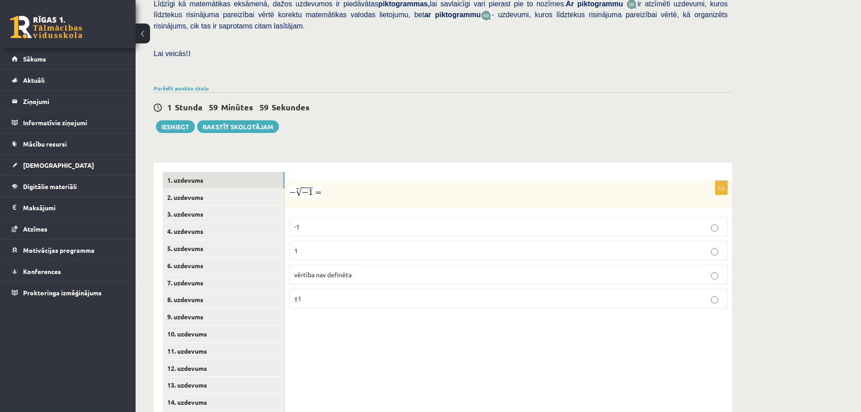
scroll to position [253, 0]
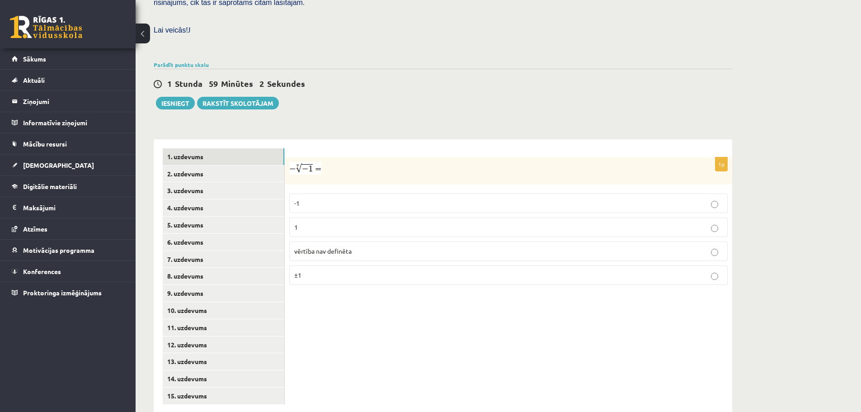
click at [316, 193] on label "-1" at bounding box center [508, 202] width 438 height 19
click at [181, 165] on link "2. uzdevums" at bounding box center [224, 173] width 122 height 17
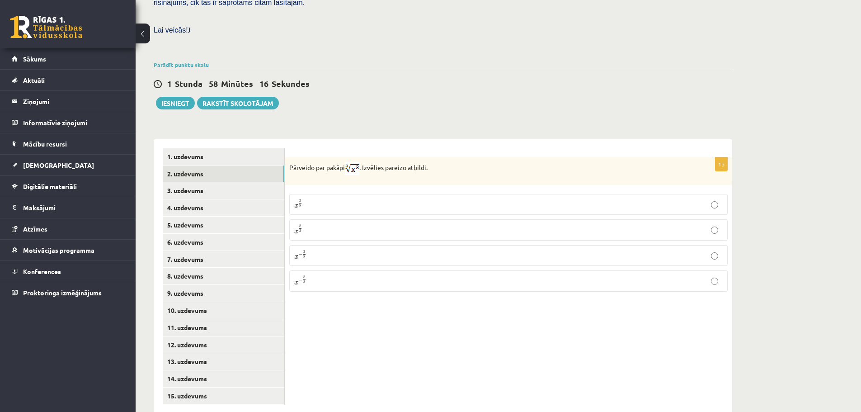
click at [327, 199] on p "x 3 8 x 3 8" at bounding box center [508, 204] width 428 height 11
click at [197, 182] on link "3. uzdevums" at bounding box center [224, 190] width 122 height 17
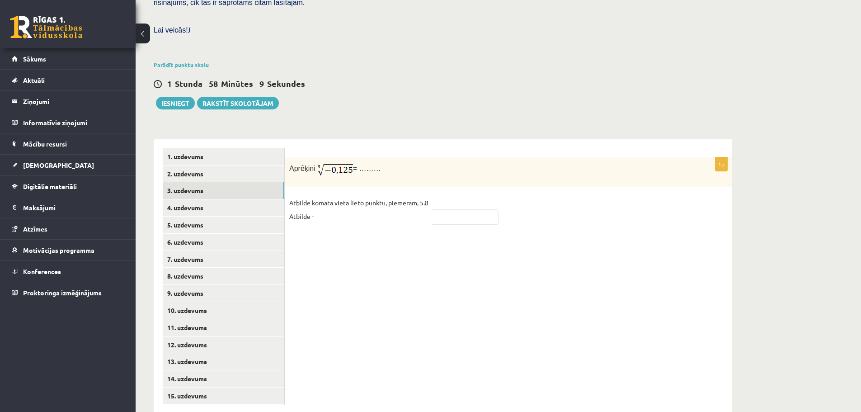
drag, startPoint x: 290, startPoint y: 145, endPoint x: 382, endPoint y: 149, distance: 92.7
click at [382, 162] on p "Aprēķini = ………" at bounding box center [485, 169] width 393 height 15
copy p "Aprēķini = ………"
drag, startPoint x: 293, startPoint y: 149, endPoint x: 291, endPoint y: 141, distance: 7.5
click at [293, 164] on span "Aprēķini" at bounding box center [302, 168] width 26 height 8
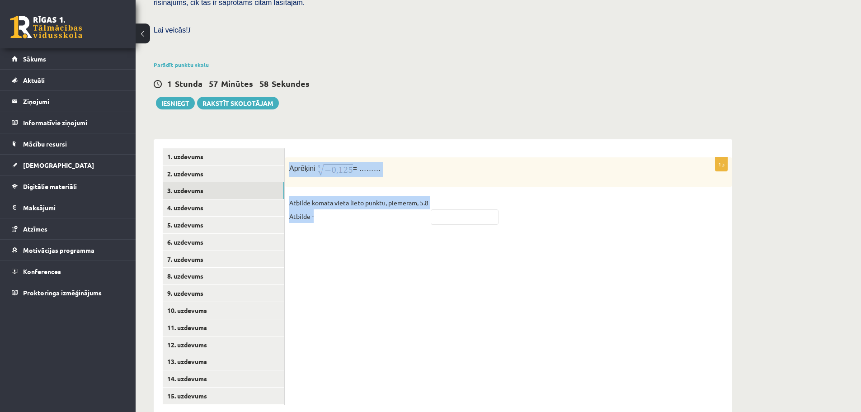
drag, startPoint x: 287, startPoint y: 124, endPoint x: 415, endPoint y: 232, distance: 167.0
click at [415, 232] on div "1p Aprēķini = ……… Atbildē komata vietā lieto punktu, piemēram, 5.8 Atbilde -" at bounding box center [508, 276] width 447 height 274
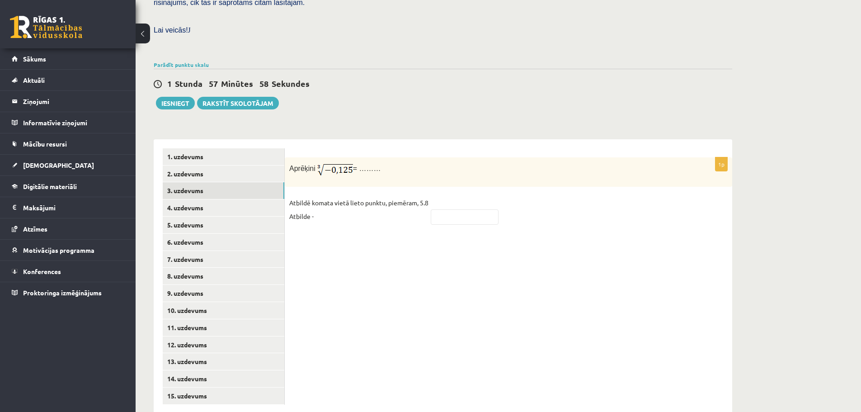
click at [394, 235] on div "1p Aprēķini = ……… Atbildē komata vietā lieto punktu, piemēram, 5.8 Atbilde -" at bounding box center [508, 276] width 447 height 274
click at [457, 209] on input "text" at bounding box center [465, 216] width 68 height 15
type input "****"
click at [190, 199] on link "4. uzdevums" at bounding box center [224, 207] width 122 height 17
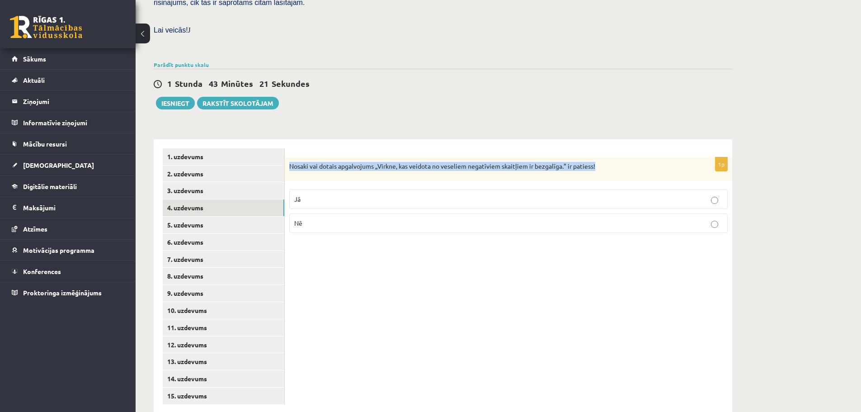
drag, startPoint x: 289, startPoint y: 141, endPoint x: 604, endPoint y: 150, distance: 315.0
click at [604, 157] on div "Nosaki vai dotais apgalvojums „Virkne, kas veidota no veseliem negatīviem skait…" at bounding box center [508, 168] width 447 height 23
copy p "Nosaki vai dotais apgalvojums „Virkne, kas veidota no veseliem negatīviem skait…"
click at [330, 194] on p "Jā" at bounding box center [508, 198] width 428 height 9
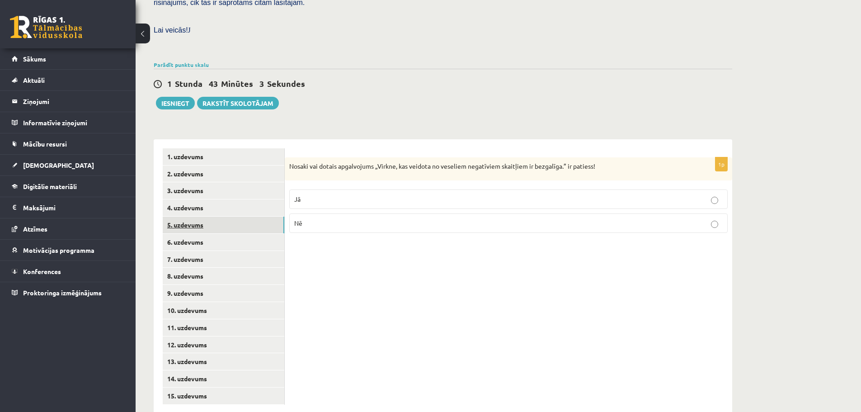
click at [180, 216] on link "5. uzdevums" at bounding box center [224, 224] width 122 height 17
drag, startPoint x: 291, startPoint y: 145, endPoint x: 535, endPoint y: 145, distance: 244.0
click at [535, 162] on p "Nosaki vai dotais apgalvojums „Skaitlis 5 ir virknes loceklis.” ir patiess!" at bounding box center [485, 167] width 393 height 10
copy p "Nosaki vai dotais apgalvojums „Skaitlis 5 ir virknes loceklis.” ir patiess!"
click at [288, 157] on div "Nosaki vai dotais apgalvojums „Skaitlis 5 ir virknes loceklis.” ir patiess!" at bounding box center [508, 169] width 447 height 24
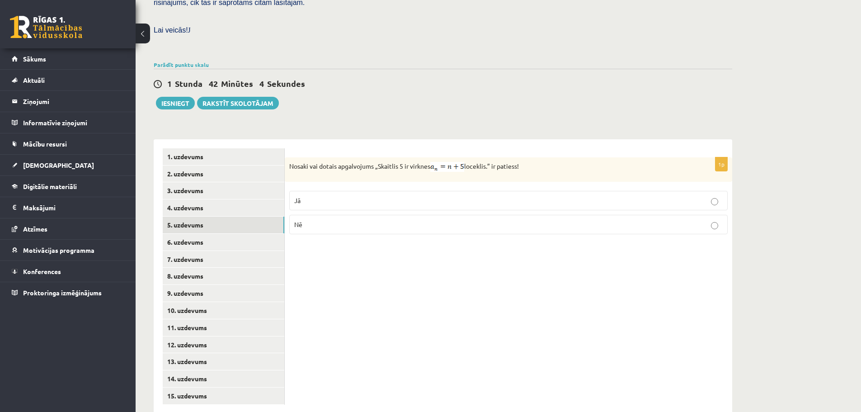
click at [333, 220] on p "Nē" at bounding box center [508, 224] width 428 height 9
click at [191, 234] on link "6. uzdevums" at bounding box center [224, 242] width 122 height 17
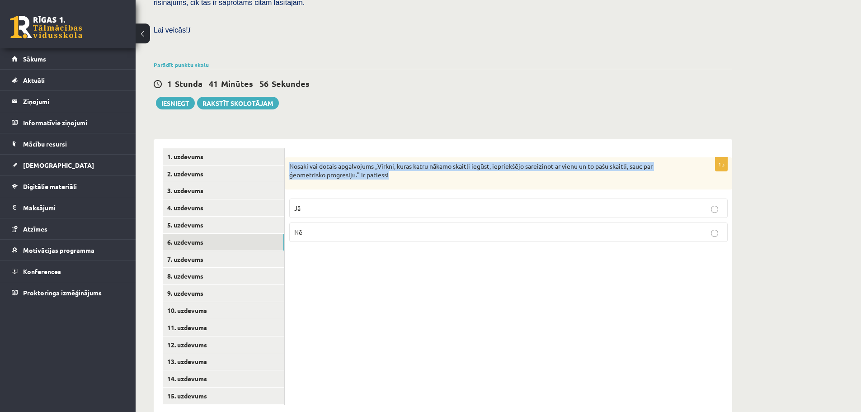
drag, startPoint x: 289, startPoint y: 141, endPoint x: 409, endPoint y: 155, distance: 121.5
click at [409, 157] on div "Nosaki vai dotais apgalvojums „Virkni, kuras katru nākamo skaitli iegūst, iepri…" at bounding box center [508, 173] width 447 height 32
copy p "Nosaki vai dotais apgalvojums „Virkni, kuras katru nākamo skaitli iegūst, iepri…"
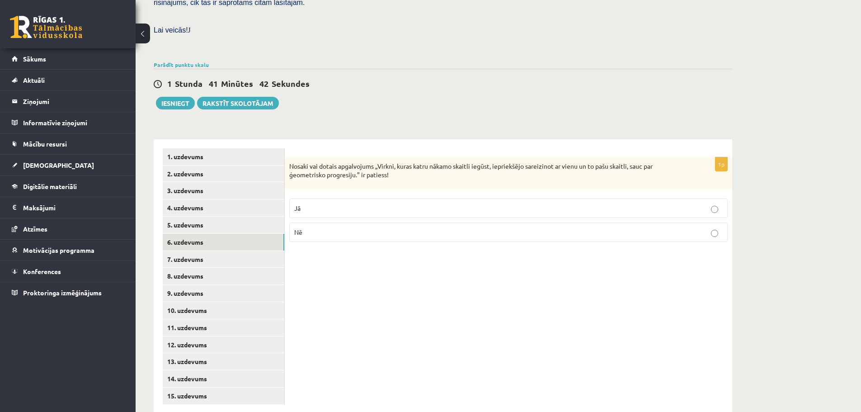
click at [328, 203] on p "Jā" at bounding box center [508, 207] width 428 height 9
click at [197, 251] on link "7. uzdevums" at bounding box center [224, 259] width 122 height 17
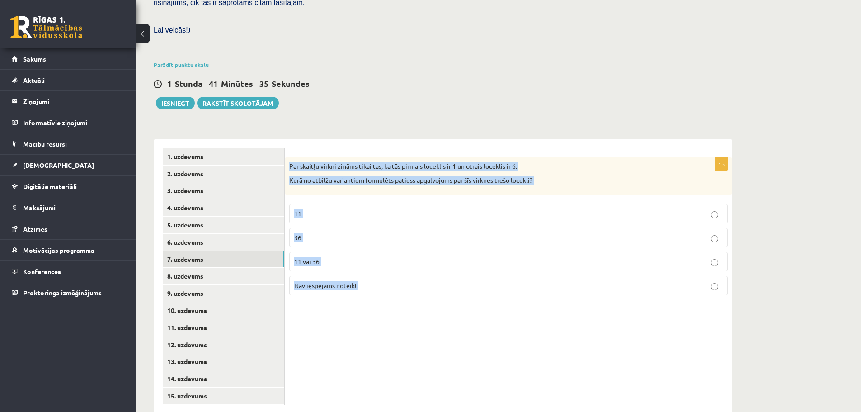
drag, startPoint x: 288, startPoint y: 145, endPoint x: 417, endPoint y: 231, distance: 155.0
click at [459, 285] on div "1p Par skaitļu virkni zināms tikai tas, ka tās pirmais loceklis ir 1 un otrais …" at bounding box center [508, 276] width 447 height 274
copy div "Par skaitļu virkni zināms tikai tas, ka tās pirmais loceklis ir 1 un otrais loc…"
click at [328, 257] on p "11 vai 36" at bounding box center [508, 261] width 428 height 9
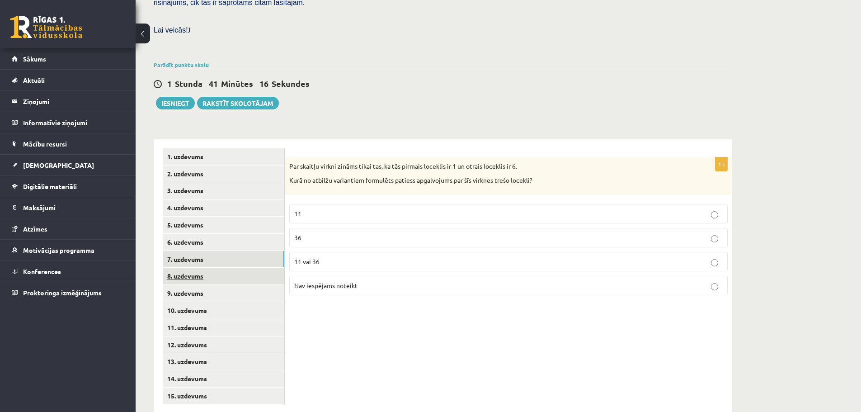
click at [191, 267] on link "8. uzdevums" at bounding box center [224, 275] width 122 height 17
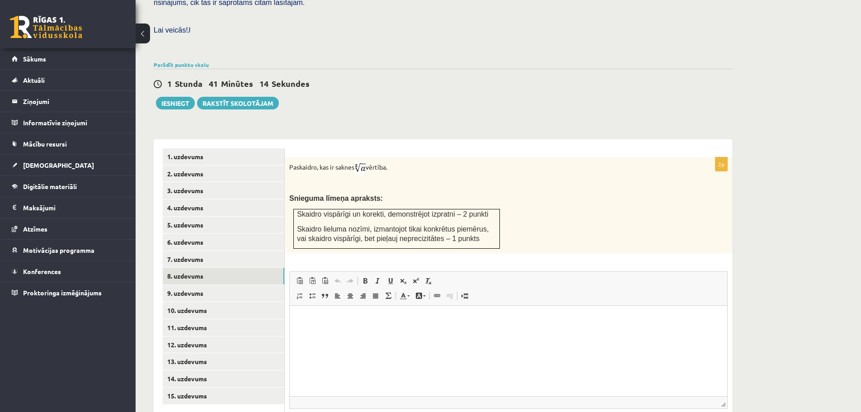
scroll to position [0, 0]
click at [335, 333] on html at bounding box center [508, 319] width 437 height 28
click at [188, 285] on link "9. uzdevums" at bounding box center [224, 293] width 122 height 17
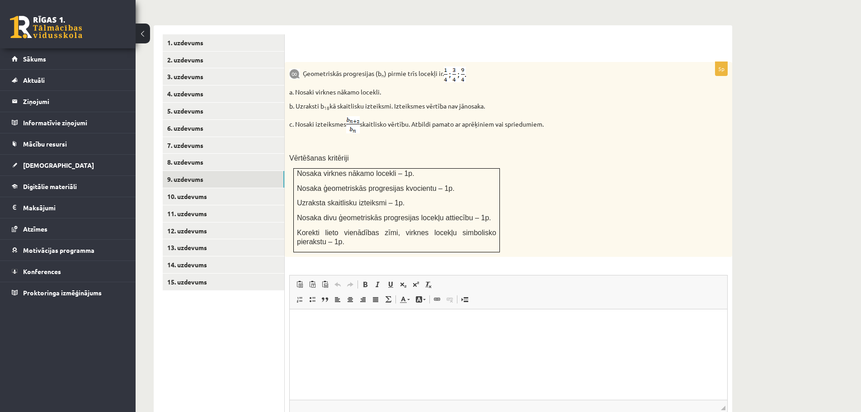
scroll to position [426, 0]
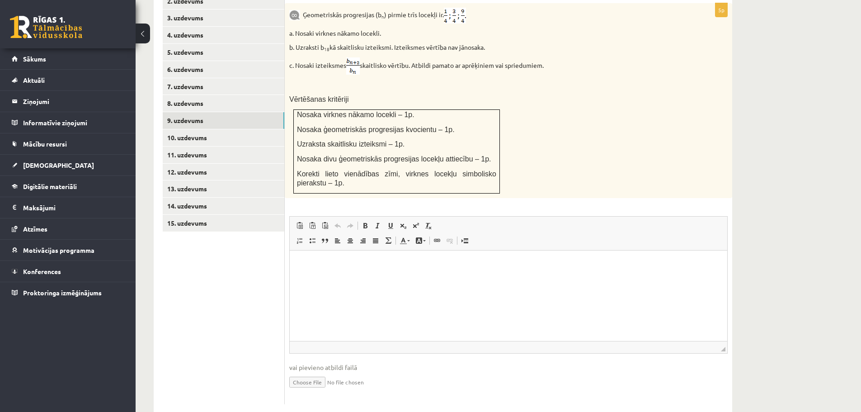
click at [329, 277] on html at bounding box center [508, 264] width 437 height 28
click at [319, 372] on input "file" at bounding box center [508, 381] width 438 height 19
type input "**********"
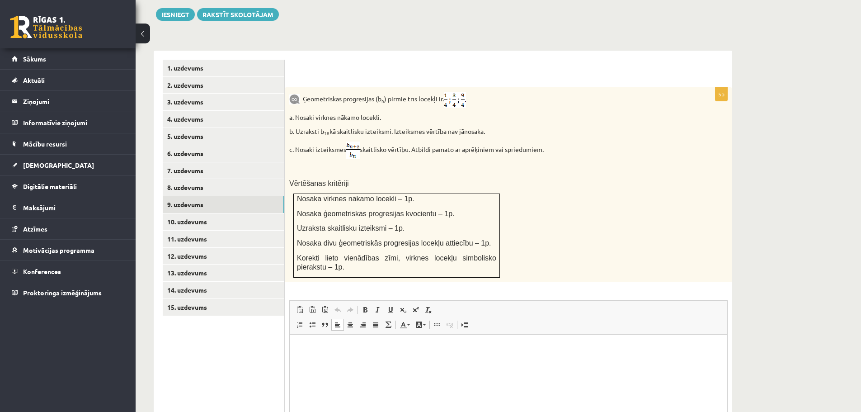
scroll to position [390, 0]
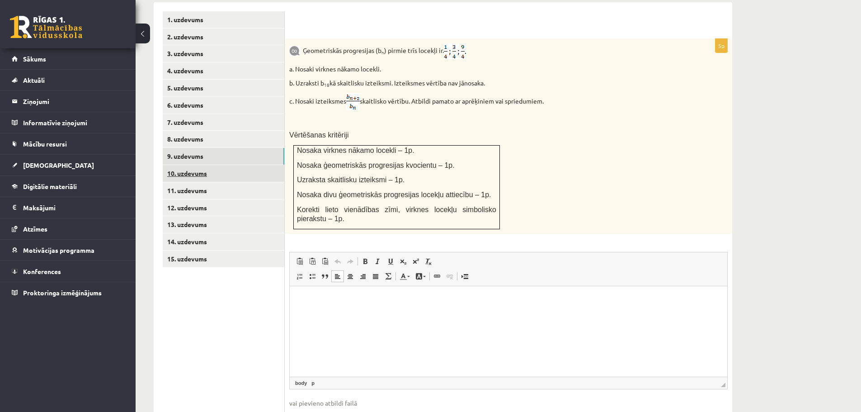
click at [189, 165] on link "10. uzdevums" at bounding box center [224, 173] width 122 height 17
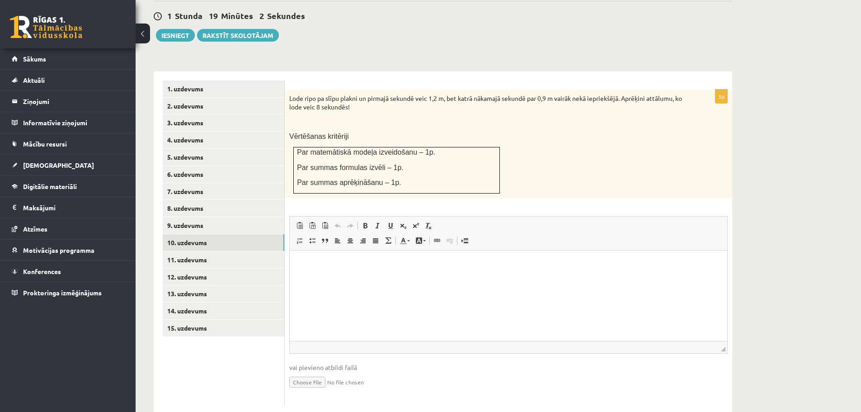
scroll to position [0, 0]
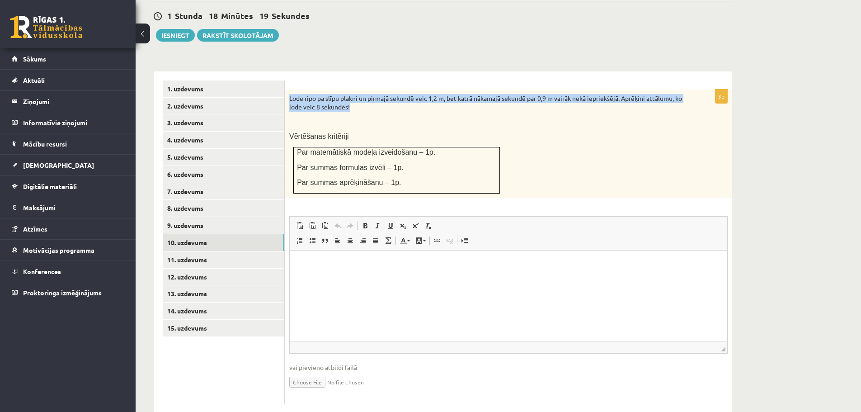
drag, startPoint x: 290, startPoint y: 77, endPoint x: 362, endPoint y: 86, distance: 72.9
click at [362, 94] on p "Lode ripo pa slīpu plakni un pirmajā sekundē veic 1,2 m, bet katrā nākamajā sek…" at bounding box center [485, 103] width 393 height 18
copy p "Lode ripo pa slīpu plakni un pirmajā sekundē veic 1,2 m, bet katrā nākamajā sek…"
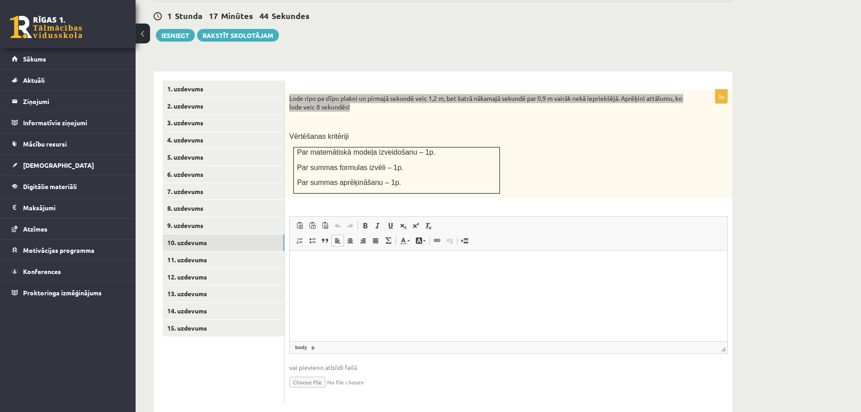
click at [317, 261] on p "Bagātinātā teksta redaktors, wiswyg-editor-user-answer-47024726482100" at bounding box center [508, 263] width 419 height 9
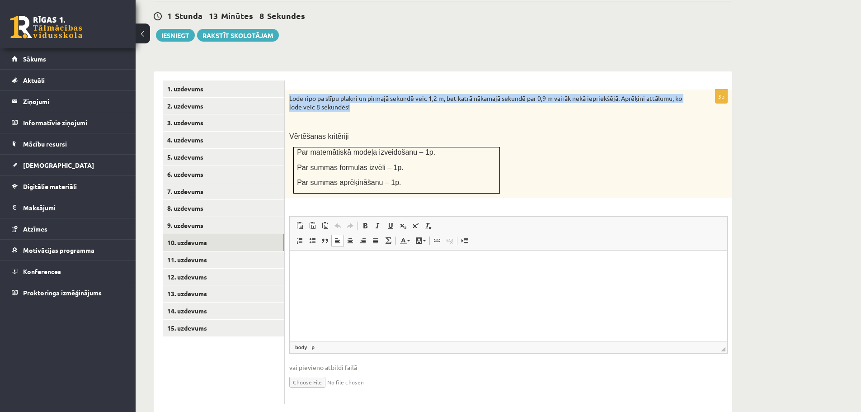
click at [314, 372] on input "file" at bounding box center [508, 381] width 438 height 19
type input "**********"
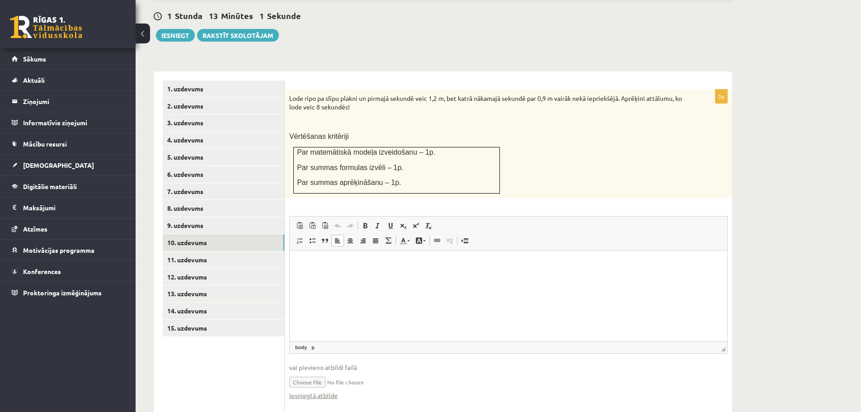
click at [612, 117] on p at bounding box center [485, 121] width 393 height 9
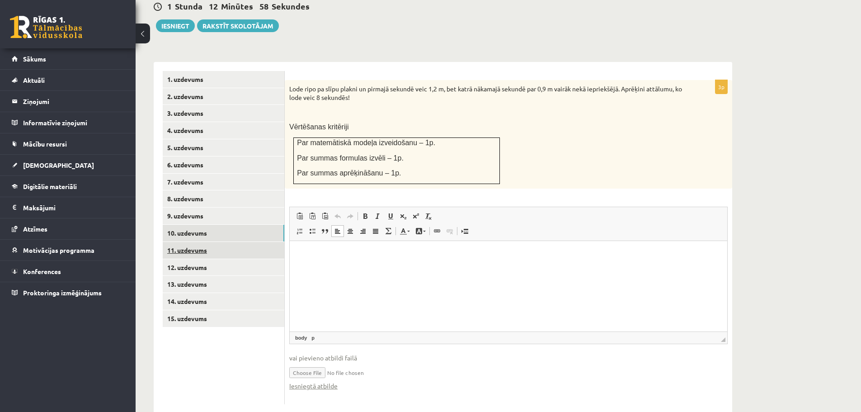
click at [193, 242] on link "11. uzdevums" at bounding box center [224, 250] width 122 height 17
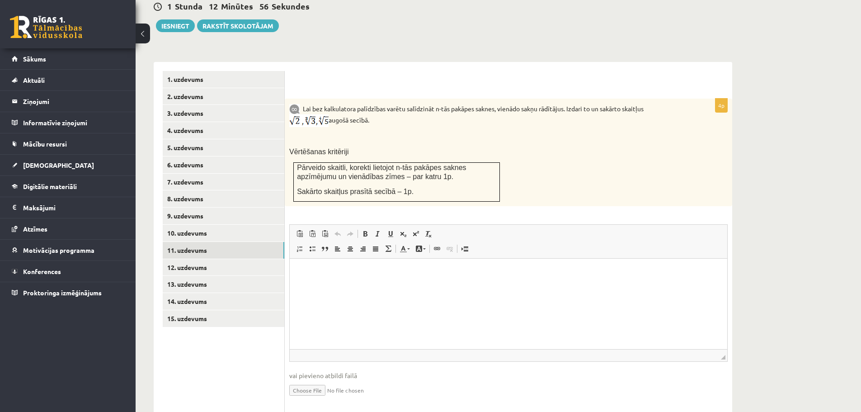
scroll to position [0, 0]
click at [202, 259] on link "12. uzdevums" at bounding box center [224, 267] width 122 height 17
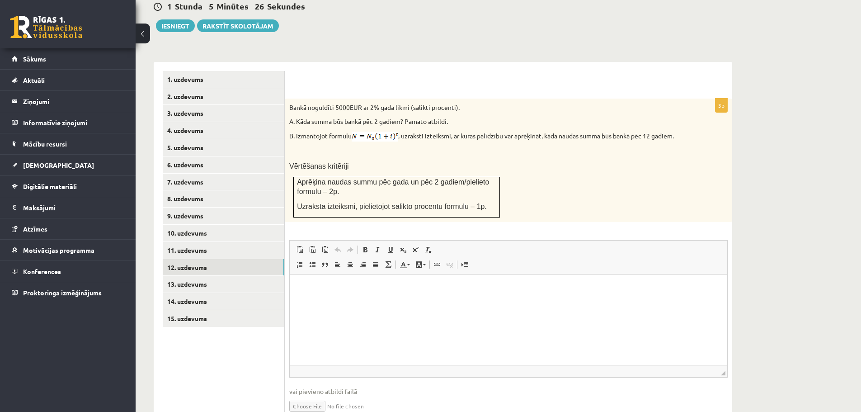
click at [320, 300] on html at bounding box center [508, 288] width 437 height 28
click at [305, 286] on p "Bagātinātā teksta redaktors, wiswyg-editor-user-answer-47024936836520" at bounding box center [508, 287] width 419 height 9
click at [318, 396] on input "file" at bounding box center [508, 405] width 438 height 19
type input "**********"
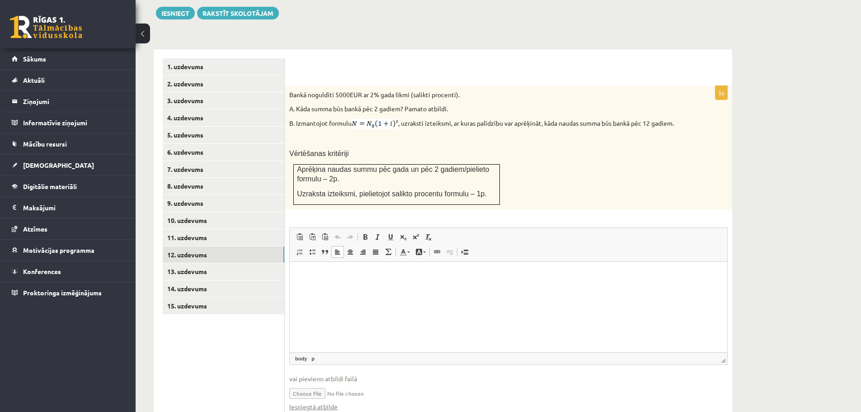
scroll to position [364, 0]
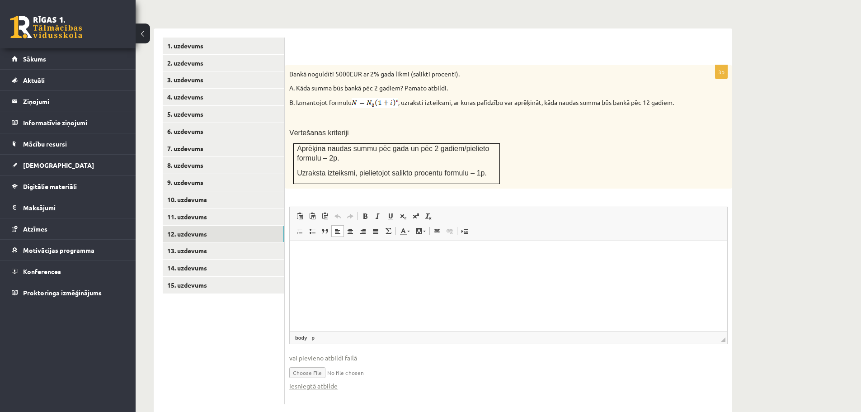
click at [308, 260] on html at bounding box center [508, 255] width 437 height 28
click at [319, 267] on html at bounding box center [508, 255] width 437 height 28
click at [333, 245] on span "Ielīmēt" at bounding box center [325, 242] width 25 height 13
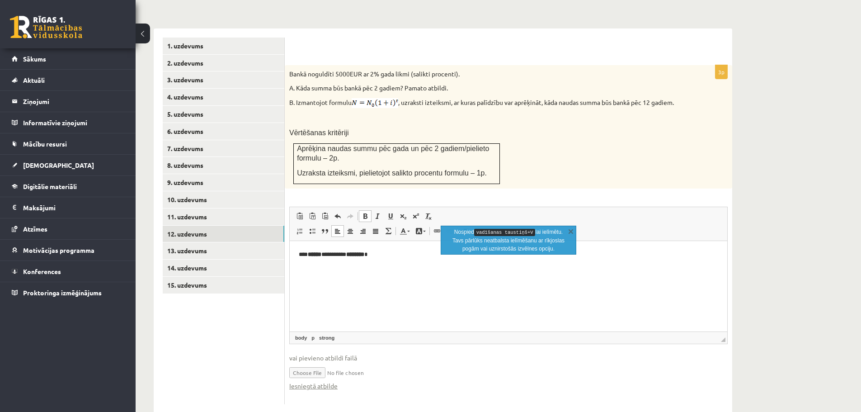
click at [371, 268] on html "*** ****** ********* ******** *" at bounding box center [508, 255] width 437 height 28
drag, startPoint x: 311, startPoint y: 251, endPoint x: 328, endPoint y: 253, distance: 17.3
click at [321, 253] on strong "******" at bounding box center [315, 254] width 14 height 6
click at [362, 212] on span at bounding box center [364, 215] width 7 height 7
click at [374, 268] on html "*** ****** ********* ******** *" at bounding box center [508, 255] width 437 height 28
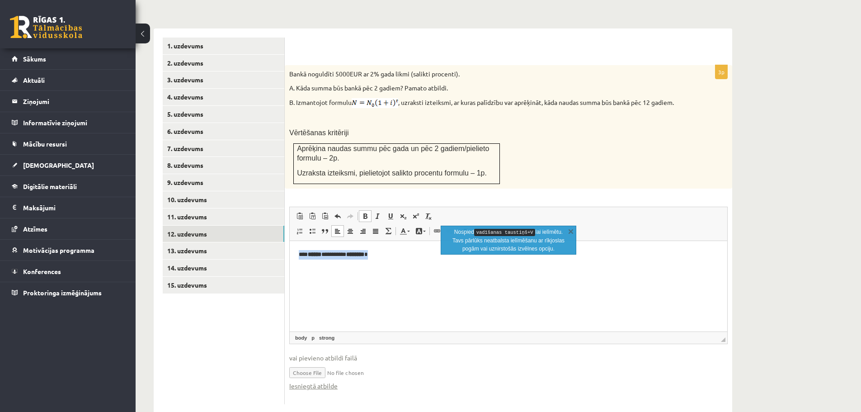
drag, startPoint x: 390, startPoint y: 253, endPoint x: 296, endPoint y: 252, distance: 94.0
click at [296, 252] on html "*** ****** ********* ******** *" at bounding box center [508, 255] width 437 height 28
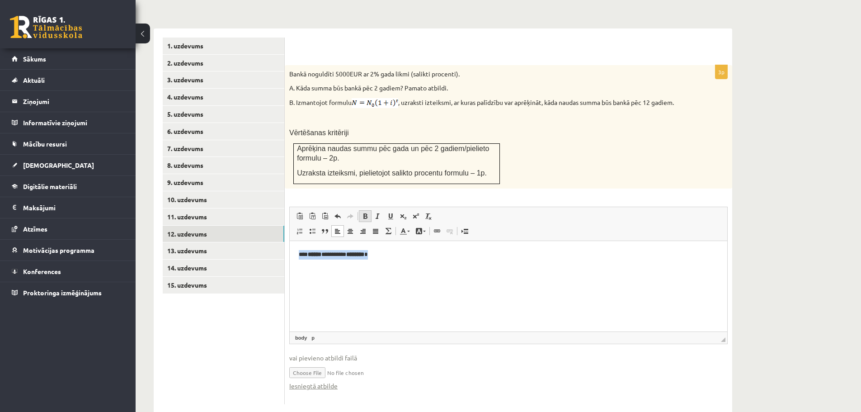
click at [366, 212] on span at bounding box center [364, 215] width 7 height 7
click at [405, 261] on html "*** ****** ********* ******** *" at bounding box center [508, 255] width 437 height 28
drag, startPoint x: 329, startPoint y: 253, endPoint x: 331, endPoint y: 274, distance: 20.9
click at [328, 254] on p "*** ****** ********* ******** *" at bounding box center [508, 254] width 419 height 9
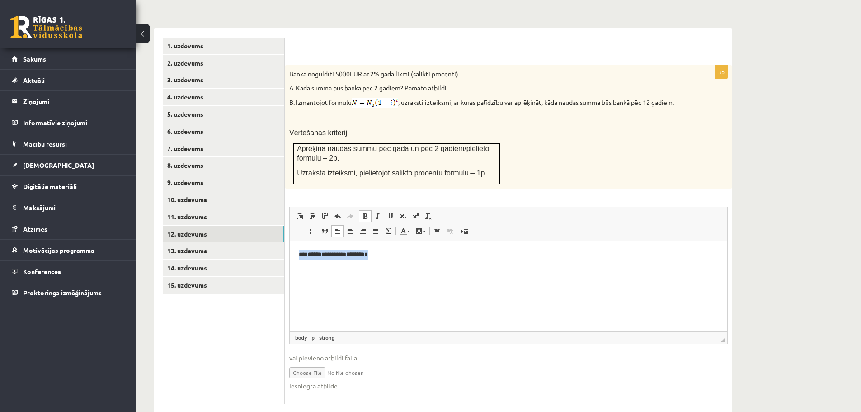
drag, startPoint x: 389, startPoint y: 254, endPoint x: 577, endPoint y: 477, distance: 291.5
click at [290, 253] on html "*** ****** ********* ******** *" at bounding box center [508, 255] width 437 height 28
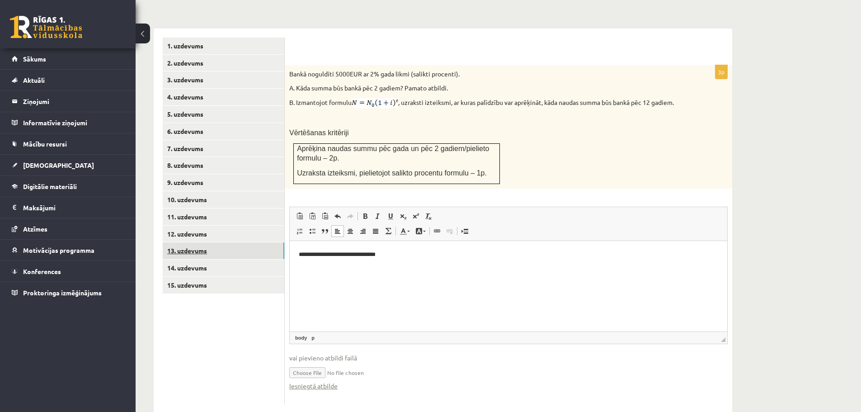
click at [188, 242] on link "13. uzdevums" at bounding box center [224, 250] width 122 height 17
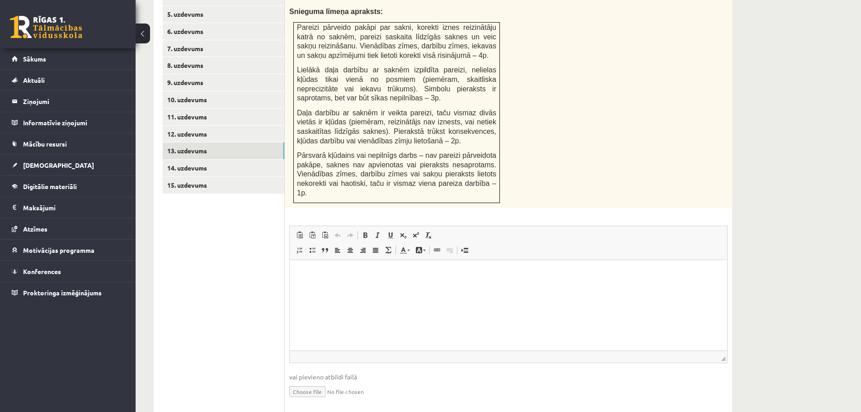
scroll to position [464, 0]
click at [320, 381] on input "file" at bounding box center [508, 390] width 438 height 19
type input "**********"
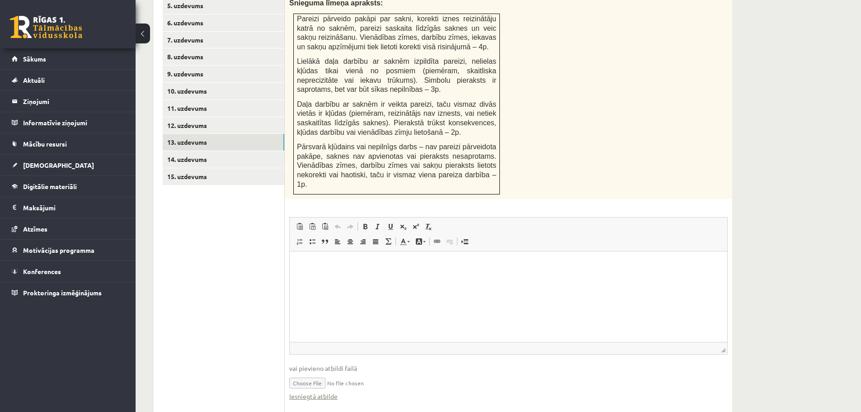
scroll to position [474, 0]
click at [325, 390] on link "Iesniegtā atbilde" at bounding box center [313, 394] width 48 height 9
click at [178, 116] on link "12. uzdevums" at bounding box center [224, 124] width 122 height 17
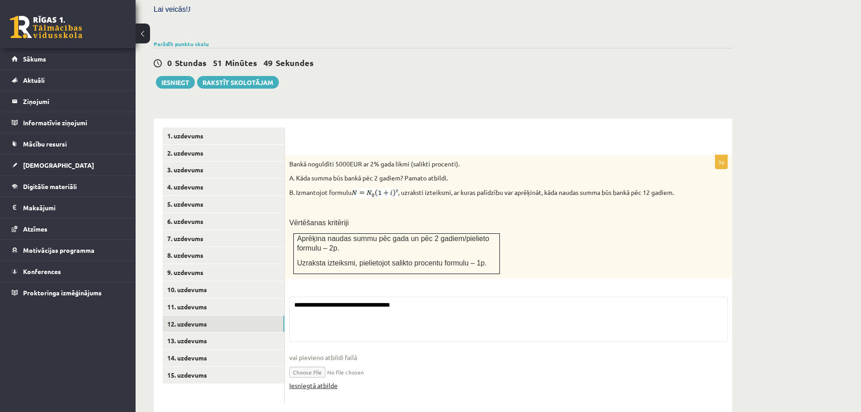
scroll to position [364, 0]
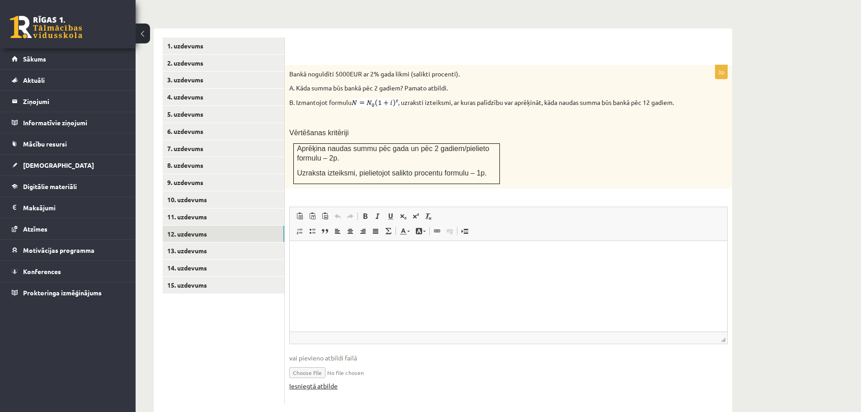
click at [313, 381] on link "Iesniegtā atbilde" at bounding box center [313, 385] width 48 height 9
click at [191, 191] on link "10. uzdevums" at bounding box center [224, 199] width 122 height 17
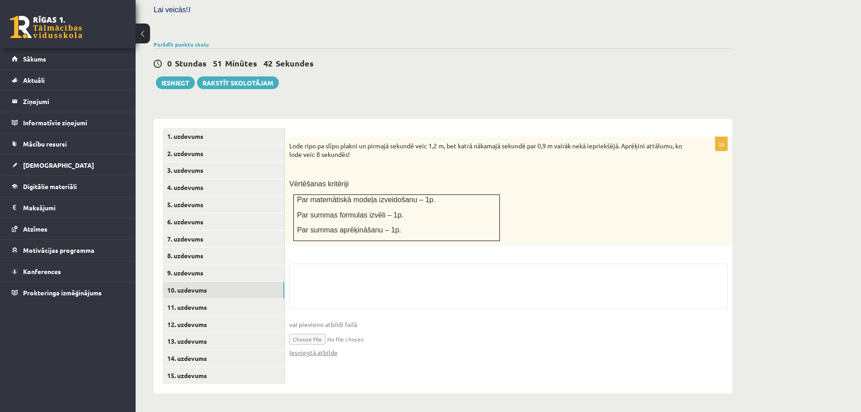
scroll to position [253, 0]
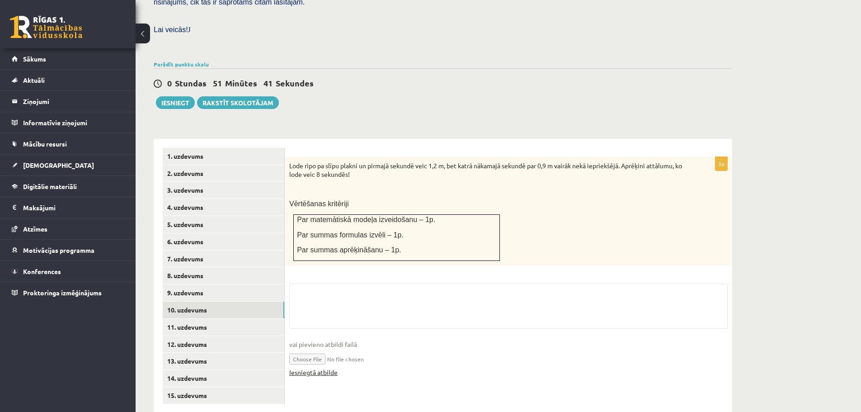
click at [314, 367] on link "Iesniegtā atbilde" at bounding box center [313, 371] width 48 height 9
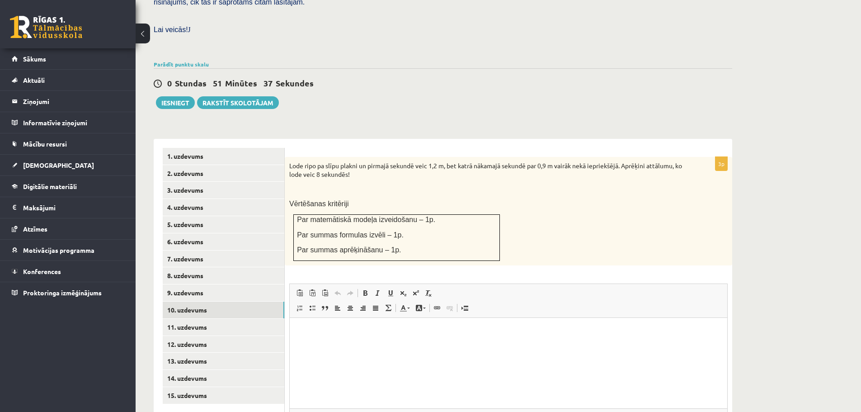
scroll to position [0, 0]
click at [194, 370] on link "14. uzdevums" at bounding box center [224, 378] width 122 height 17
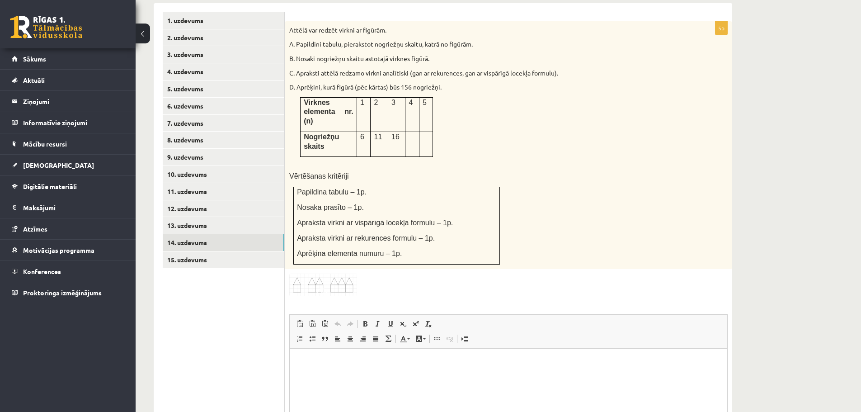
scroll to position [344, 0]
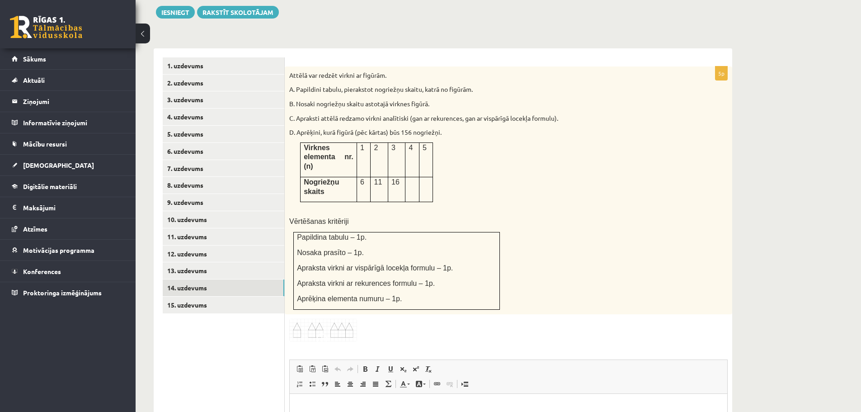
click at [345, 319] on img at bounding box center [323, 330] width 68 height 23
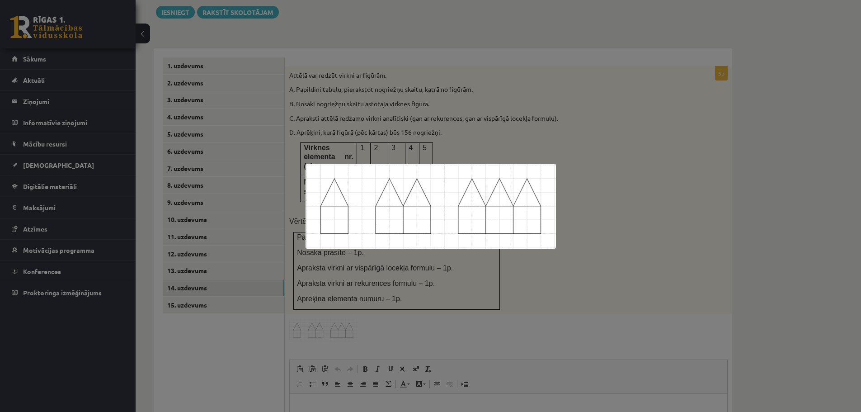
click at [597, 206] on div at bounding box center [430, 206] width 861 height 412
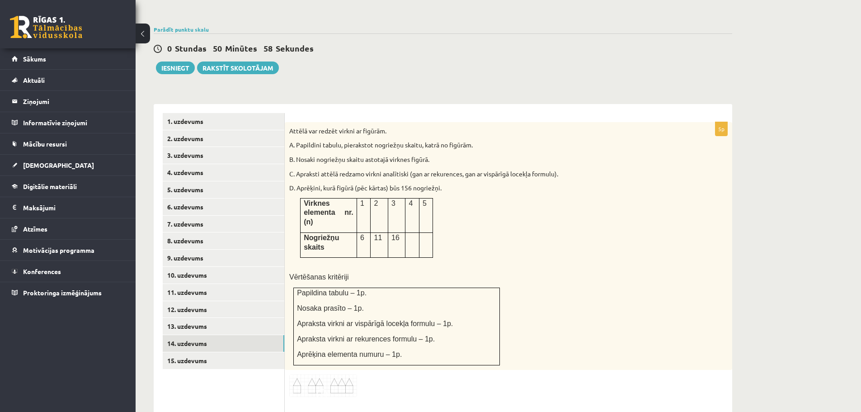
scroll to position [288, 0]
click at [198, 352] on link "15. uzdevums" at bounding box center [224, 360] width 122 height 17
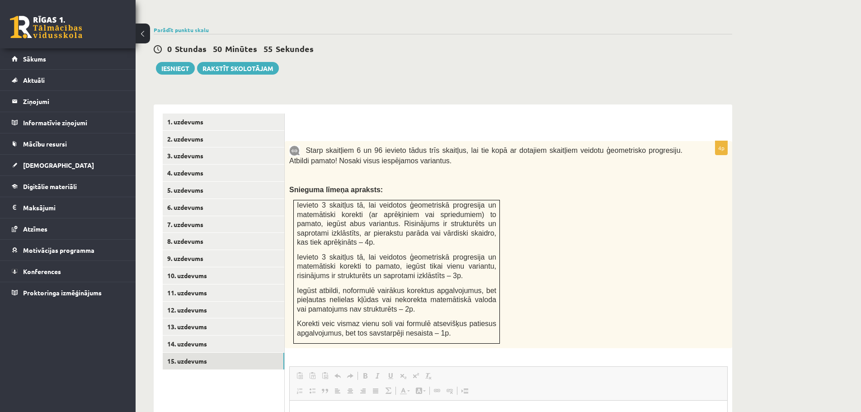
scroll to position [0, 0]
click at [192, 335] on link "14. uzdevums" at bounding box center [224, 343] width 122 height 17
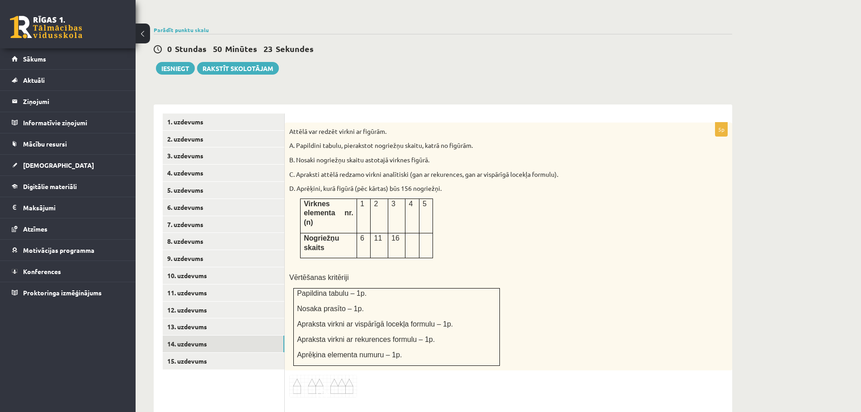
click at [332, 375] on img at bounding box center [323, 386] width 68 height 23
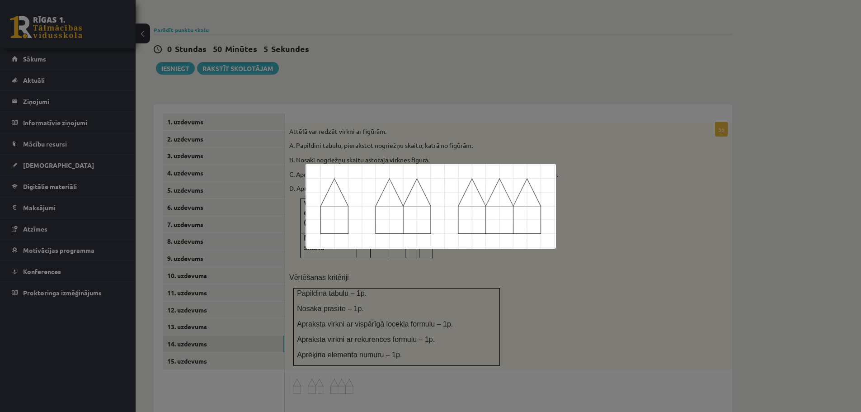
drag, startPoint x: 627, startPoint y: 229, endPoint x: 617, endPoint y: 225, distance: 10.6
click at [627, 228] on div at bounding box center [430, 206] width 861 height 412
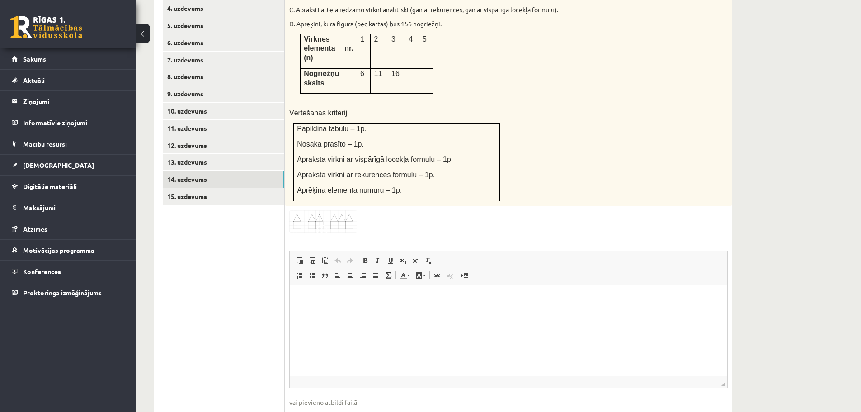
scroll to position [469, 0]
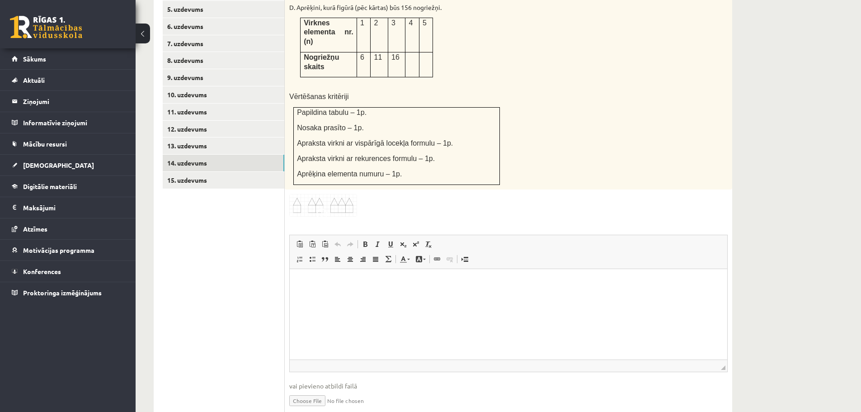
click at [313, 390] on input "file" at bounding box center [508, 399] width 438 height 19
type input "**********"
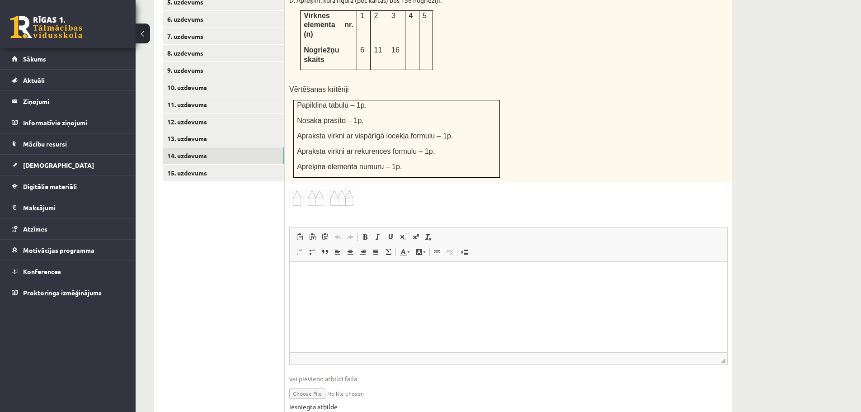
scroll to position [478, 0]
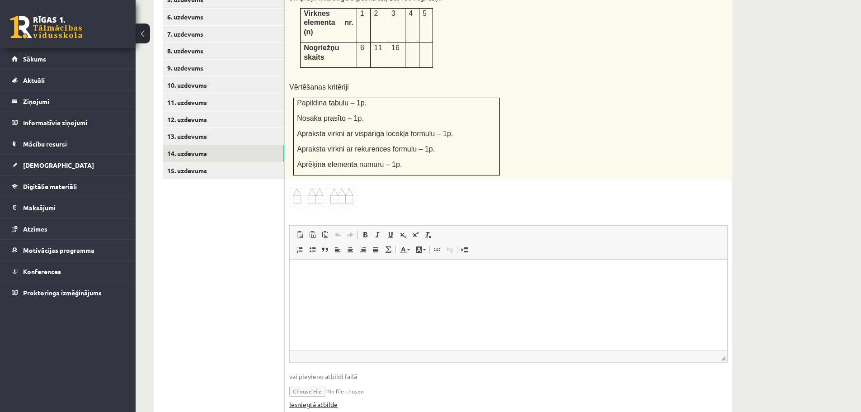
click at [324, 399] on link "Iesniegtā atbilde" at bounding box center [313, 403] width 48 height 9
click at [197, 162] on link "15. uzdevums" at bounding box center [224, 170] width 122 height 17
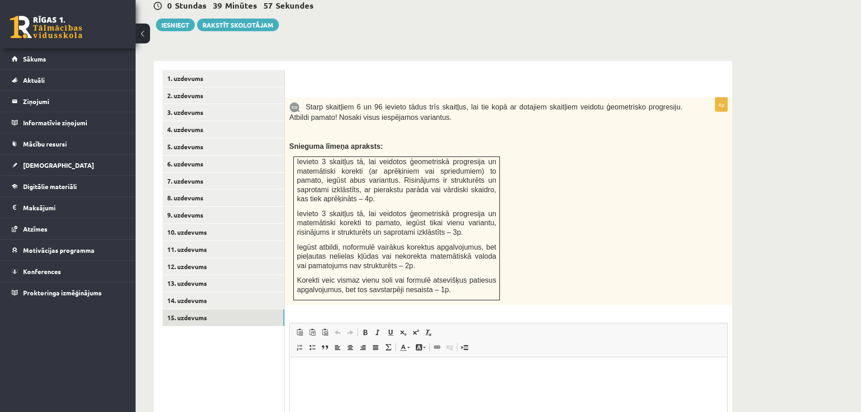
scroll to position [347, 0]
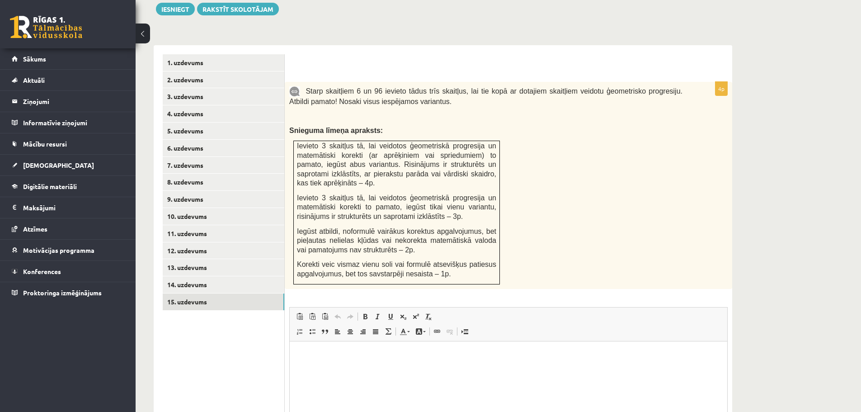
click at [323, 364] on html at bounding box center [508, 355] width 437 height 28
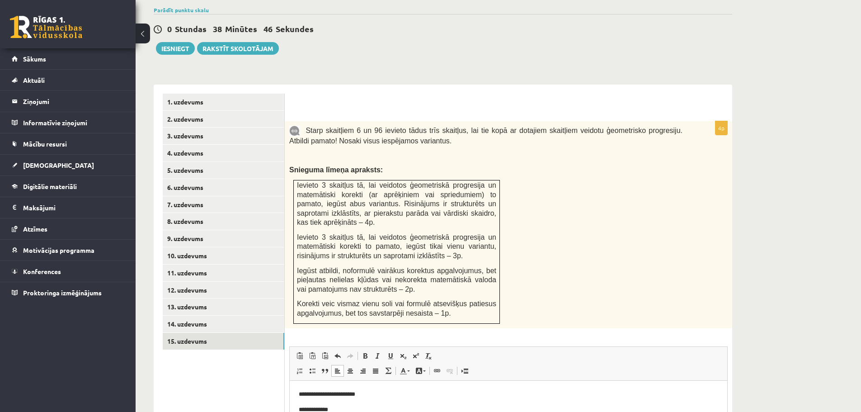
scroll to position [302, 0]
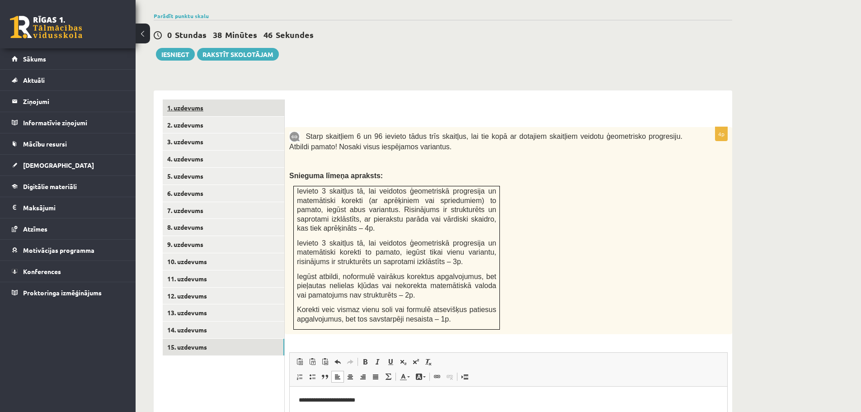
click at [172, 99] on link "1. uzdevums" at bounding box center [224, 107] width 122 height 17
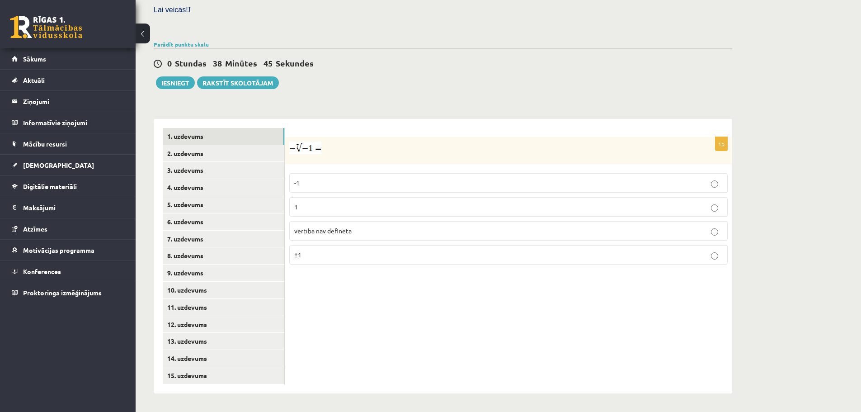
scroll to position [253, 0]
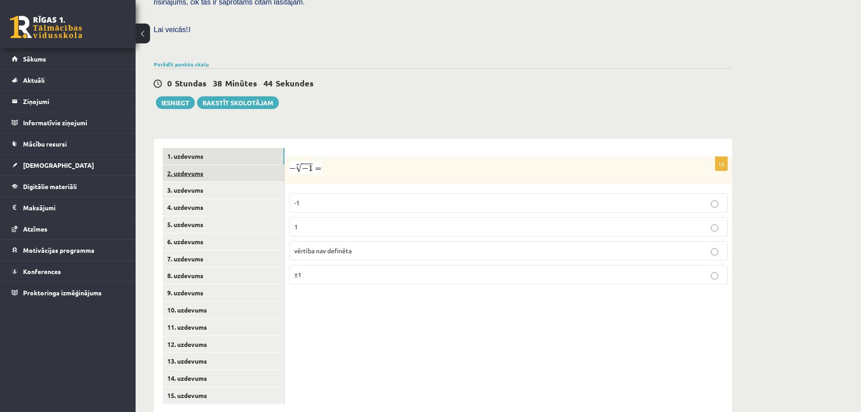
click at [174, 165] on link "2. uzdevums" at bounding box center [224, 173] width 122 height 17
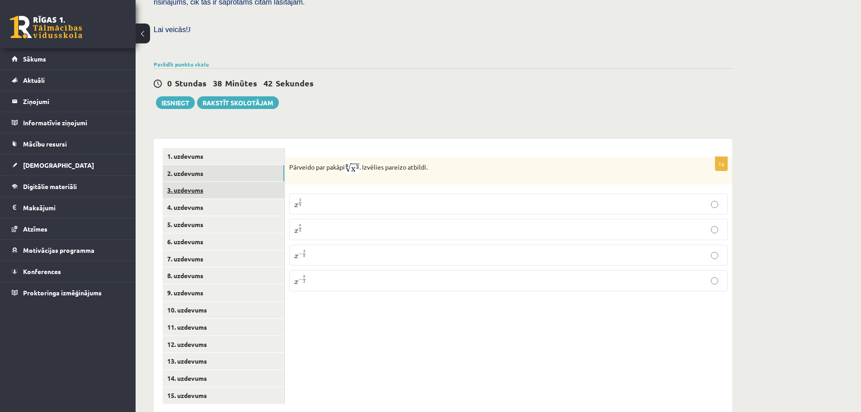
click at [199, 182] on link "3. uzdevums" at bounding box center [224, 190] width 122 height 17
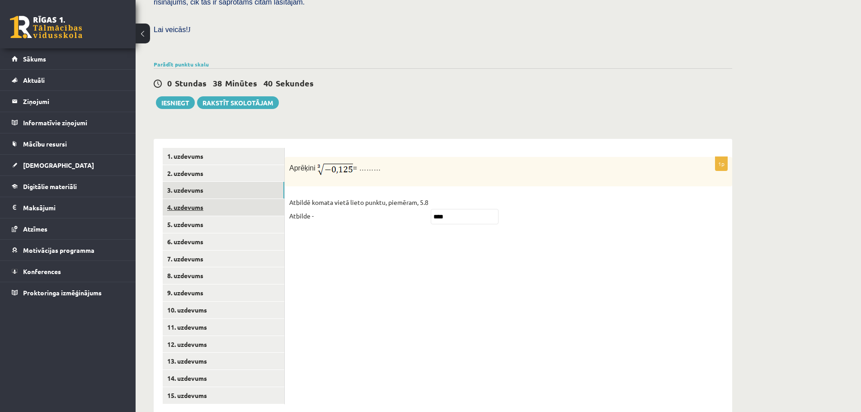
click at [183, 199] on link "4. uzdevums" at bounding box center [224, 207] width 122 height 17
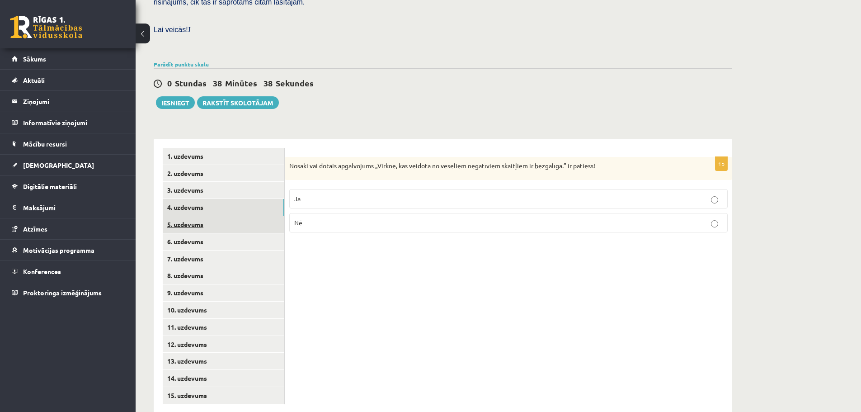
click at [197, 216] on link "5. uzdevums" at bounding box center [224, 224] width 122 height 17
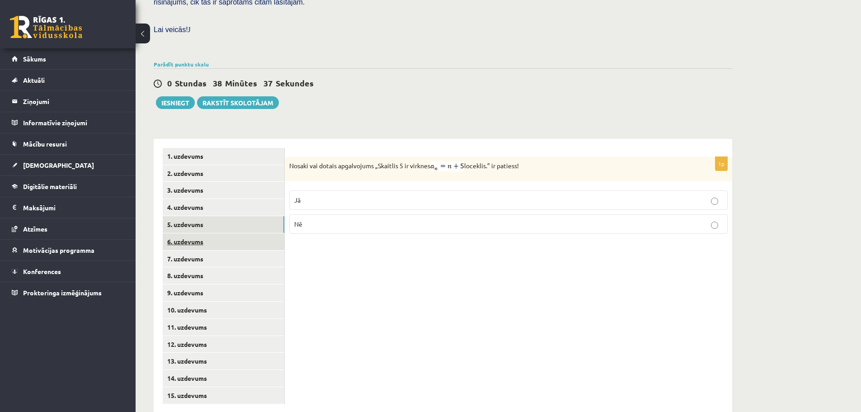
click at [195, 233] on link "6. uzdevums" at bounding box center [224, 241] width 122 height 17
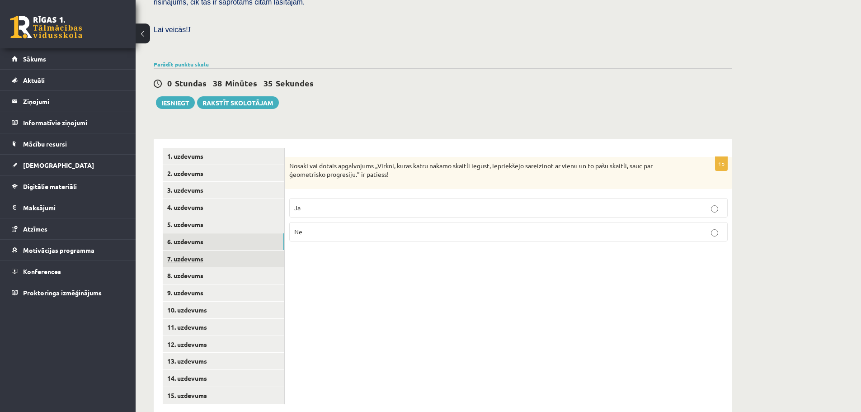
click at [192, 250] on link "7. uzdevums" at bounding box center [224, 258] width 122 height 17
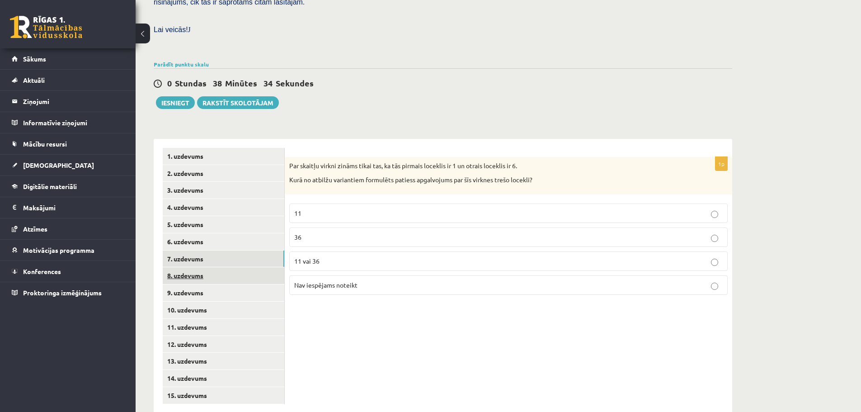
click at [193, 267] on link "8. uzdevums" at bounding box center [224, 275] width 122 height 17
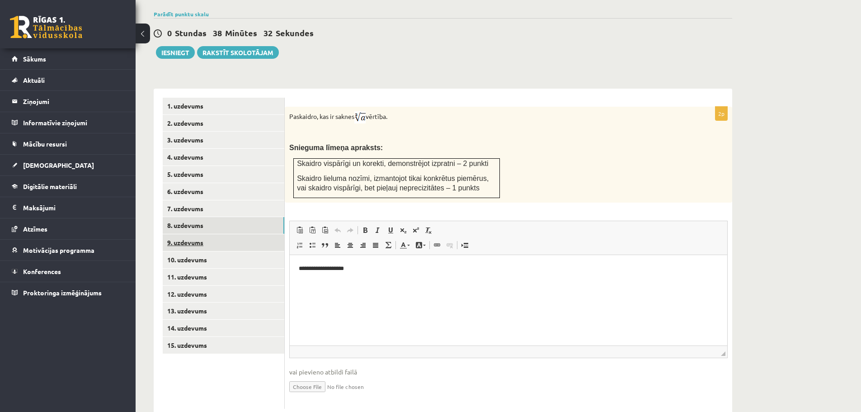
scroll to position [308, 0]
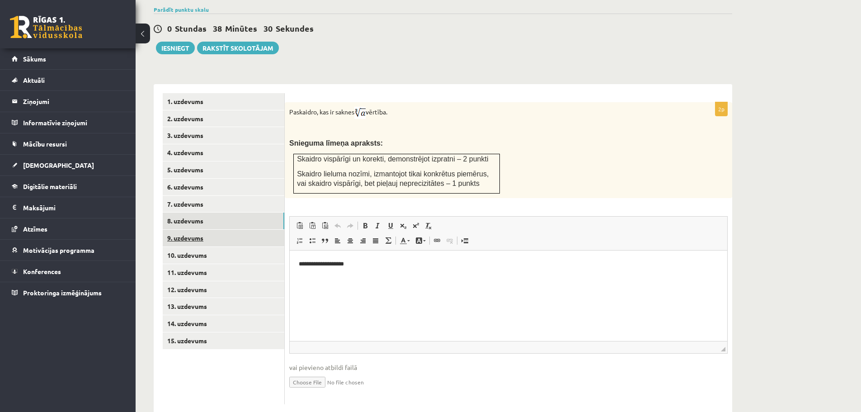
click at [196, 230] on link "9. uzdevums" at bounding box center [224, 238] width 122 height 17
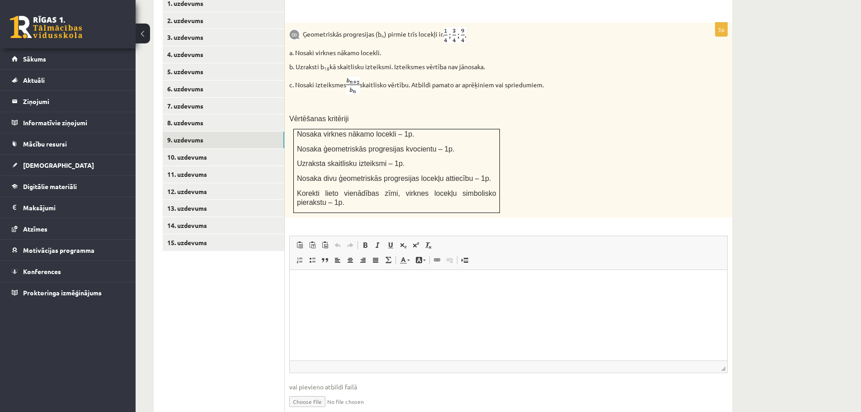
scroll to position [390, 0]
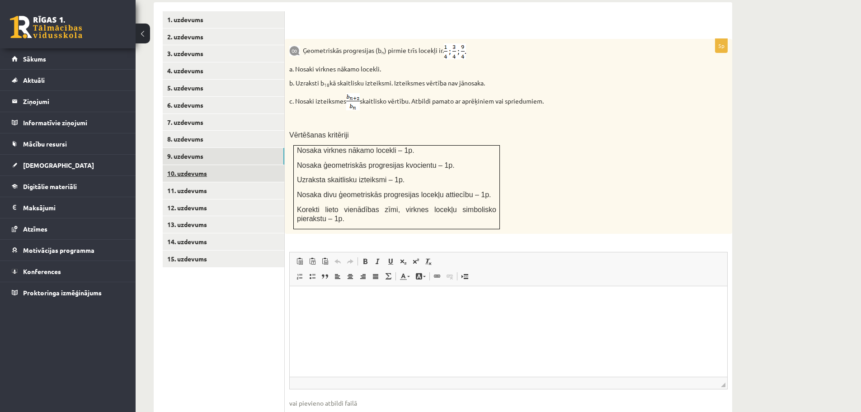
click at [186, 165] on link "10. uzdevums" at bounding box center [224, 173] width 122 height 17
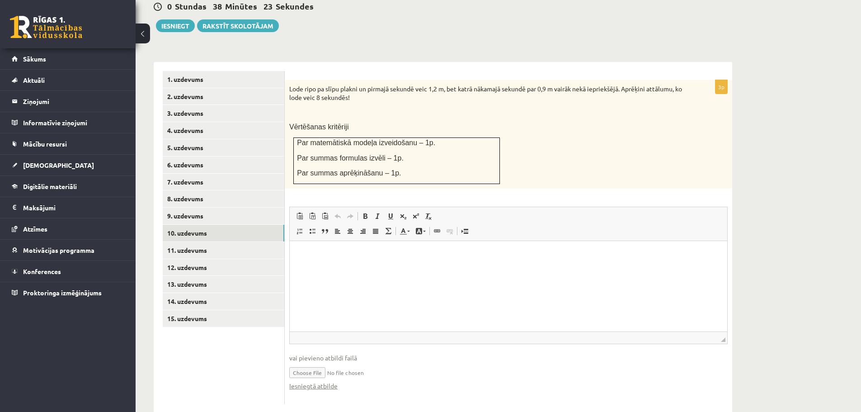
scroll to position [0, 0]
click at [187, 242] on link "11. uzdevums" at bounding box center [224, 250] width 122 height 17
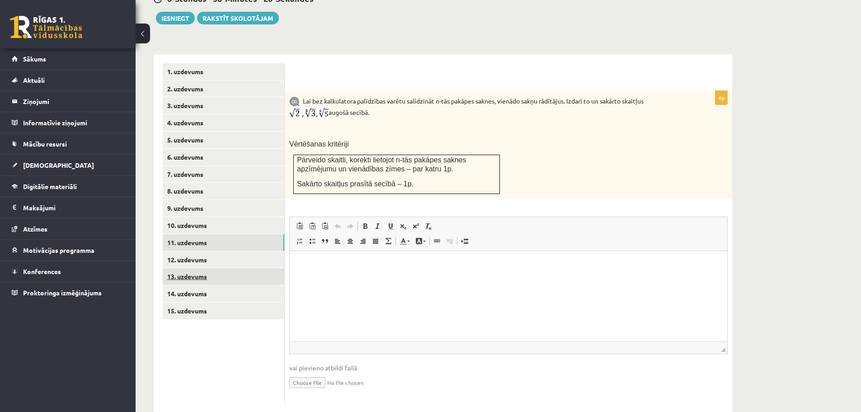
scroll to position [338, 0]
click at [187, 251] on link "12. uzdevums" at bounding box center [224, 259] width 122 height 17
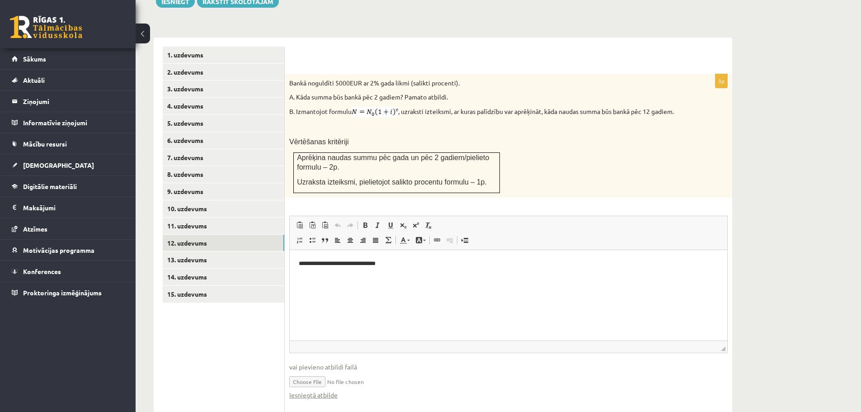
scroll to position [364, 0]
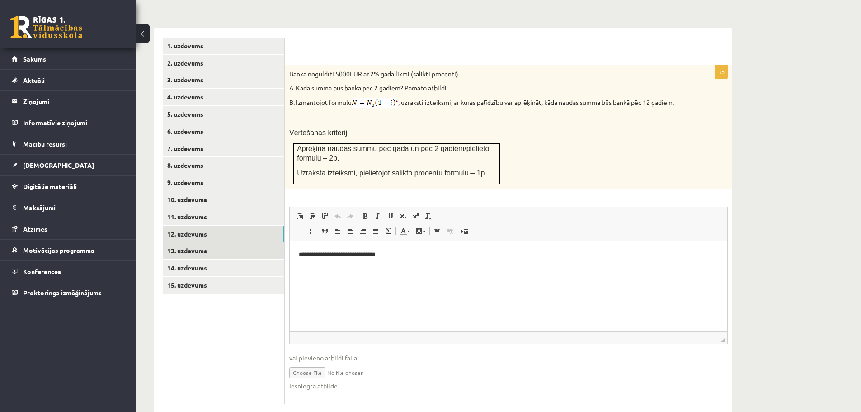
click at [194, 242] on link "13. uzdevums" at bounding box center [224, 250] width 122 height 17
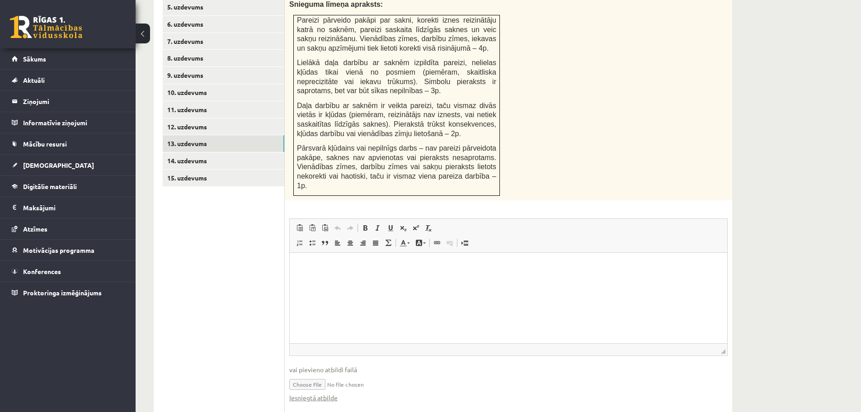
scroll to position [474, 0]
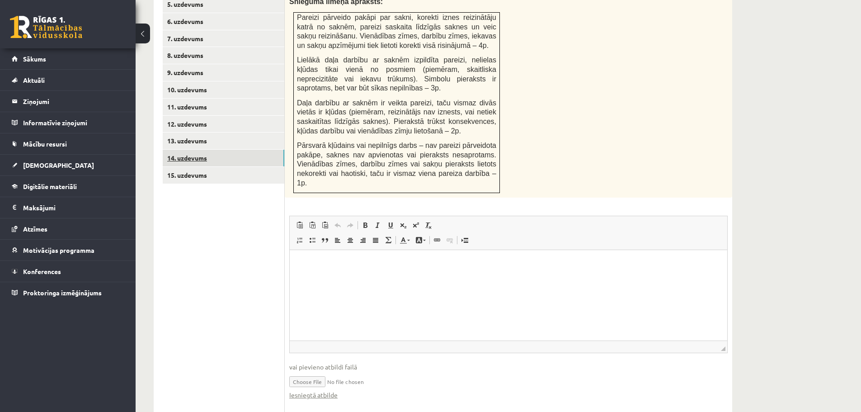
click at [189, 150] on link "14. uzdevums" at bounding box center [224, 158] width 122 height 17
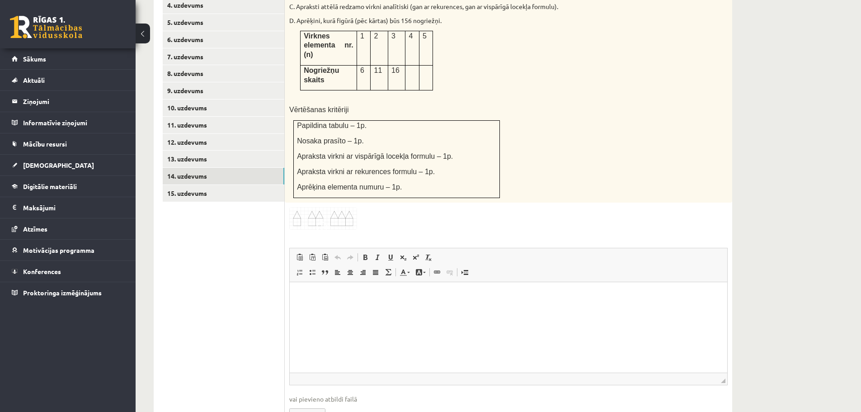
scroll to position [433, 0]
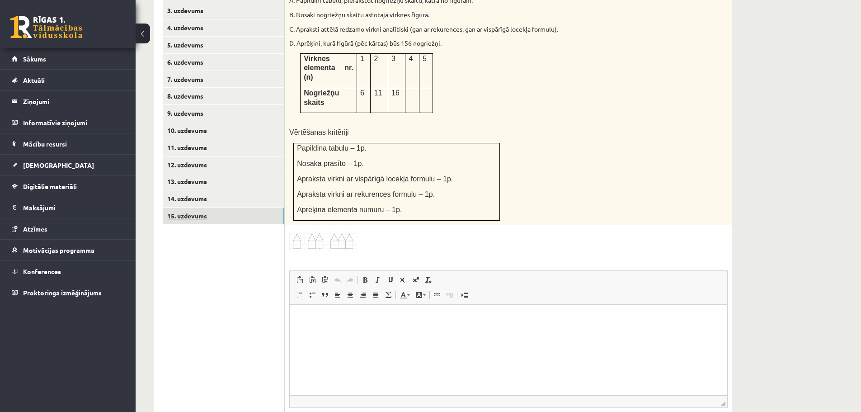
click at [190, 207] on link "15. uzdevums" at bounding box center [224, 215] width 122 height 17
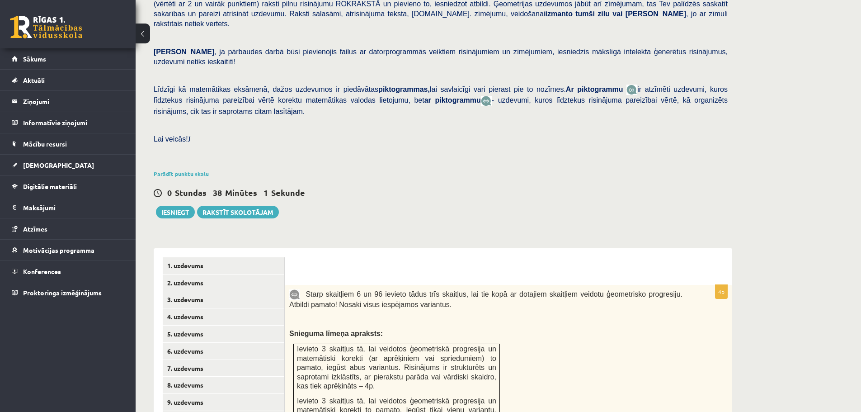
scroll to position [117, 0]
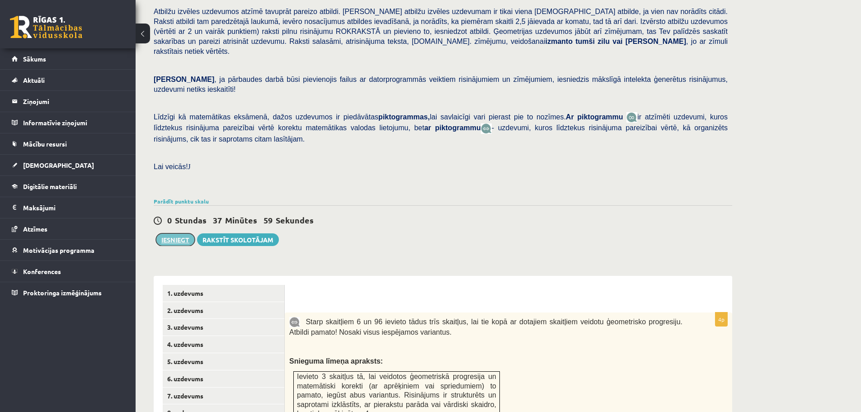
click at [176, 233] on button "Iesniegt" at bounding box center [175, 239] width 39 height 13
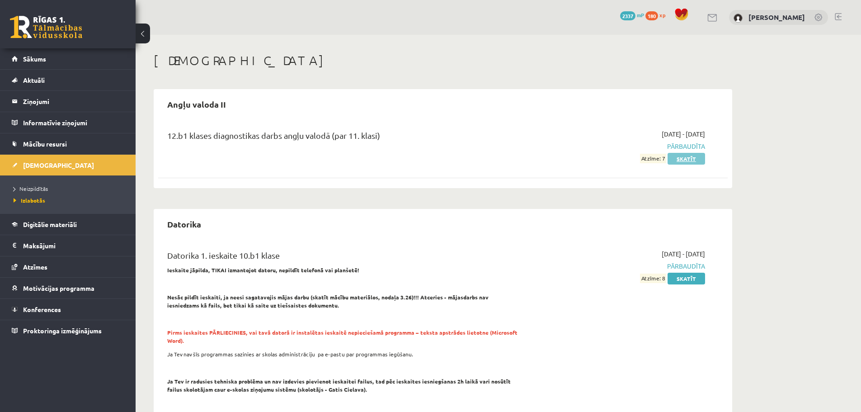
click at [686, 159] on link "Skatīt" at bounding box center [686, 159] width 38 height 12
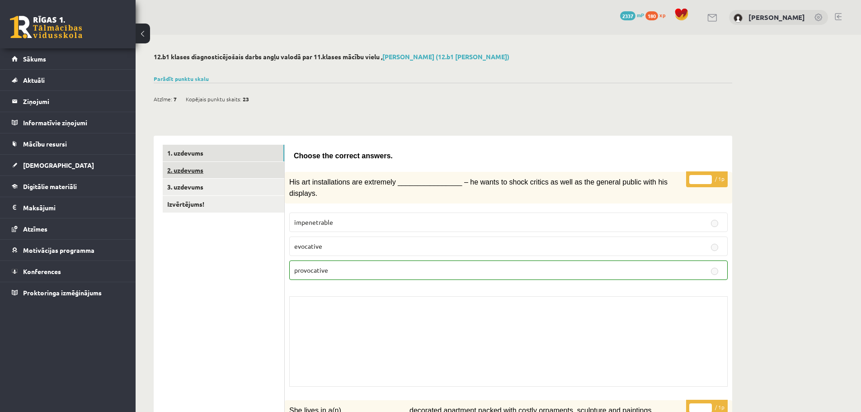
click at [195, 172] on link "2. uzdevums" at bounding box center [224, 170] width 122 height 17
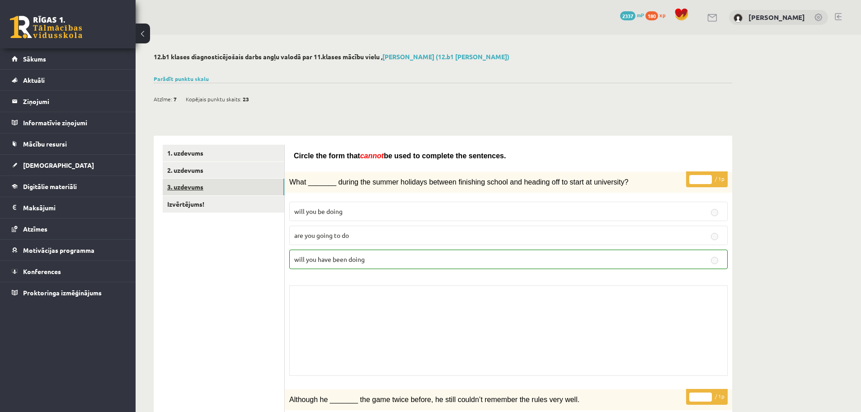
click at [189, 183] on link "3. uzdevums" at bounding box center [224, 186] width 122 height 17
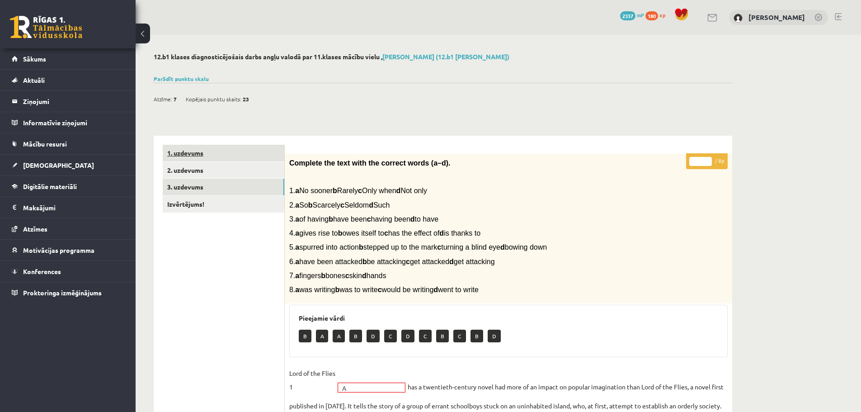
click at [181, 156] on link "1. uzdevums" at bounding box center [224, 153] width 122 height 17
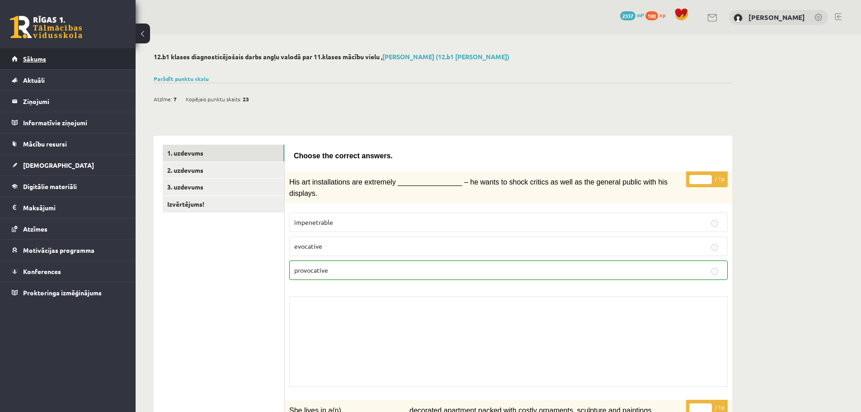
click at [31, 63] on link "Sākums" at bounding box center [68, 58] width 113 height 21
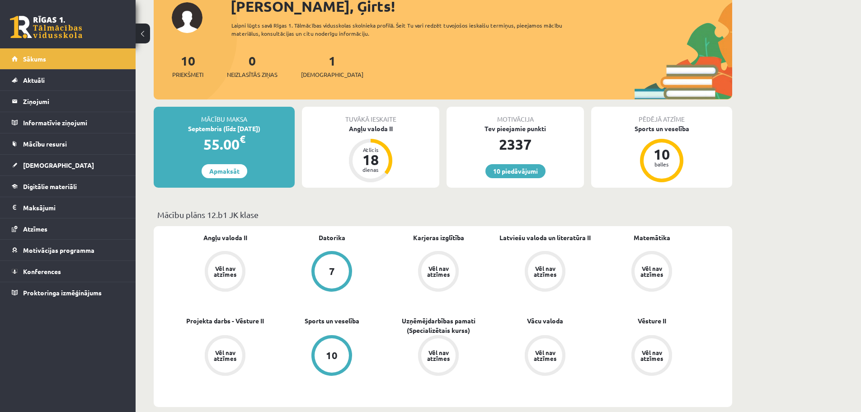
scroll to position [45, 0]
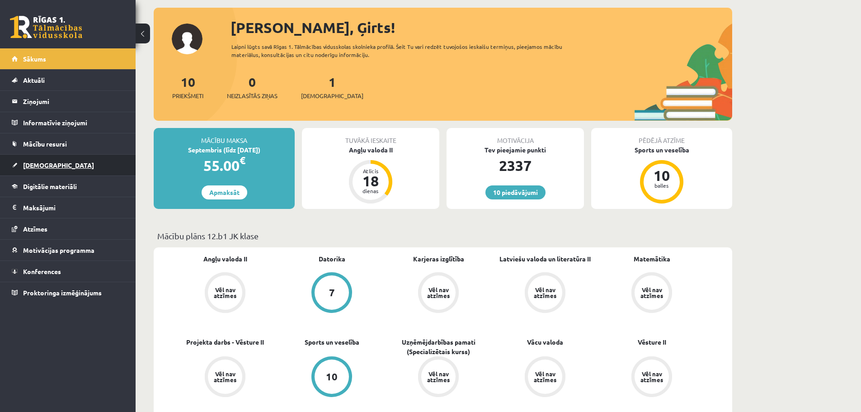
click at [36, 164] on span "[DEMOGRAPHIC_DATA]" at bounding box center [58, 165] width 71 height 8
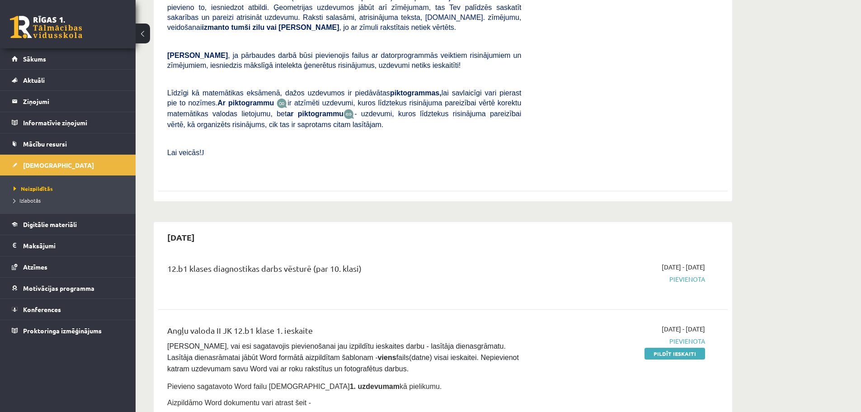
scroll to position [136, 0]
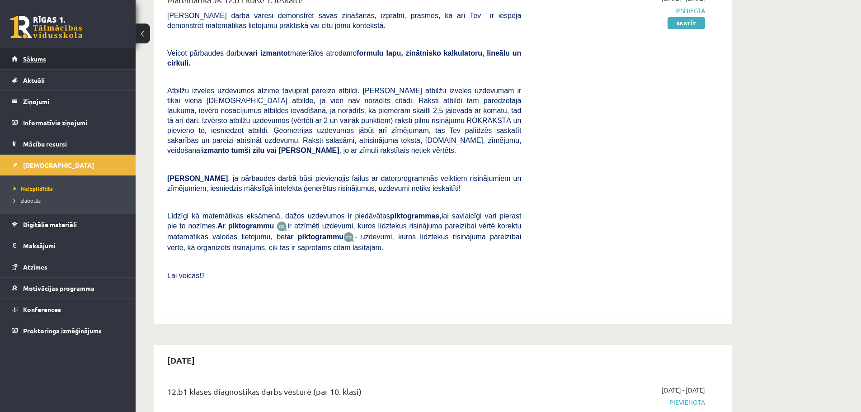
click at [35, 63] on link "Sākums" at bounding box center [68, 58] width 113 height 21
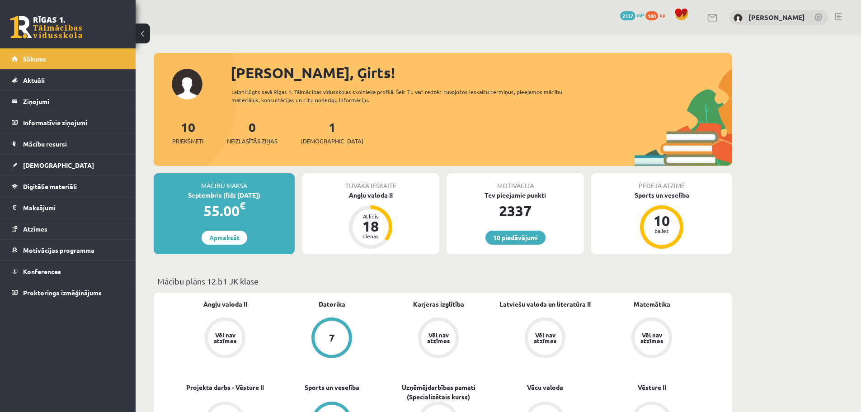
click at [840, 16] on link at bounding box center [838, 16] width 7 height 7
